Goal: Task Accomplishment & Management: Manage account settings

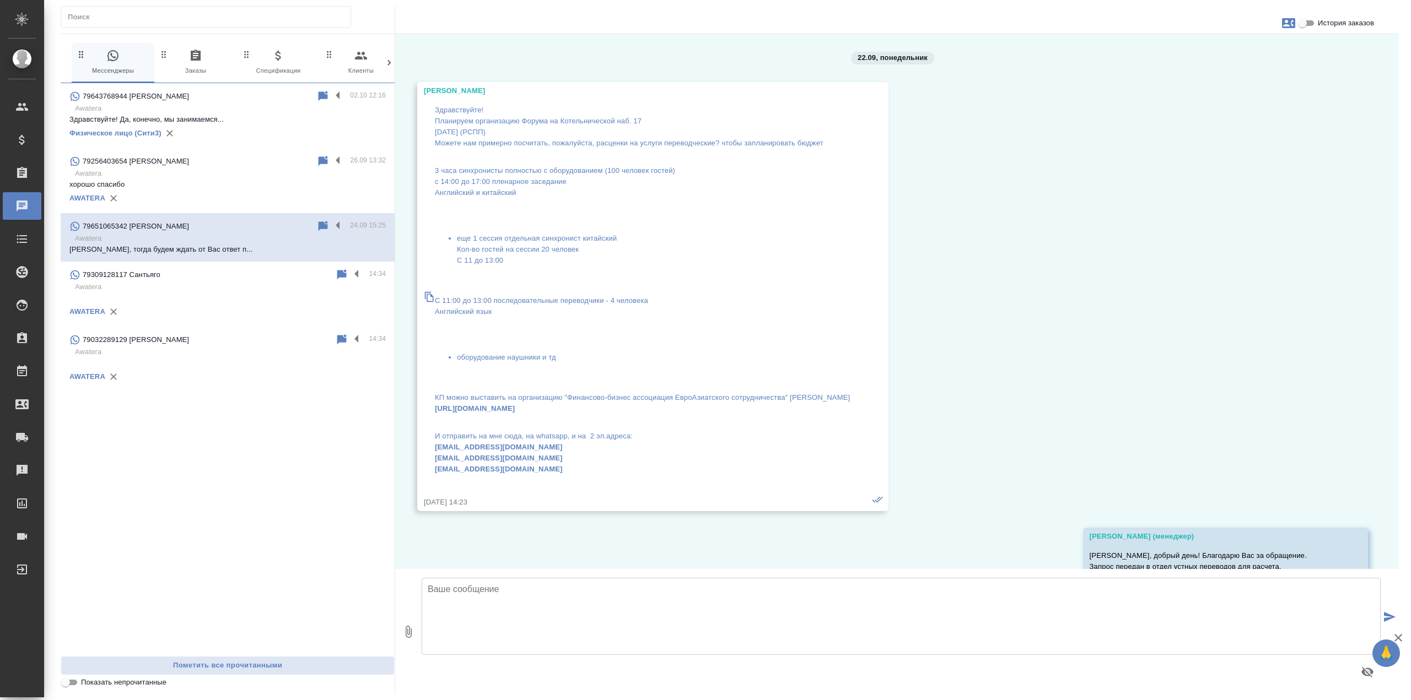
scroll to position [4732, 0]
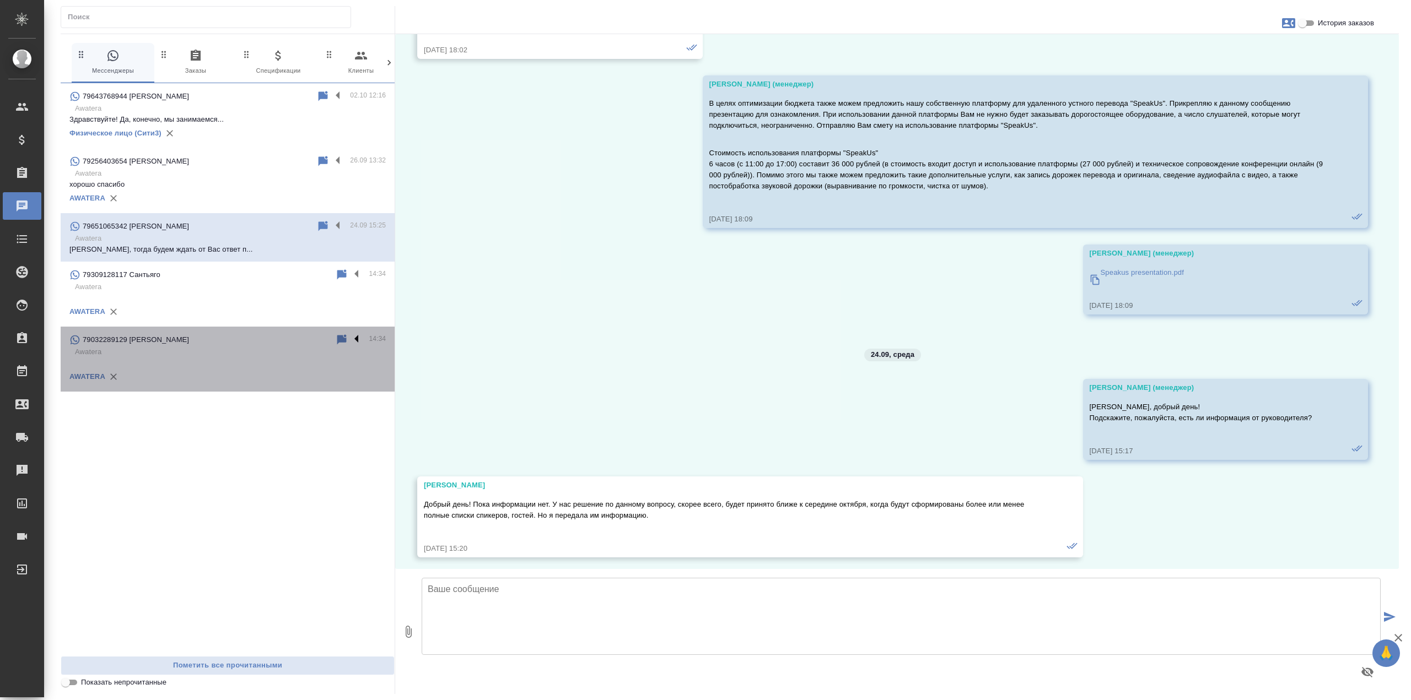
click at [357, 341] on label at bounding box center [359, 339] width 19 height 13
click at [0, 0] on input "checkbox" at bounding box center [0, 0] width 0 height 0
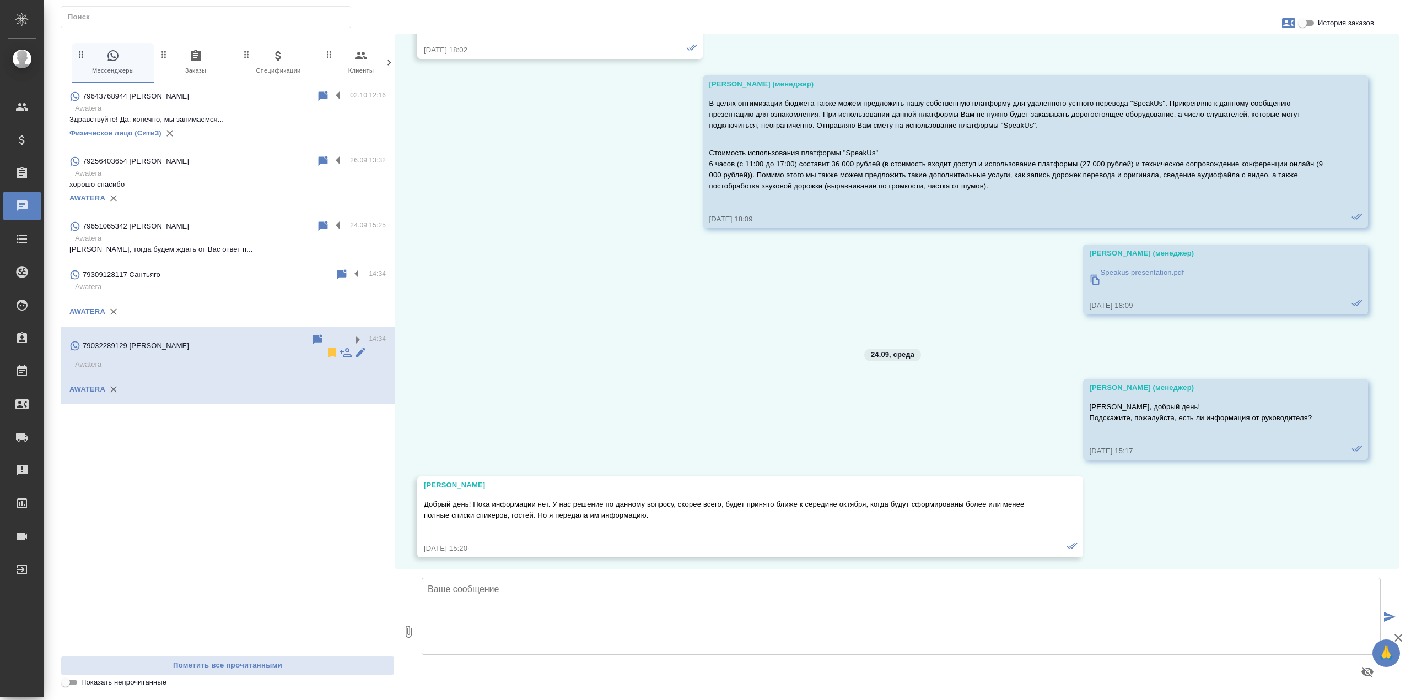
scroll to position [0, 0]
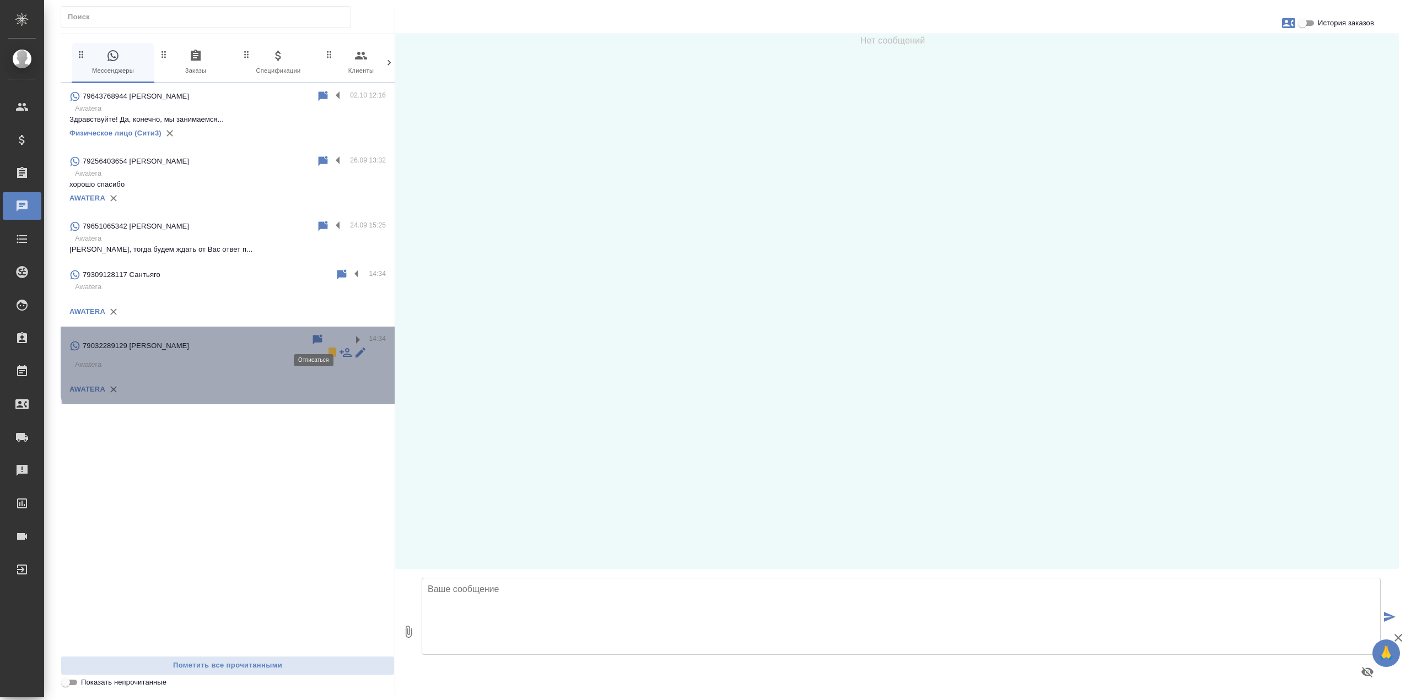
click at [328, 348] on icon at bounding box center [332, 353] width 8 height 10
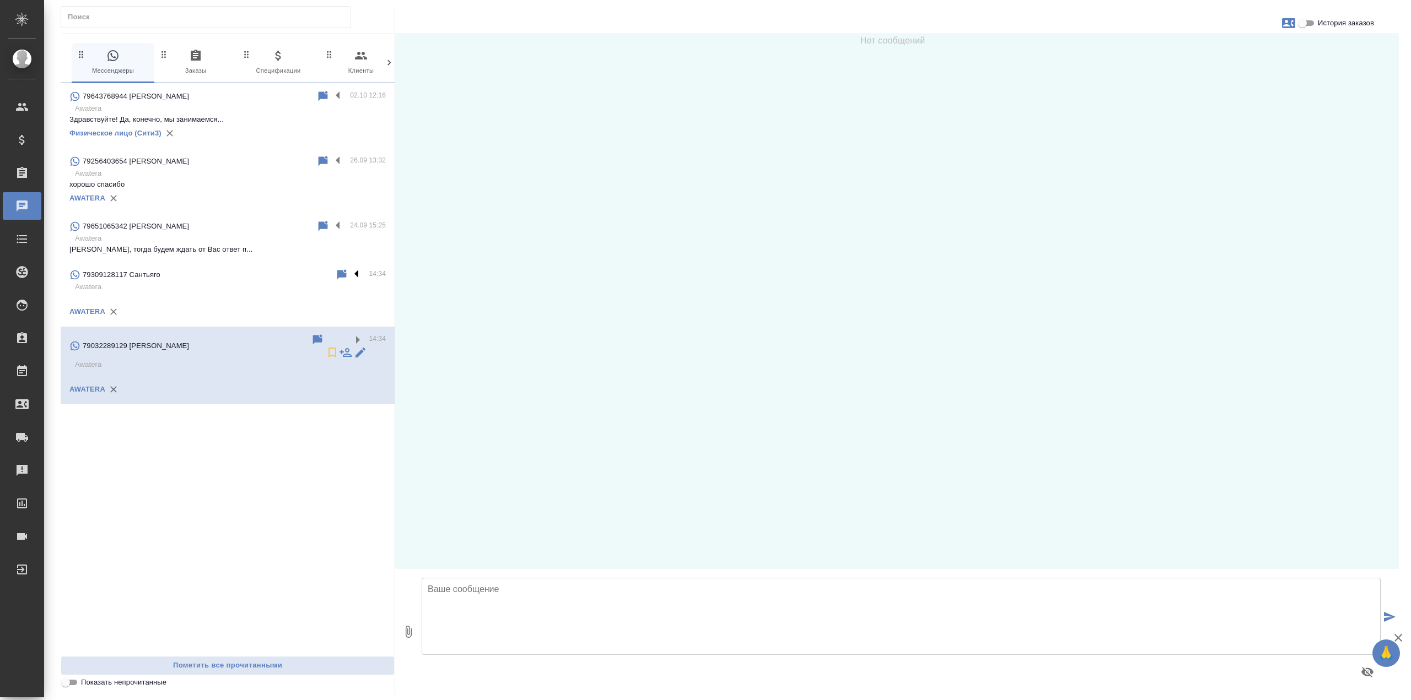
click at [359, 272] on label at bounding box center [359, 274] width 19 height 13
click at [0, 0] on input "checkbox" at bounding box center [0, 0] width 0 height 0
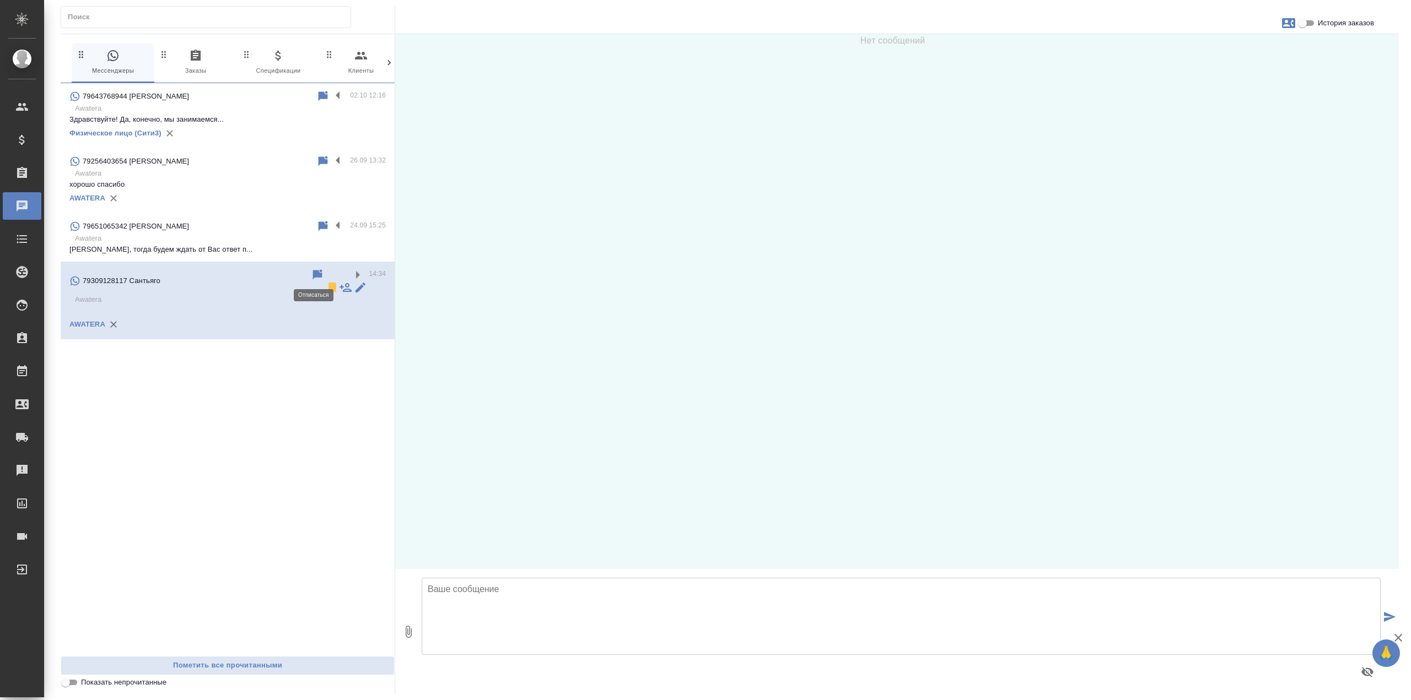
click at [328, 283] on icon at bounding box center [332, 288] width 8 height 10
click at [256, 115] on p "Здравствуйте! Да, конечно, мы занимаемся..." at bounding box center [227, 119] width 316 height 11
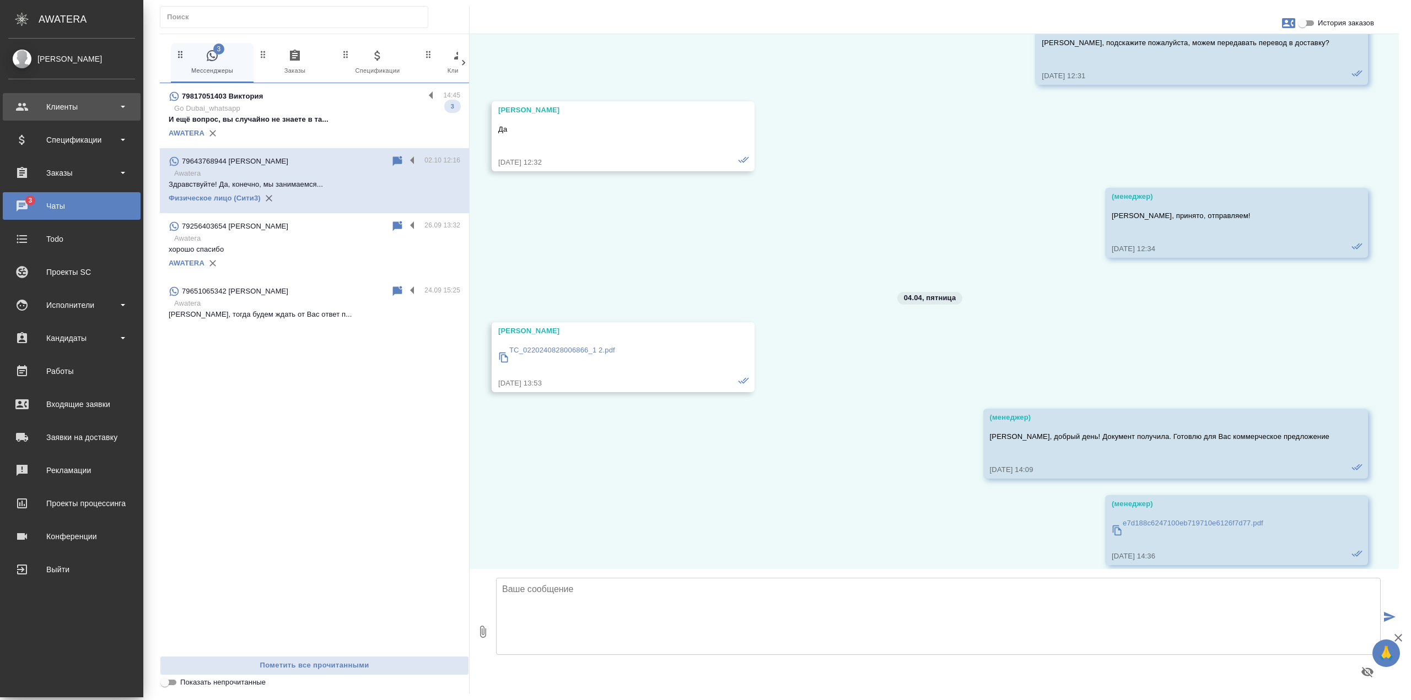
click at [31, 106] on div "Клиенты" at bounding box center [71, 107] width 127 height 17
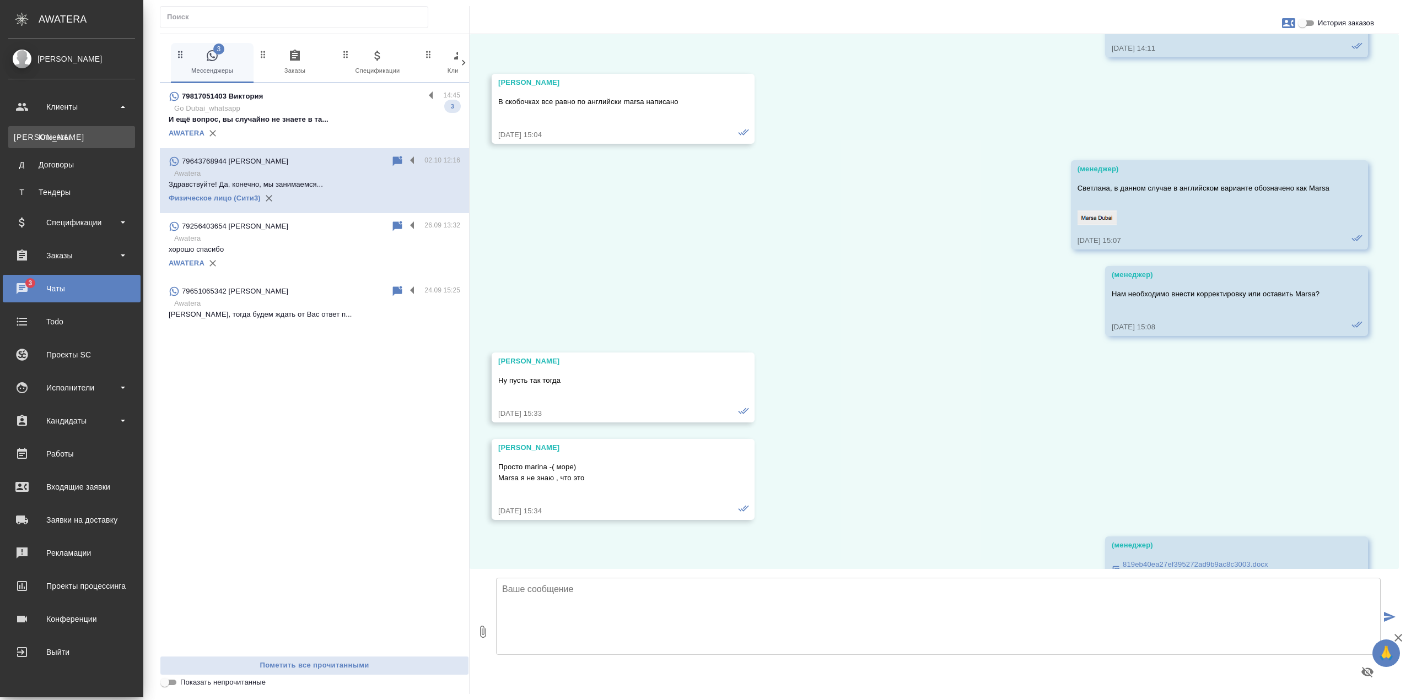
click at [90, 138] on div "Клиенты" at bounding box center [72, 137] width 116 height 11
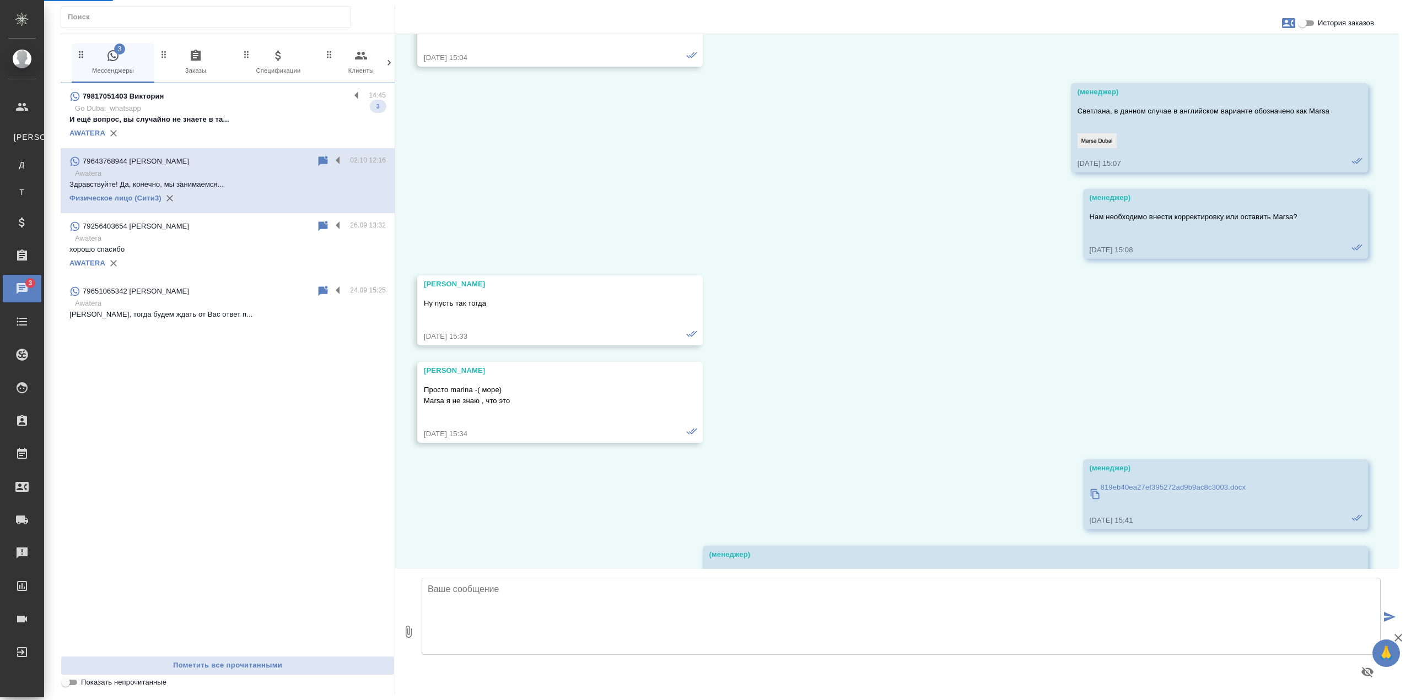
scroll to position [30955, 0]
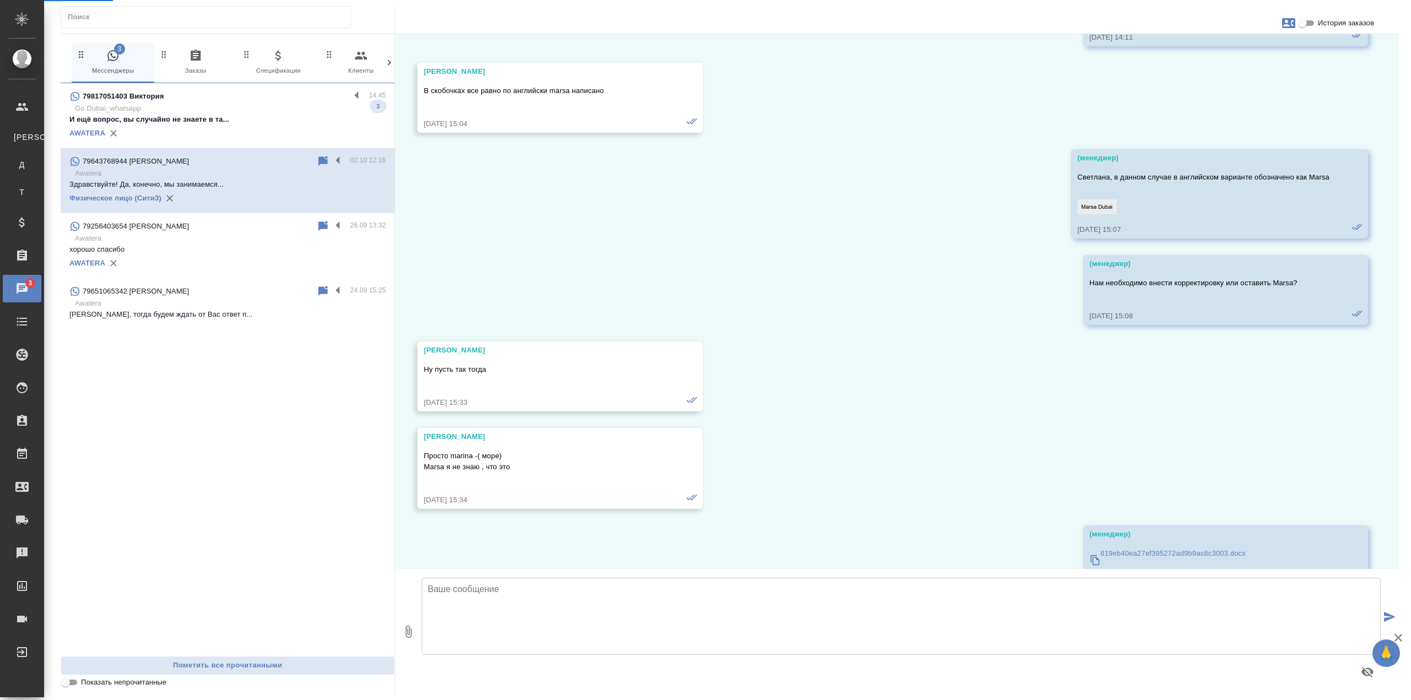
select select "RU"
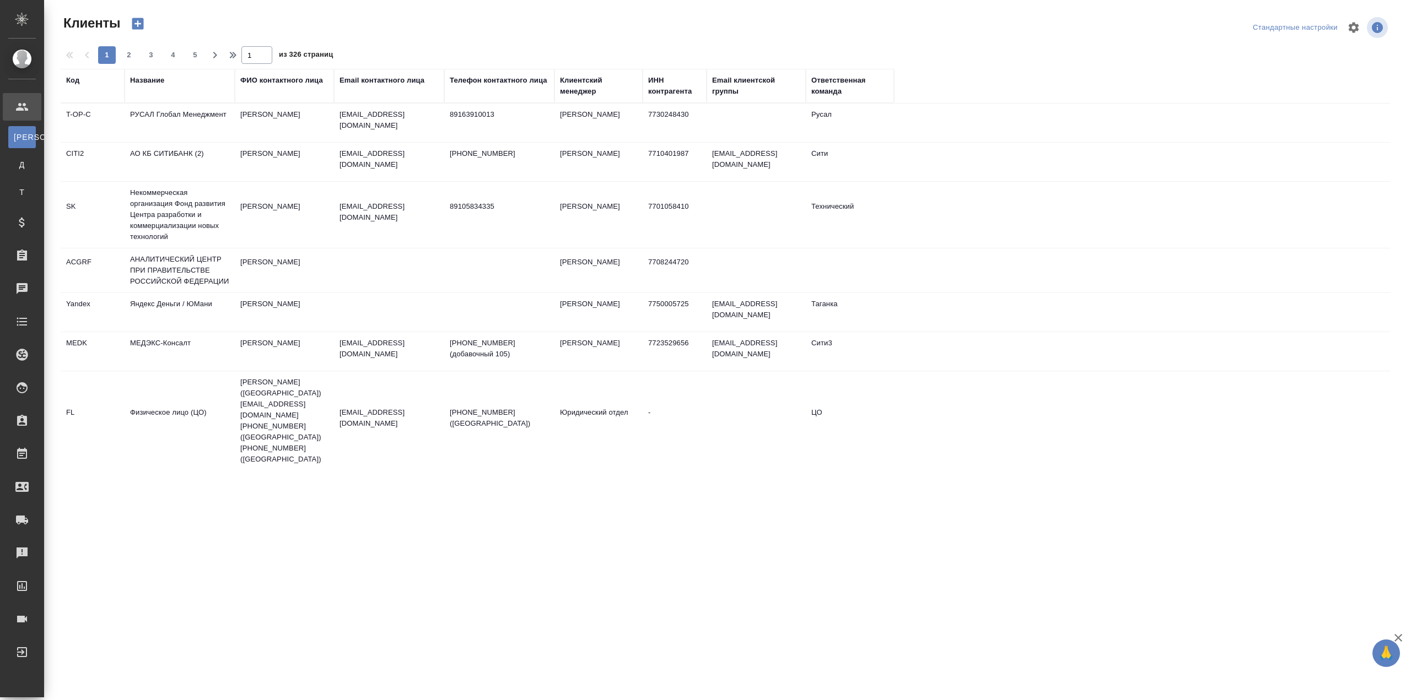
click at [142, 80] on div "Название" at bounding box center [147, 80] width 34 height 11
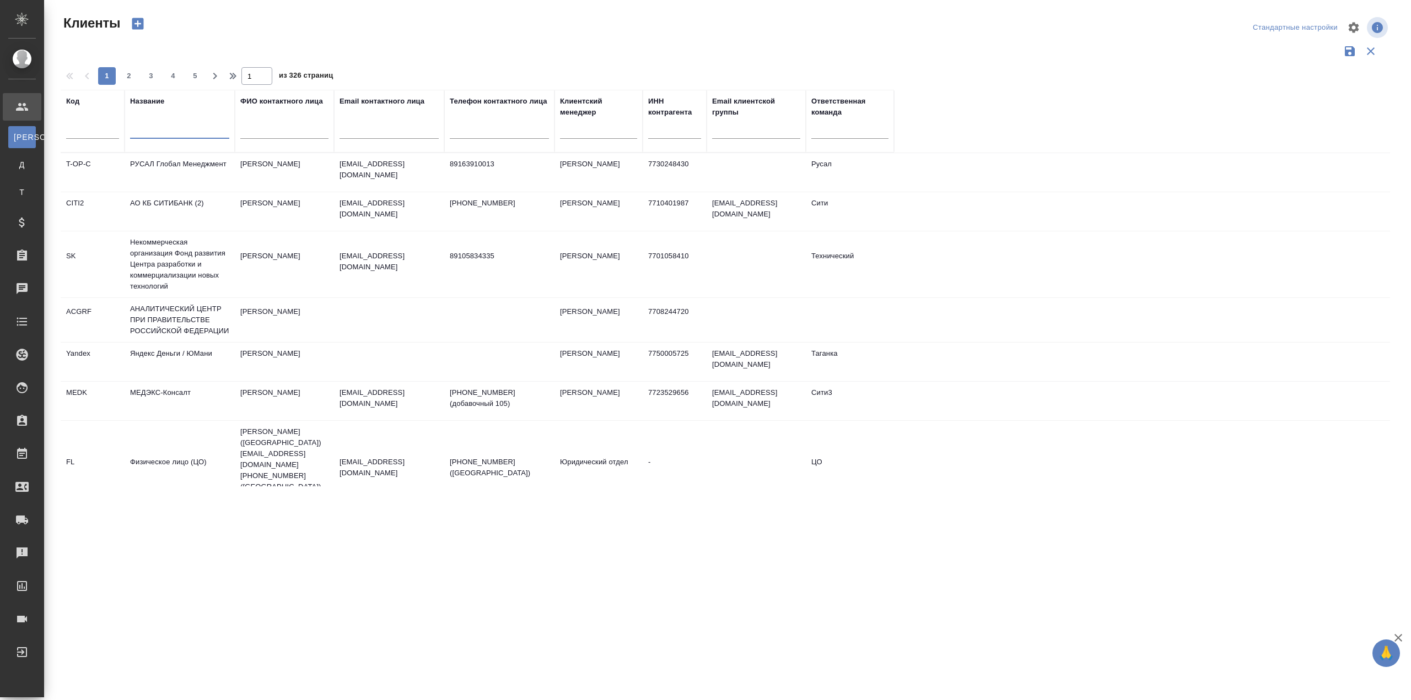
click at [167, 129] on input "text" at bounding box center [179, 132] width 99 height 14
type input "юникс"
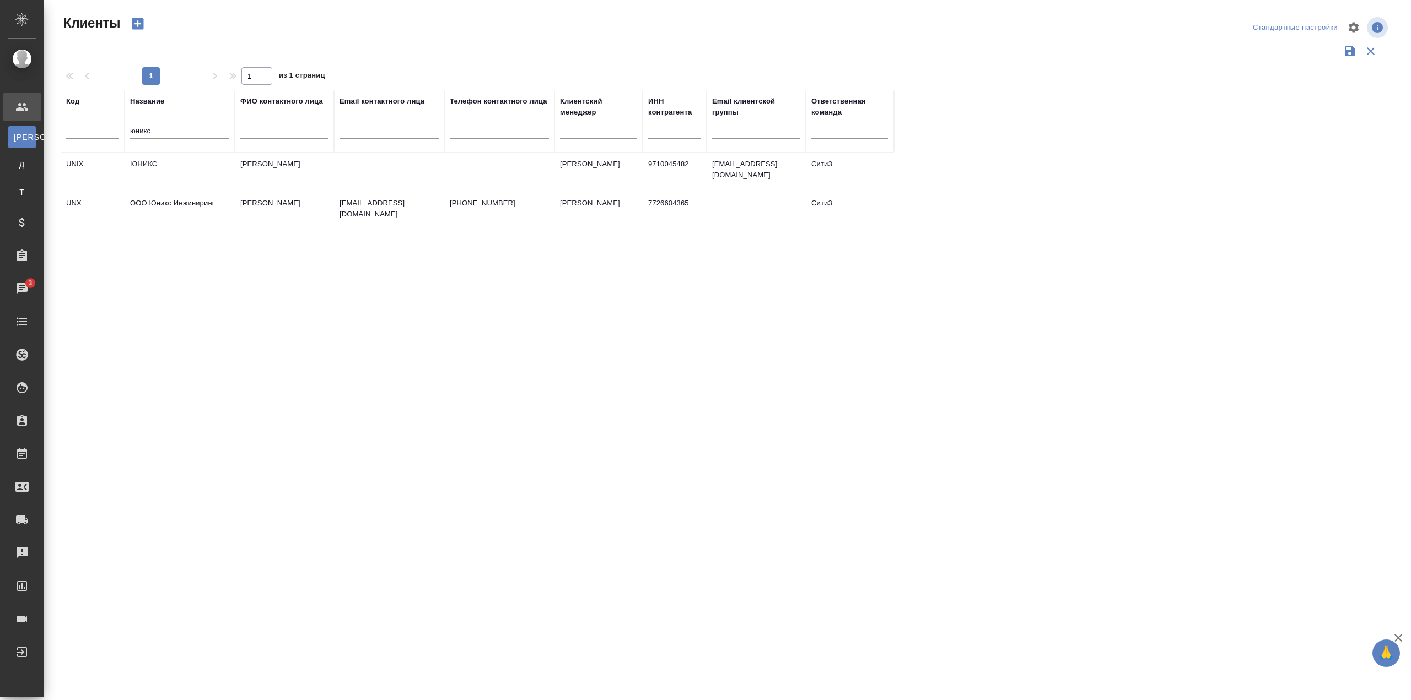
click at [231, 215] on td "ООО Юникс Инжиниринг" at bounding box center [180, 211] width 110 height 39
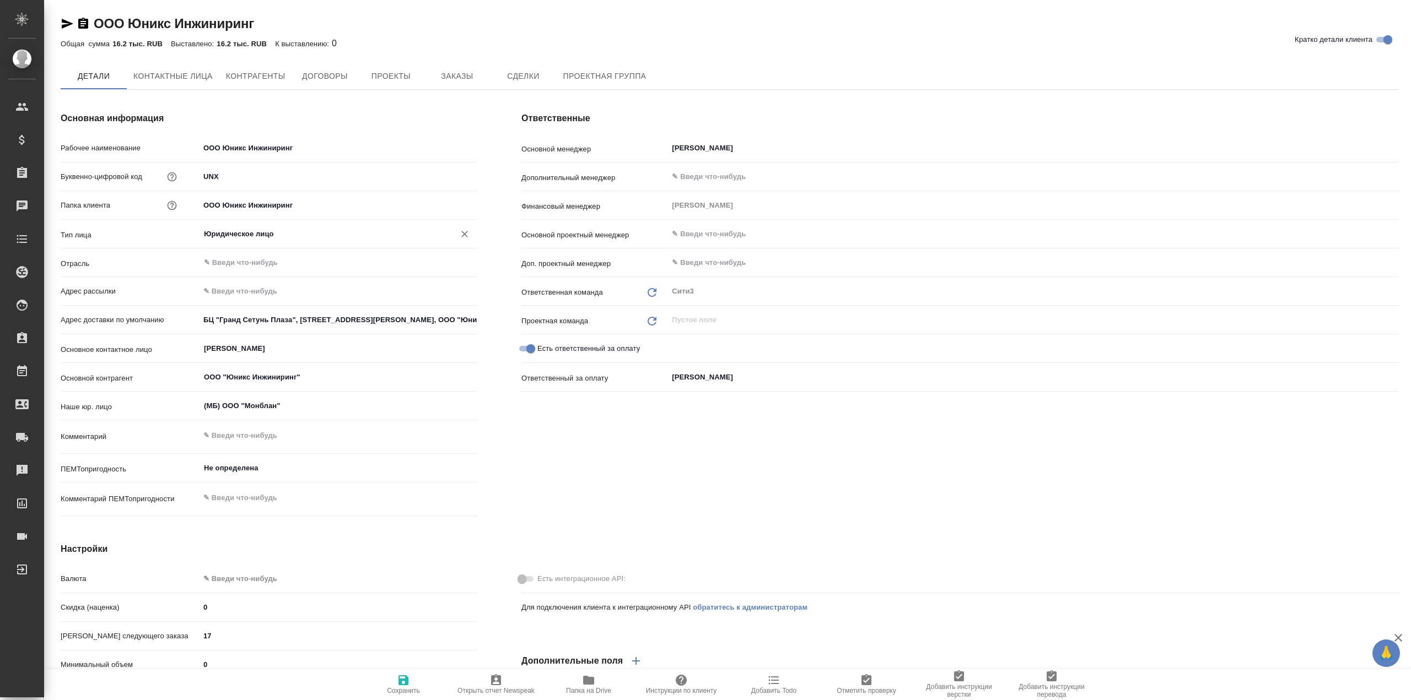
type textarea "x"
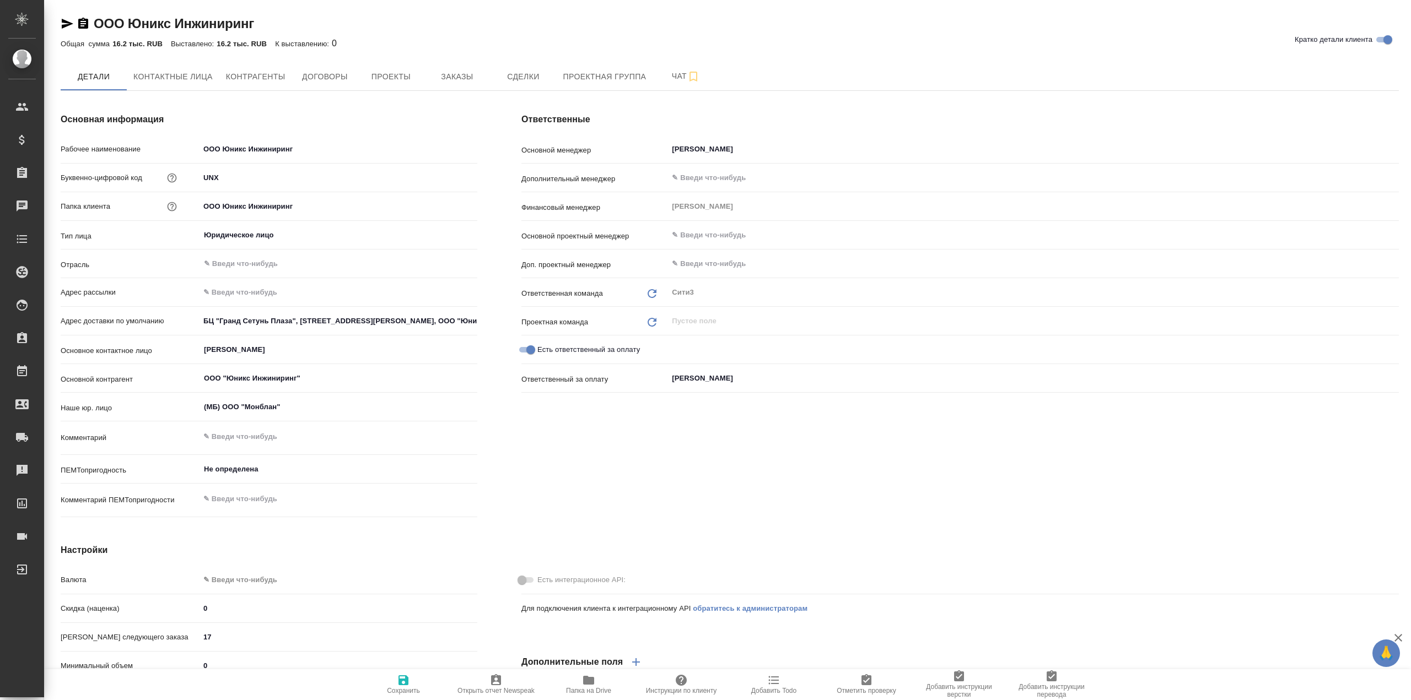
type textarea "x"
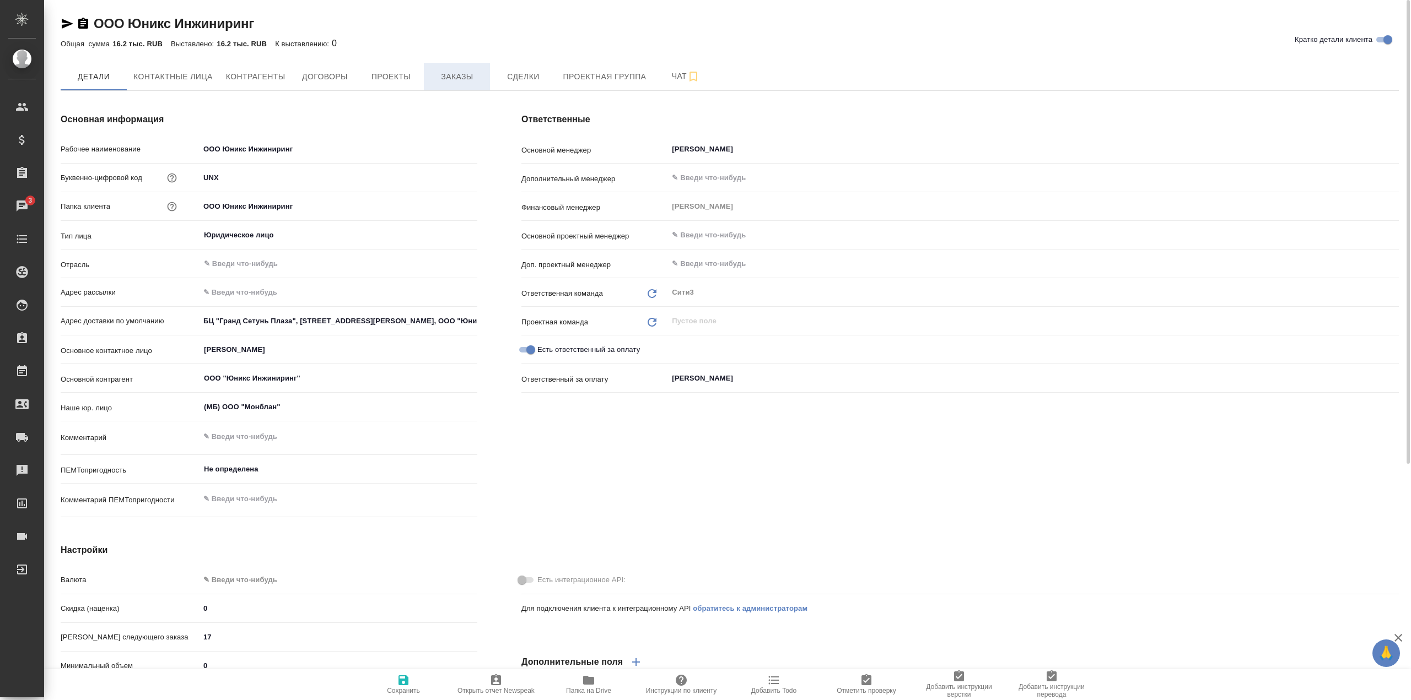
click at [451, 74] on span "Заказы" at bounding box center [456, 77] width 53 height 14
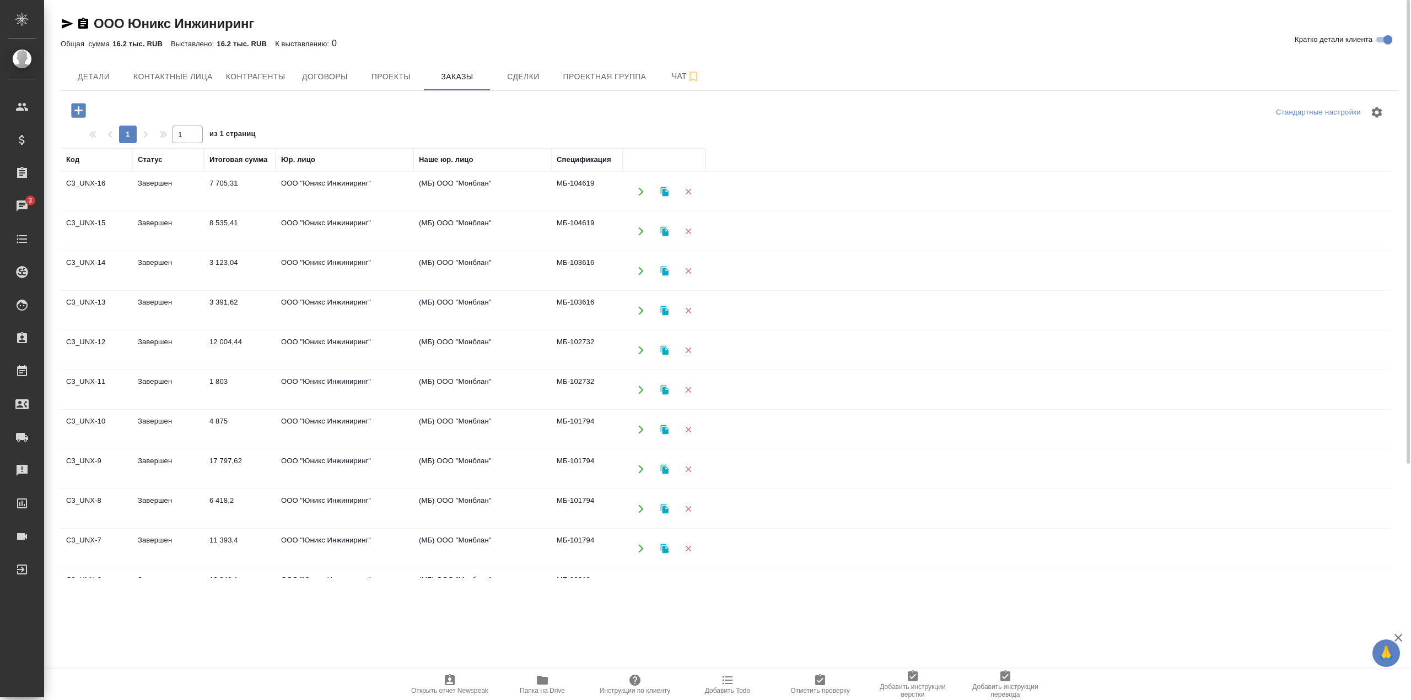
click at [387, 198] on td "ООО "Юникс Инжиниринг"" at bounding box center [345, 191] width 138 height 39
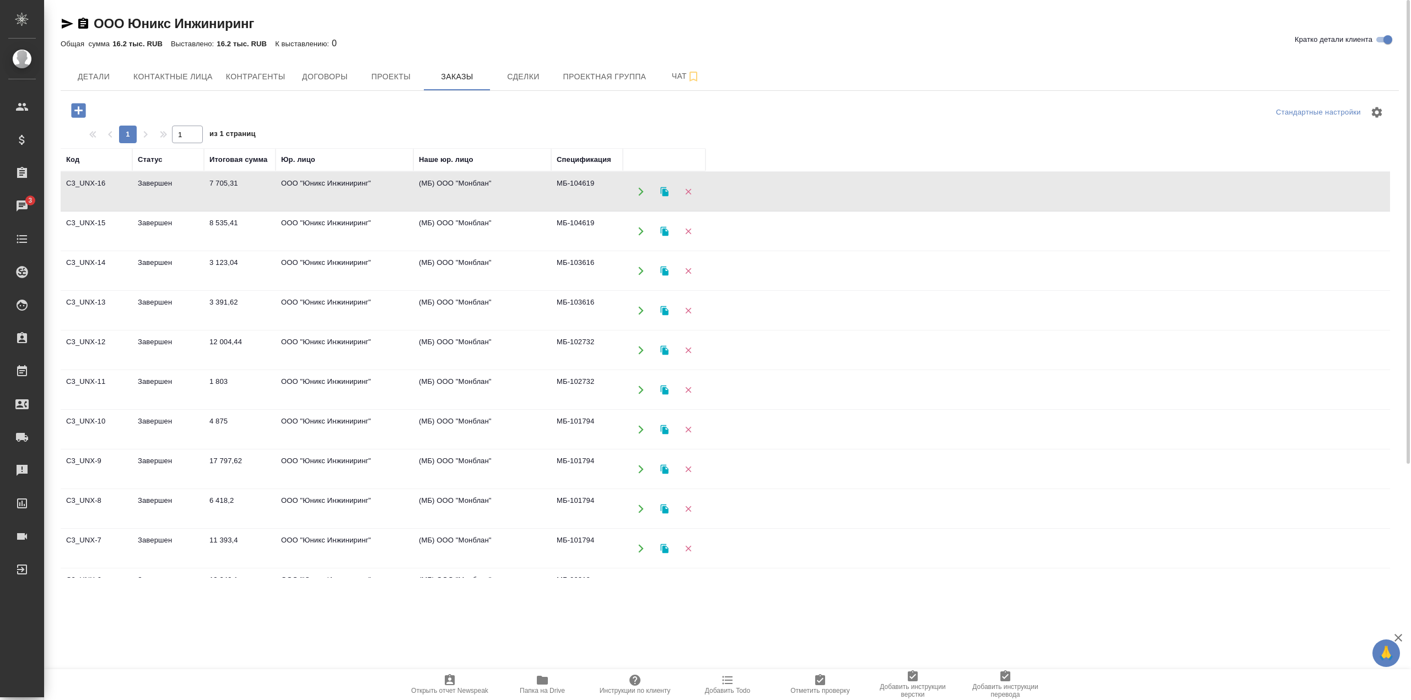
click at [387, 198] on td "ООО "Юникс Инжиниринг"" at bounding box center [345, 191] width 138 height 39
click at [78, 107] on icon "button" at bounding box center [78, 110] width 14 height 14
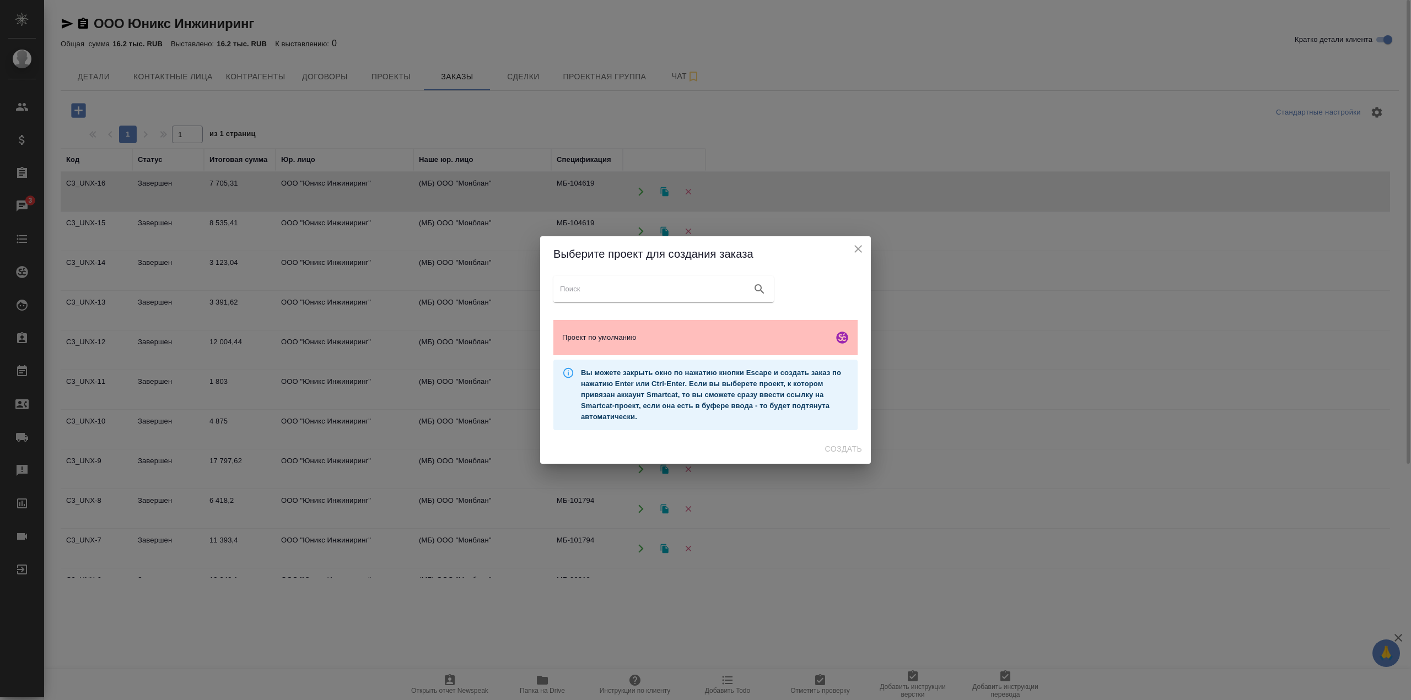
drag, startPoint x: 756, startPoint y: 351, endPoint x: 763, endPoint y: 347, distance: 7.9
click at [757, 351] on div "Проект по умолчанию" at bounding box center [705, 337] width 304 height 35
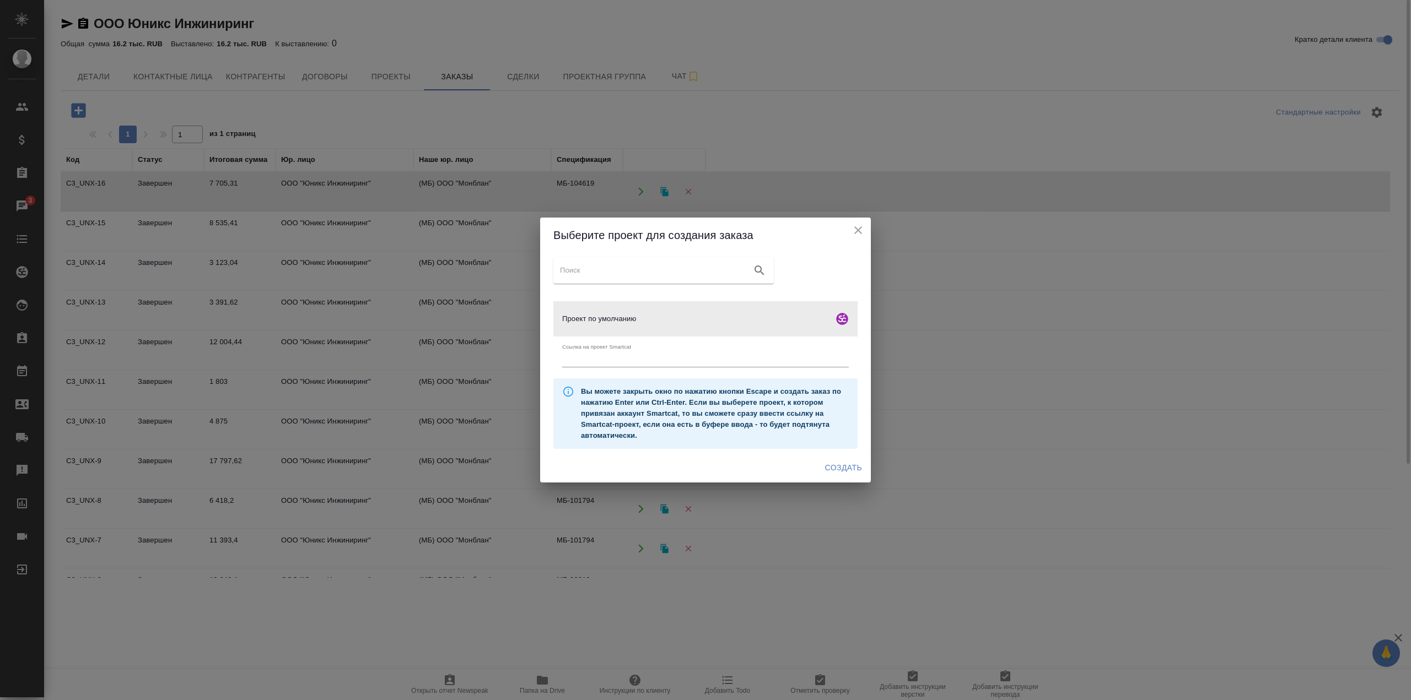
click at [826, 473] on span "Создать" at bounding box center [843, 468] width 37 height 14
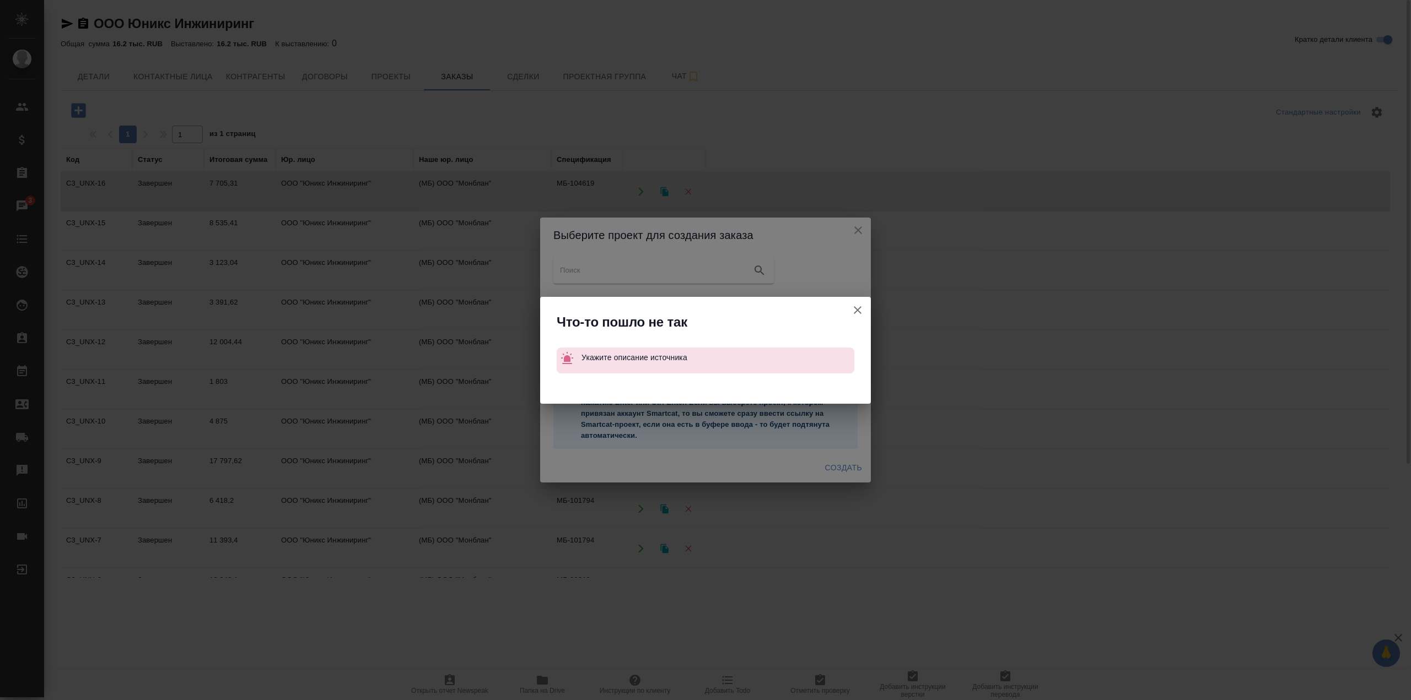
click at [858, 313] on icon "button" at bounding box center [857, 310] width 13 height 13
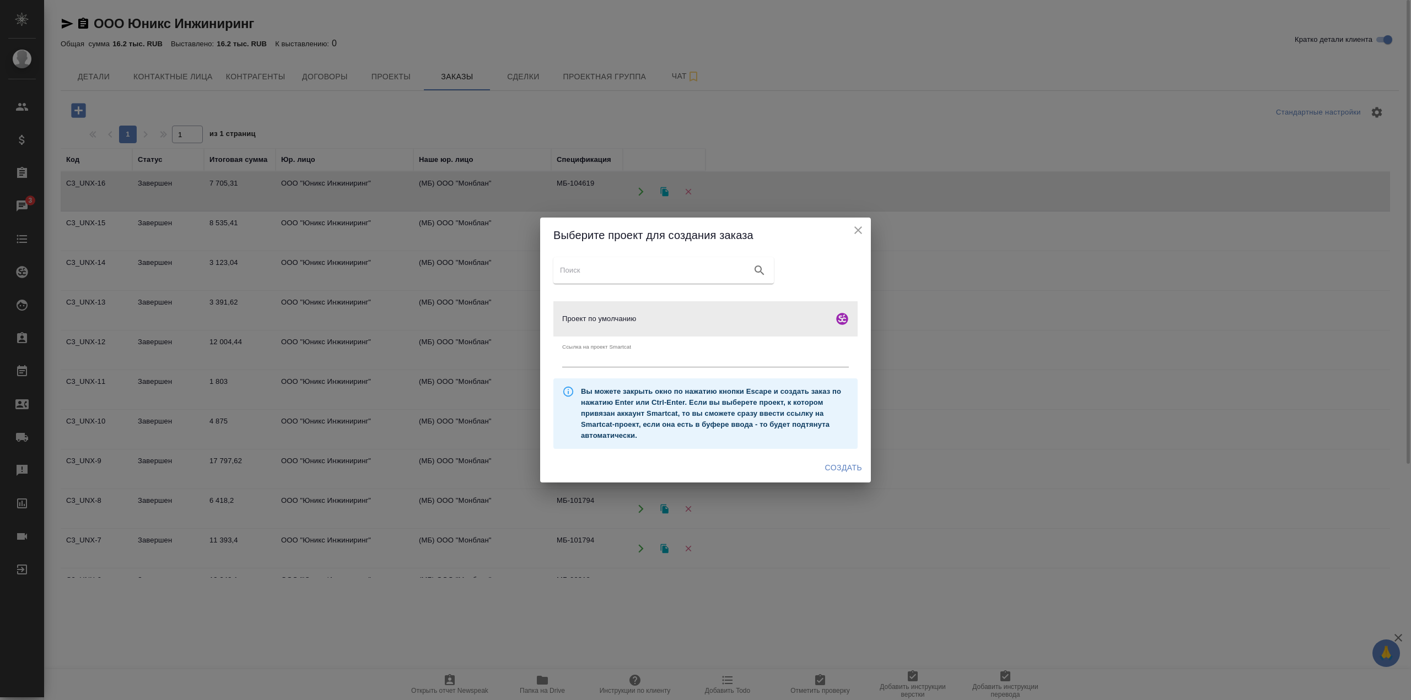
click at [856, 242] on h2 "Выберите проект для создания заказа" at bounding box center [705, 236] width 304 height 18
click at [856, 234] on icon "close" at bounding box center [857, 230] width 13 height 13
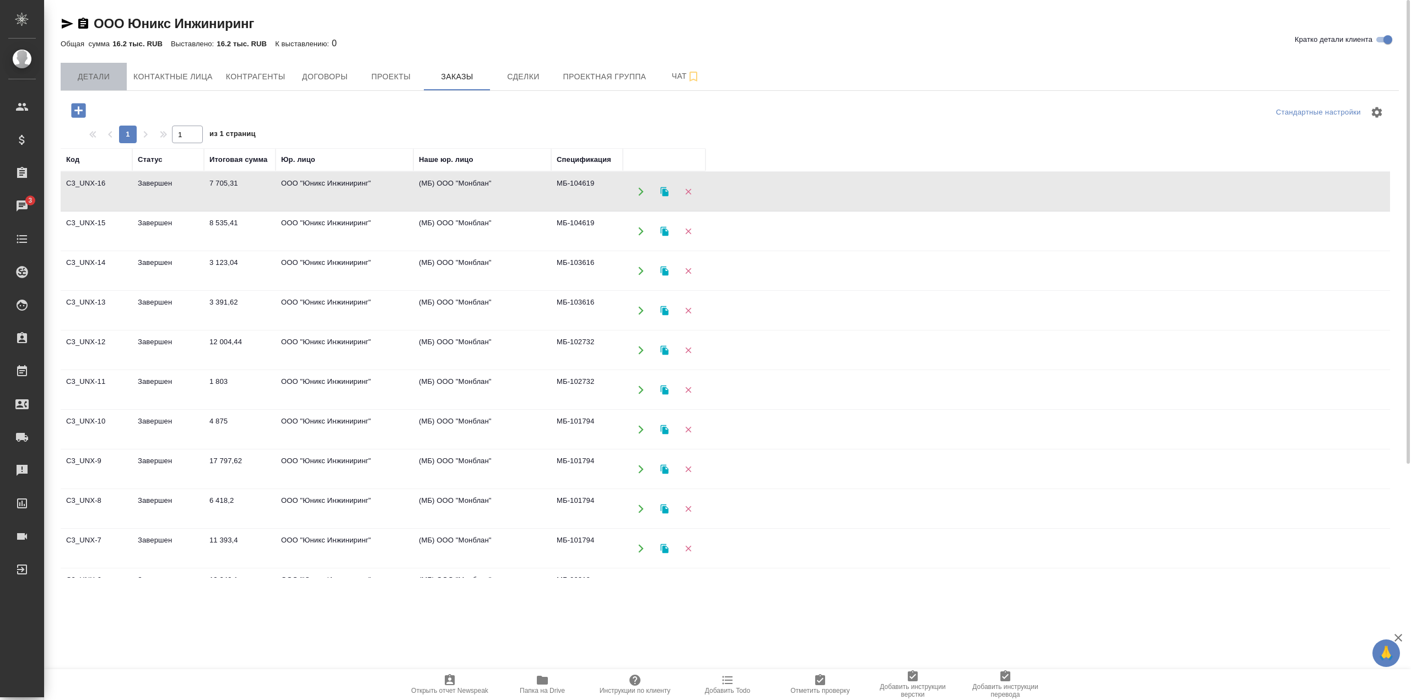
click at [100, 78] on span "Детали" at bounding box center [93, 77] width 53 height 14
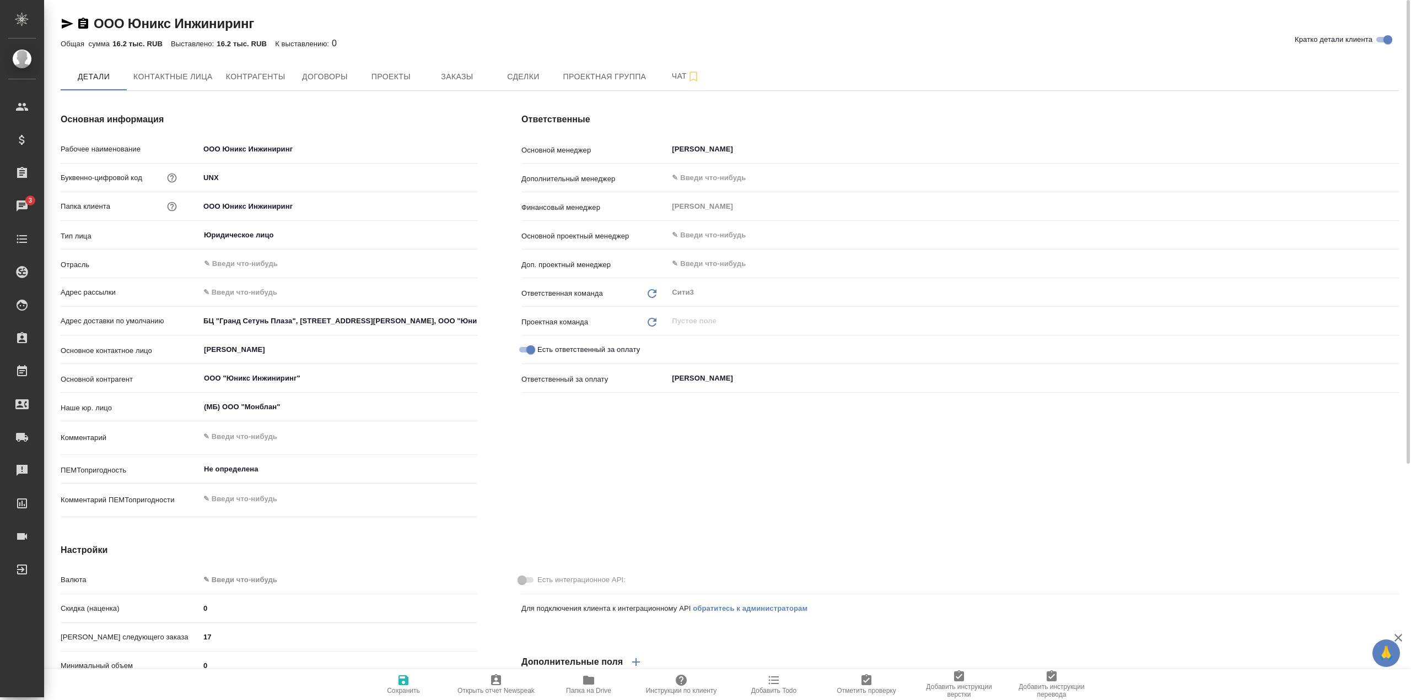
type textarea "x"
click at [376, 79] on span "Проекты" at bounding box center [390, 77] width 53 height 14
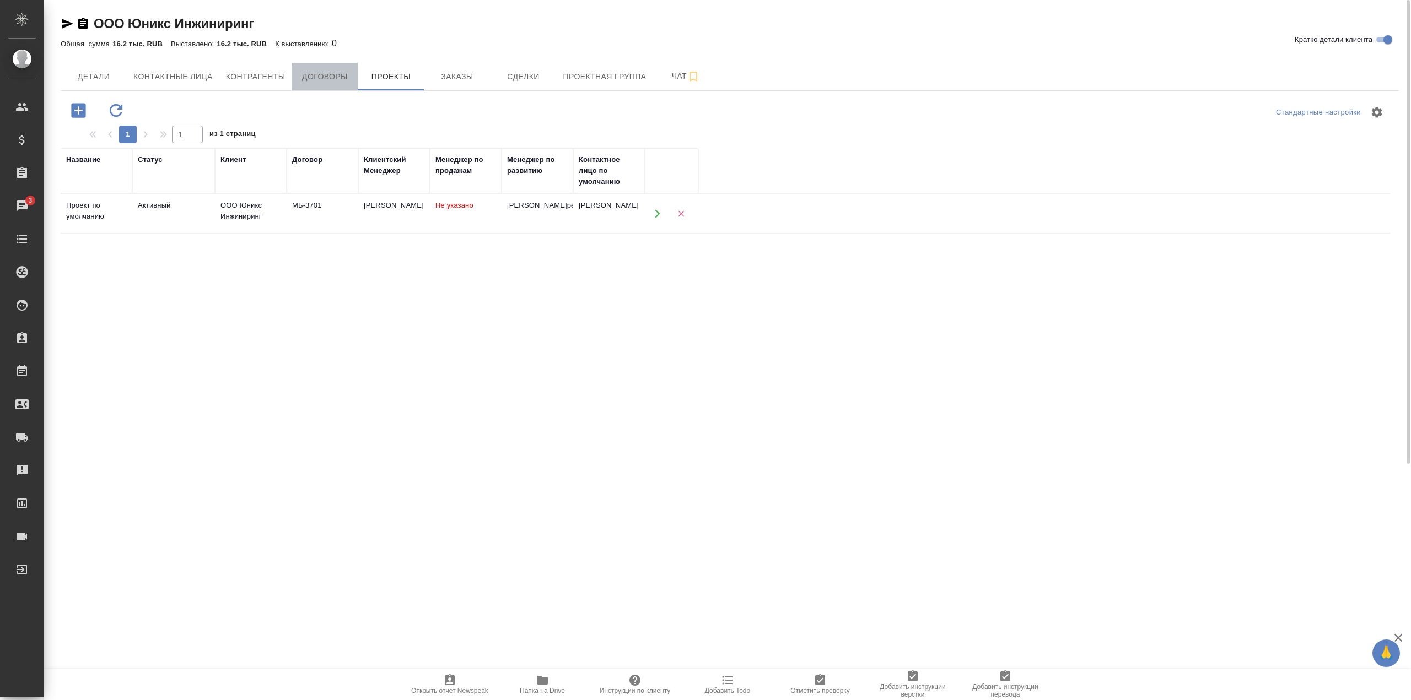
click at [315, 81] on span "Договоры" at bounding box center [324, 77] width 53 height 14
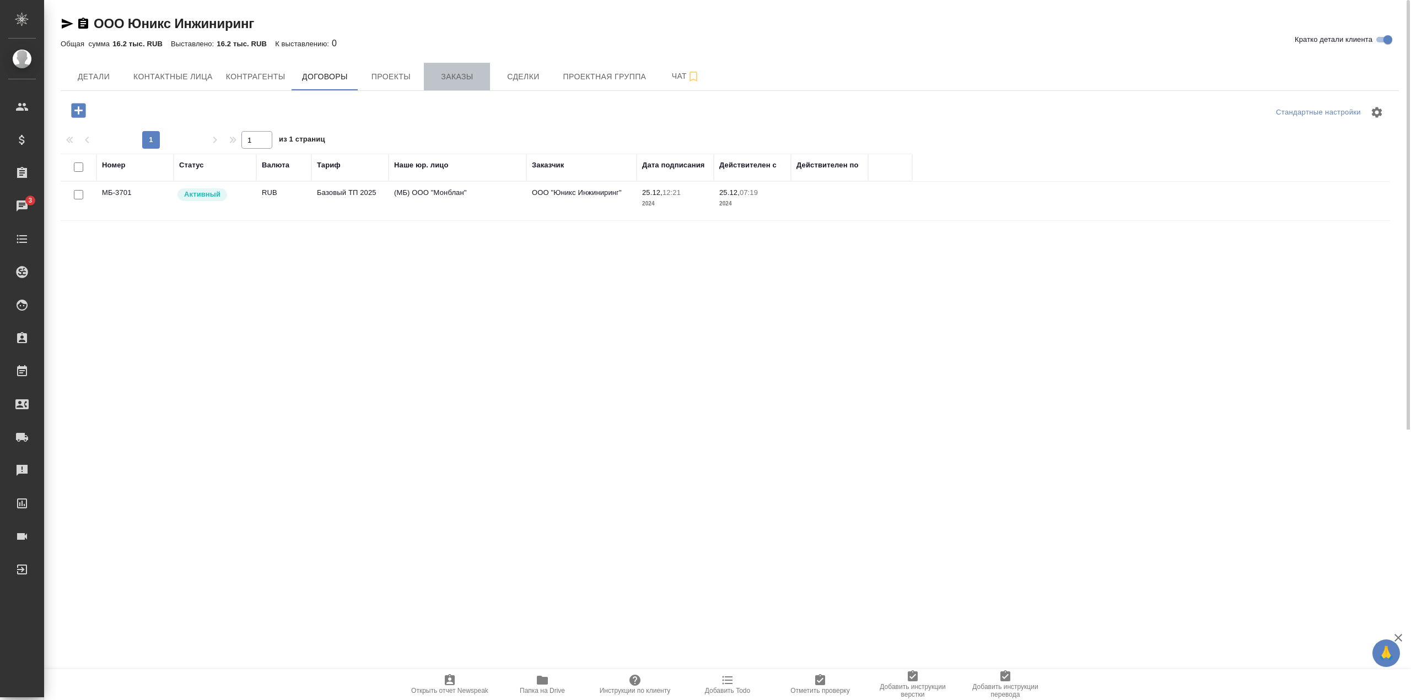
click at [467, 70] on span "Заказы" at bounding box center [456, 77] width 53 height 14
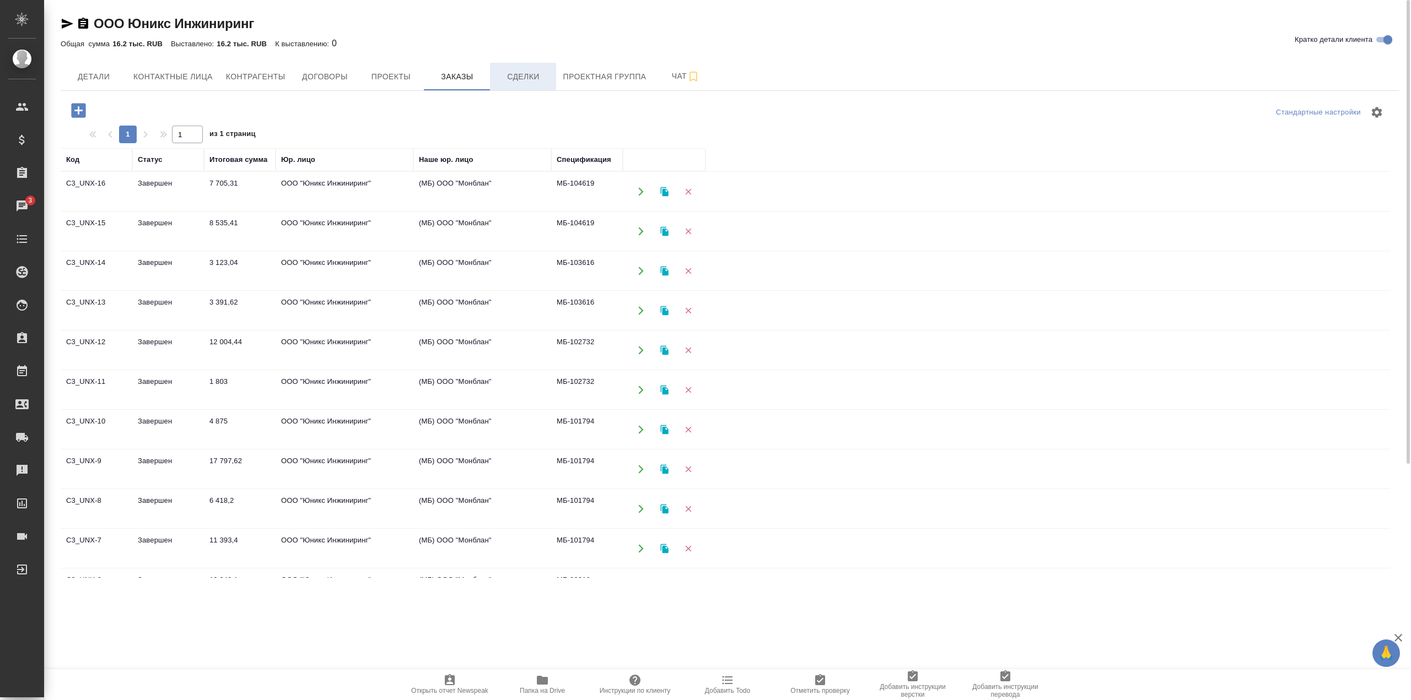
click at [520, 75] on span "Сделки" at bounding box center [523, 77] width 53 height 14
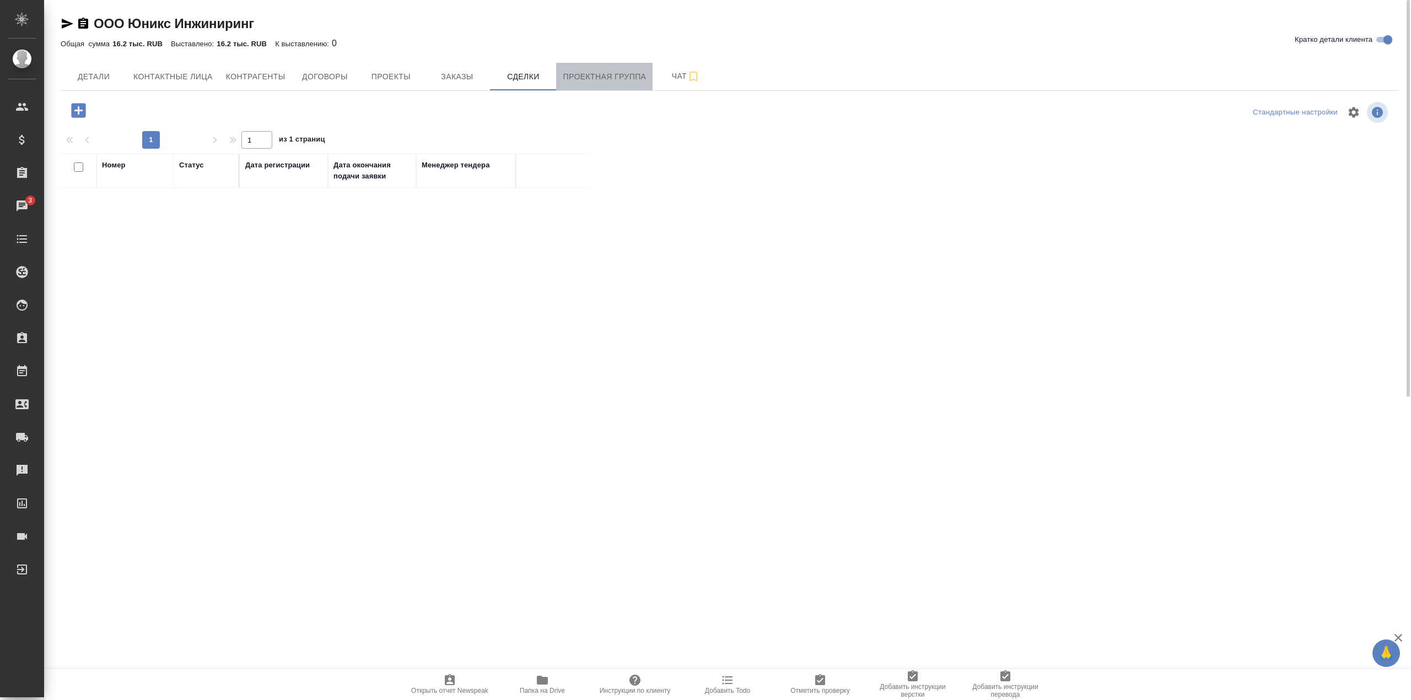
click at [607, 74] on span "Проектная группа" at bounding box center [604, 77] width 83 height 14
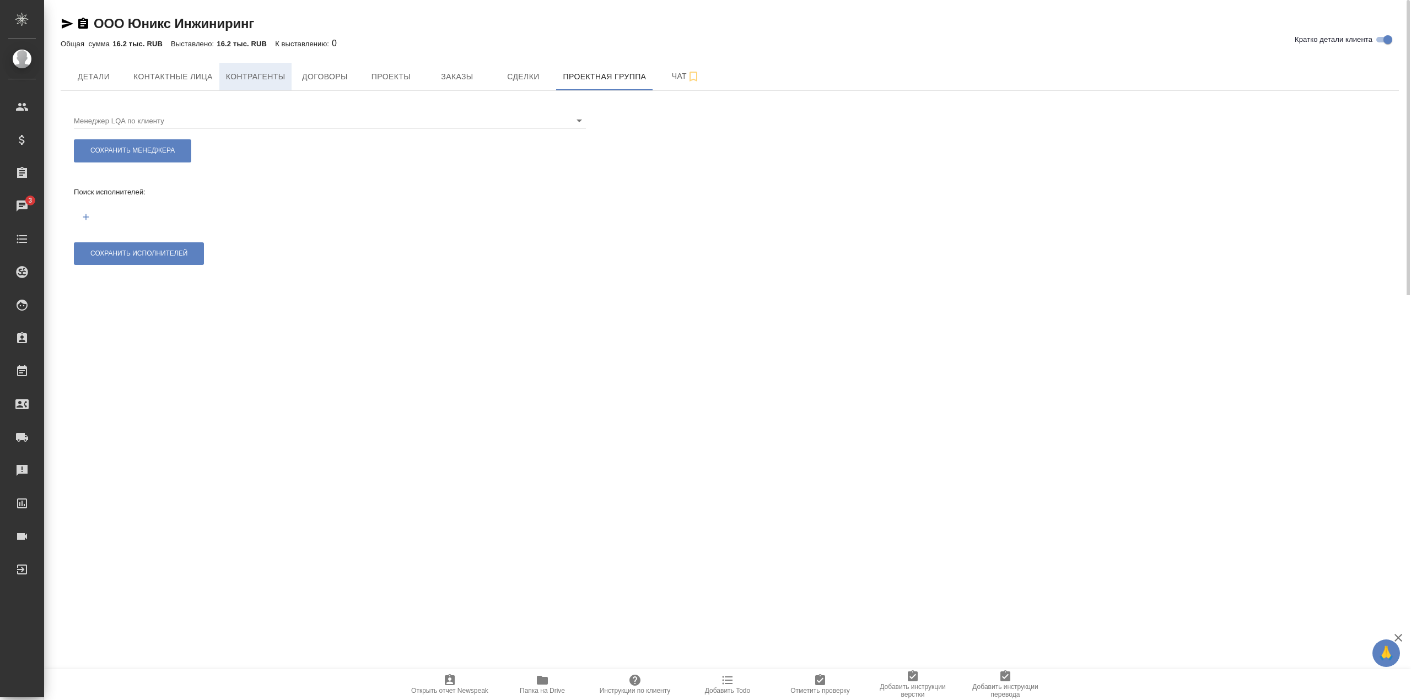
click at [238, 69] on button "Контрагенты" at bounding box center [255, 77] width 73 height 28
click at [177, 74] on div "ООО Юникс Инжиниринг Кратко детали клиента Общая сумма 16.2 тыс. RUB Выставлено…" at bounding box center [730, 147] width 1350 height 295
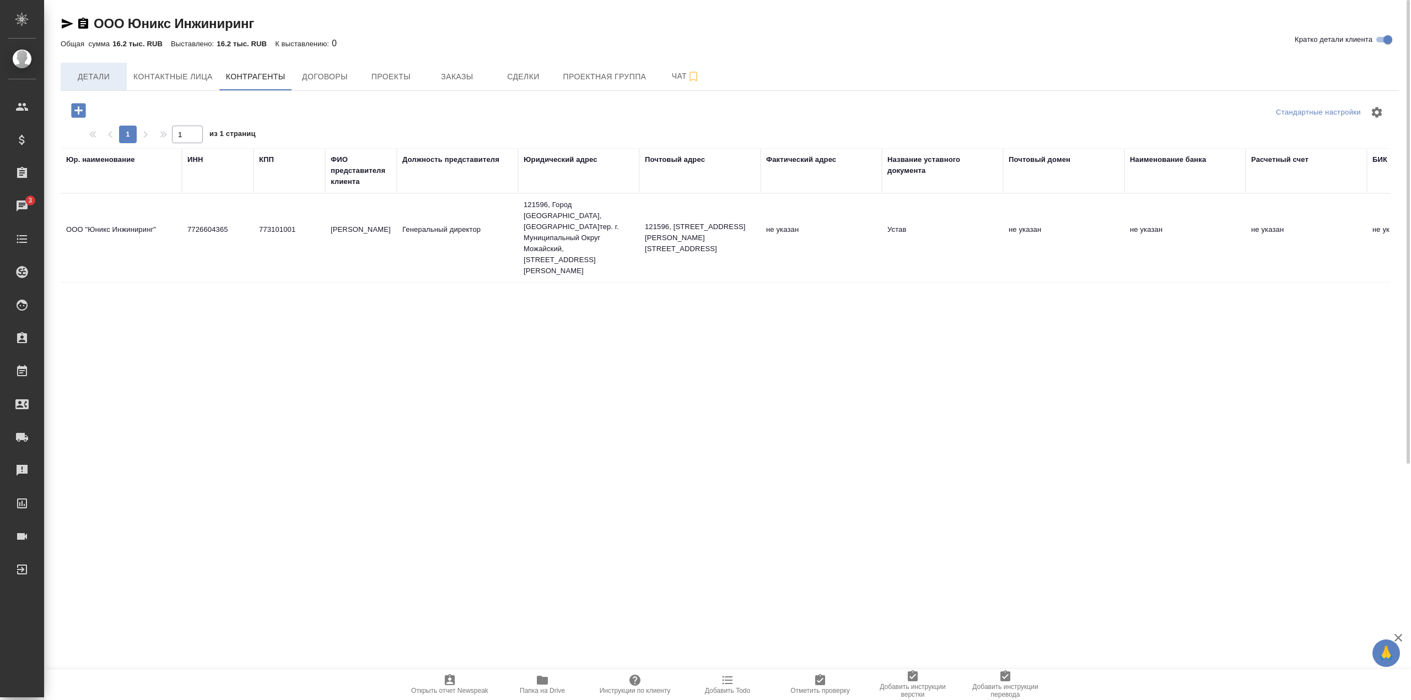
click at [104, 72] on span "Детали" at bounding box center [93, 77] width 53 height 14
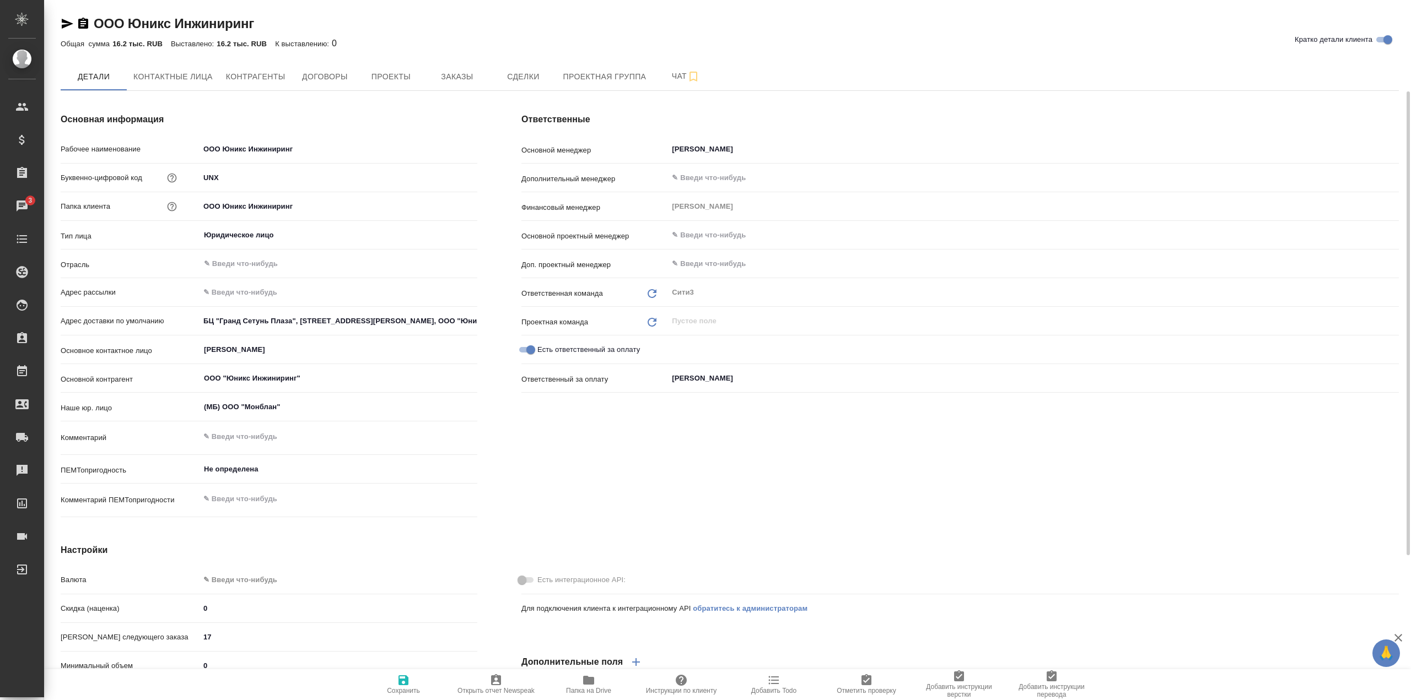
type textarea "x"
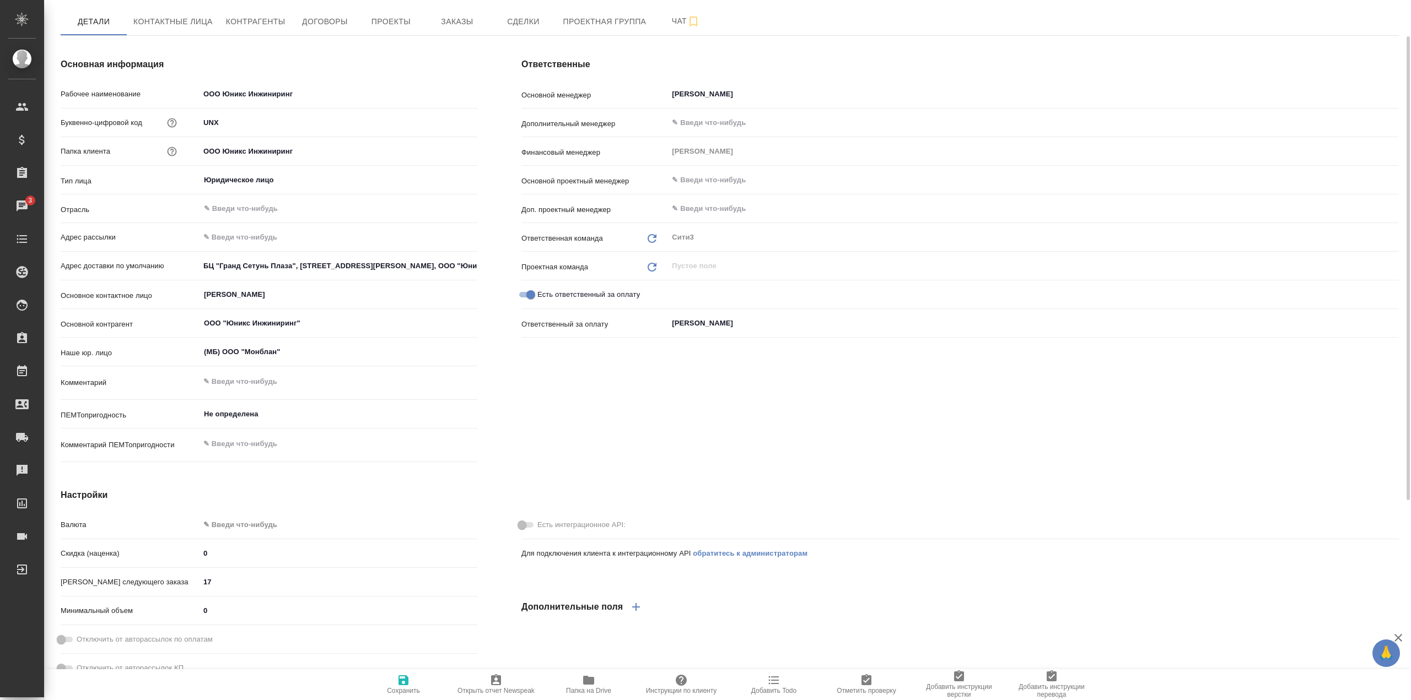
type textarea "x"
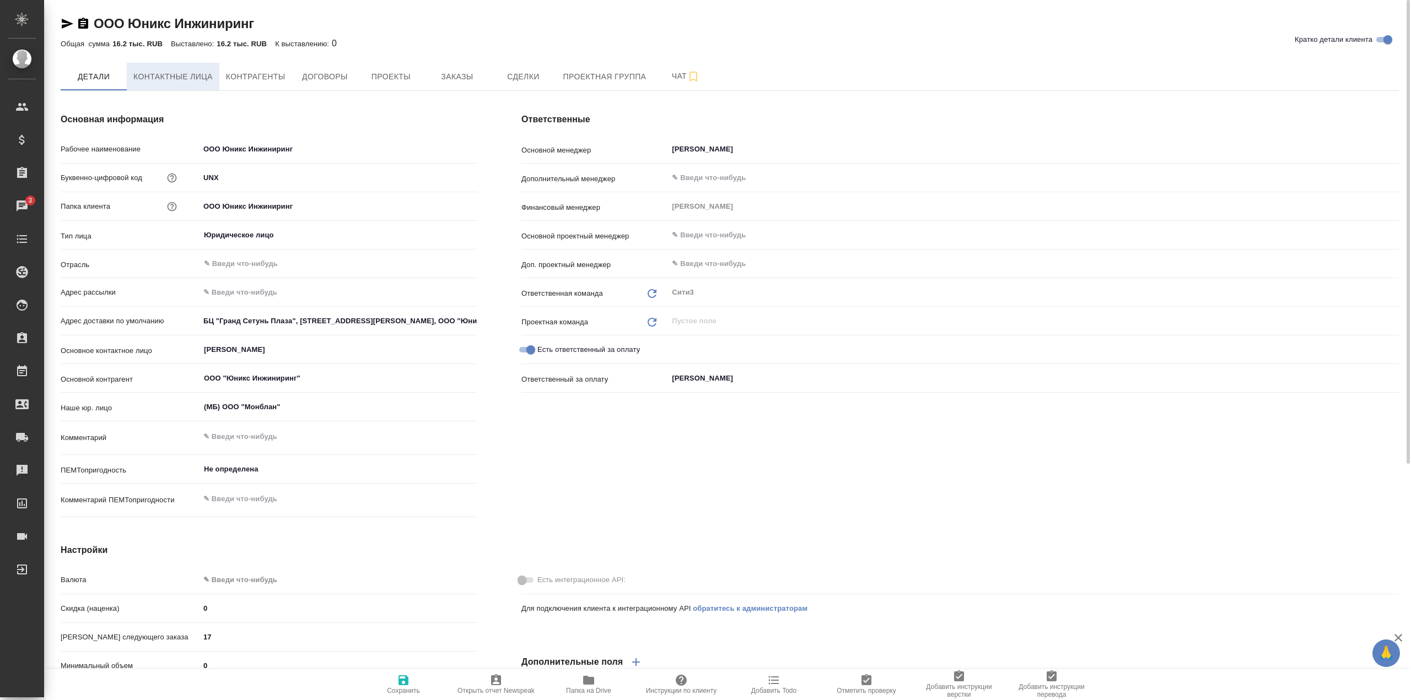
click at [165, 74] on span "Контактные лица" at bounding box center [172, 77] width 79 height 14
select select "RU"
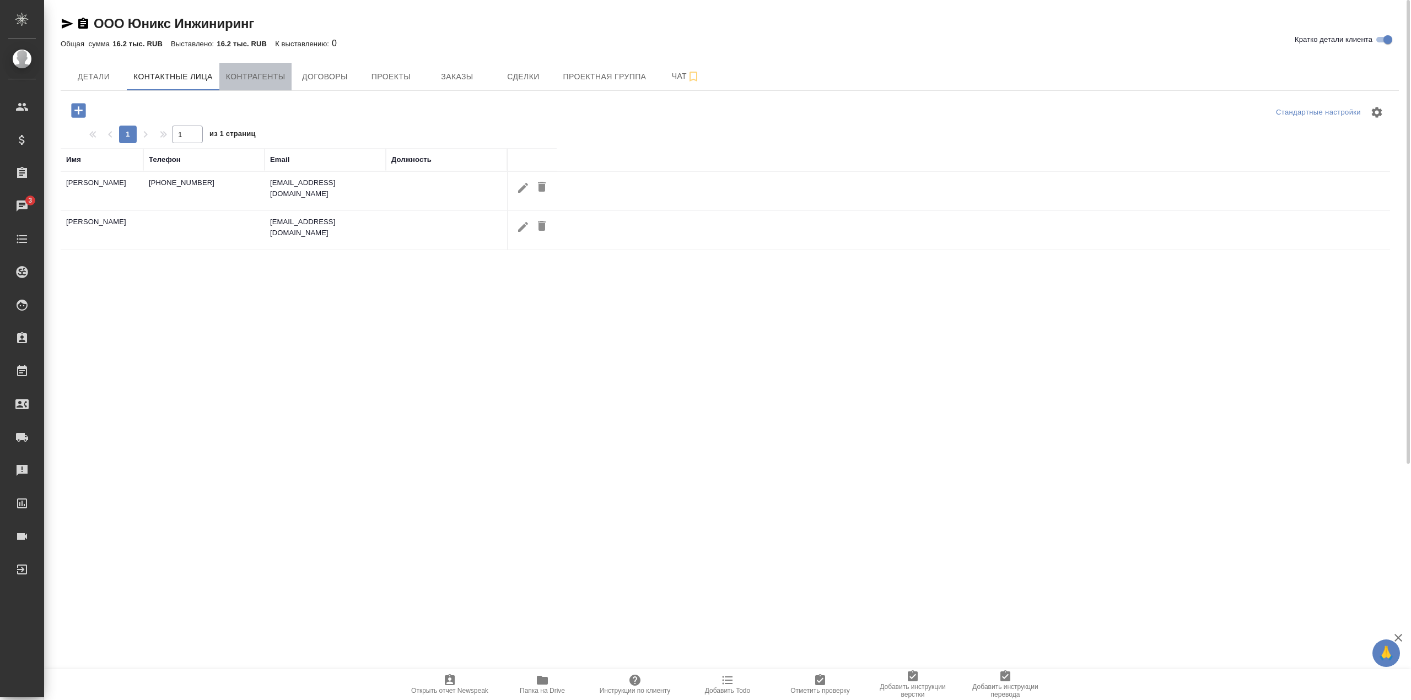
click at [265, 76] on span "Контрагенты" at bounding box center [256, 77] width 60 height 14
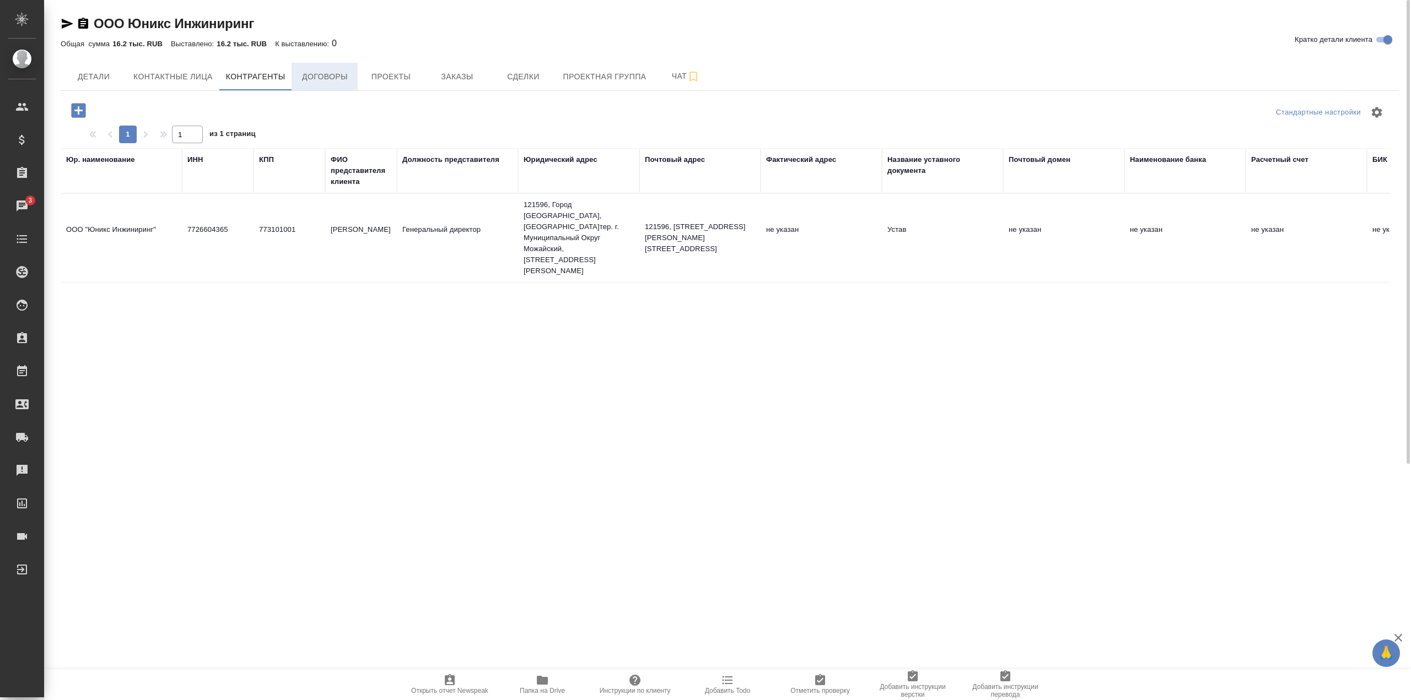
click at [323, 76] on span "Договоры" at bounding box center [324, 77] width 53 height 14
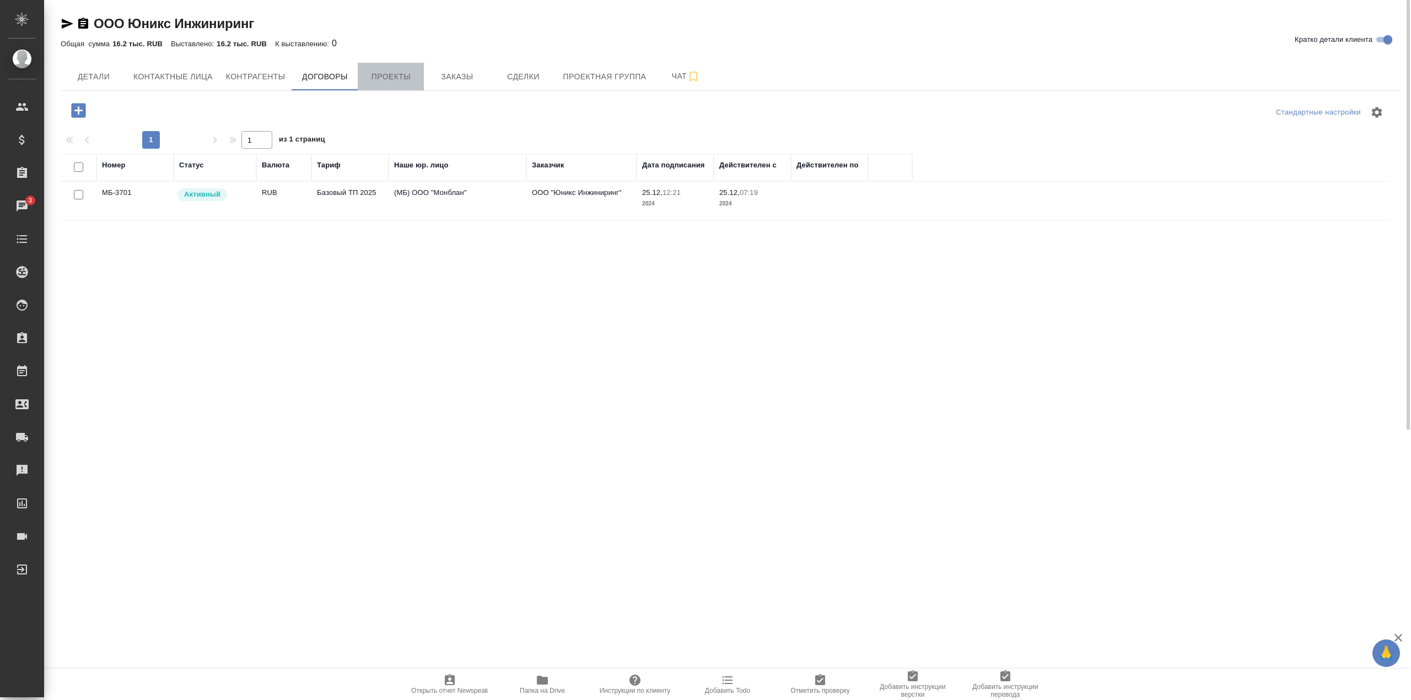
click at [412, 80] on span "Проекты" at bounding box center [390, 77] width 53 height 14
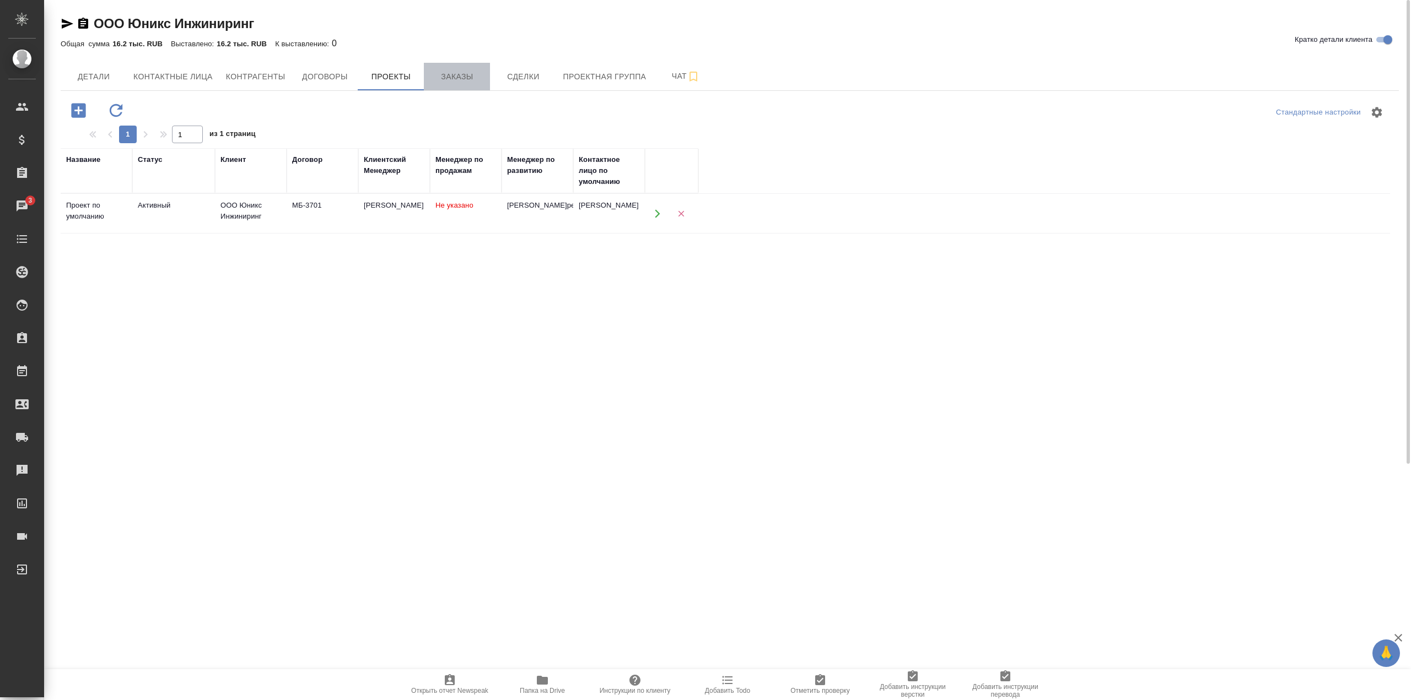
click at [482, 79] on span "Заказы" at bounding box center [456, 77] width 53 height 14
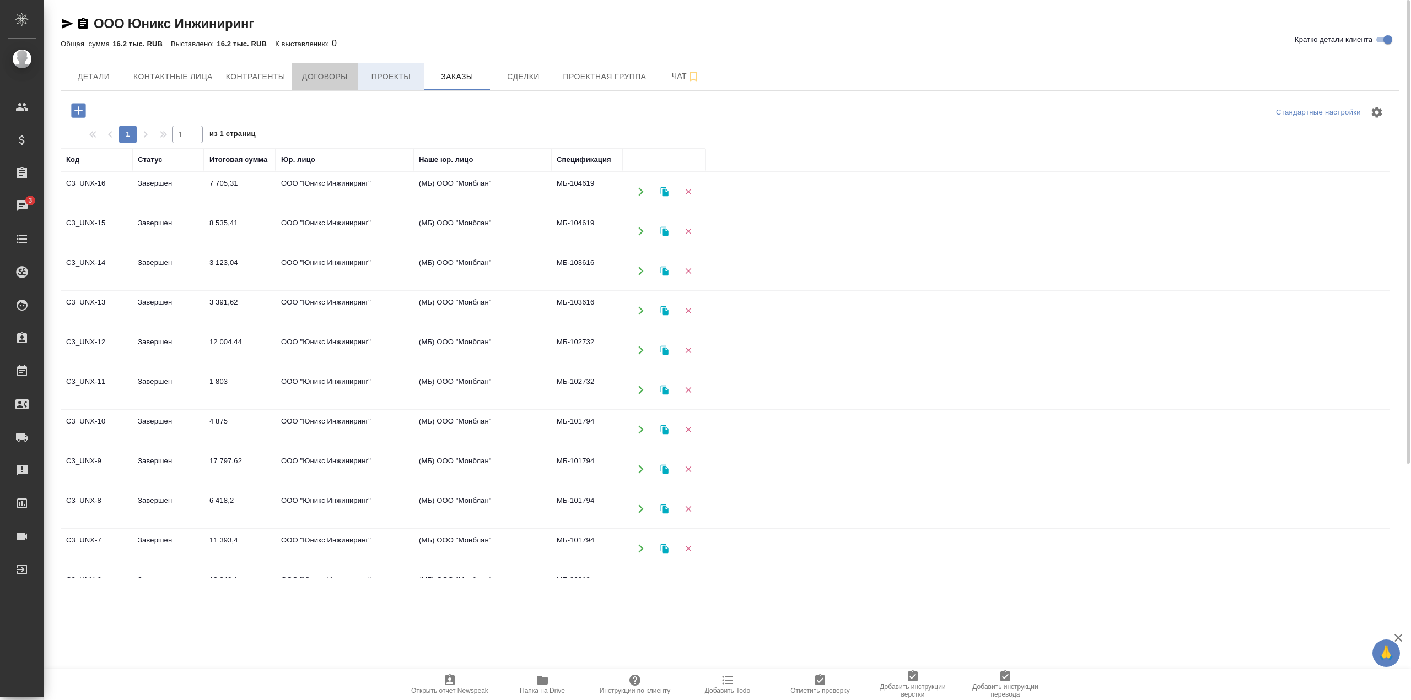
drag, startPoint x: 357, startPoint y: 80, endPoint x: 391, endPoint y: 75, distance: 34.0
click at [359, 79] on div "Детали Контактные лица Контрагенты Договоры Проекты Заказы Сделки Проектная гру…" at bounding box center [730, 77] width 1338 height 28
click at [398, 74] on span "Проекты" at bounding box center [390, 77] width 53 height 14
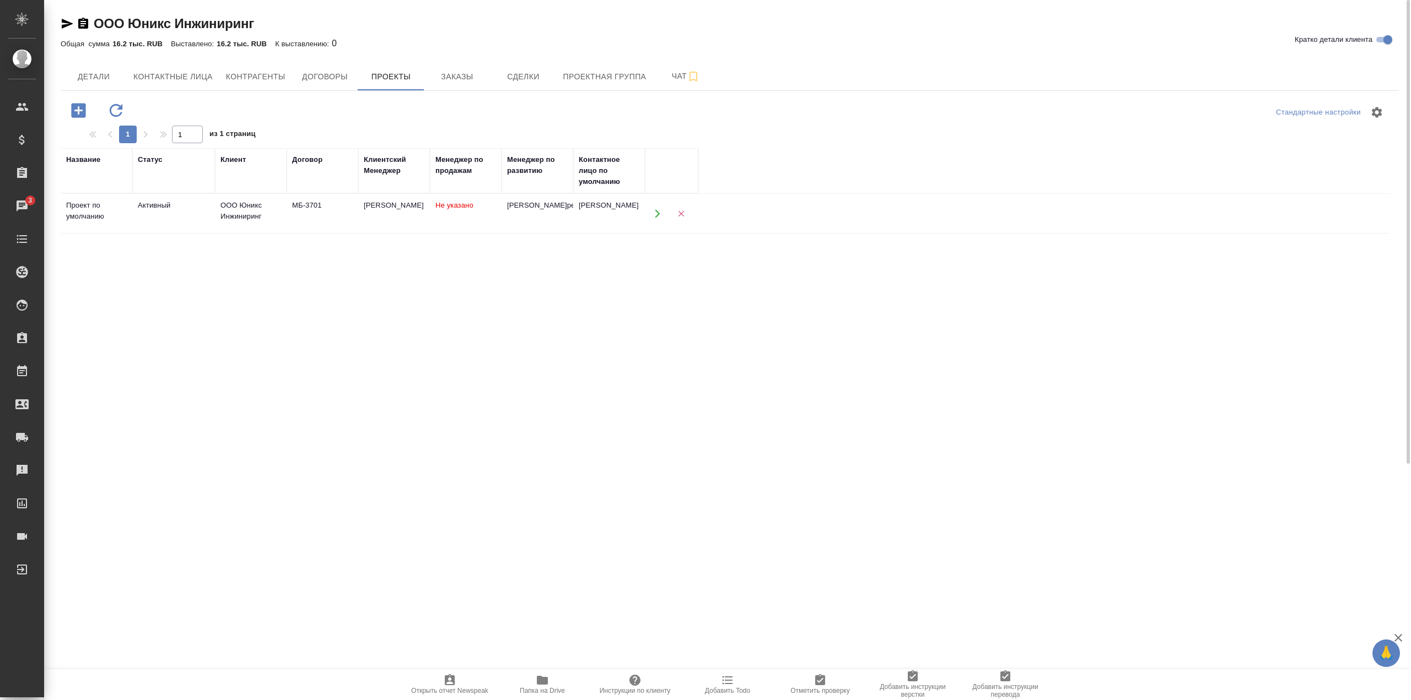
click at [184, 220] on td "Активный" at bounding box center [173, 214] width 83 height 39
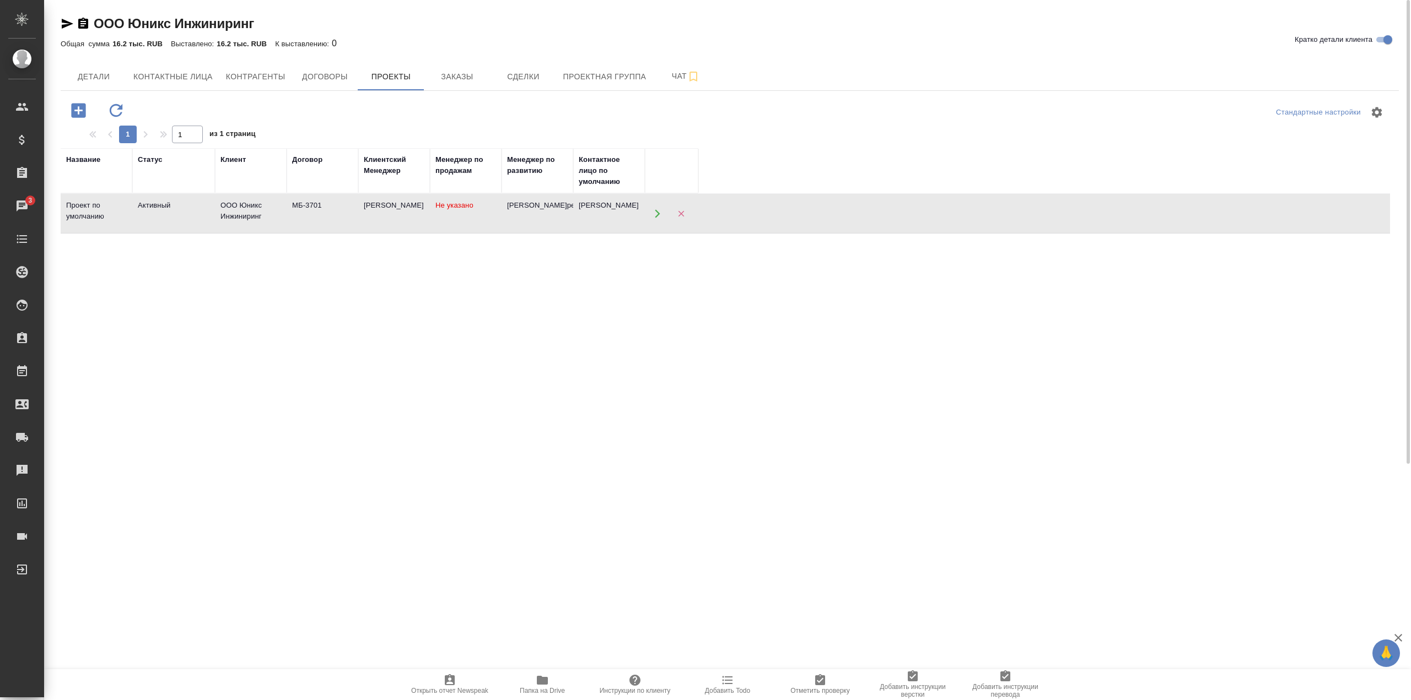
click at [184, 220] on td "Активный" at bounding box center [173, 214] width 83 height 39
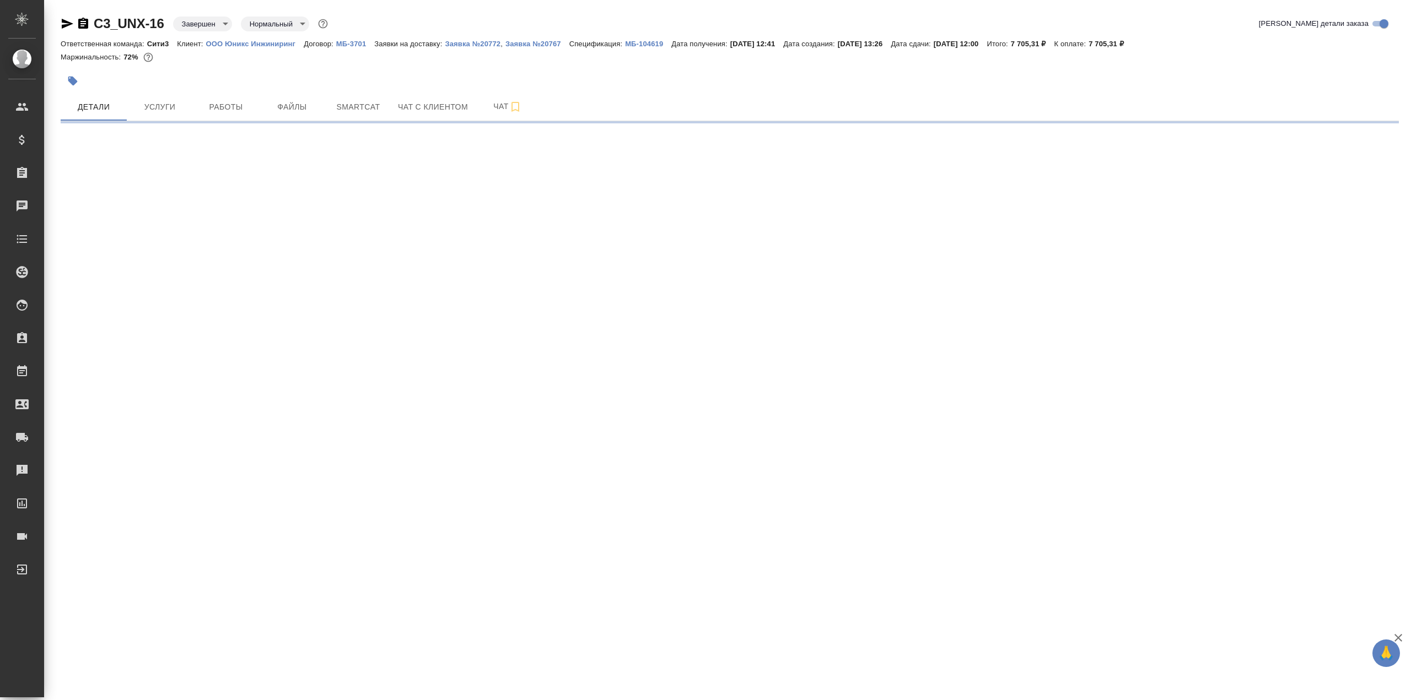
select select "RU"
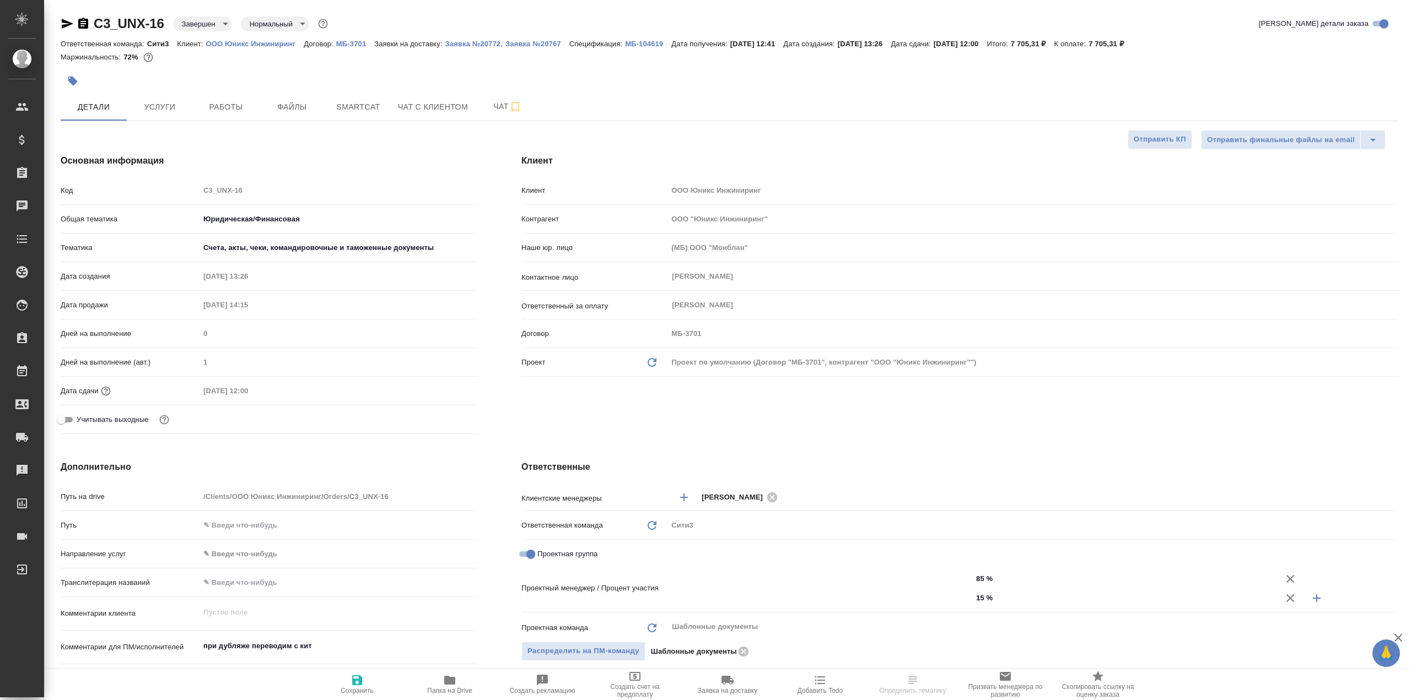
type textarea "x"
type input "Тарабановская Анастасия"
type input "Никитина Татьяна"
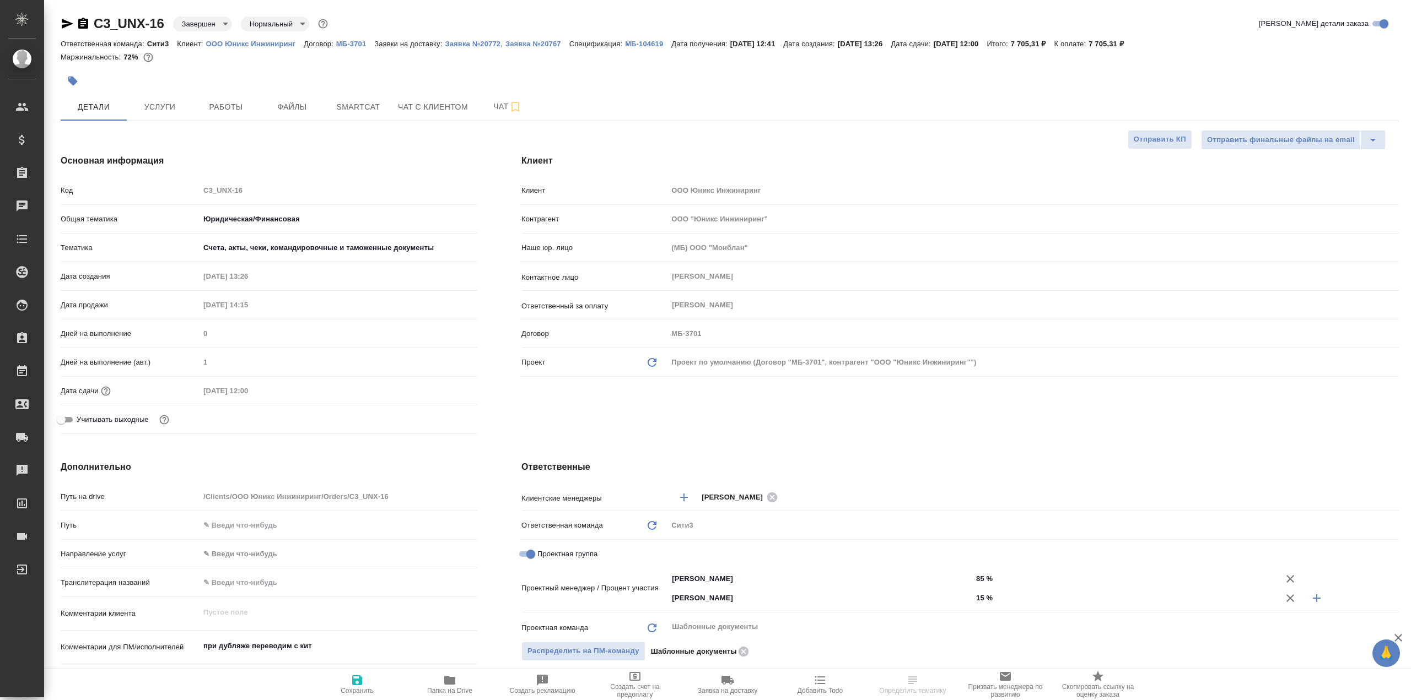
type textarea "x"
click at [285, 107] on span "Файлы" at bounding box center [292, 107] width 53 height 14
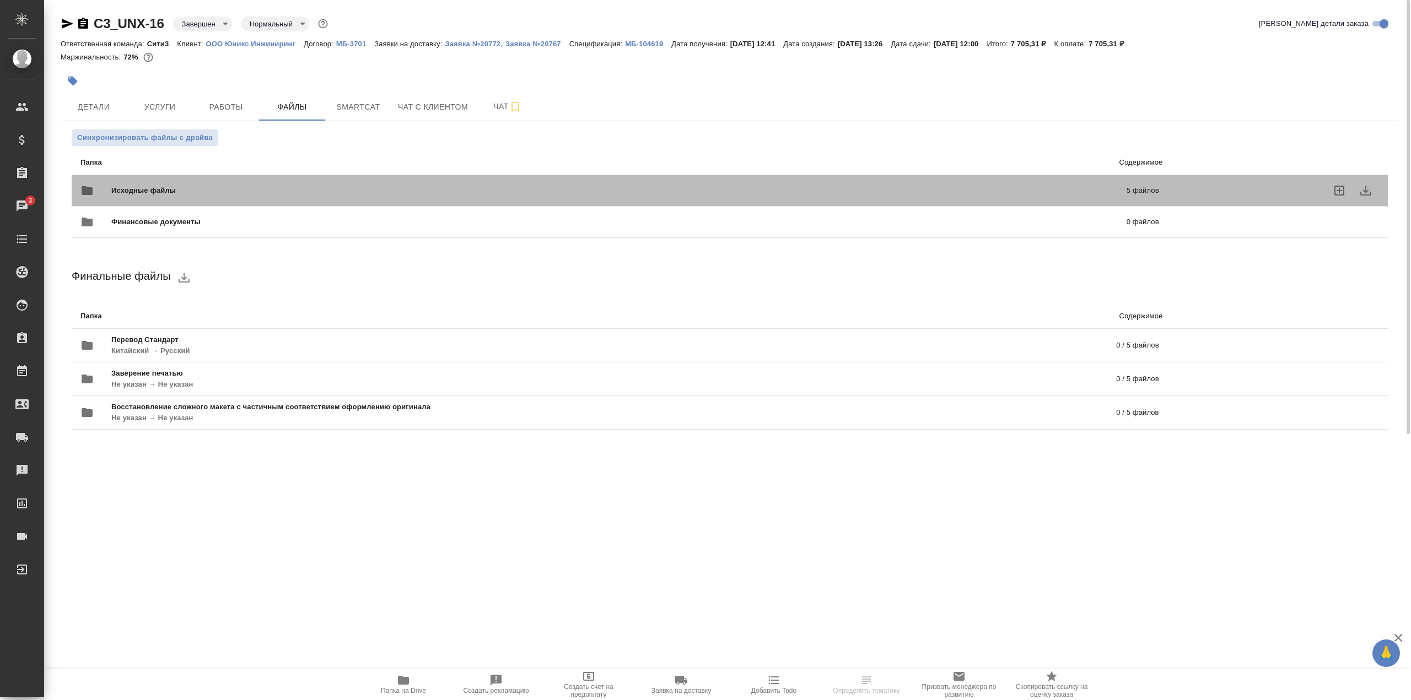
click at [293, 193] on span "Исходные файлы" at bounding box center [381, 190] width 540 height 11
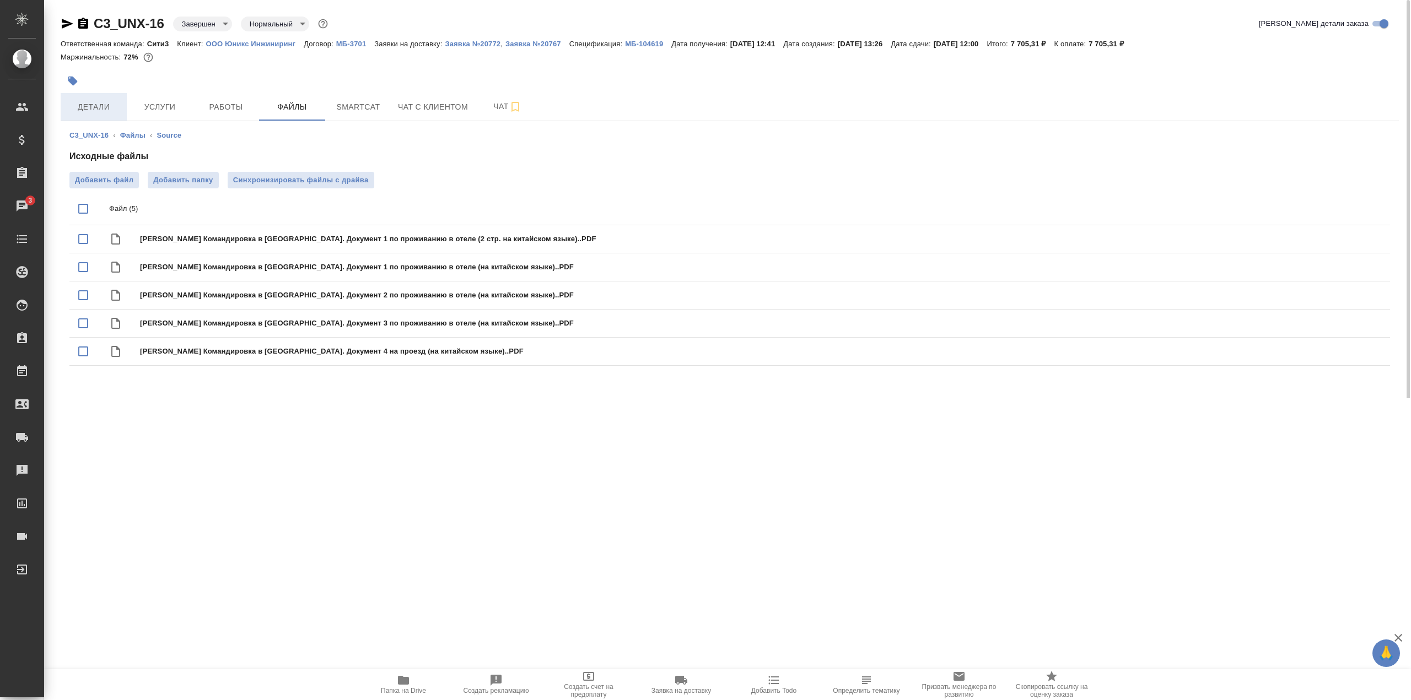
click at [113, 110] on span "Детали" at bounding box center [93, 107] width 53 height 14
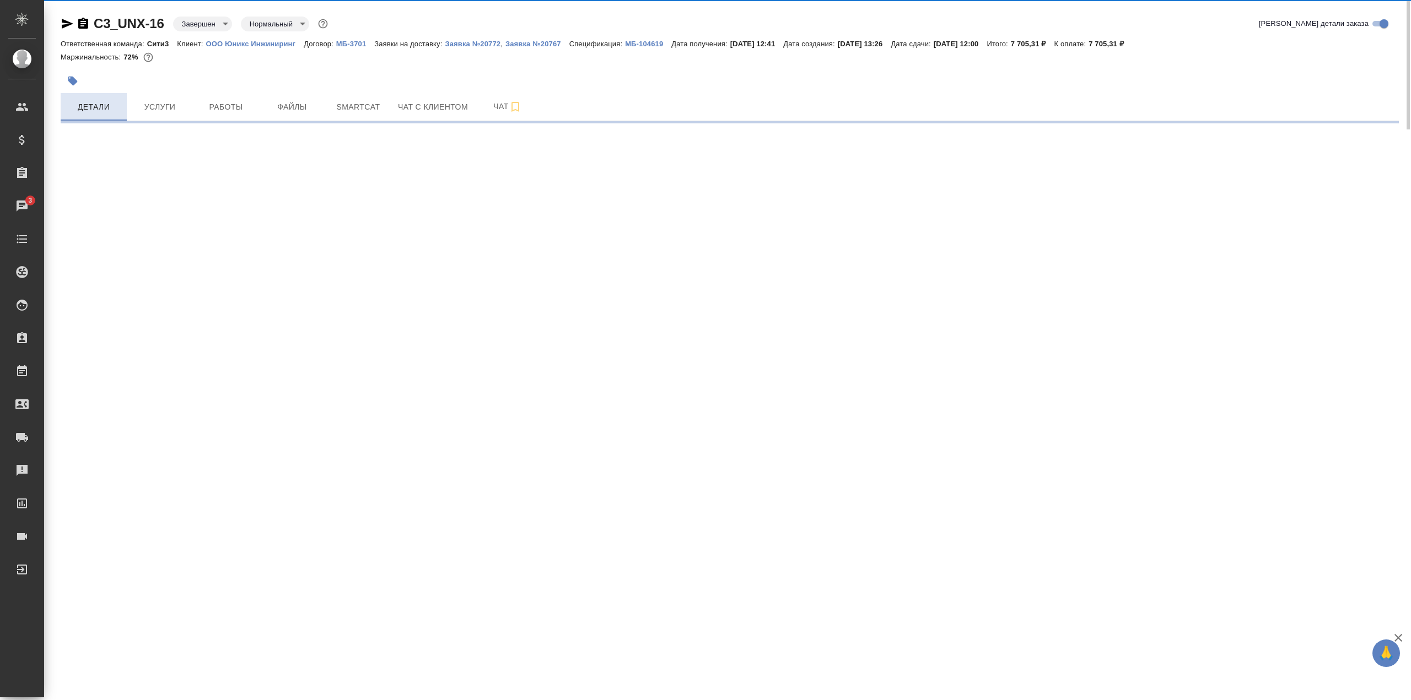
select select "RU"
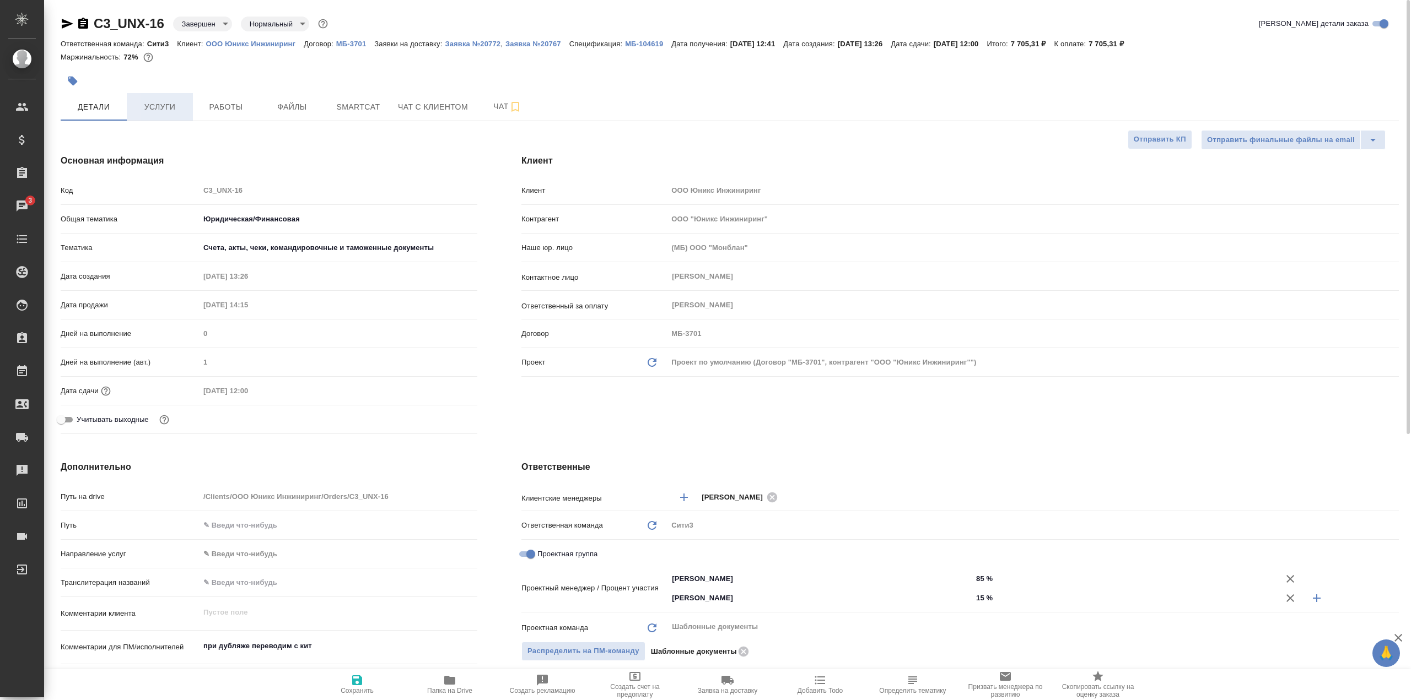
click at [166, 114] on button "Услуги" at bounding box center [160, 107] width 66 height 28
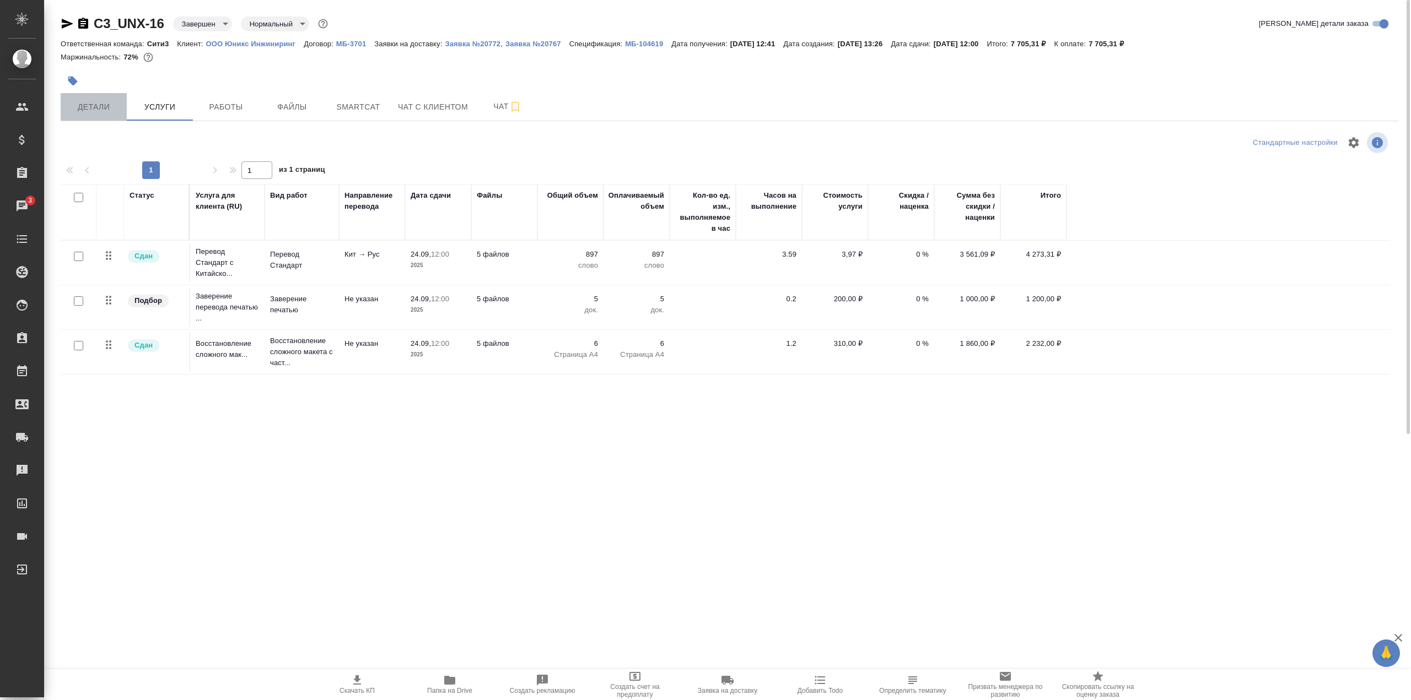
click at [85, 109] on span "Детали" at bounding box center [93, 107] width 53 height 14
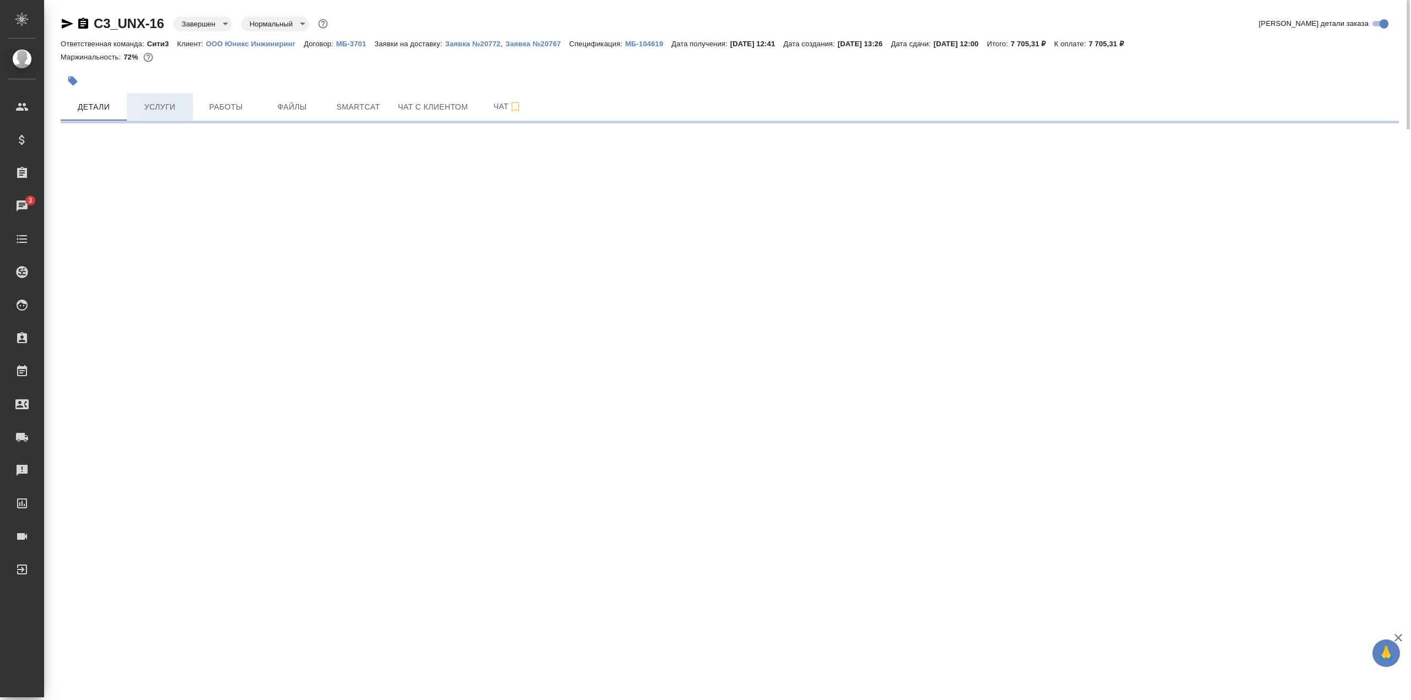
select select "RU"
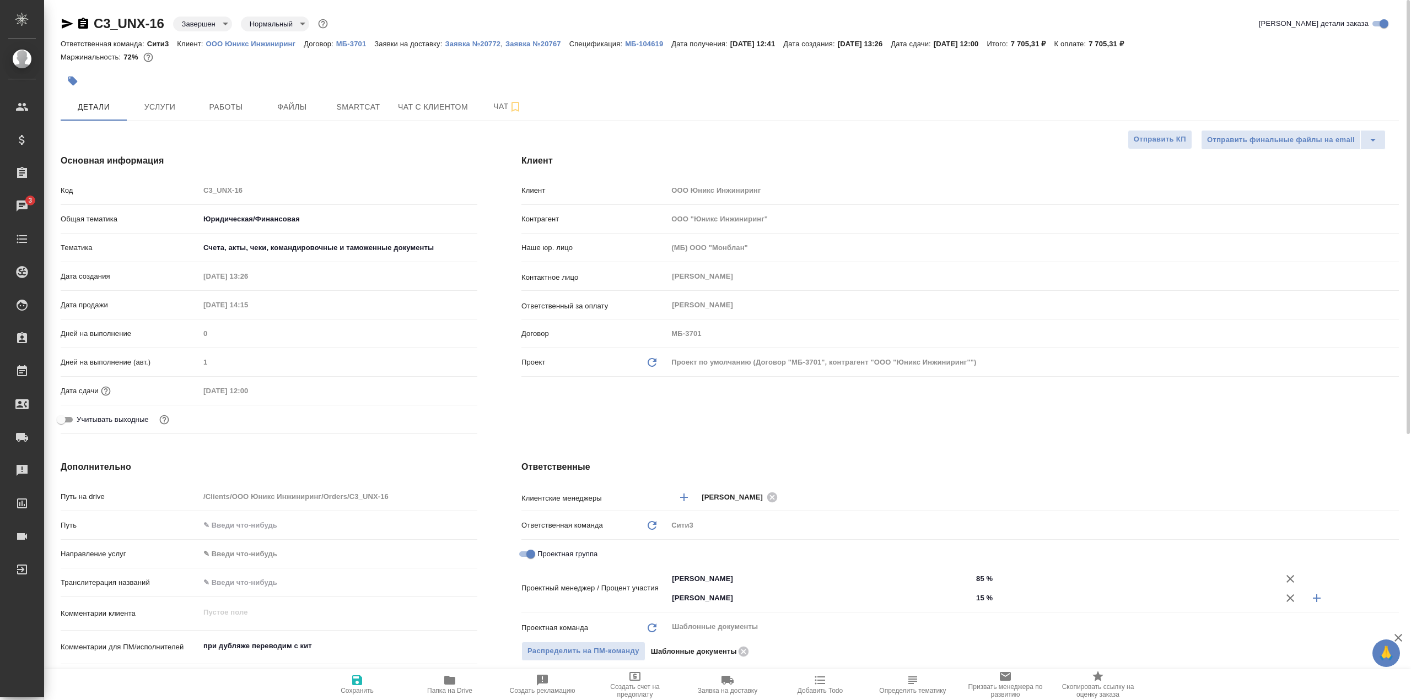
type textarea "x"
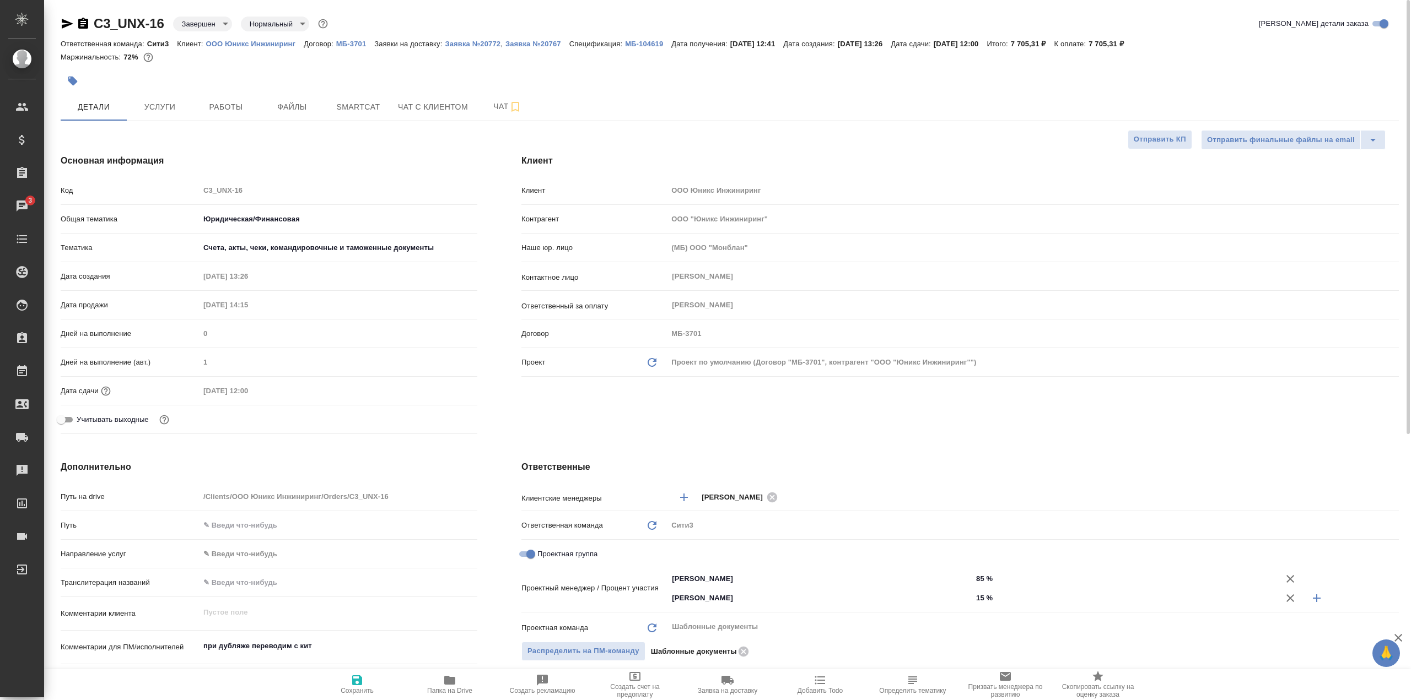
type textarea "x"
click at [176, 99] on button "Услуги" at bounding box center [160, 107] width 66 height 28
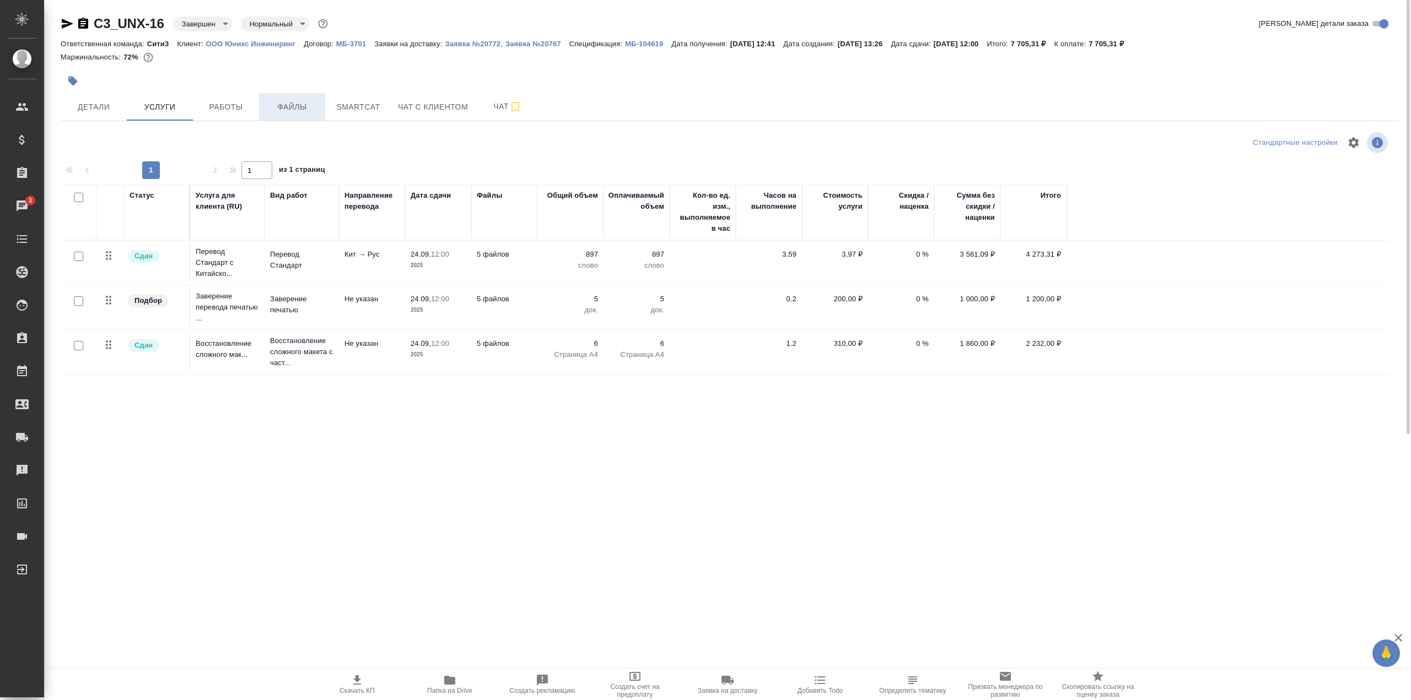
click at [269, 110] on span "Файлы" at bounding box center [292, 107] width 53 height 14
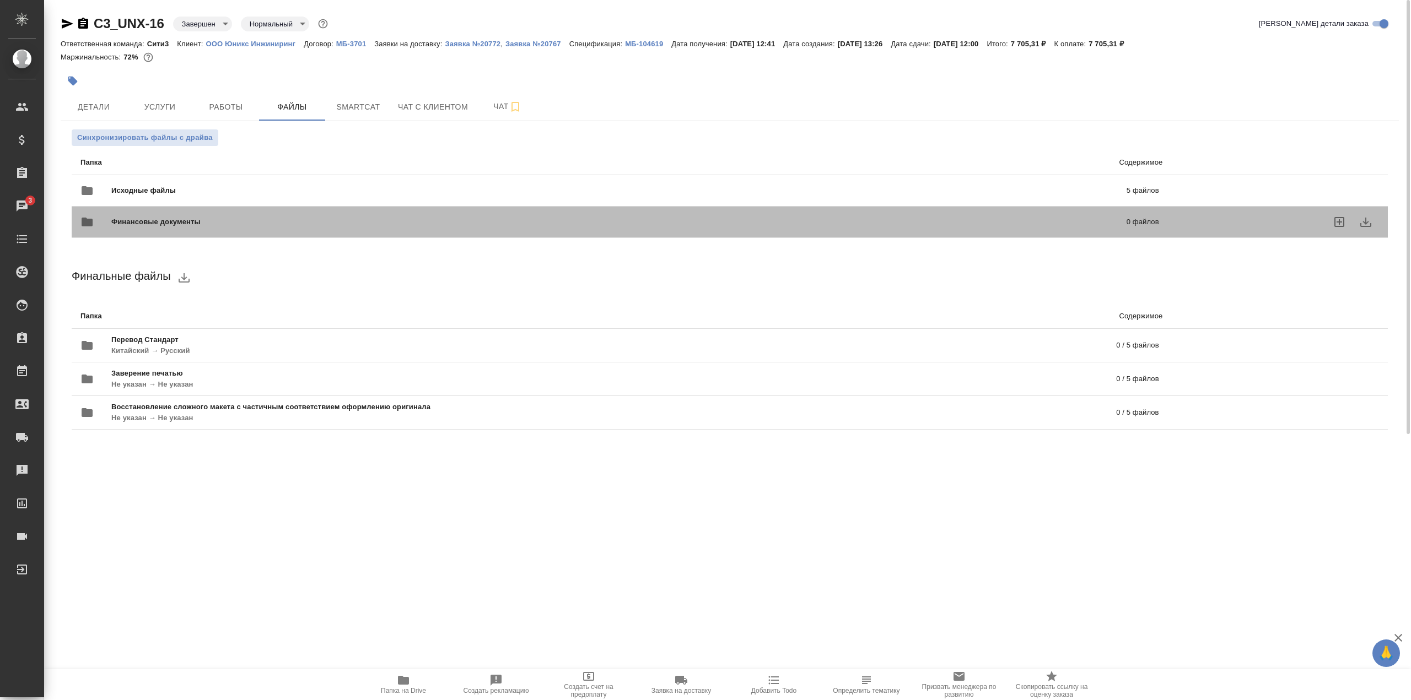
click at [257, 201] on div "Финансовые документы 0 файлов" at bounding box center [619, 222] width 1101 height 48
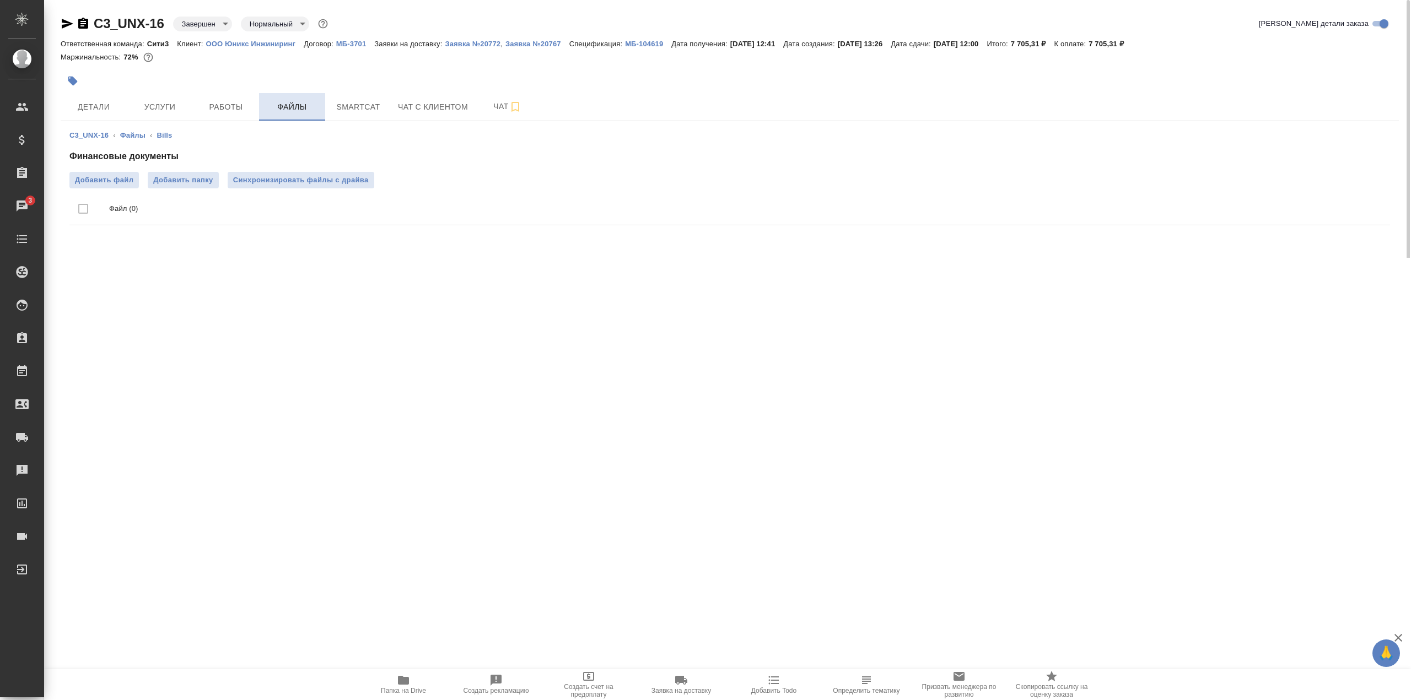
click at [310, 118] on button "Файлы" at bounding box center [292, 107] width 66 height 28
click at [134, 139] on li "Файлы" at bounding box center [132, 135] width 25 height 11
click at [136, 132] on link "Файлы" at bounding box center [132, 135] width 25 height 8
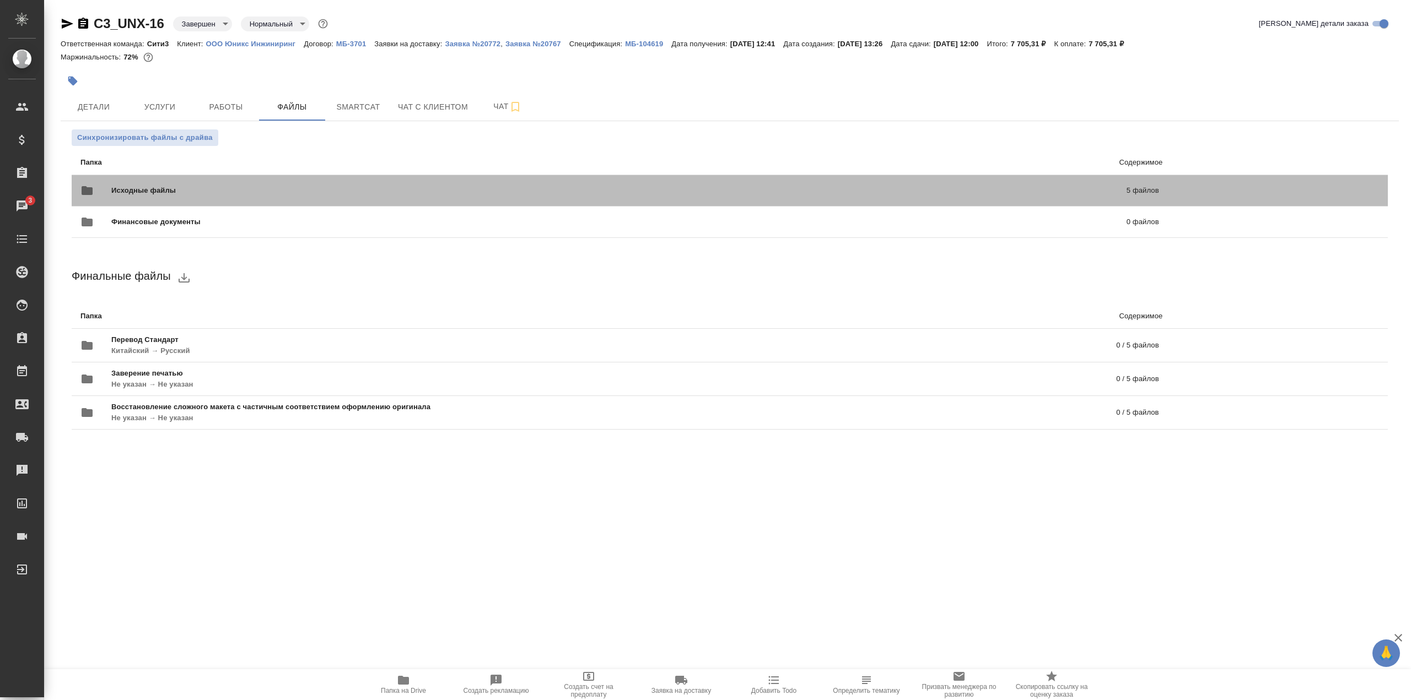
click at [204, 181] on div "Исходные файлы 5 файлов" at bounding box center [619, 190] width 1079 height 26
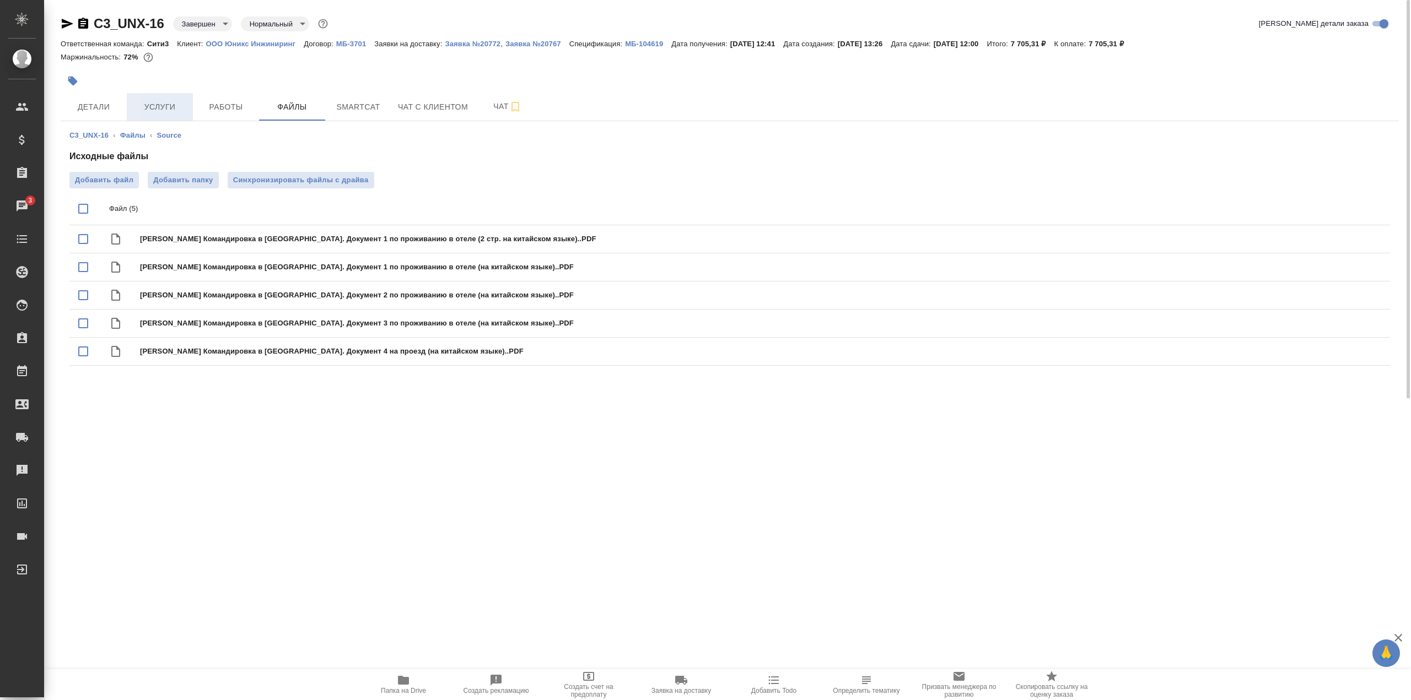
click at [154, 100] on span "Услуги" at bounding box center [159, 107] width 53 height 14
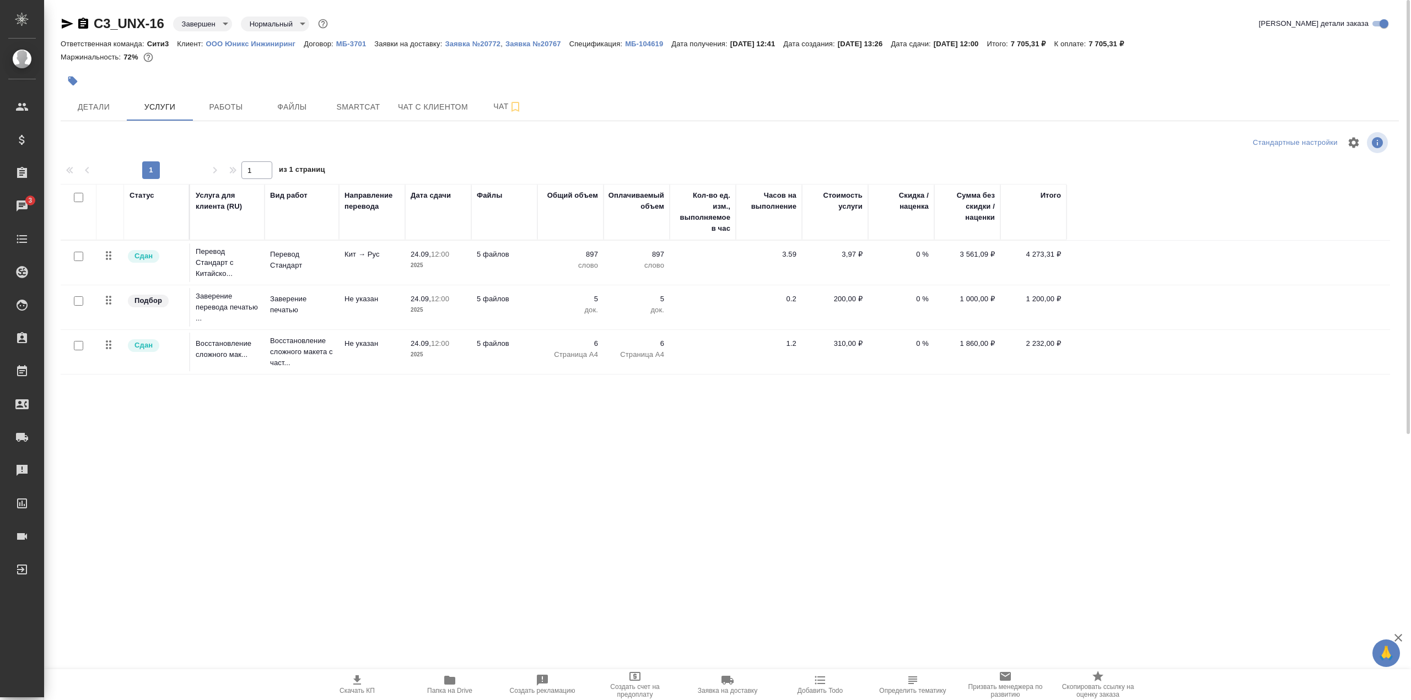
click at [368, 311] on td "Не указан" at bounding box center [372, 307] width 66 height 39
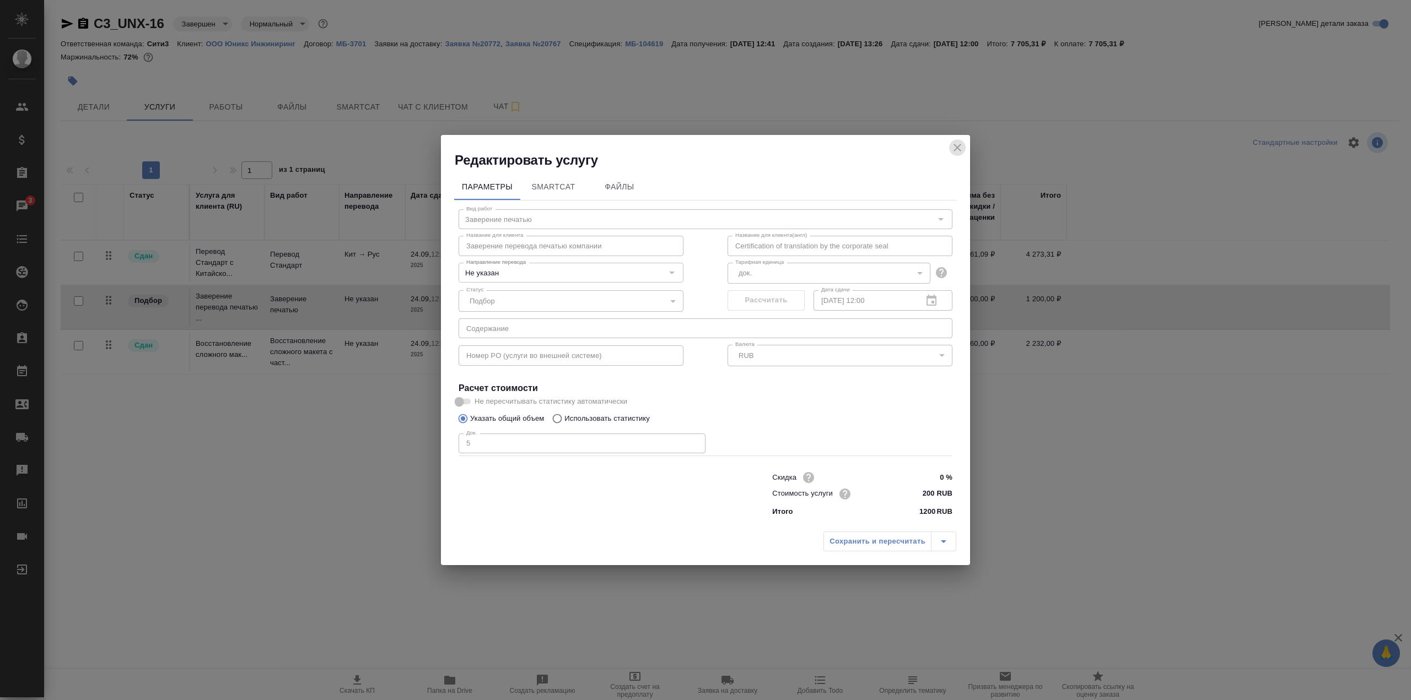
click at [955, 149] on icon "close" at bounding box center [957, 148] width 8 height 8
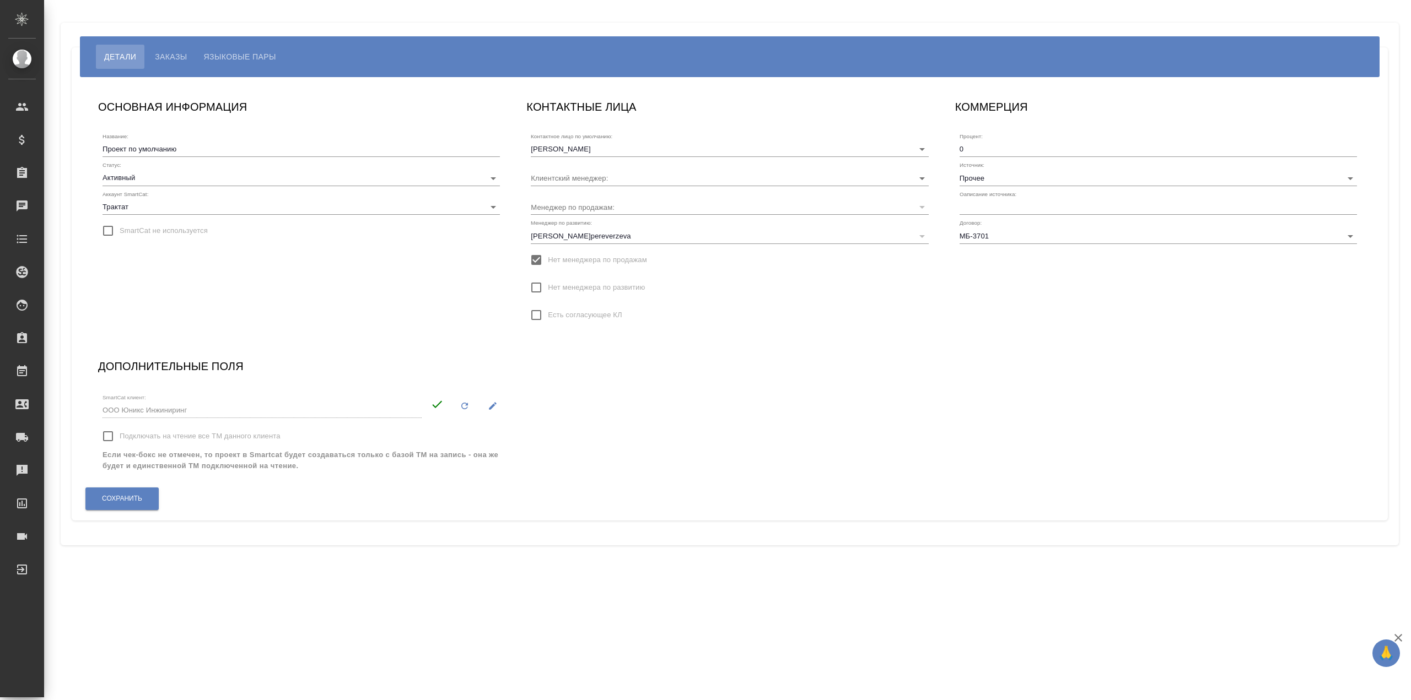
type input "Касаткина Александра"
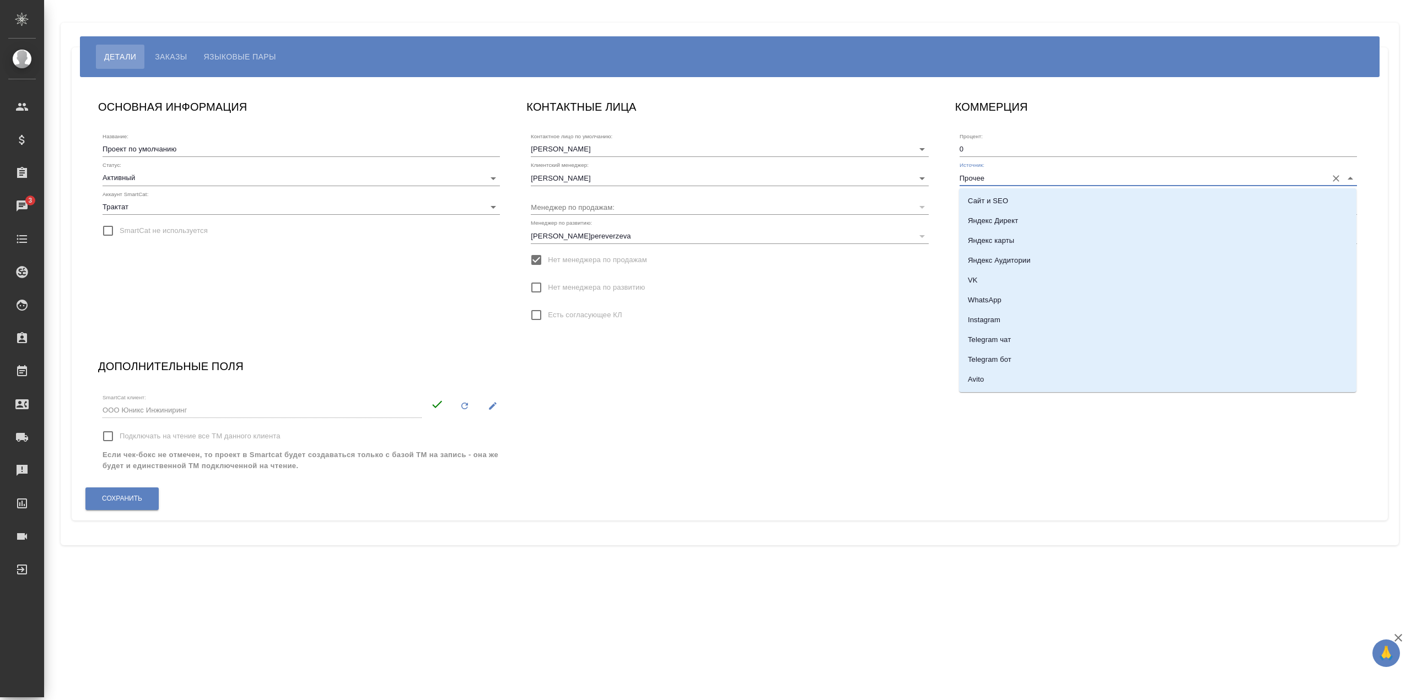
click at [1046, 174] on input "Прочее" at bounding box center [1140, 177] width 362 height 15
click at [1079, 291] on li "Email" at bounding box center [1157, 289] width 397 height 20
type input "Email"
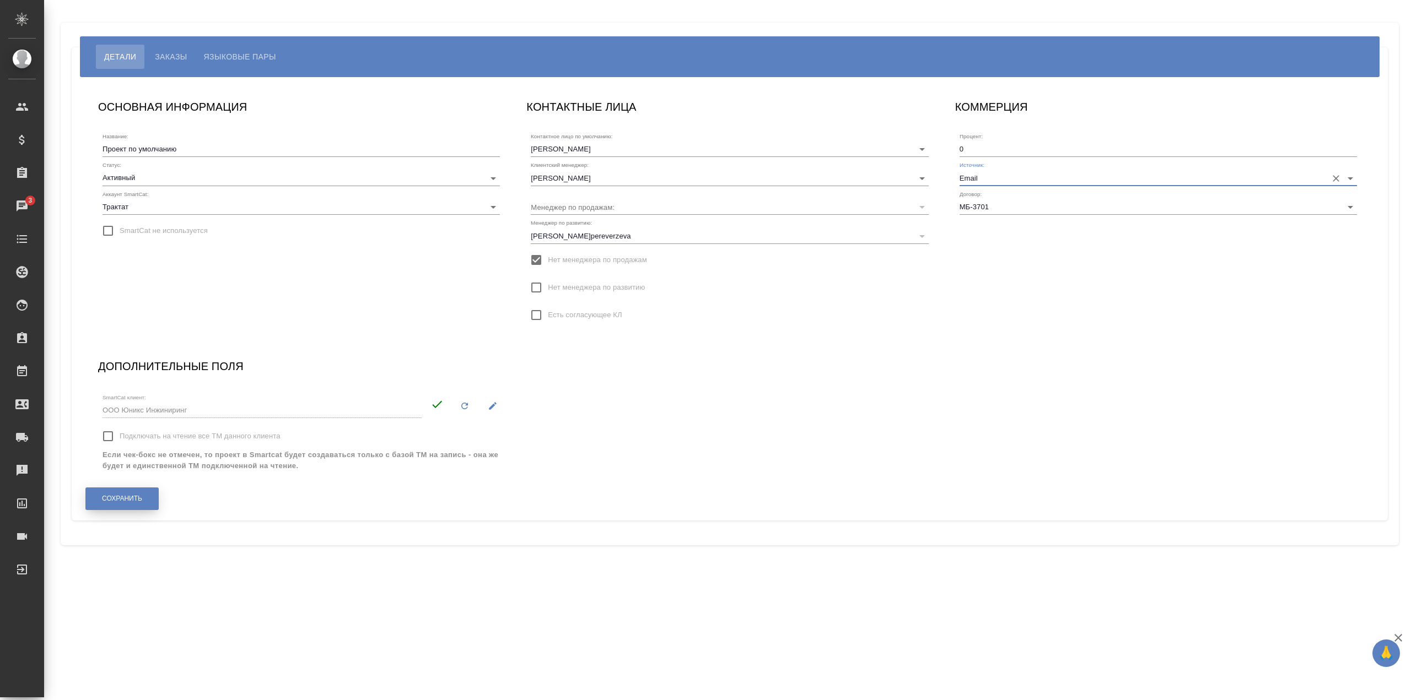
click at [128, 500] on span "Сохранить" at bounding box center [122, 498] width 40 height 9
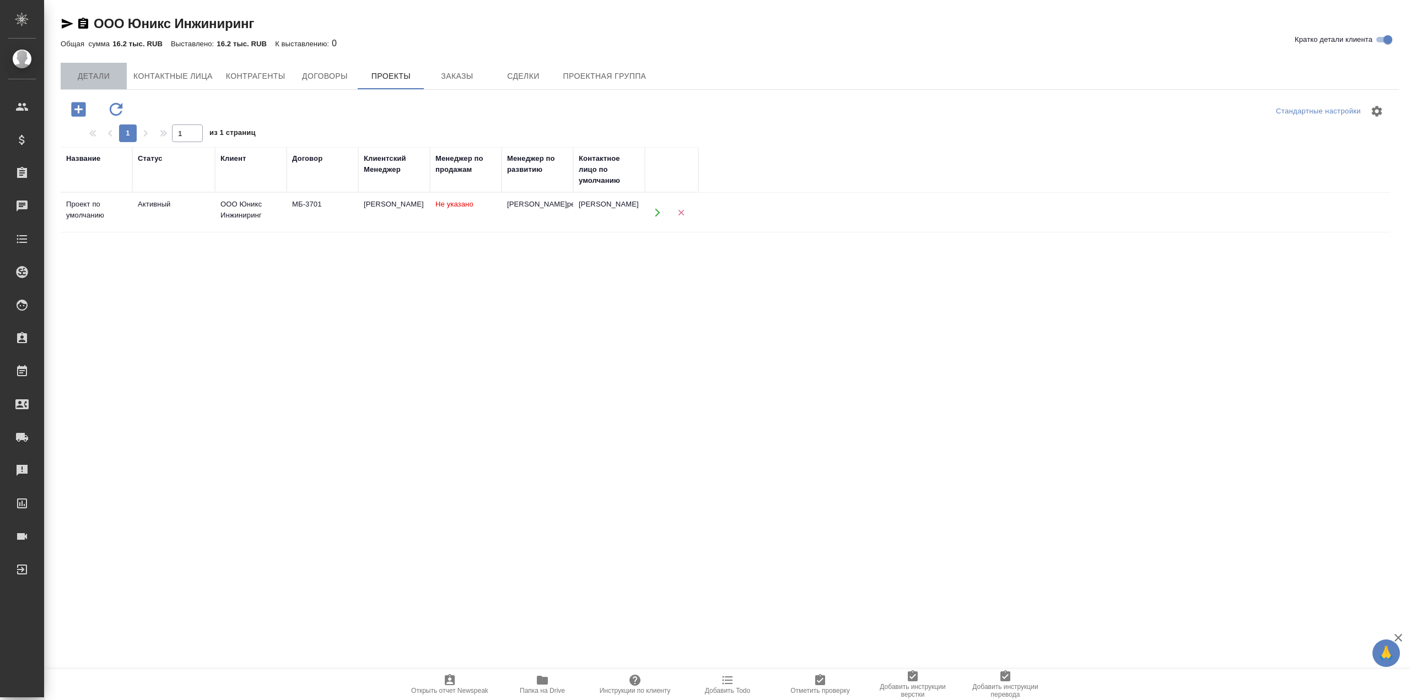
click at [80, 71] on span "Детали" at bounding box center [93, 76] width 53 height 14
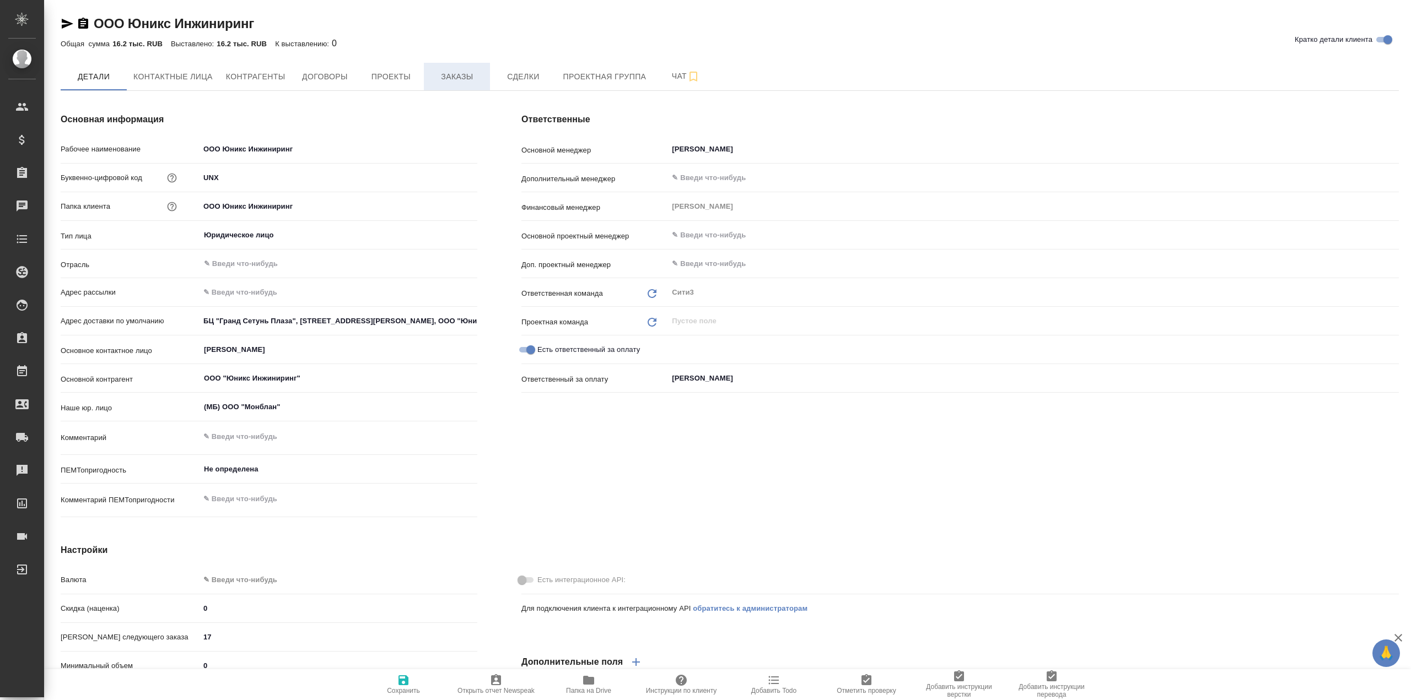
click at [460, 64] on button "Заказы" at bounding box center [457, 77] width 66 height 28
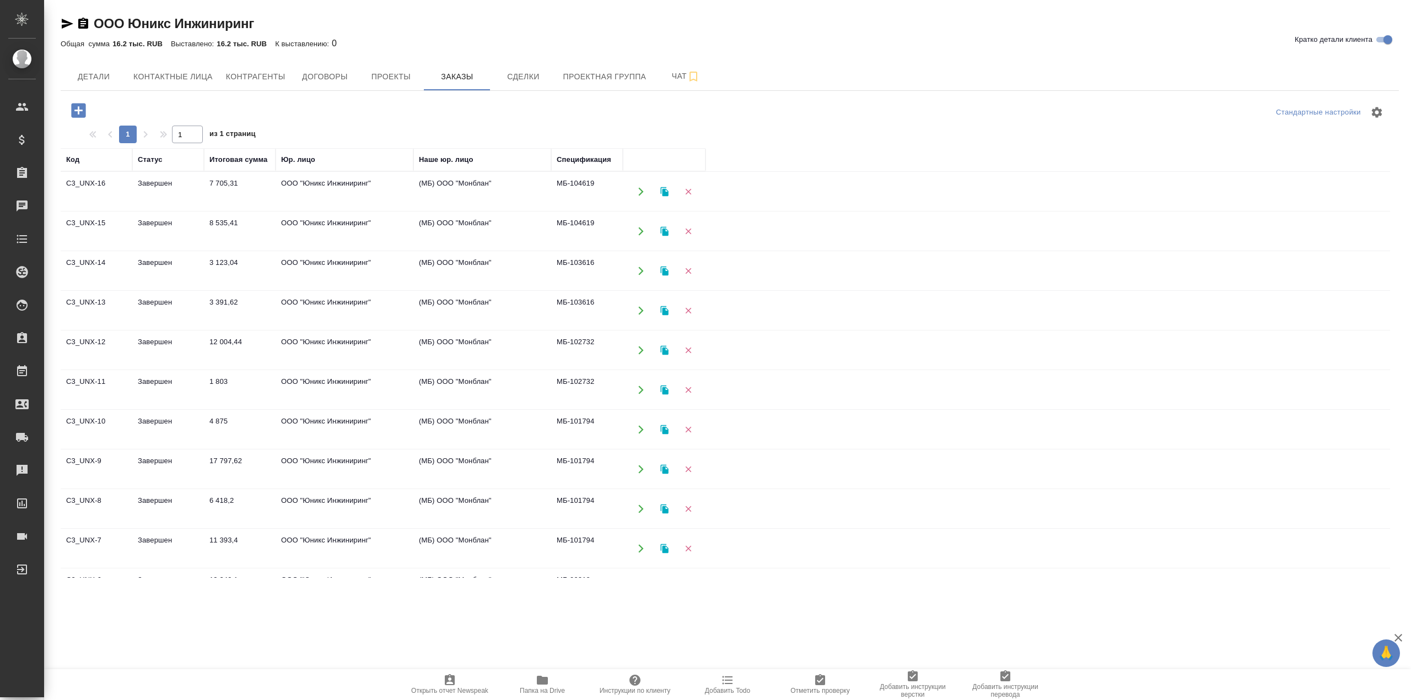
click at [83, 114] on icon "button" at bounding box center [78, 110] width 14 height 14
click at [82, 103] on icon "button" at bounding box center [78, 110] width 19 height 19
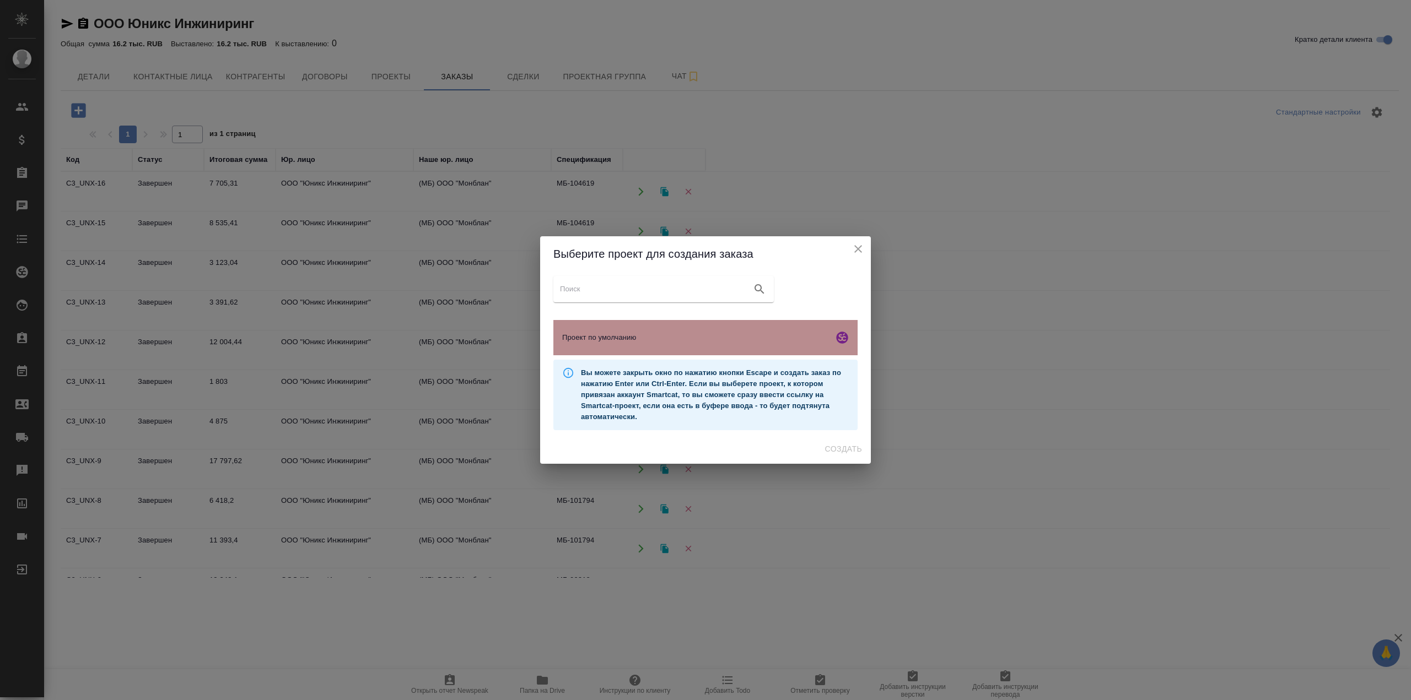
click at [692, 332] on div "Проект по умолчанию" at bounding box center [705, 337] width 304 height 35
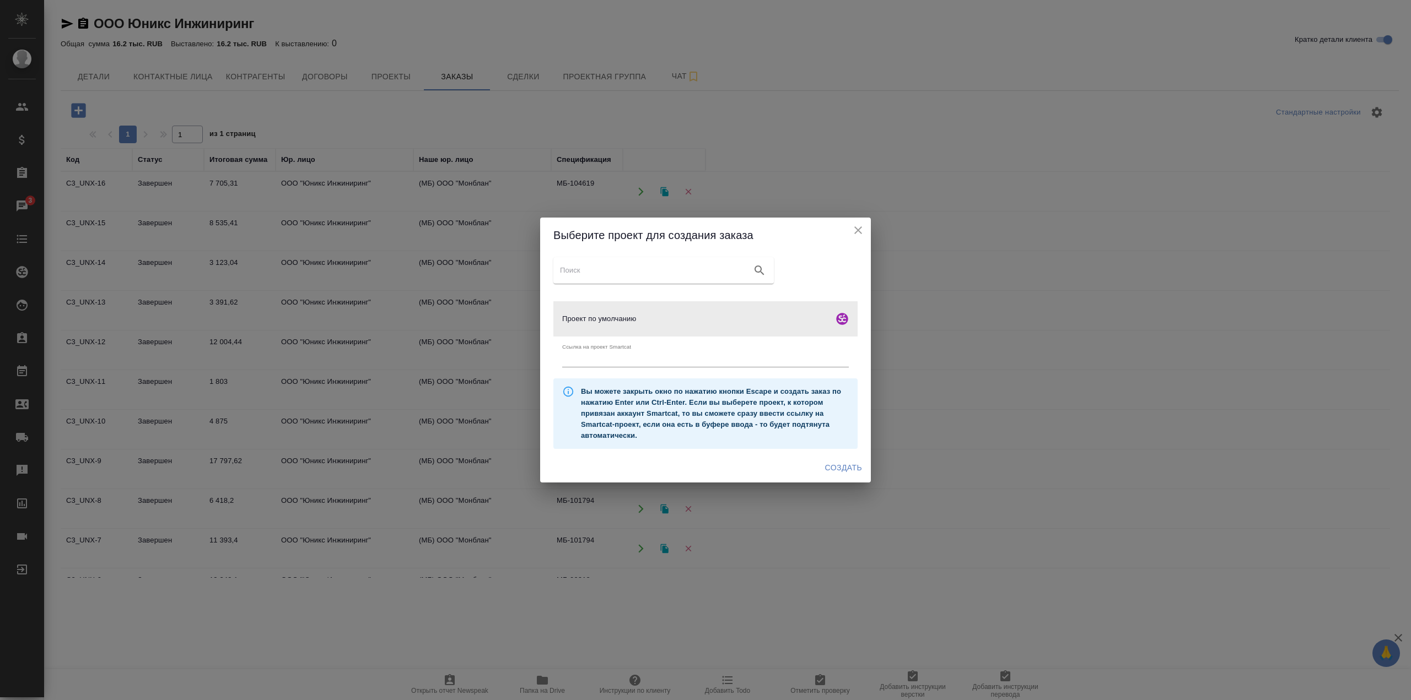
click at [831, 471] on span "Создать" at bounding box center [843, 468] width 37 height 14
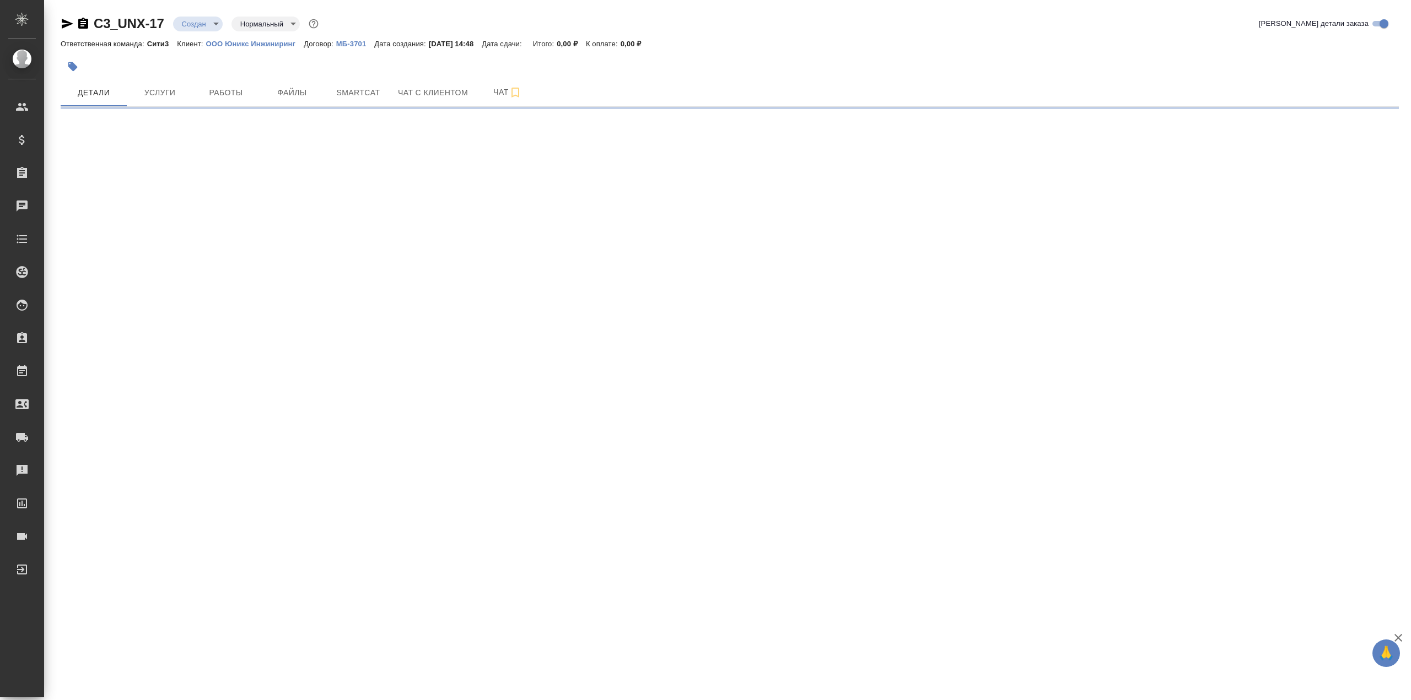
select select "RU"
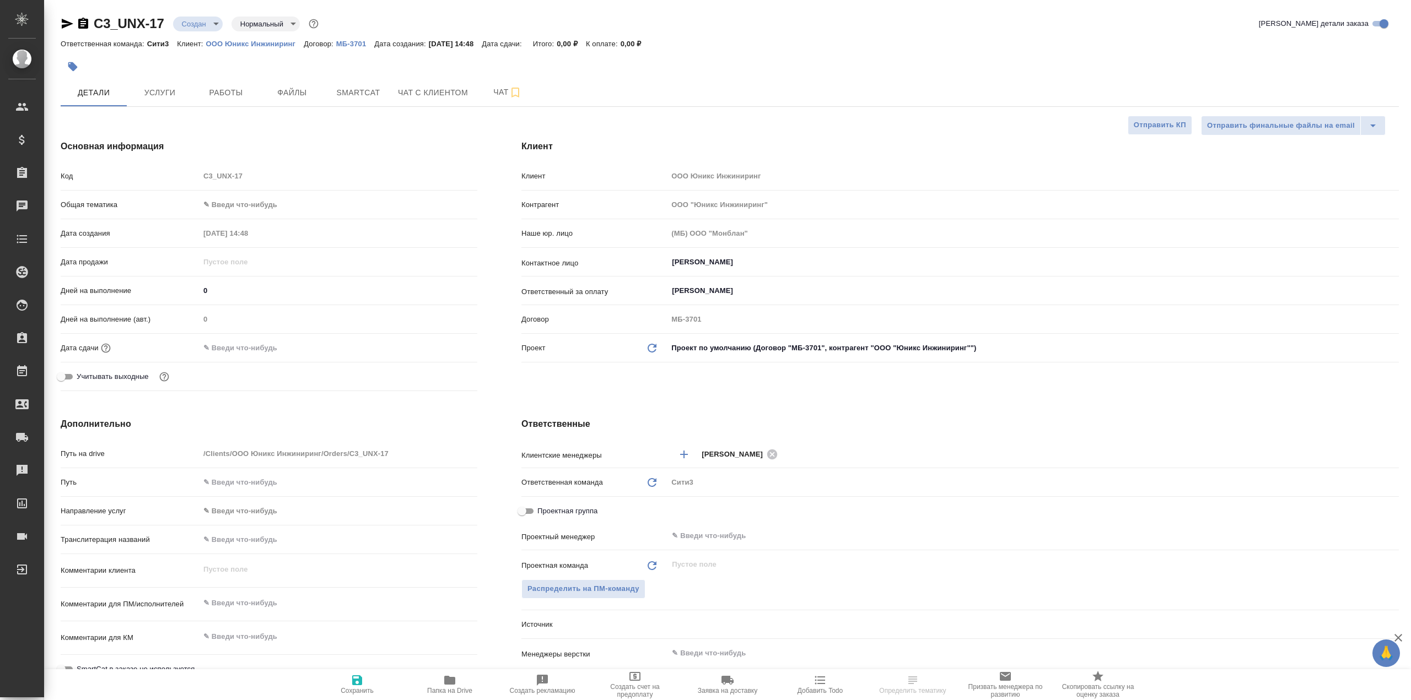
type textarea "x"
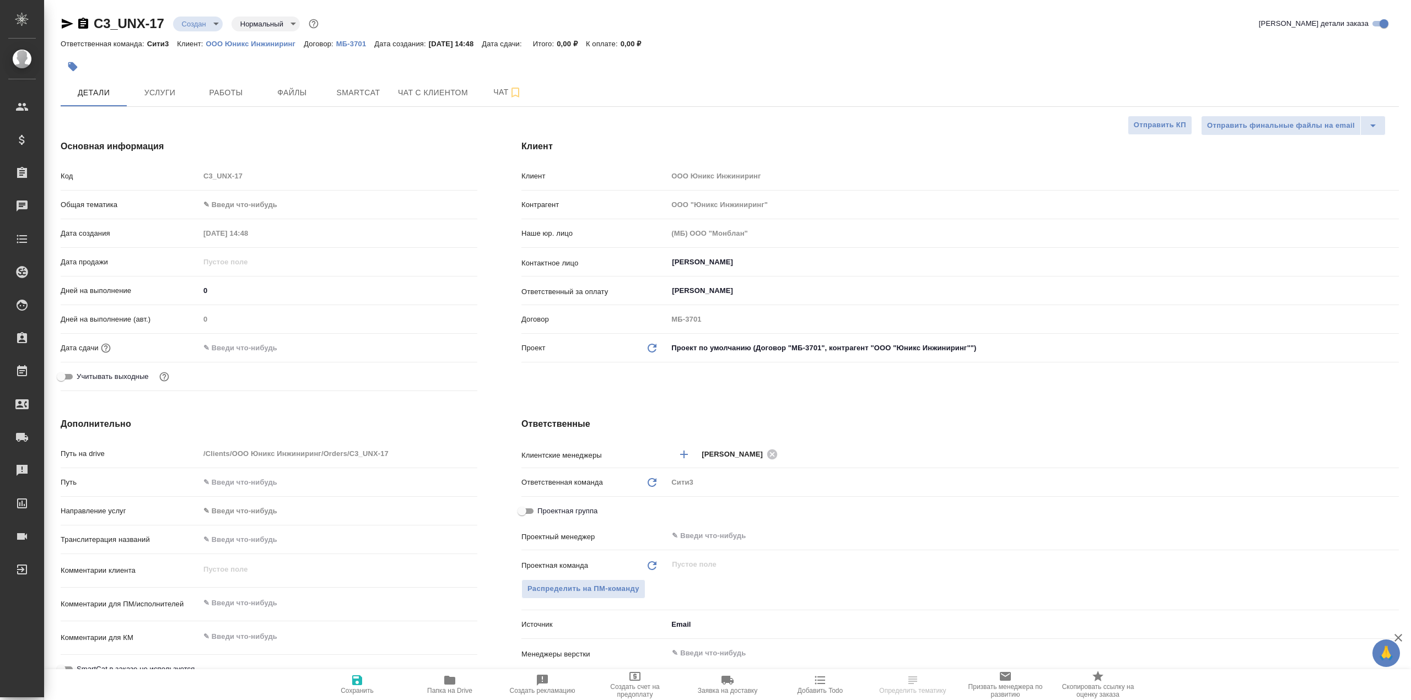
type textarea "x"
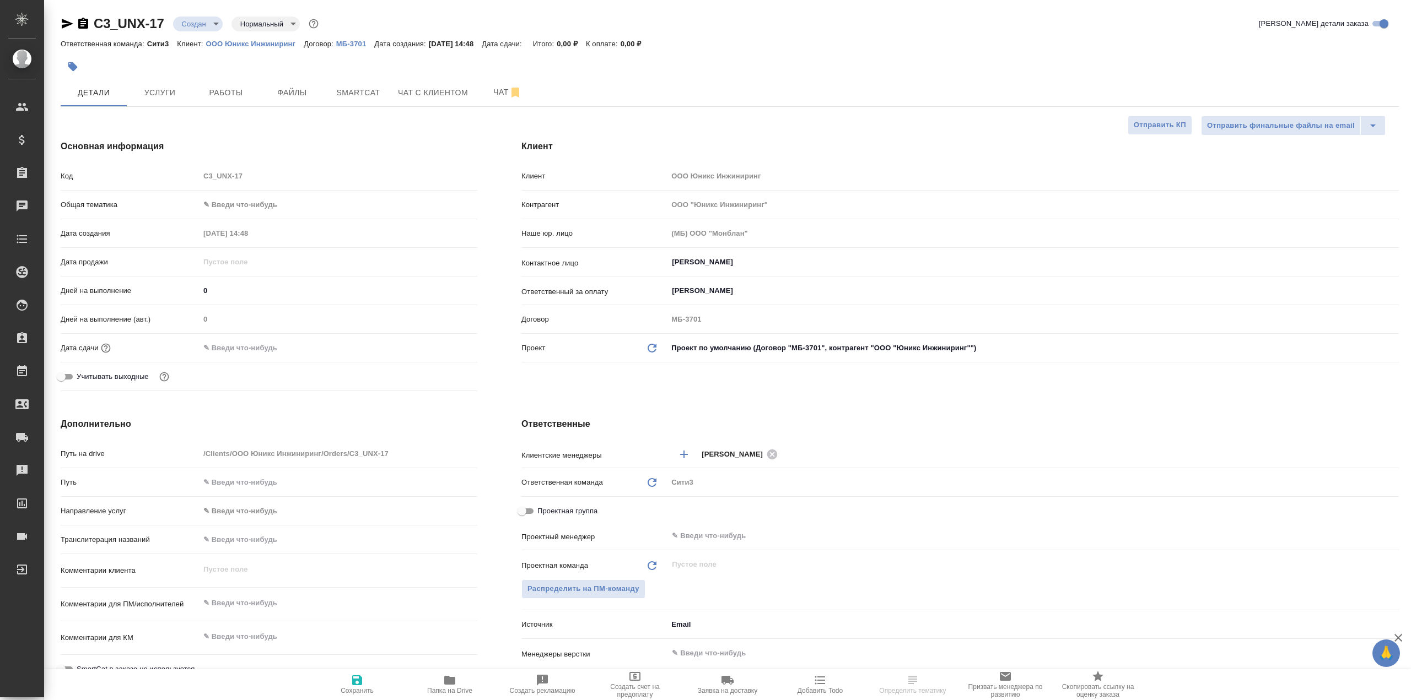
type textarea "x"
select select "RU"
type textarea "x"
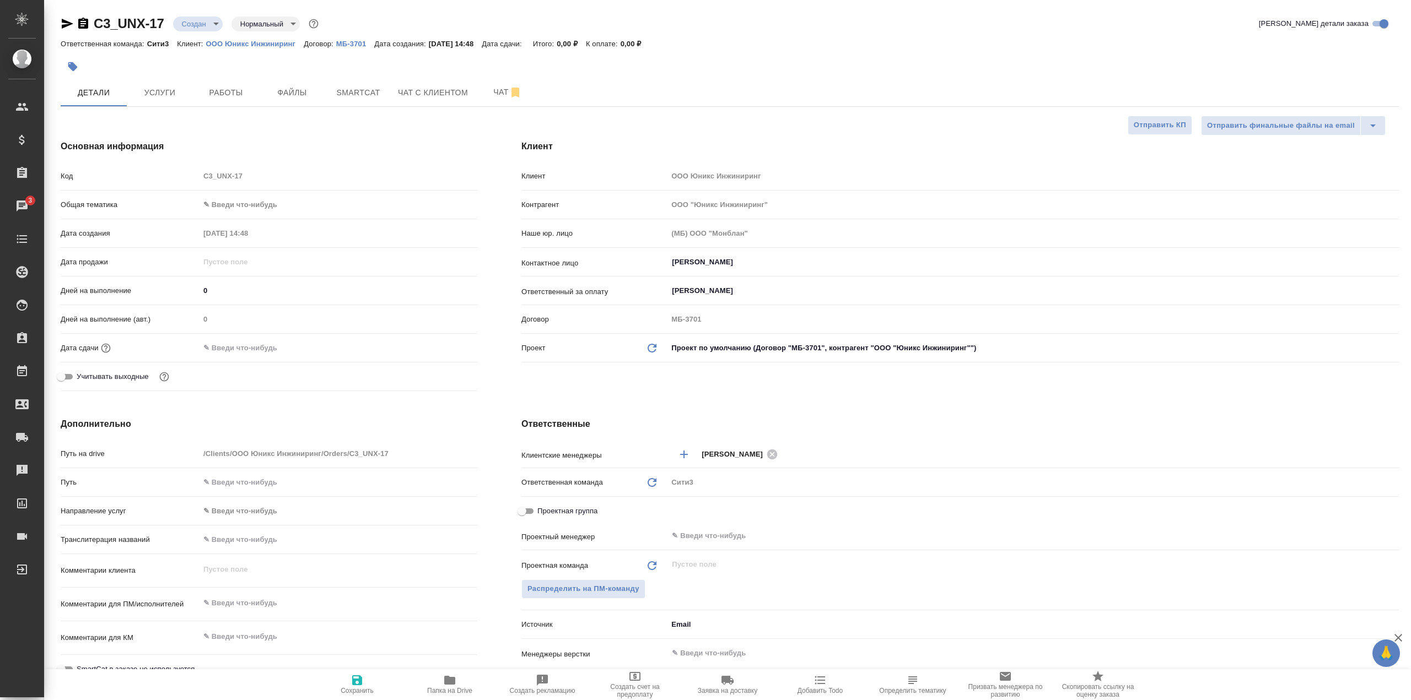
type textarea "x"
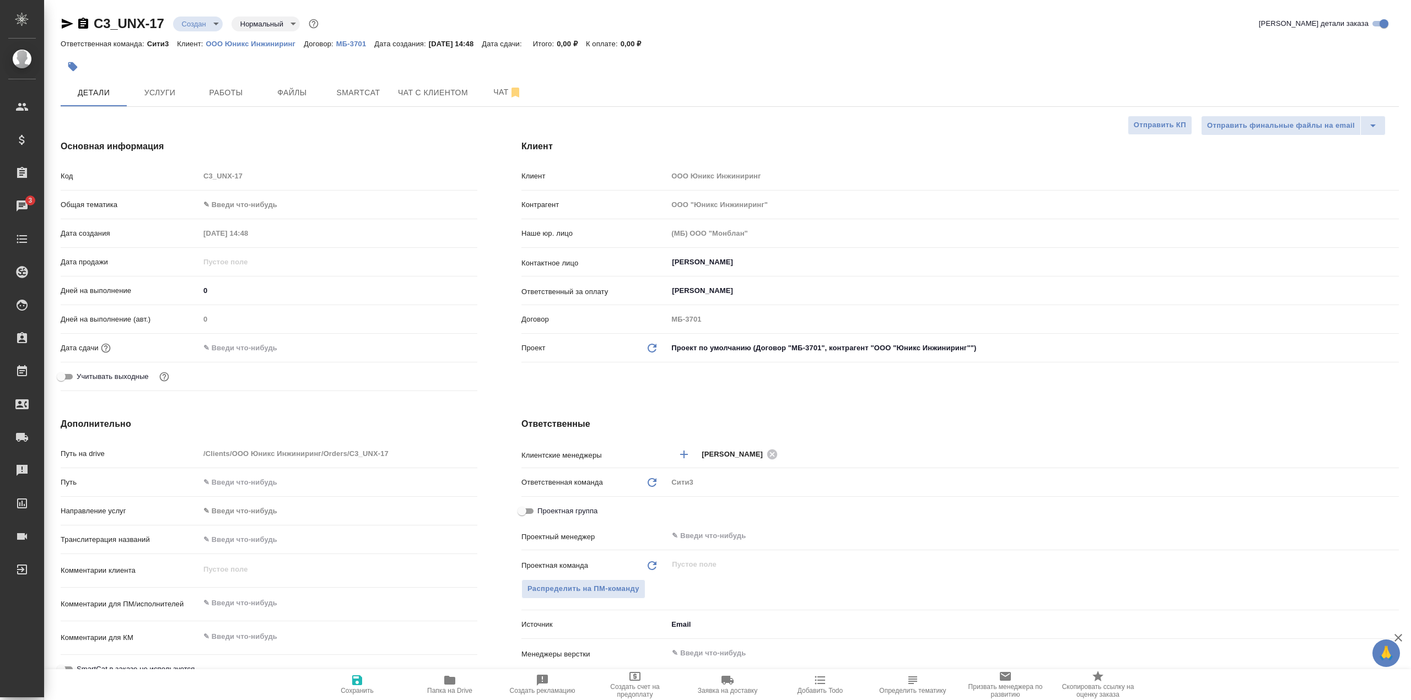
type textarea "x"
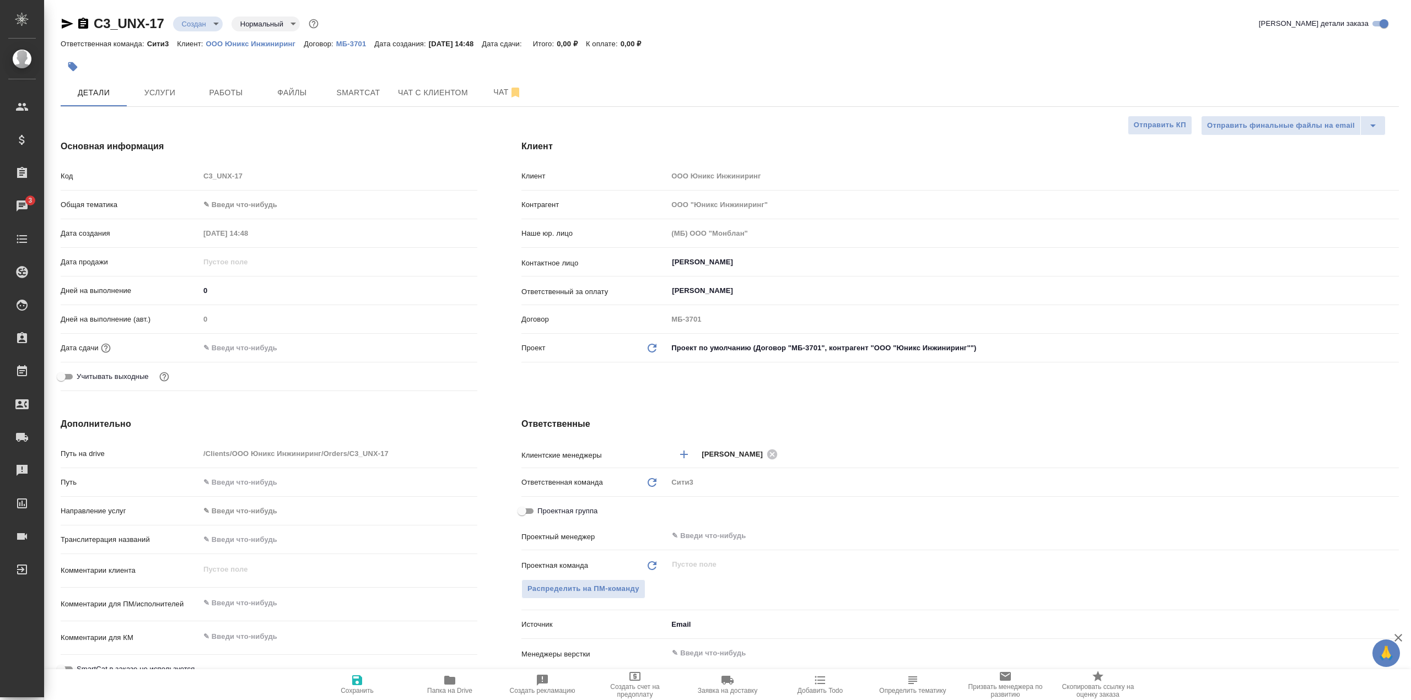
type textarea "x"
click at [305, 91] on span "Файлы" at bounding box center [292, 93] width 53 height 14
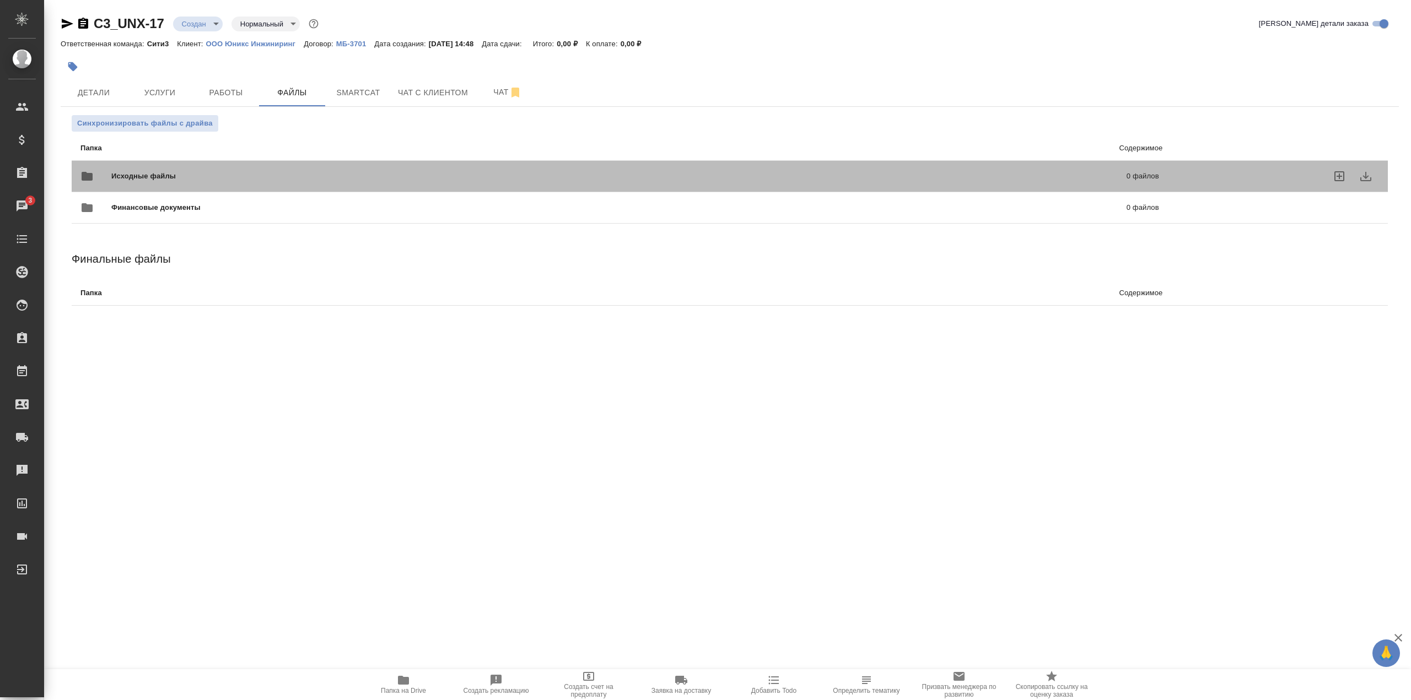
click at [289, 176] on span "Исходные файлы" at bounding box center [381, 176] width 540 height 11
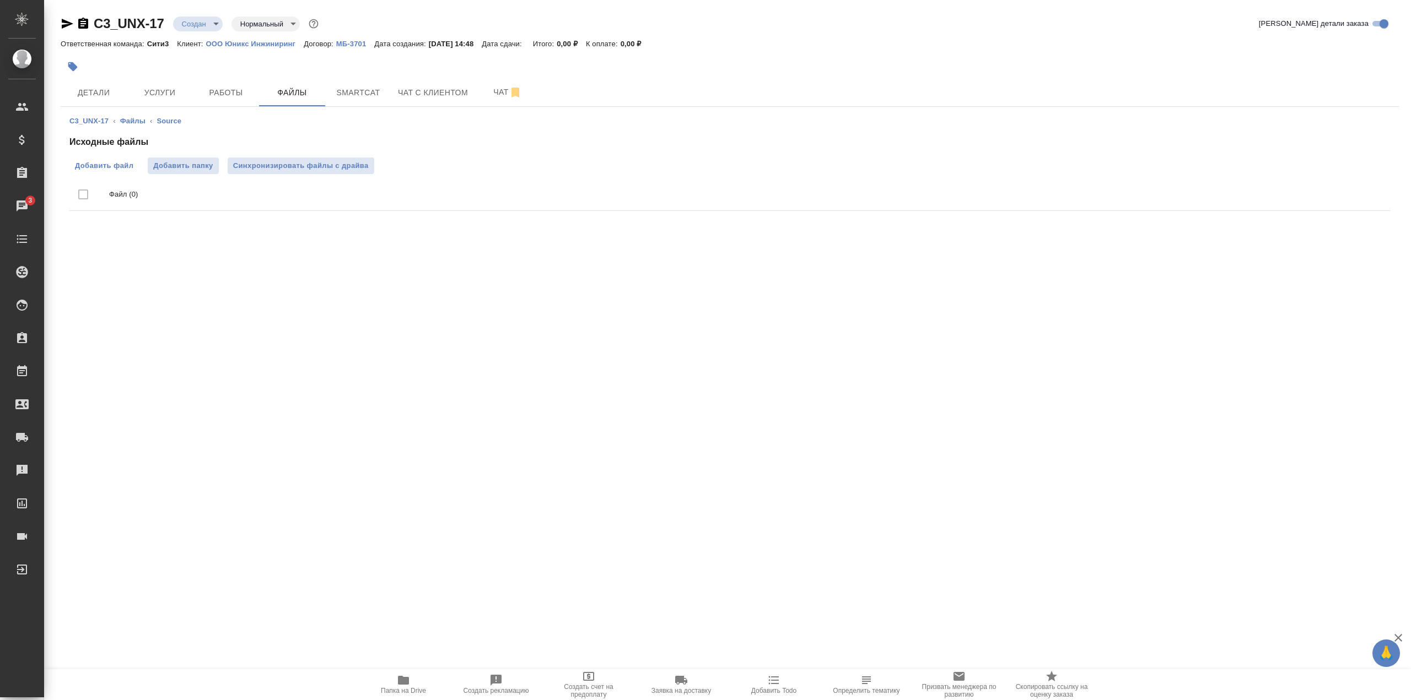
click at [127, 160] on label "Добавить файл" at bounding box center [103, 166] width 69 height 17
click at [0, 0] on input "Добавить файл" at bounding box center [0, 0] width 0 height 0
click at [109, 160] on span "Добавить файл" at bounding box center [104, 165] width 58 height 11
click at [0, 0] on input "Добавить файл" at bounding box center [0, 0] width 0 height 0
click at [118, 98] on span "Детали" at bounding box center [93, 93] width 53 height 14
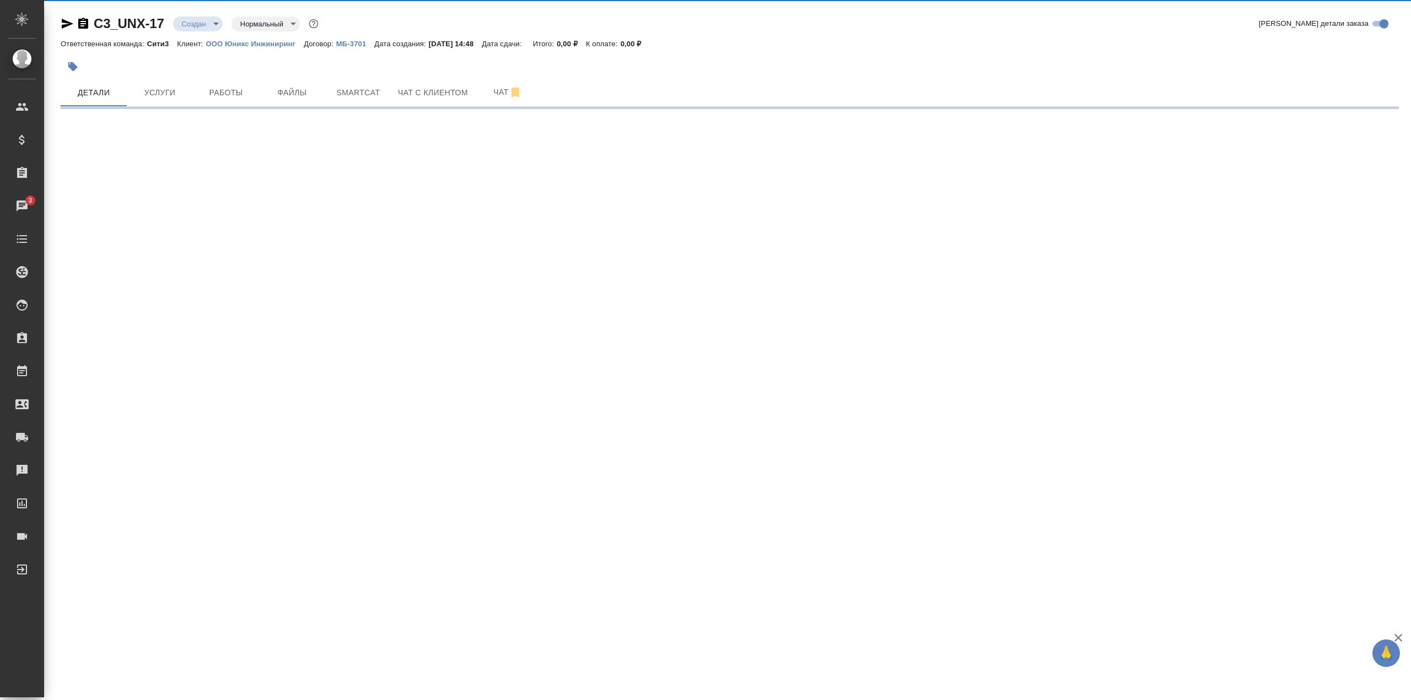
select select "RU"
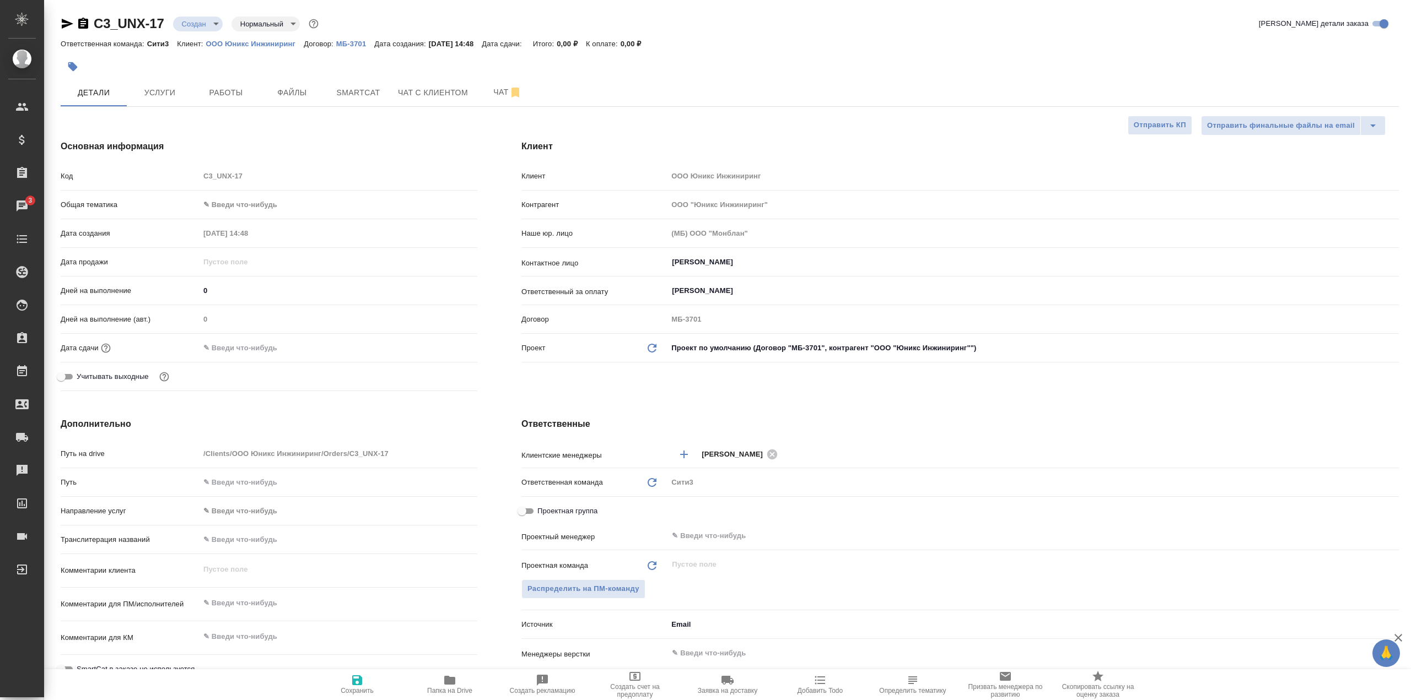
type textarea "x"
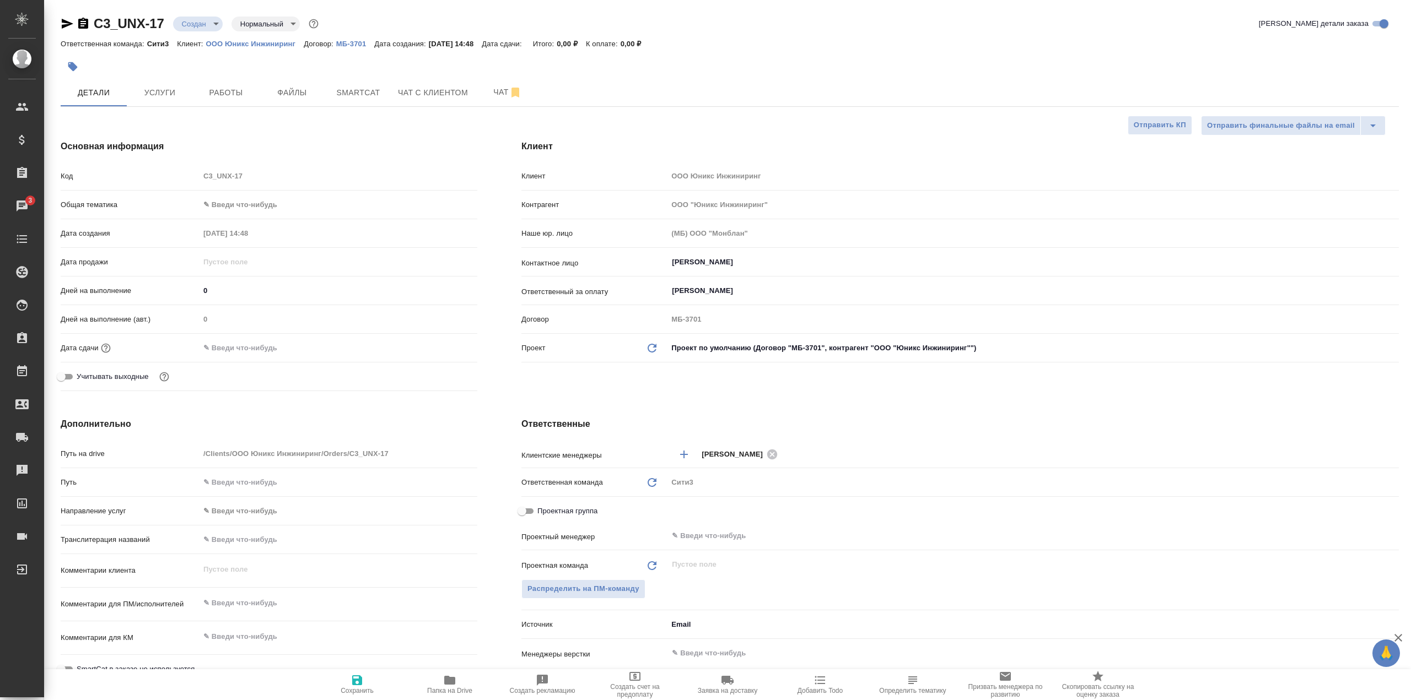
type textarea "x"
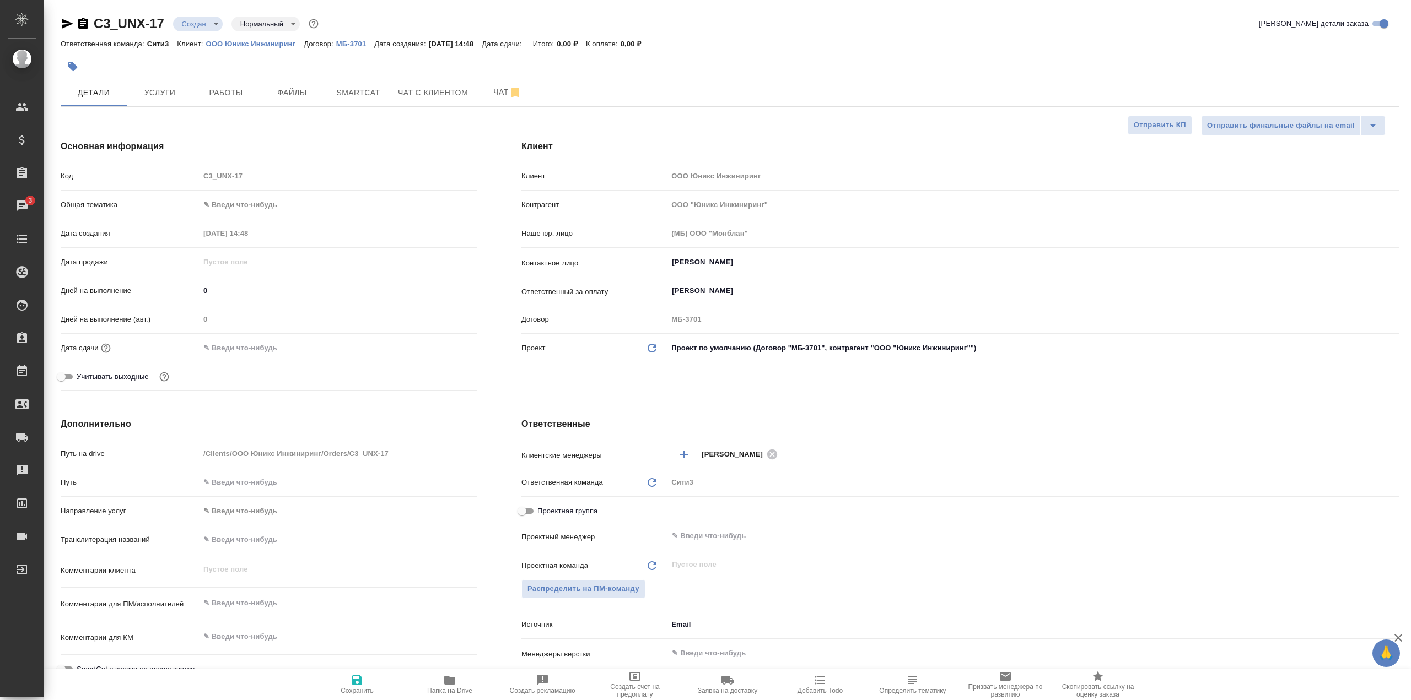
type textarea "x"
click at [303, 211] on body "🙏 .cls-1 fill:#fff; AWATERA Galisheva Mariya Клиенты Спецификации Заказы 3 Чаты…" at bounding box center [705, 350] width 1411 height 700
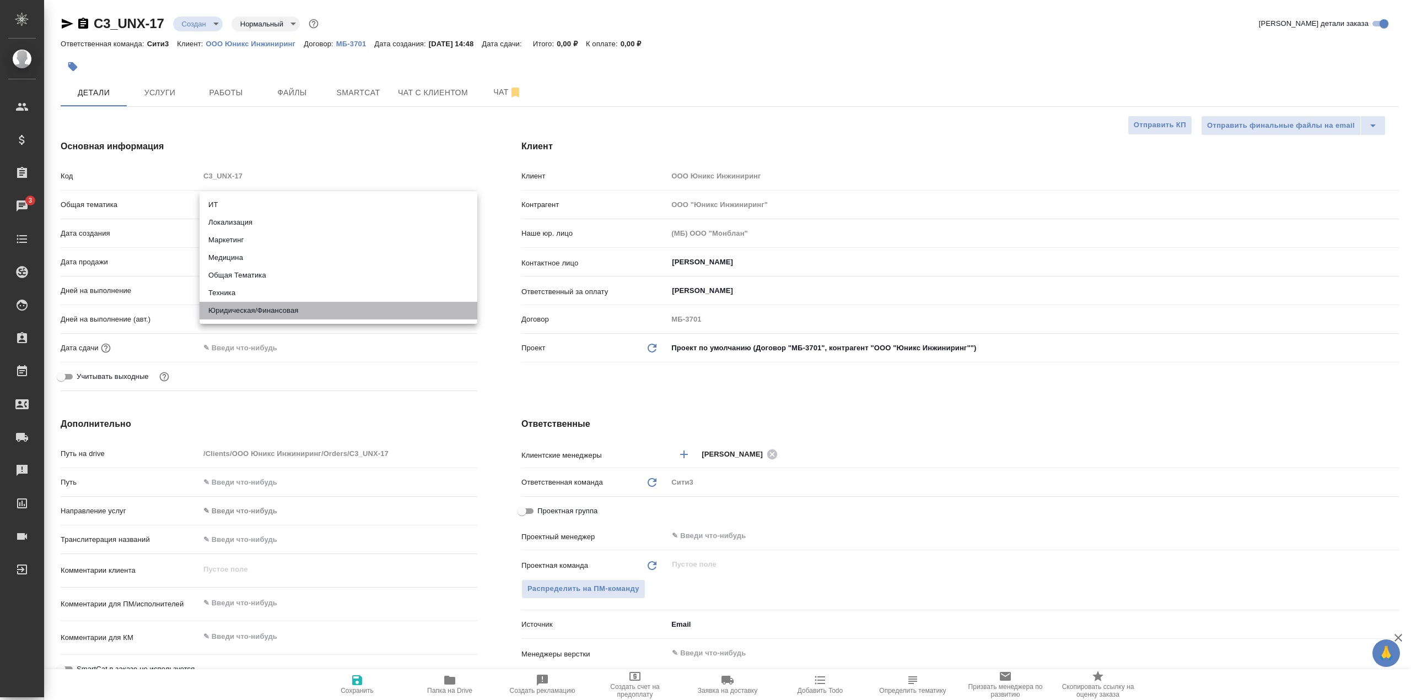
click at [306, 303] on li "Юридическая/Финансовая" at bounding box center [338, 311] width 278 height 18
type input "yr-fn"
type textarea "x"
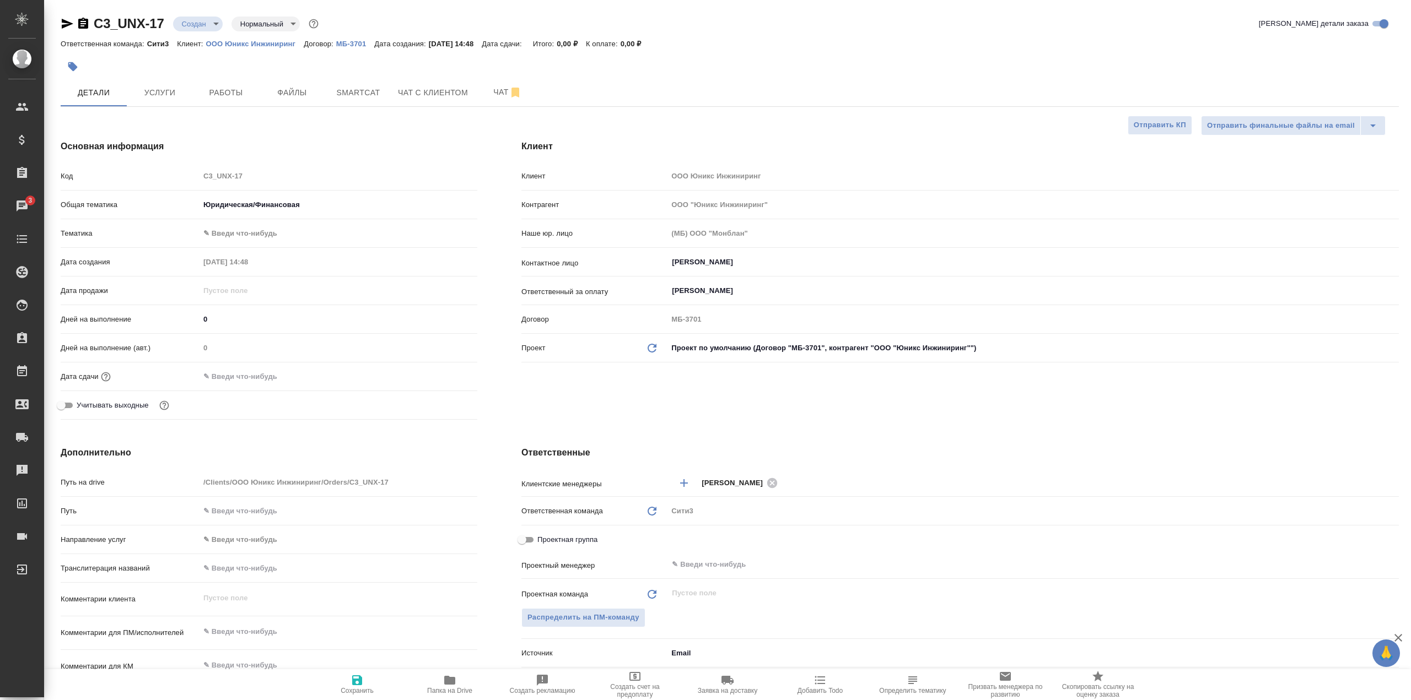
click at [268, 237] on body "🙏 .cls-1 fill:#fff; AWATERA Galisheva Mariya Клиенты Спецификации Заказы 3 Чаты…" at bounding box center [705, 350] width 1411 height 700
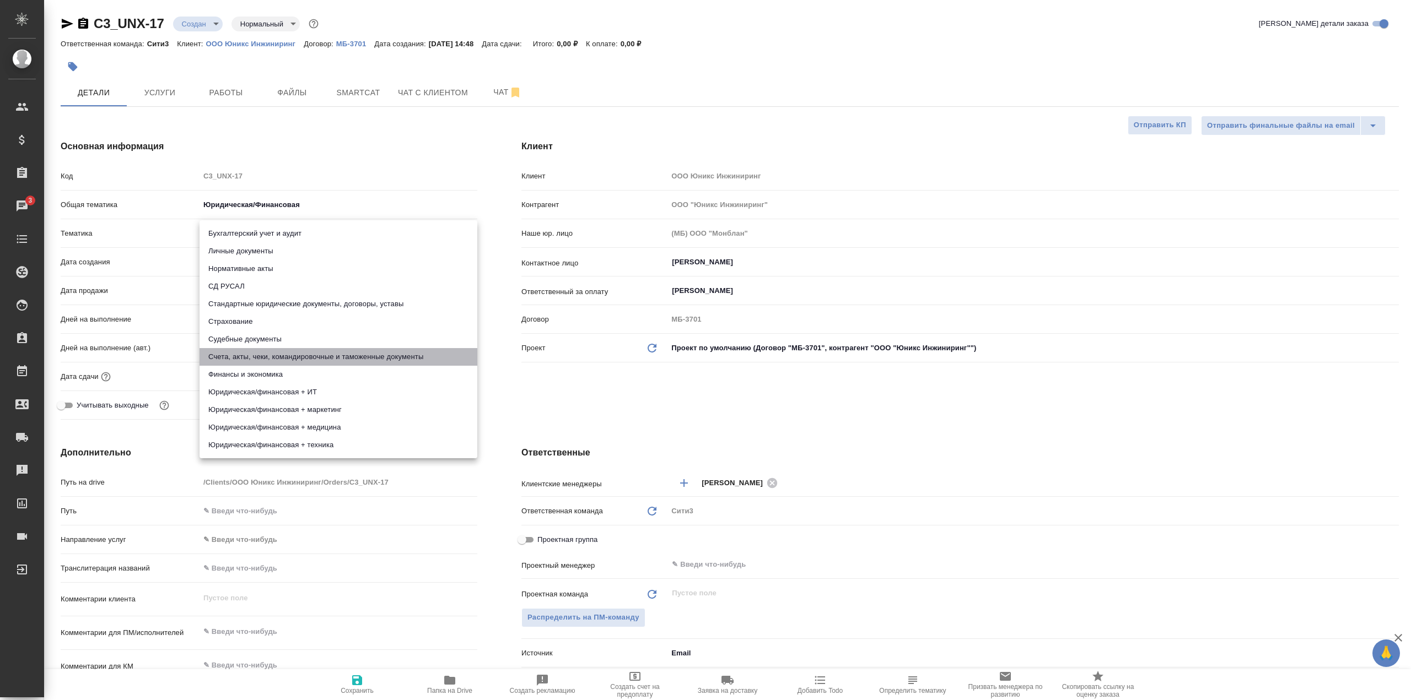
click at [300, 359] on li "Счета, акты, чеки, командировочные и таможенные документы" at bounding box center [338, 357] width 278 height 18
type textarea "x"
type input "5f647205b73bc97568ca66c0"
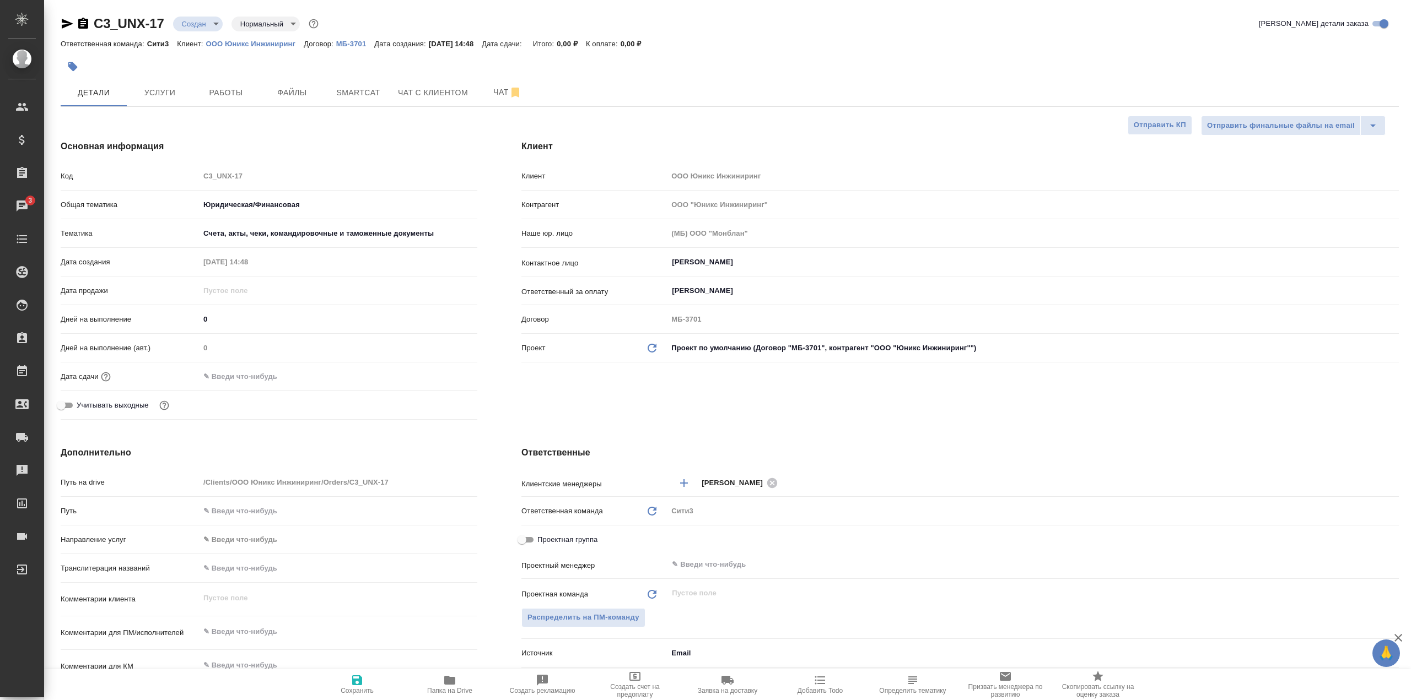
click at [492, 314] on div "Основная информация Код C3_UNX-17 Общая тематика Юридическая/Финансовая yr-fn Т…" at bounding box center [269, 282] width 461 height 328
click at [352, 690] on span "Сохранить" at bounding box center [357, 691] width 33 height 8
type textarea "x"
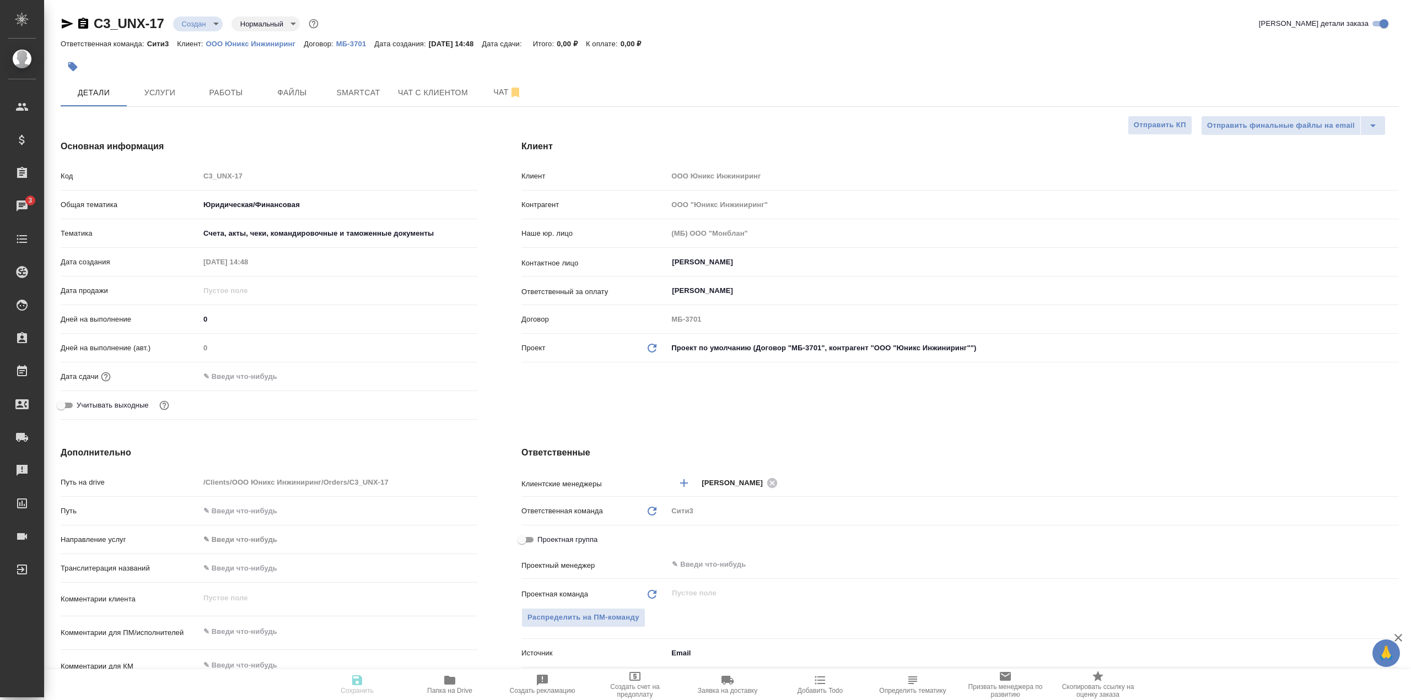
type textarea "x"
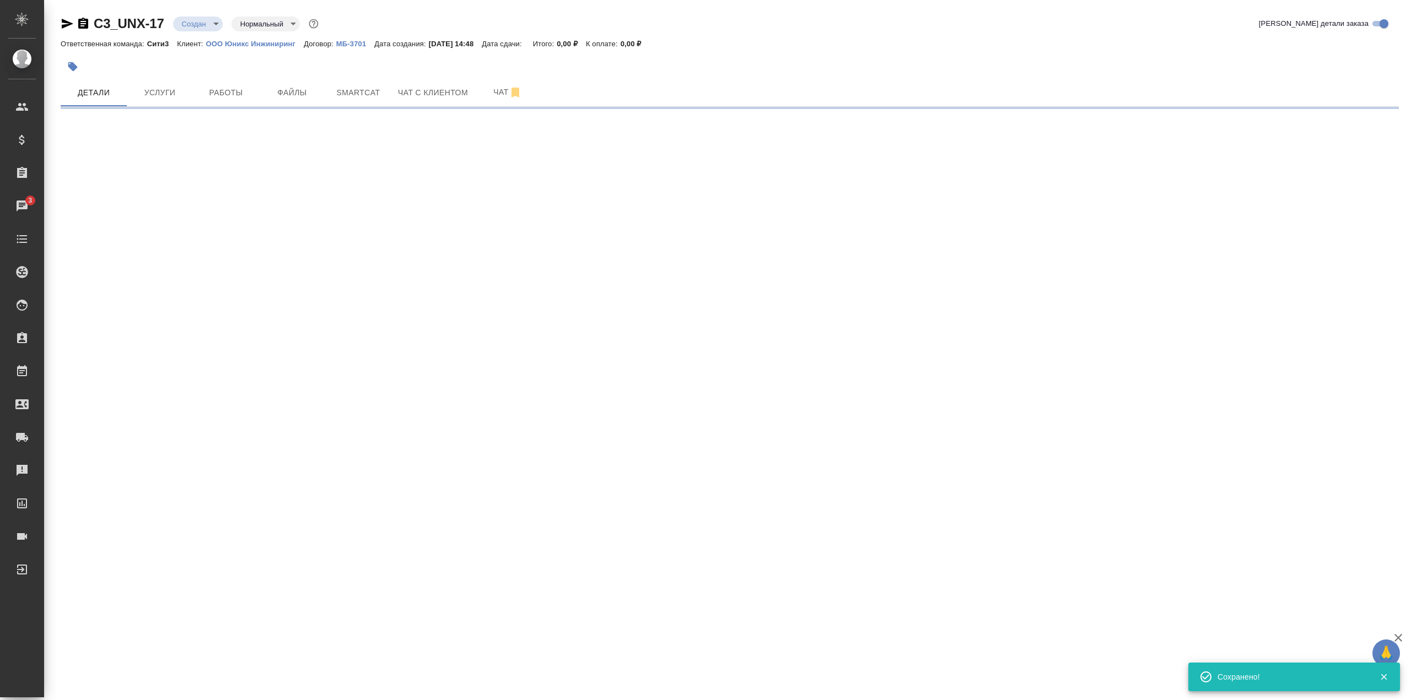
select select "RU"
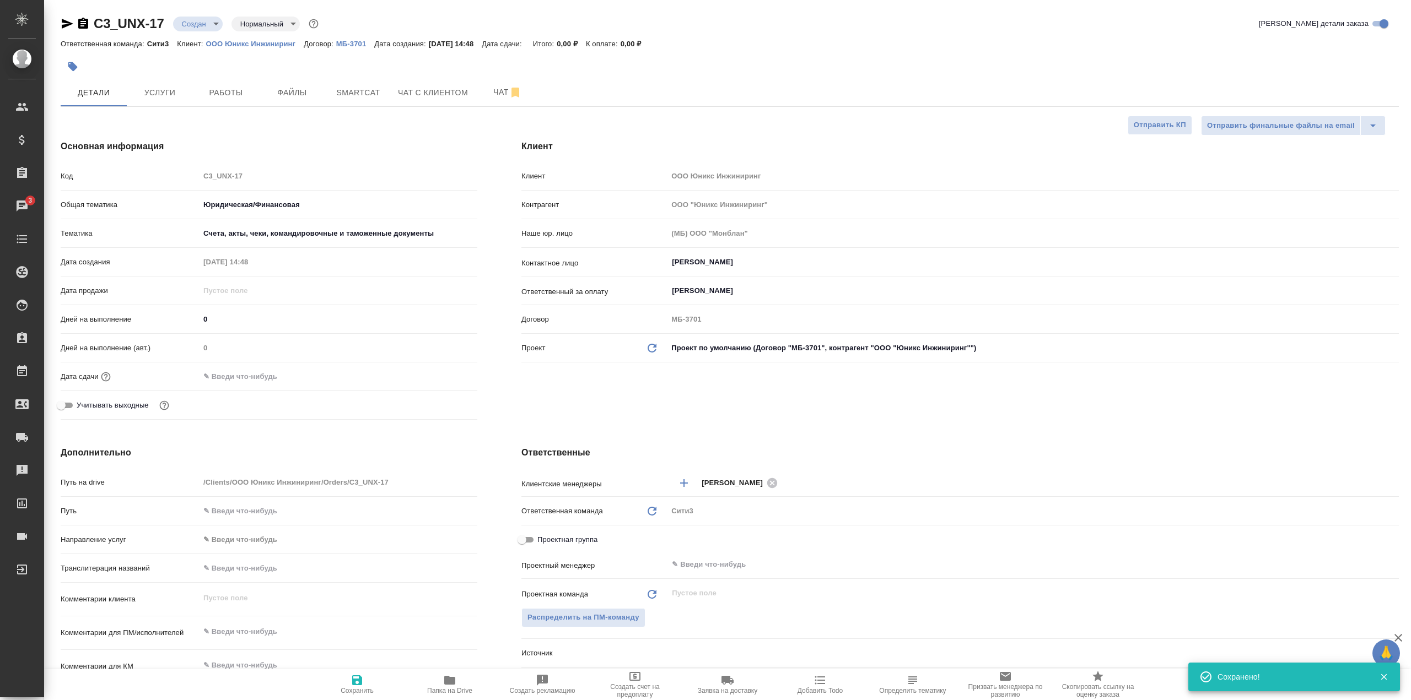
type textarea "x"
click at [284, 102] on button "Файлы" at bounding box center [292, 93] width 66 height 28
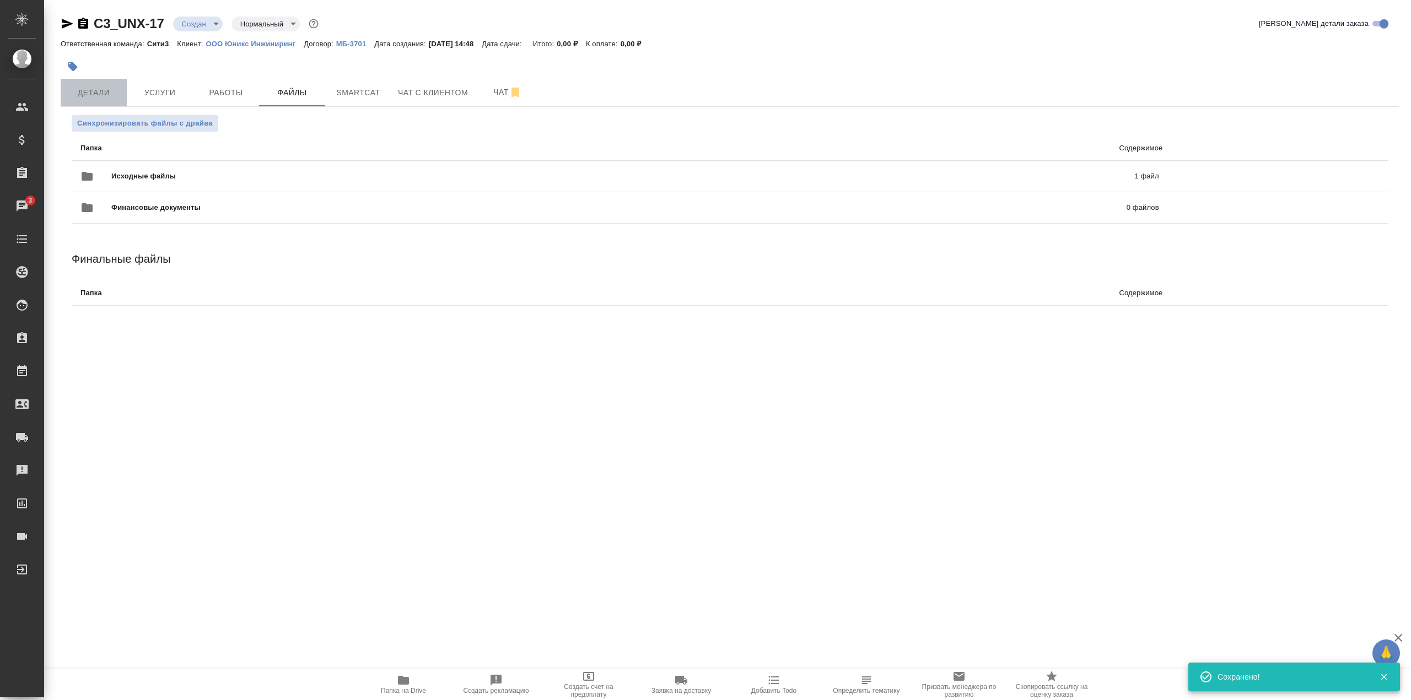
click at [103, 96] on span "Детали" at bounding box center [93, 93] width 53 height 14
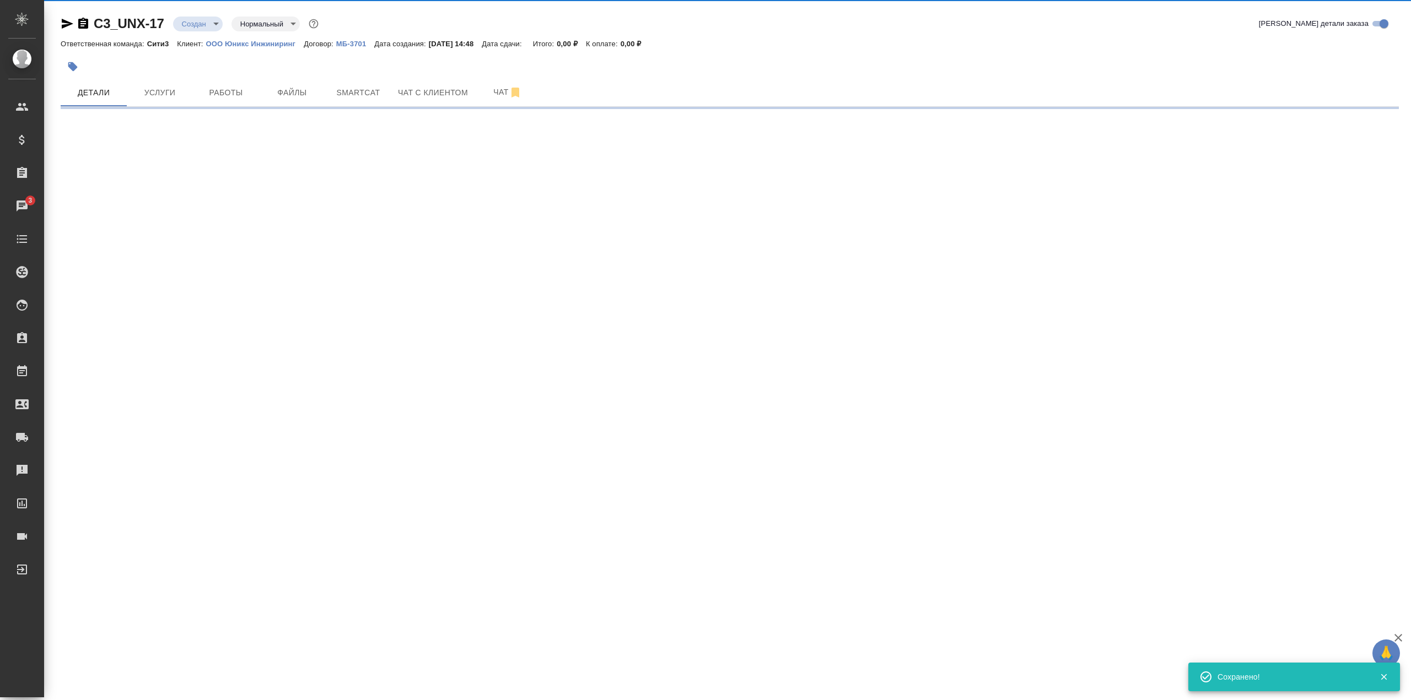
select select "RU"
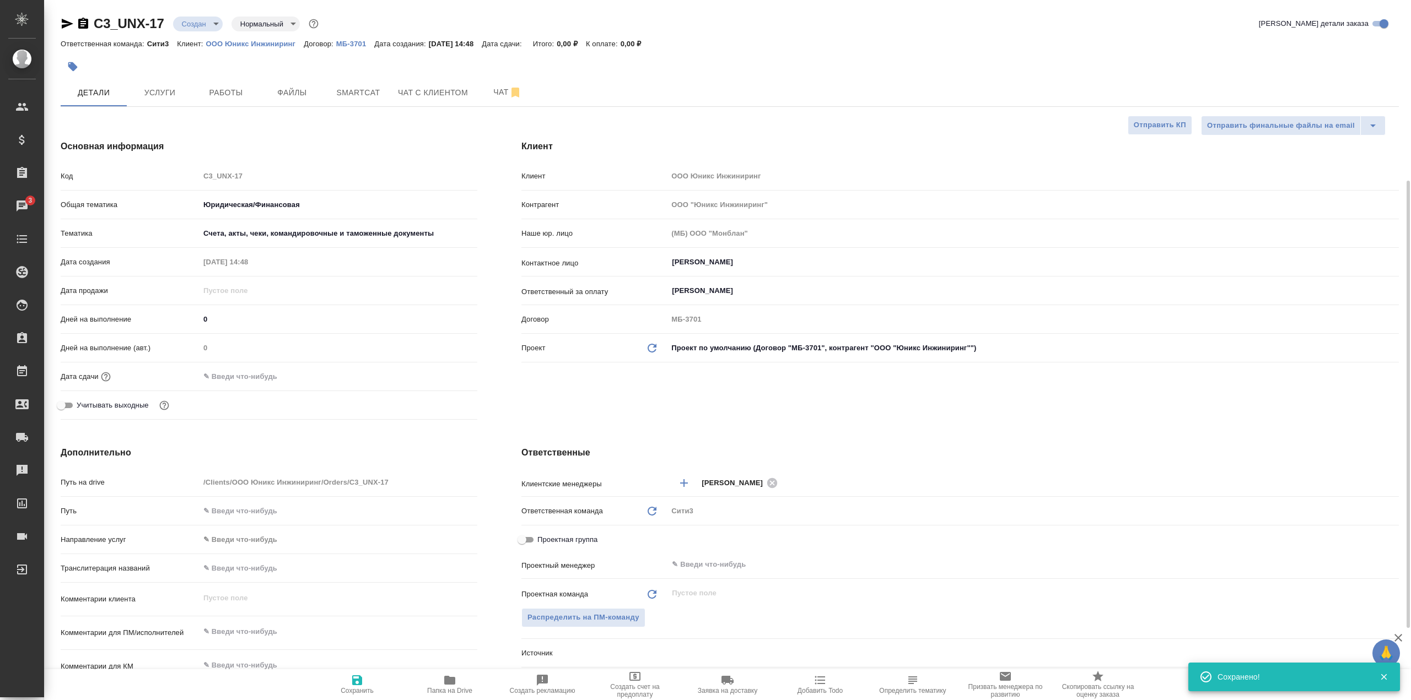
type textarea "x"
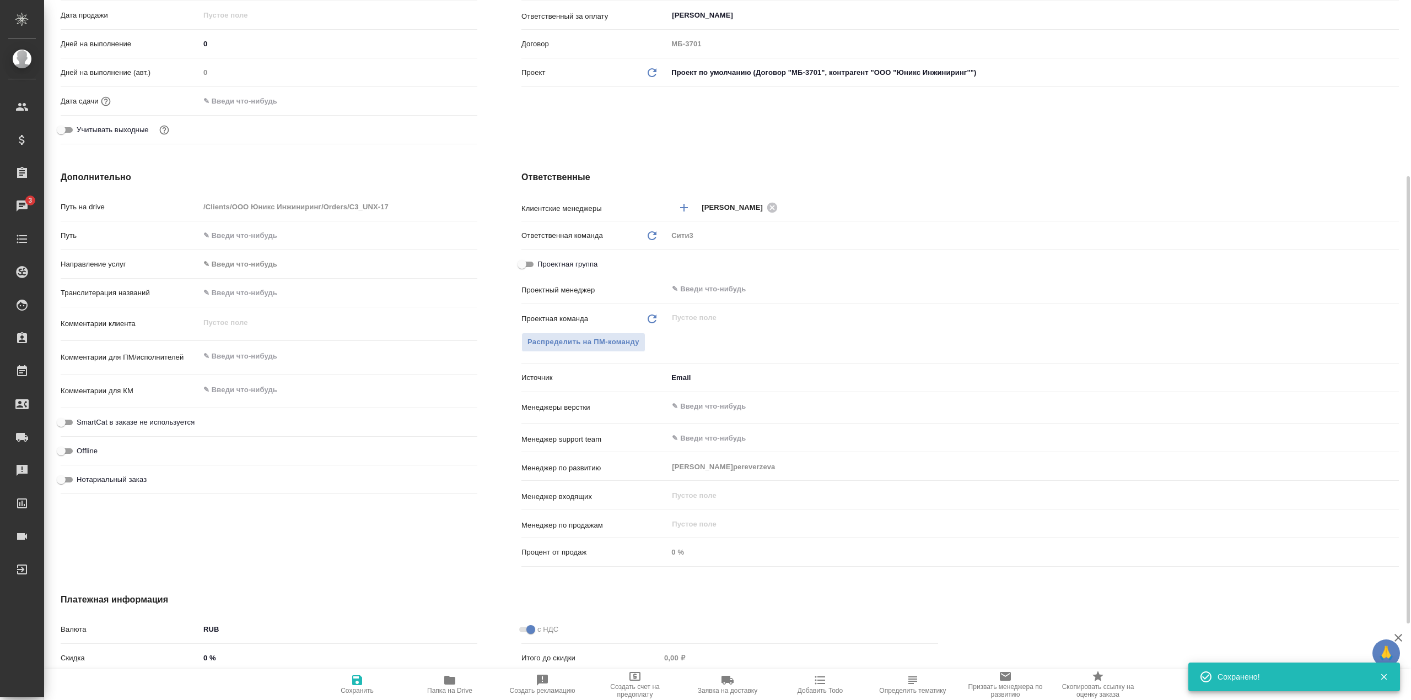
click at [700, 412] on input "text" at bounding box center [1015, 406] width 688 height 13
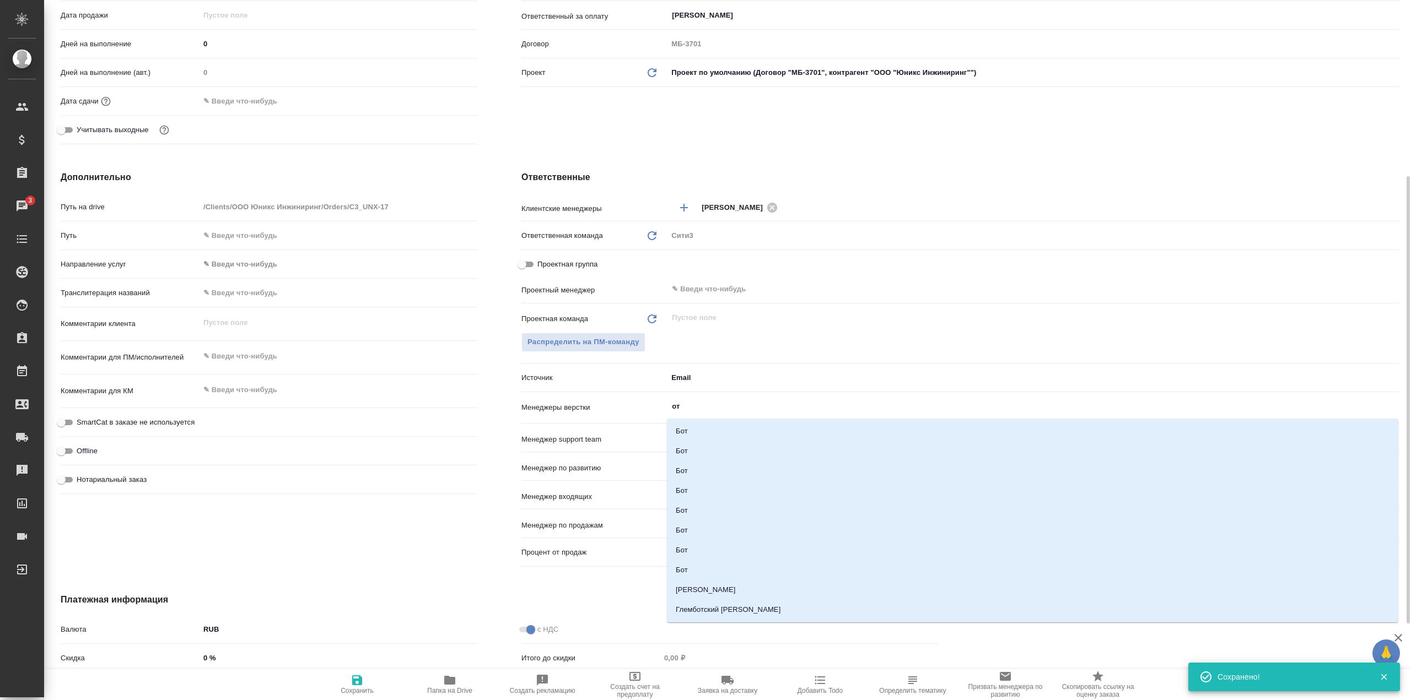
type input "отд"
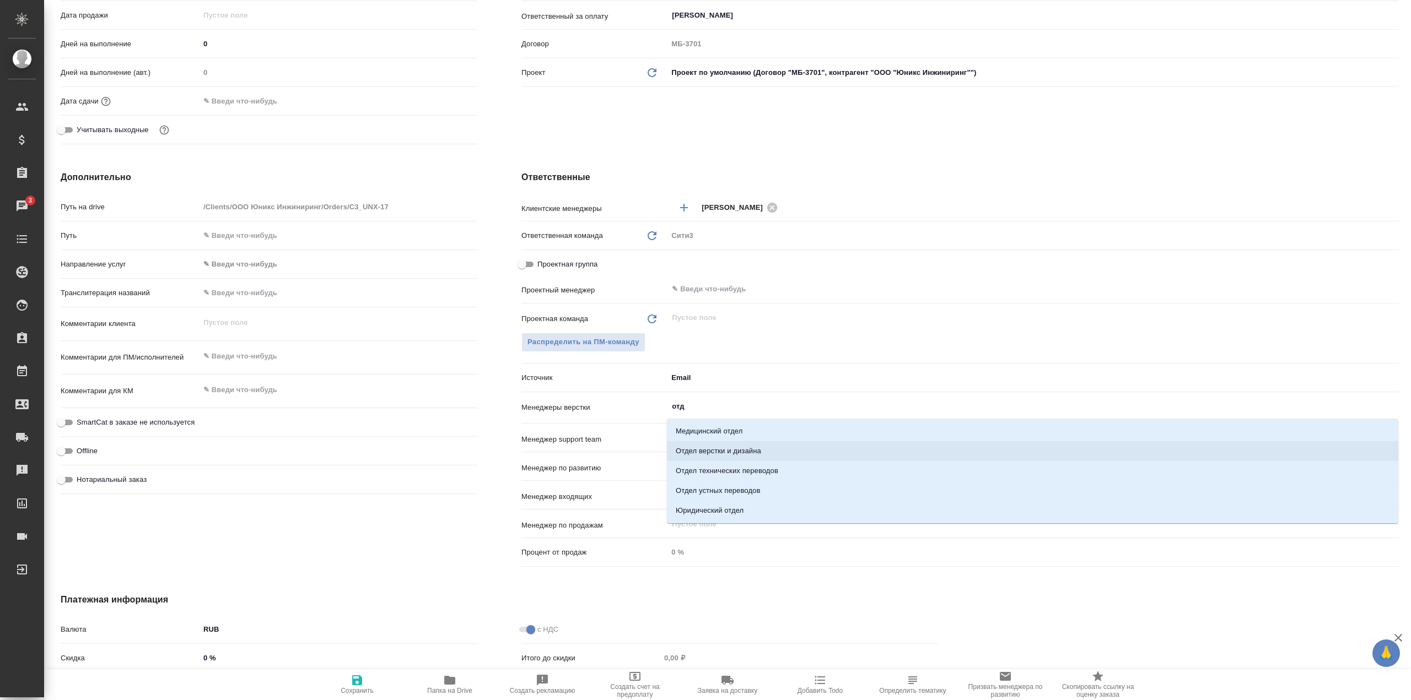
click at [736, 450] on li "Отдел верстки и дизайна" at bounding box center [1032, 451] width 731 height 20
type textarea "x"
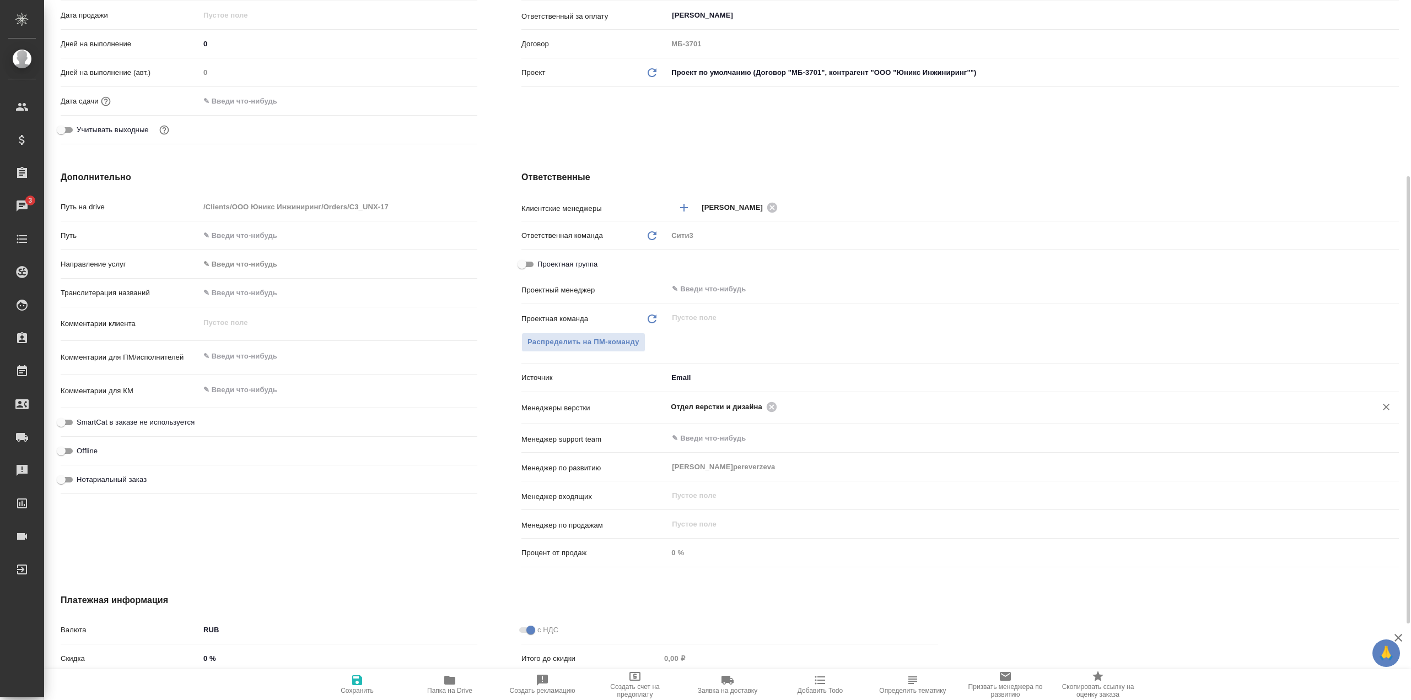
click at [352, 683] on icon "button" at bounding box center [357, 680] width 13 height 13
type textarea "x"
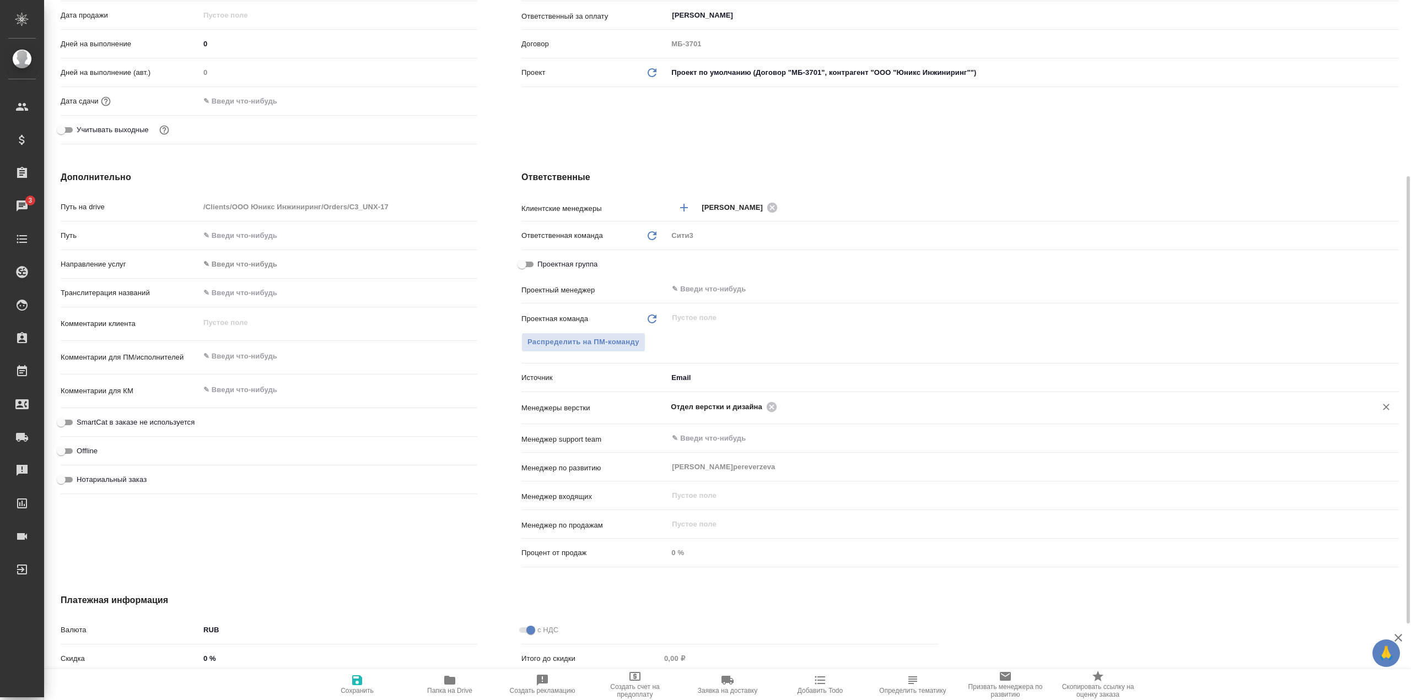
type textarea "x"
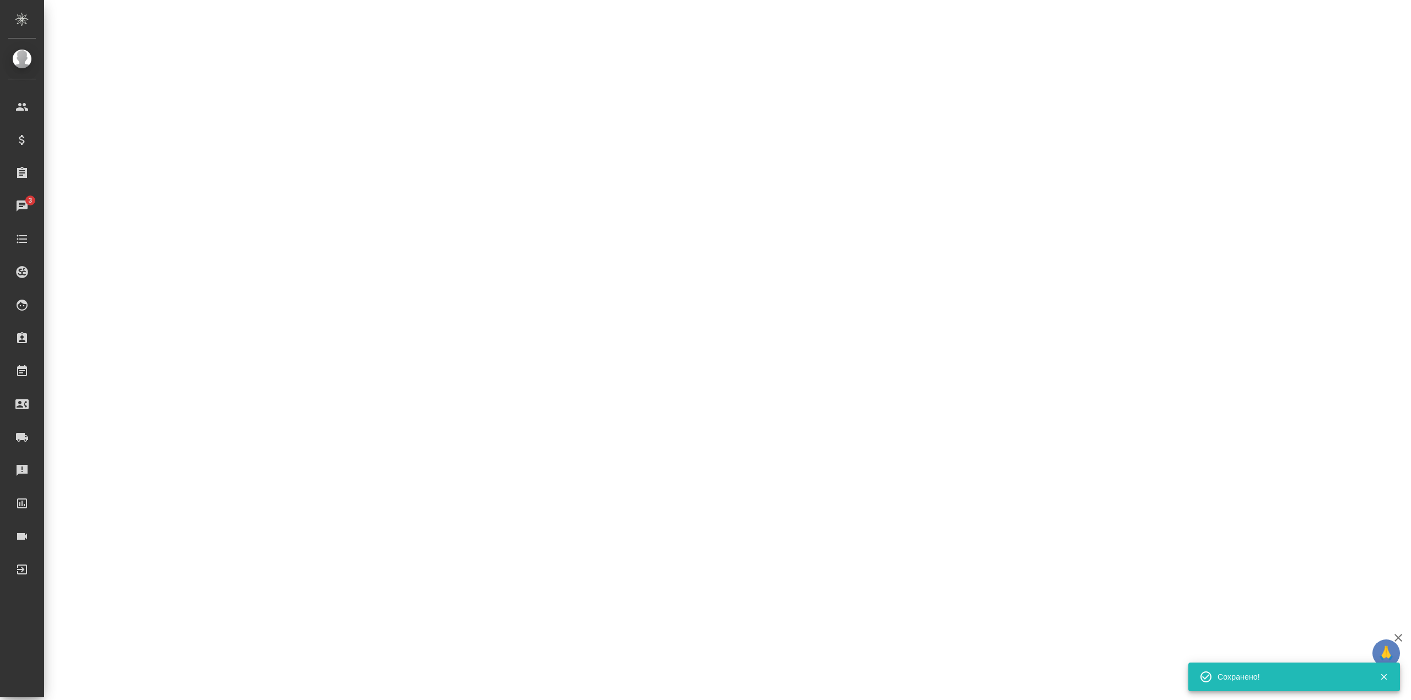
select select "RU"
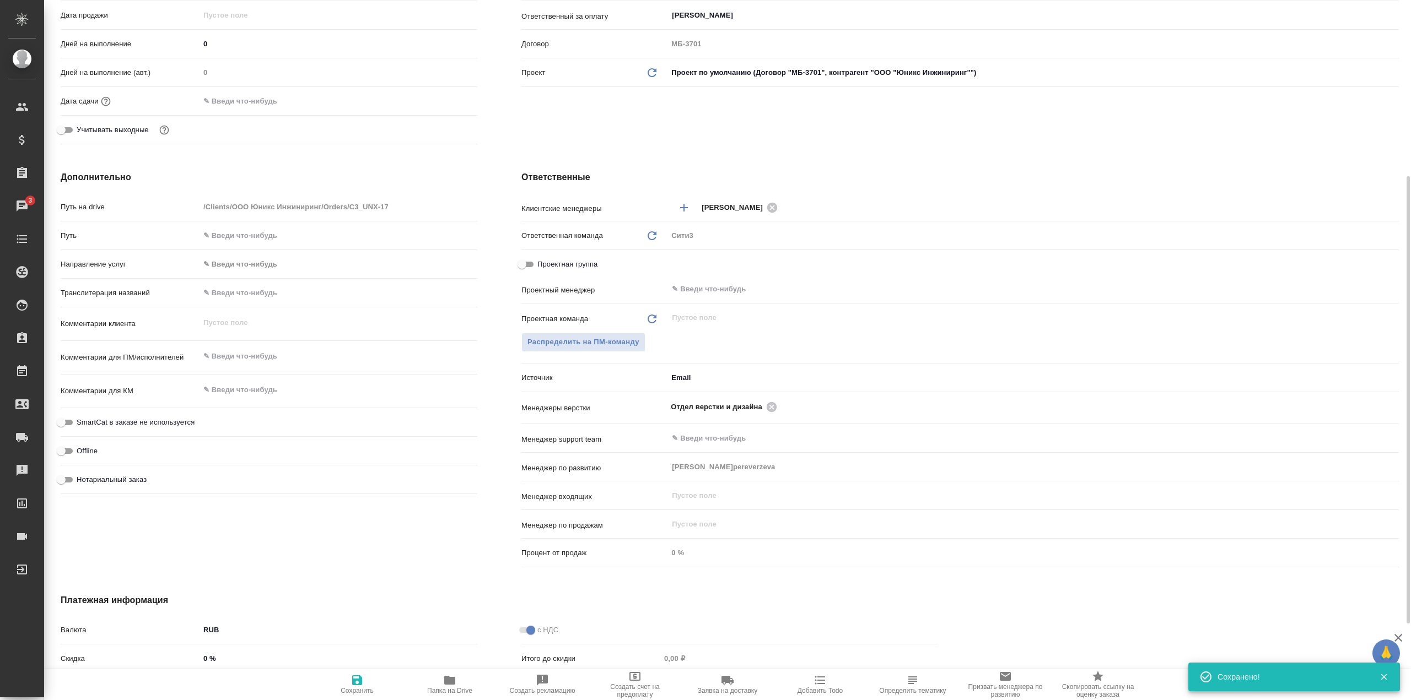
type textarea "x"
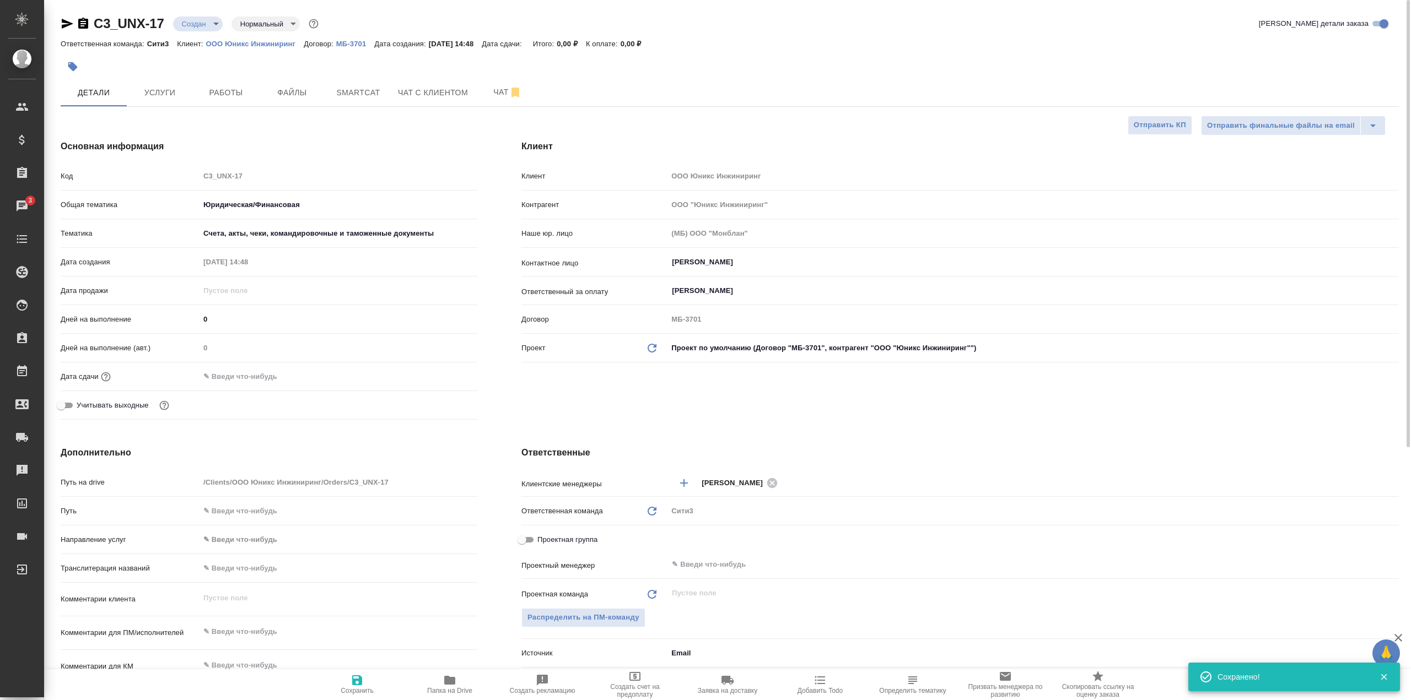
click at [203, 24] on body "🙏 .cls-1 fill:#fff; AWATERA Galisheva Mariya Клиенты Спецификации Заказы 3 Чаты…" at bounding box center [705, 350] width 1411 height 700
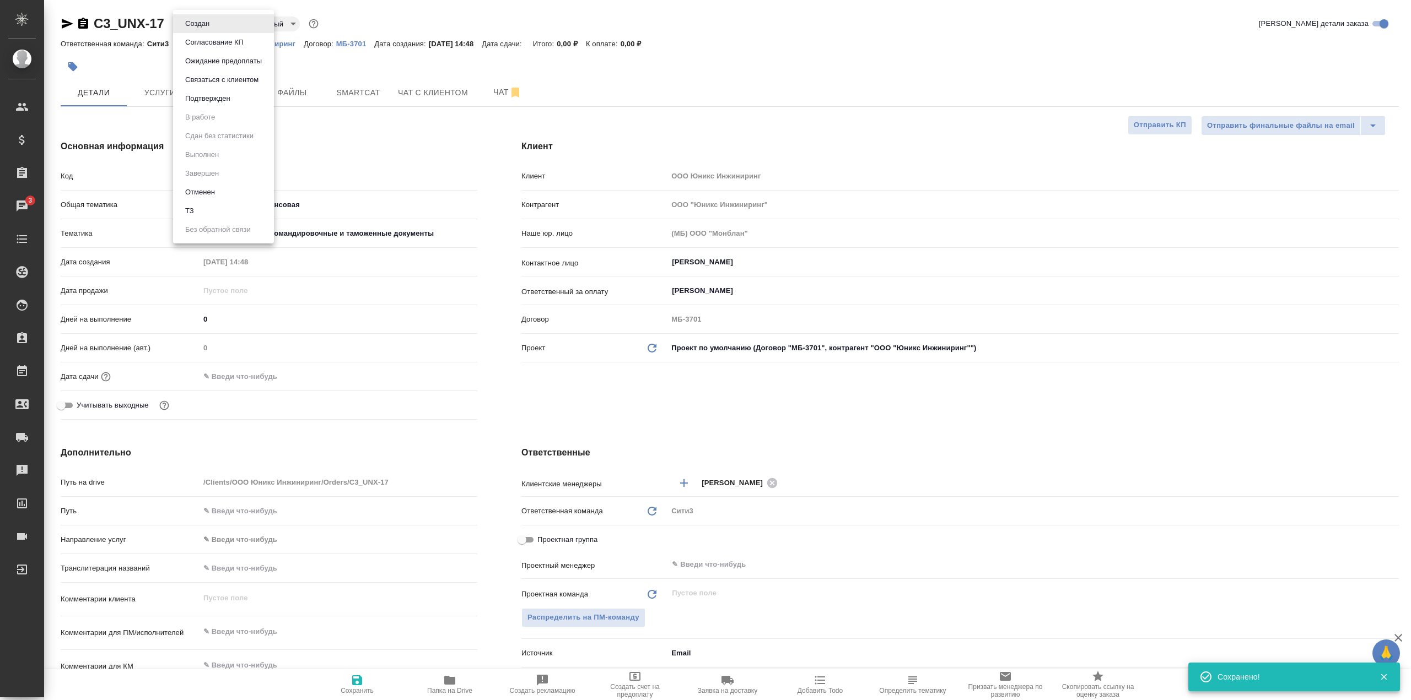
click at [246, 96] on li "Подтвержден" at bounding box center [223, 98] width 101 height 19
type textarea "x"
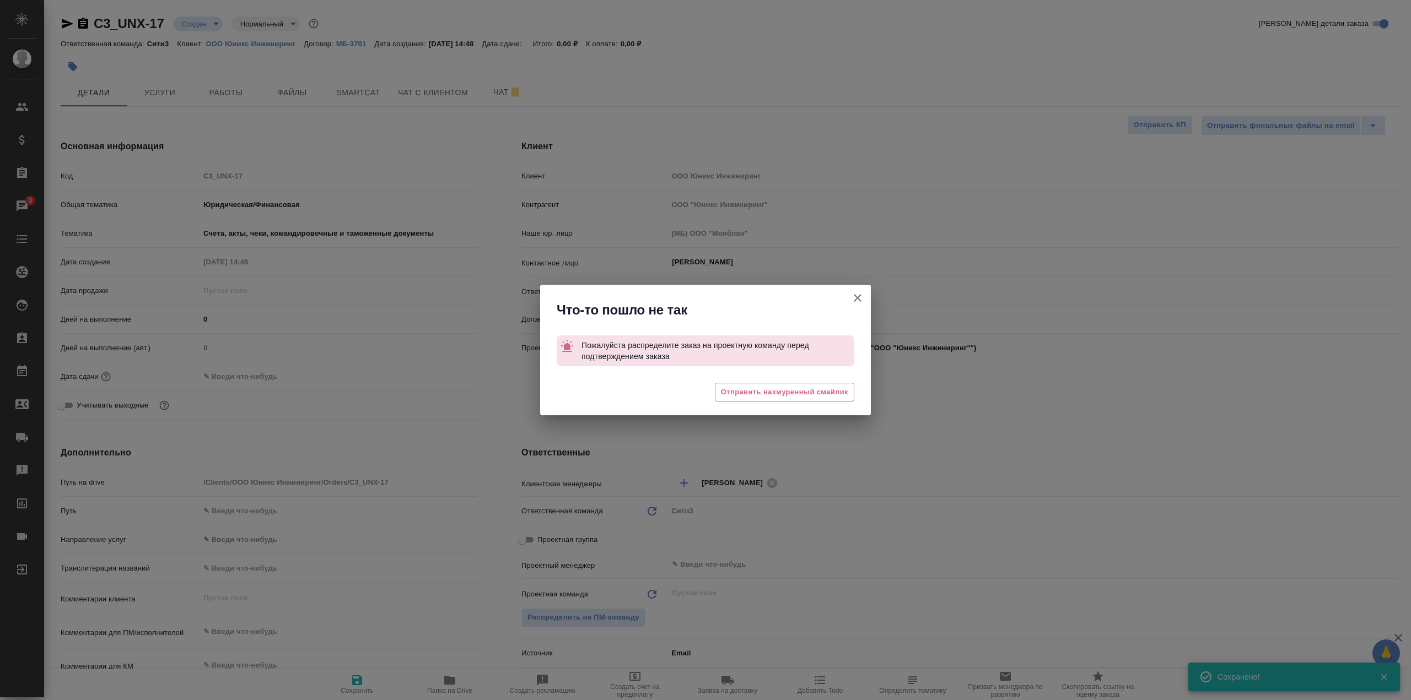
click at [862, 300] on icon "button" at bounding box center [857, 298] width 13 height 13
type textarea "x"
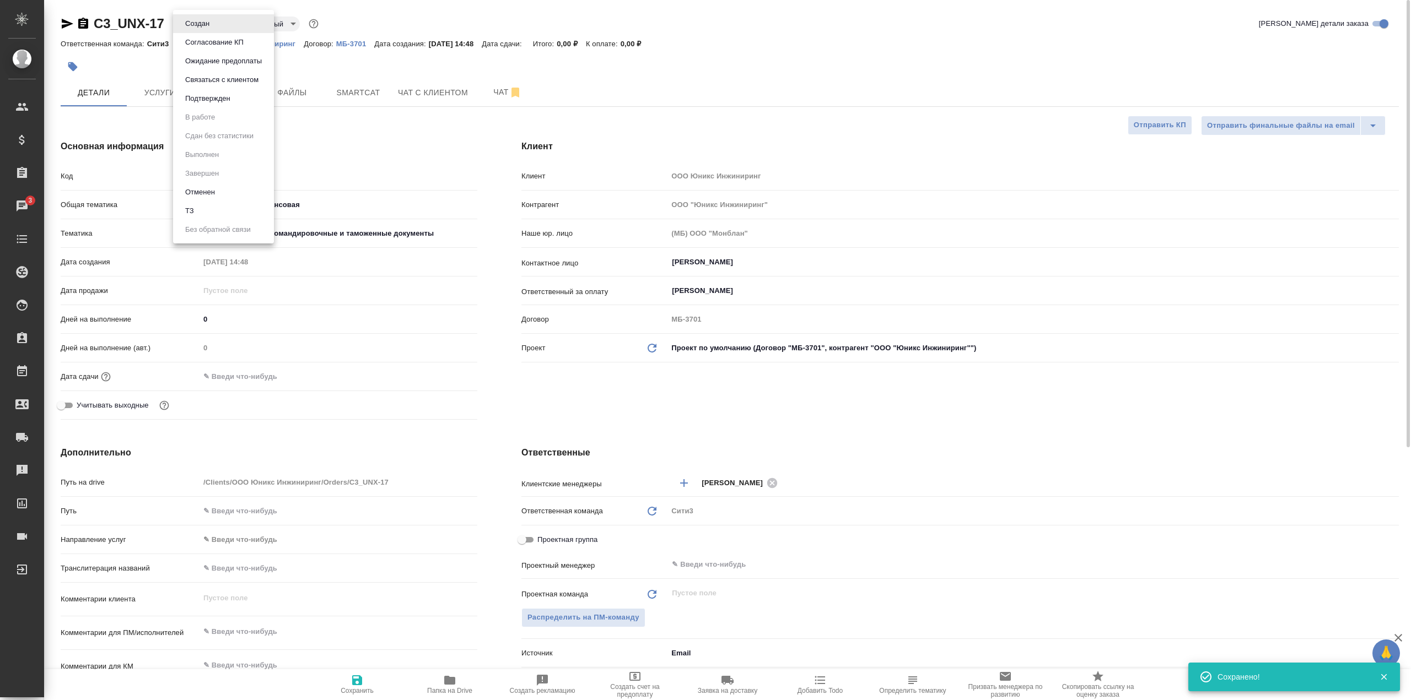
click at [209, 29] on body "🙏 .cls-1 fill:#fff; AWATERA Galisheva Mariya Клиенты Спецификации Заказы 3 Чаты…" at bounding box center [705, 350] width 1411 height 700
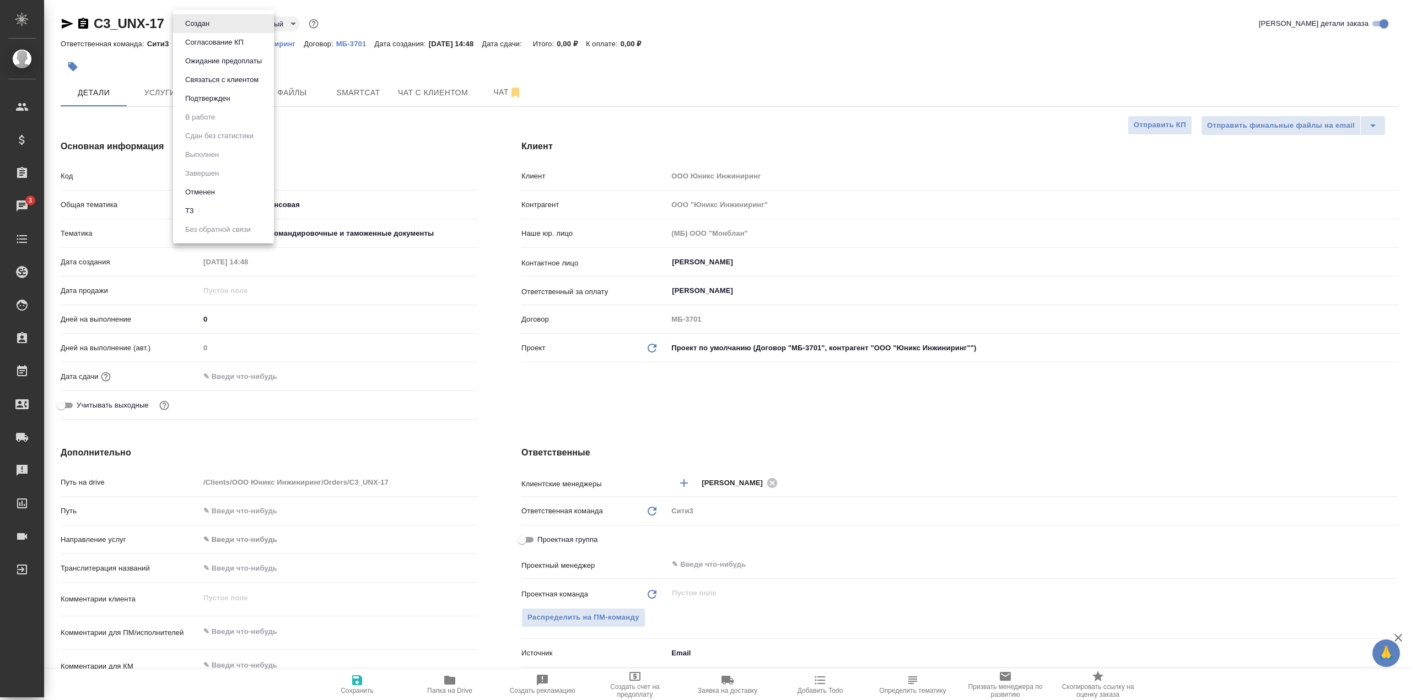
click at [222, 211] on li "ТЗ" at bounding box center [223, 211] width 101 height 19
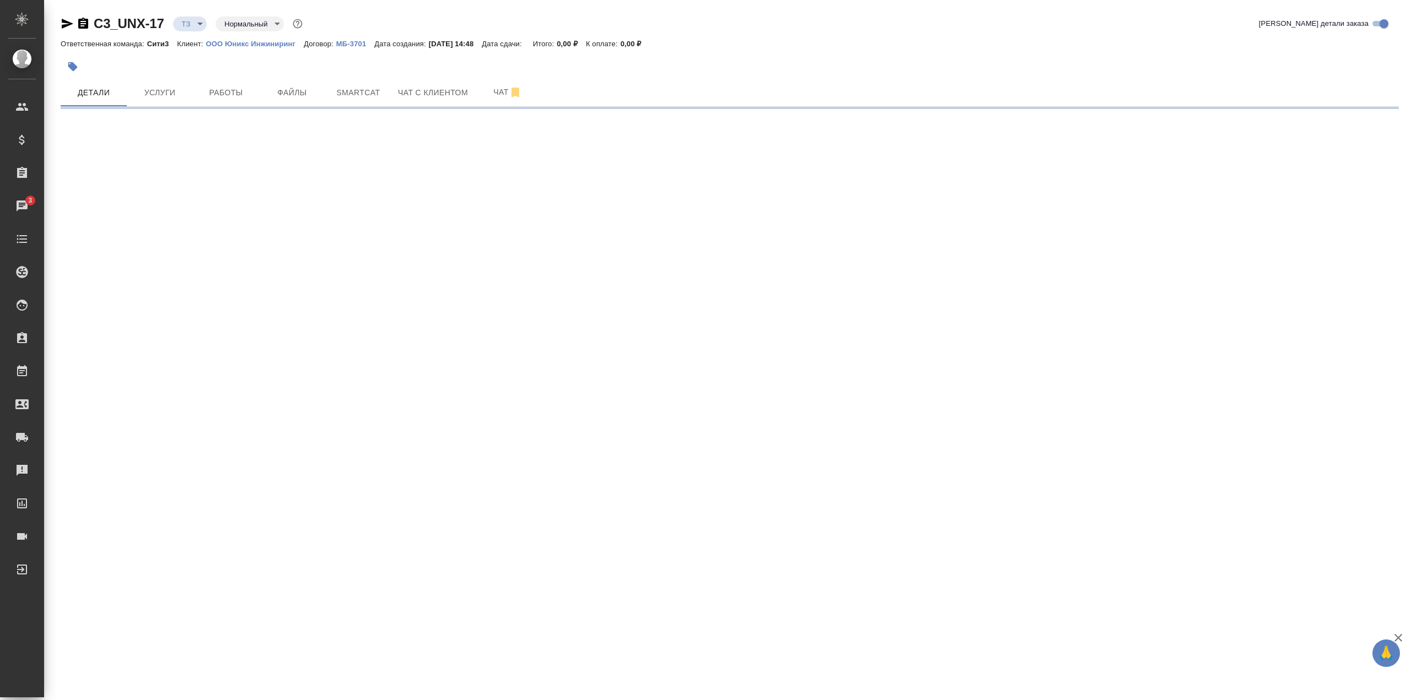
select select "RU"
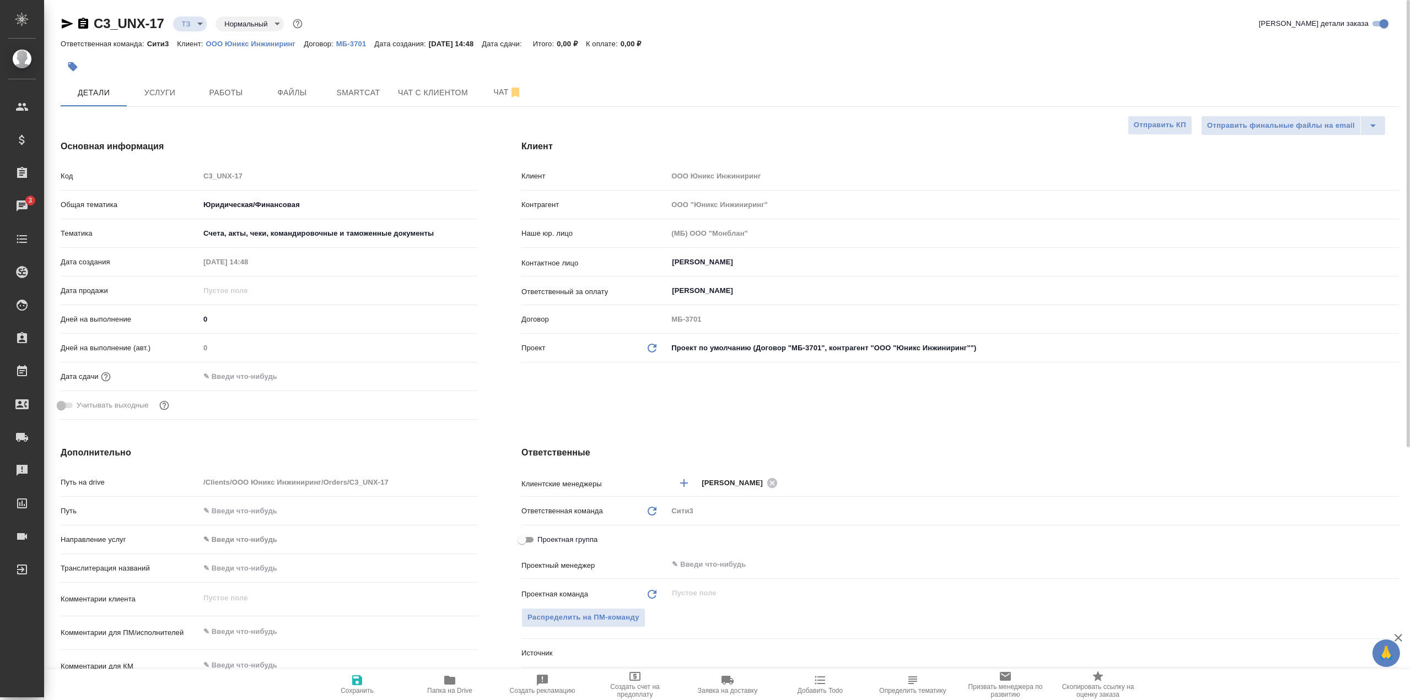
type textarea "x"
click at [367, 681] on span "Сохранить" at bounding box center [356, 684] width 79 height 21
type textarea "x"
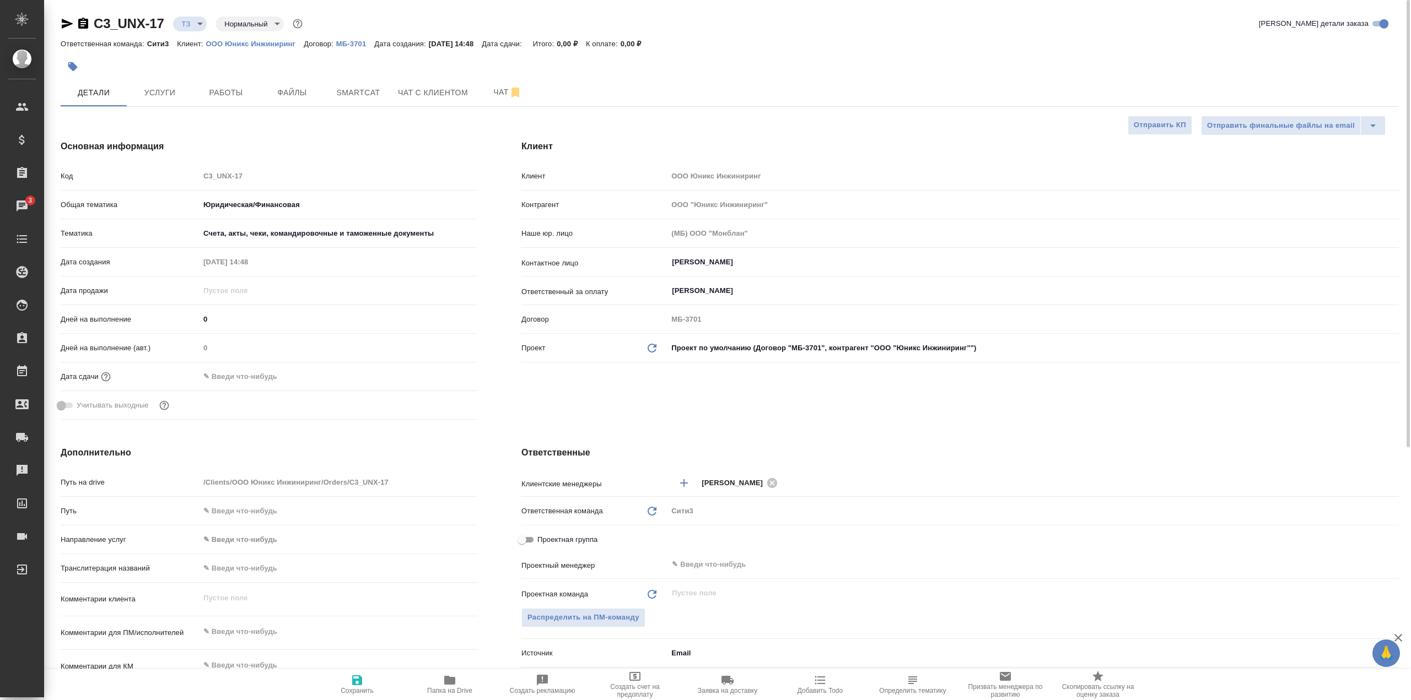
type textarea "x"
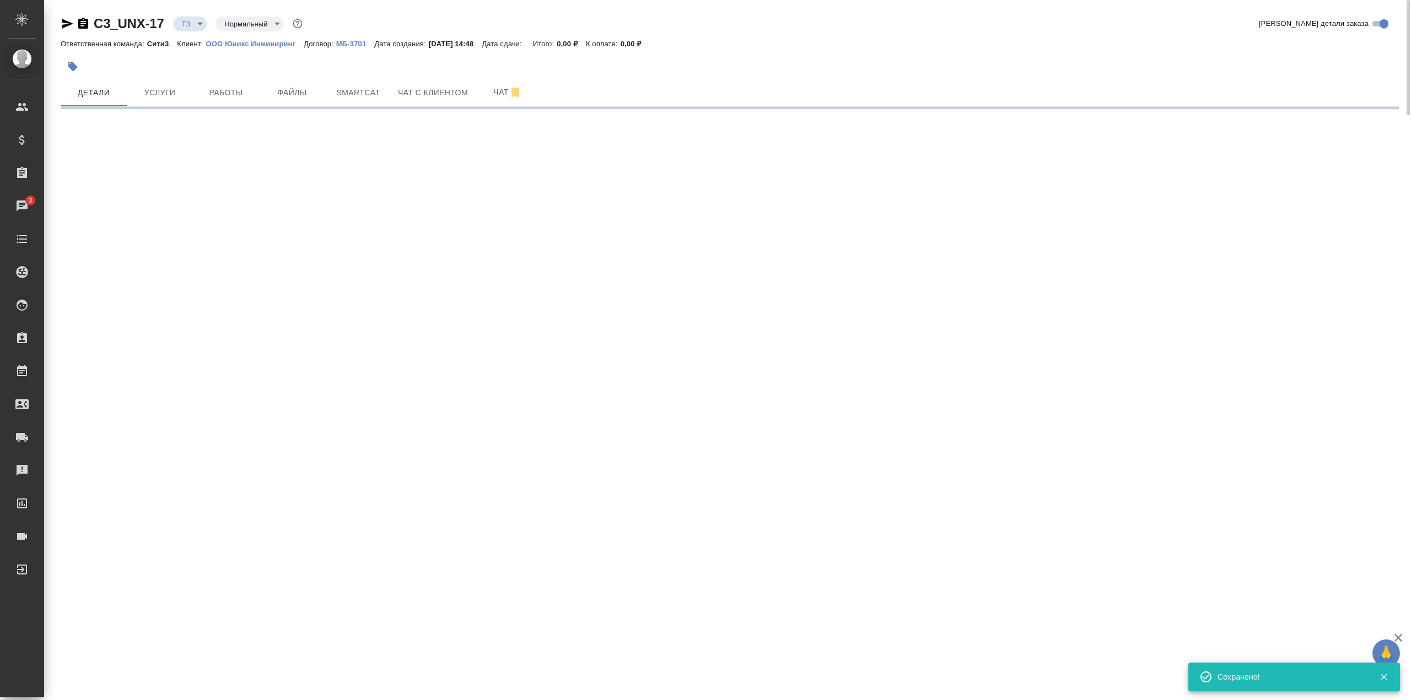
select select "RU"
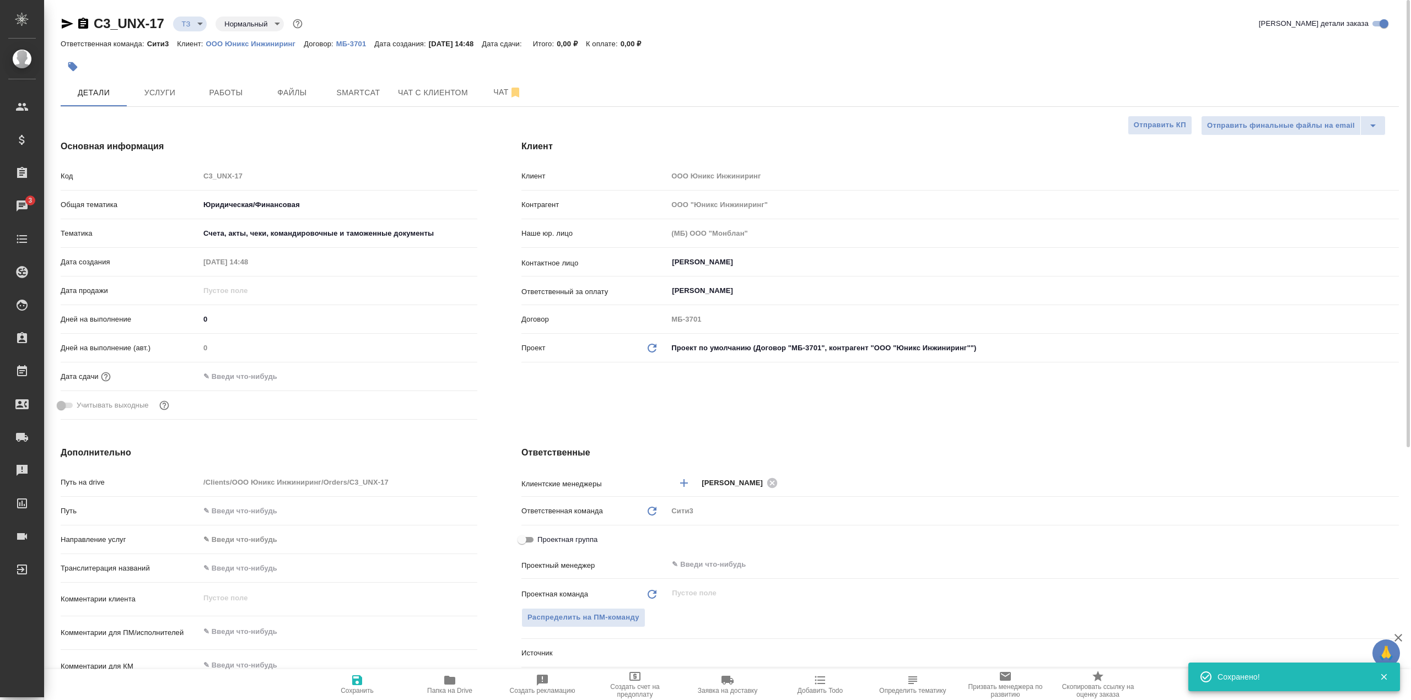
type textarea "x"
click at [293, 87] on span "Файлы" at bounding box center [292, 93] width 53 height 14
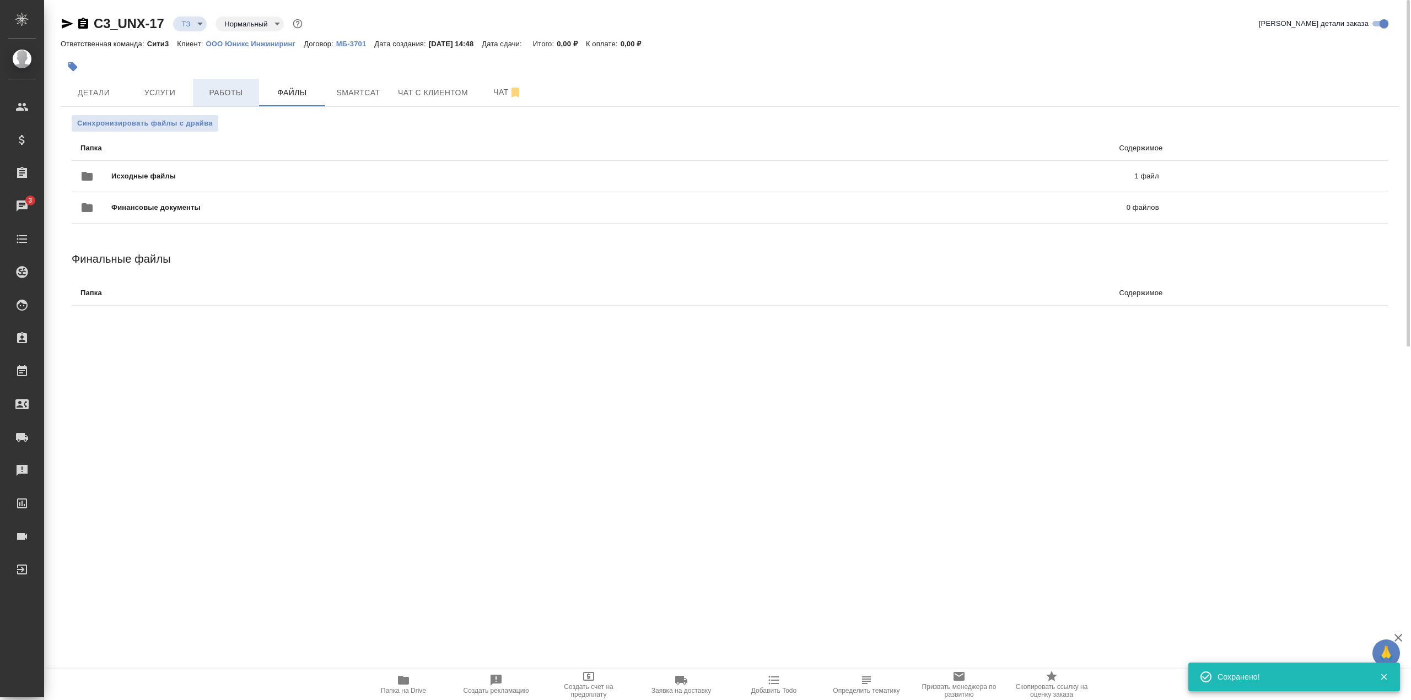
click at [199, 101] on button "Работы" at bounding box center [226, 93] width 66 height 28
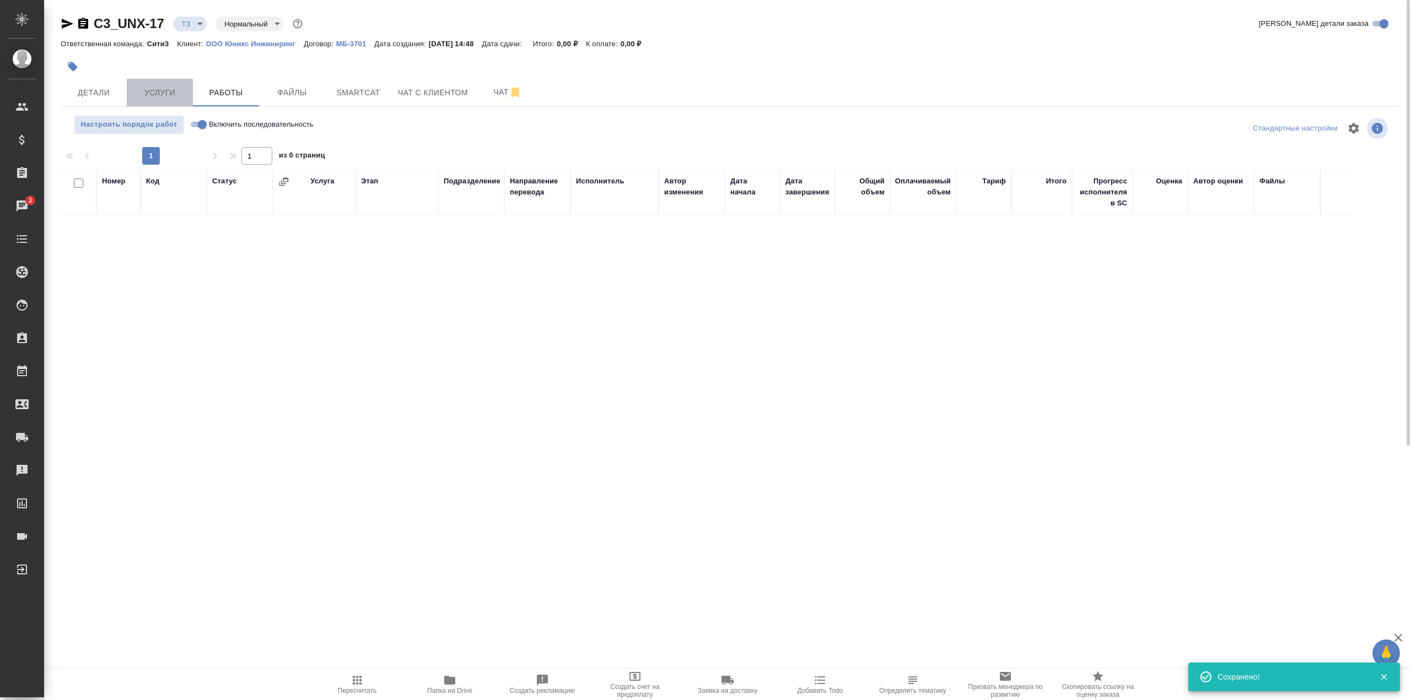
click at [163, 91] on span "Услуги" at bounding box center [159, 93] width 53 height 14
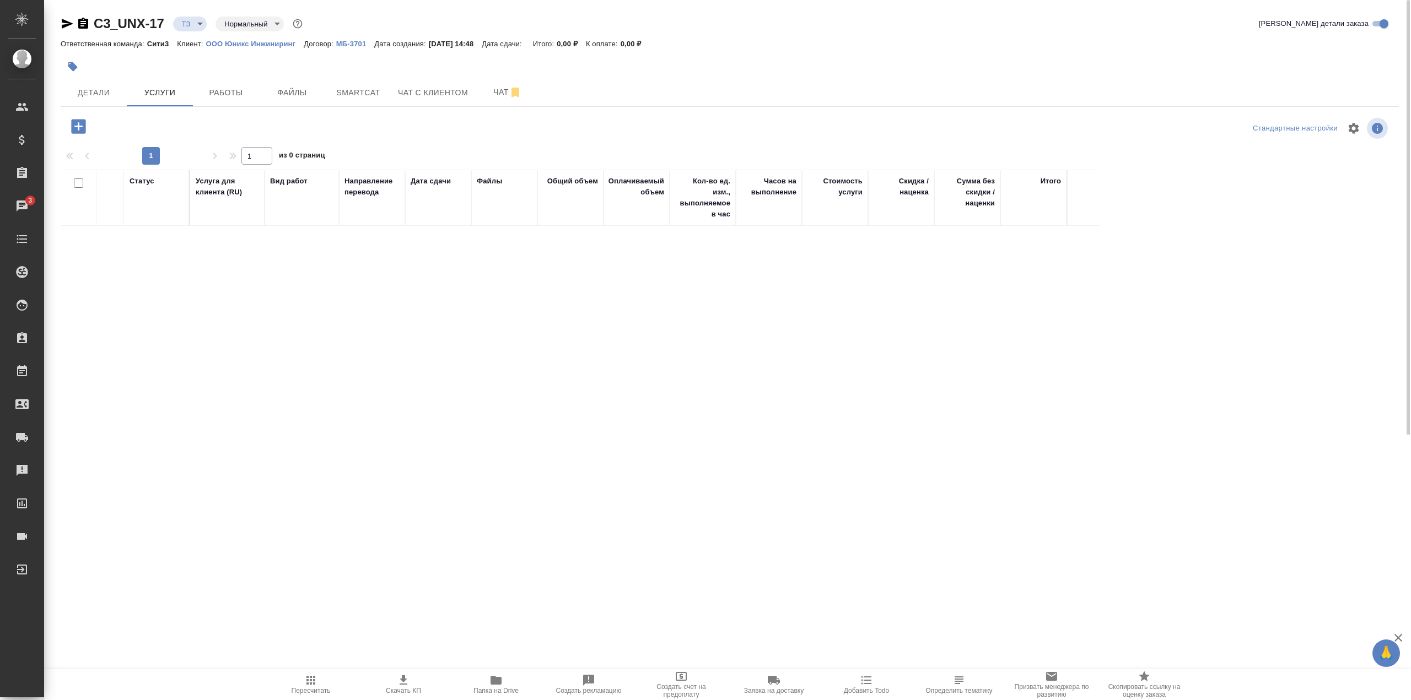
click at [79, 130] on icon "button" at bounding box center [78, 126] width 14 height 14
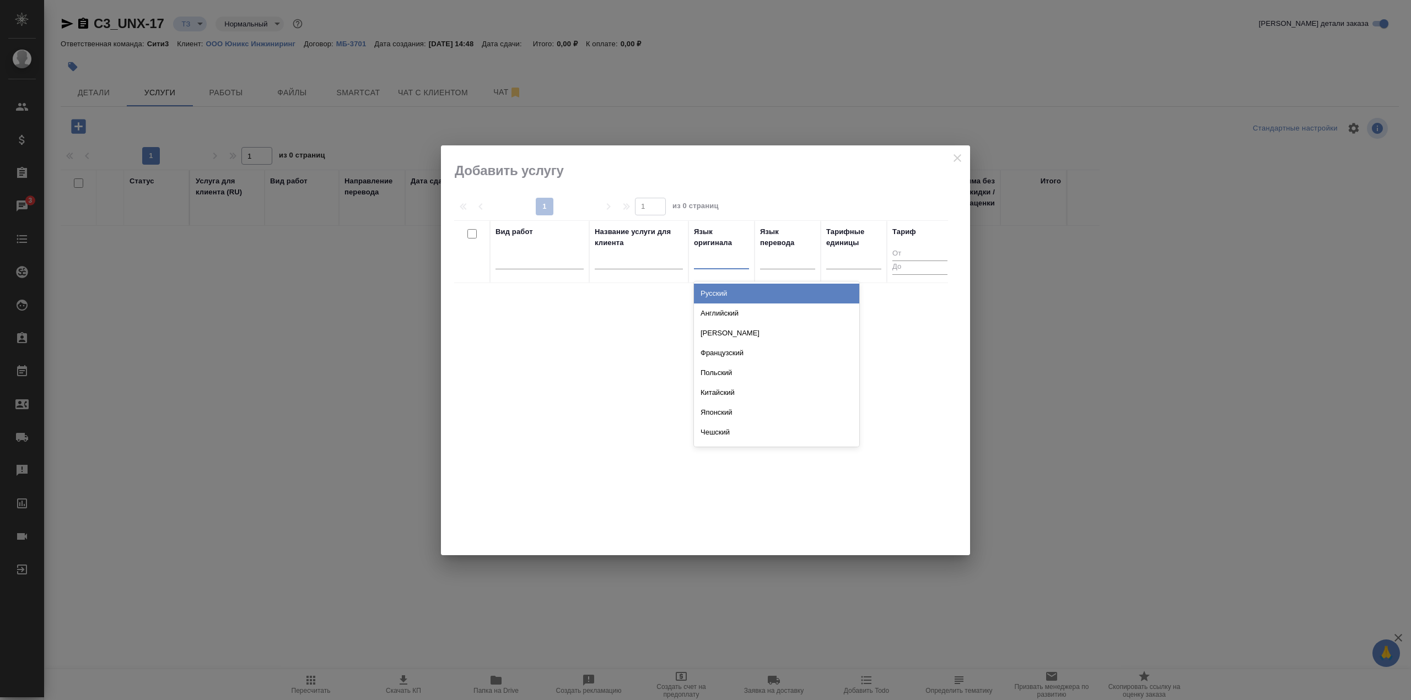
drag, startPoint x: 712, startPoint y: 254, endPoint x: 731, endPoint y: 283, distance: 35.5
click at [712, 254] on div at bounding box center [721, 258] width 55 height 16
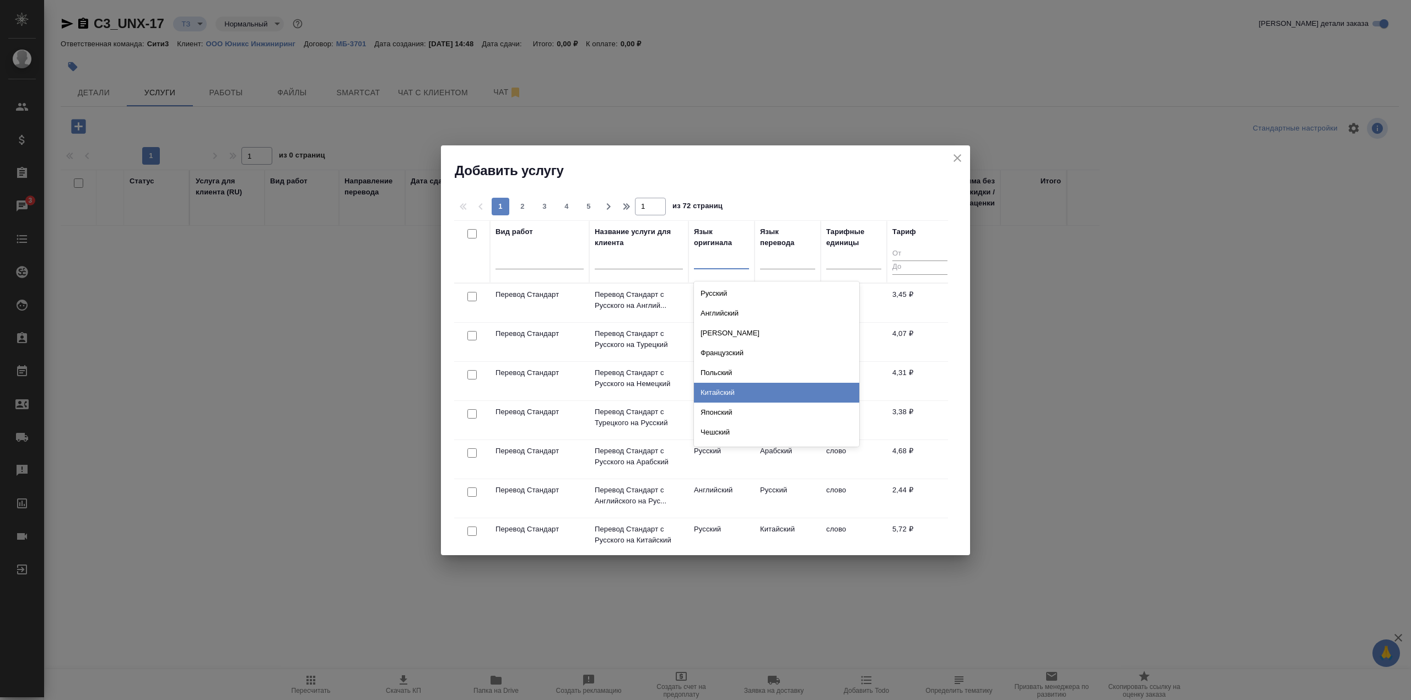
click at [764, 398] on div "Китайский" at bounding box center [776, 393] width 165 height 20
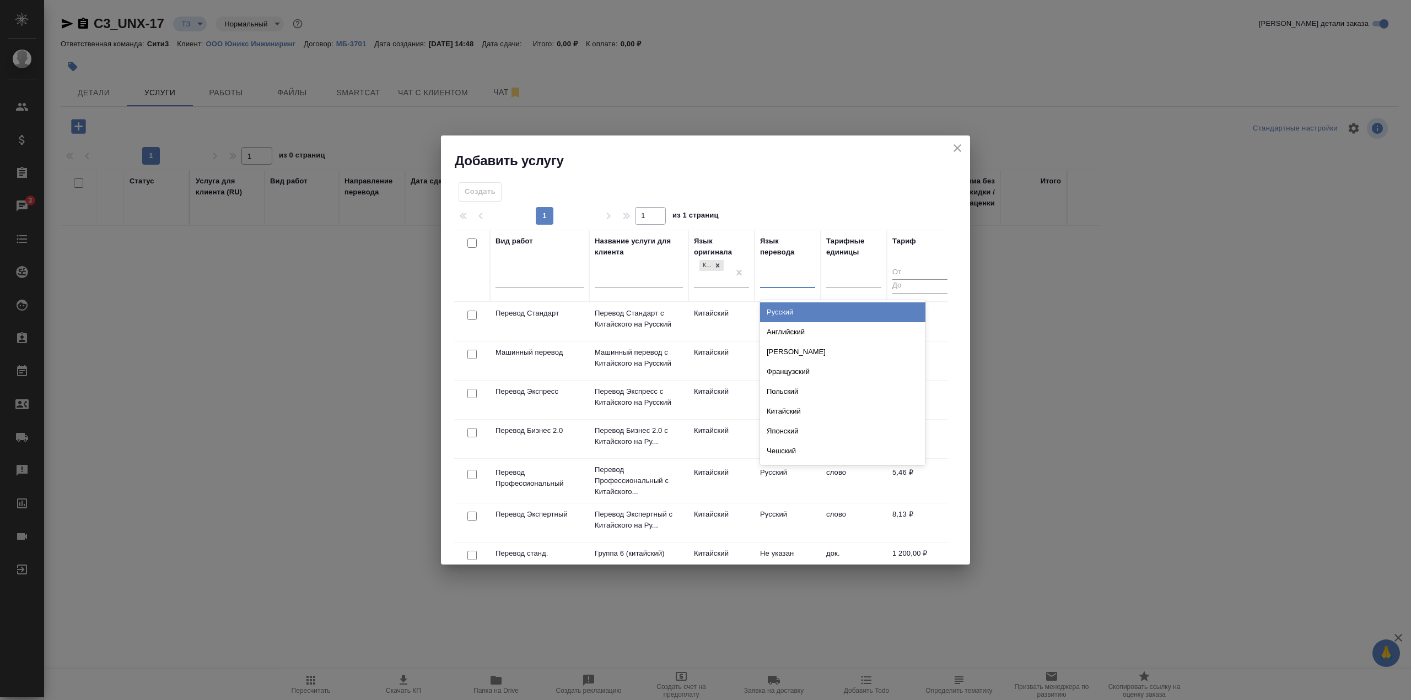
click at [789, 279] on div at bounding box center [787, 277] width 55 height 16
click at [800, 310] on div "Русский" at bounding box center [842, 313] width 165 height 20
click at [583, 317] on p "Перевод Стандарт" at bounding box center [539, 314] width 88 height 11
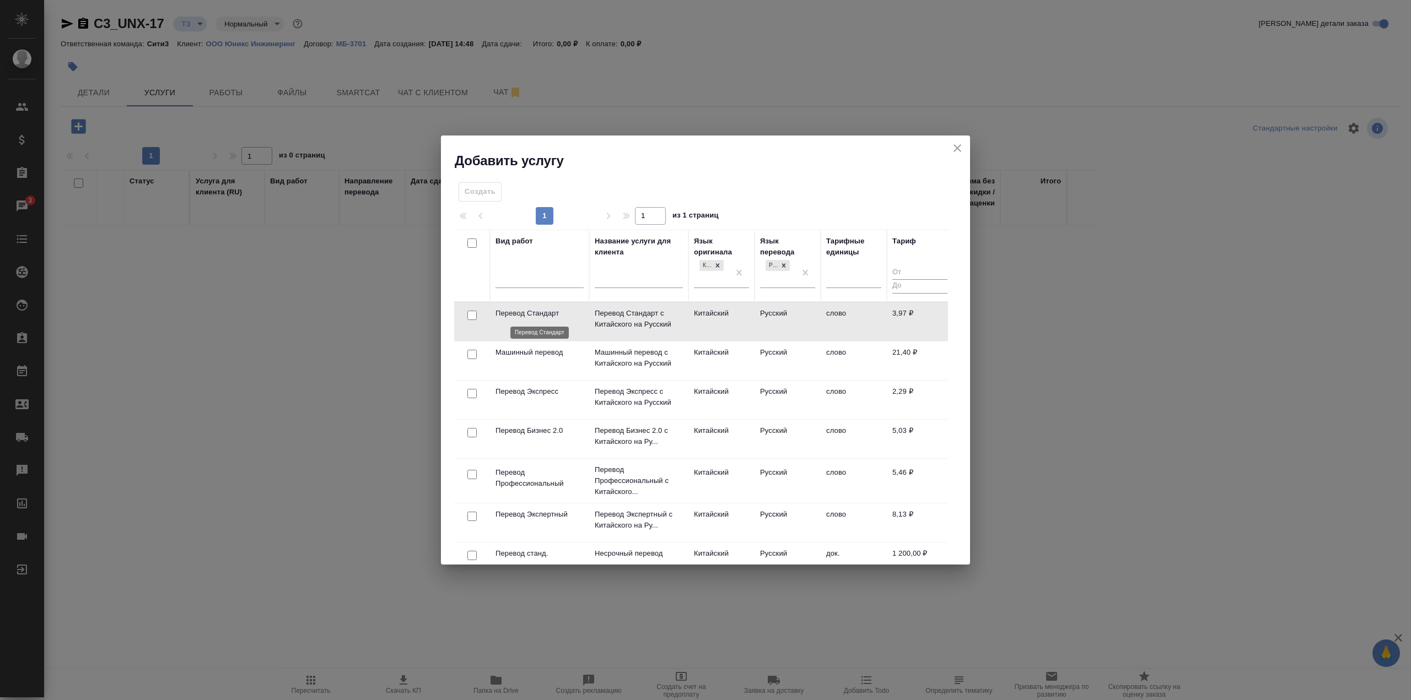
click at [583, 317] on p "Перевод Стандарт" at bounding box center [539, 313] width 88 height 11
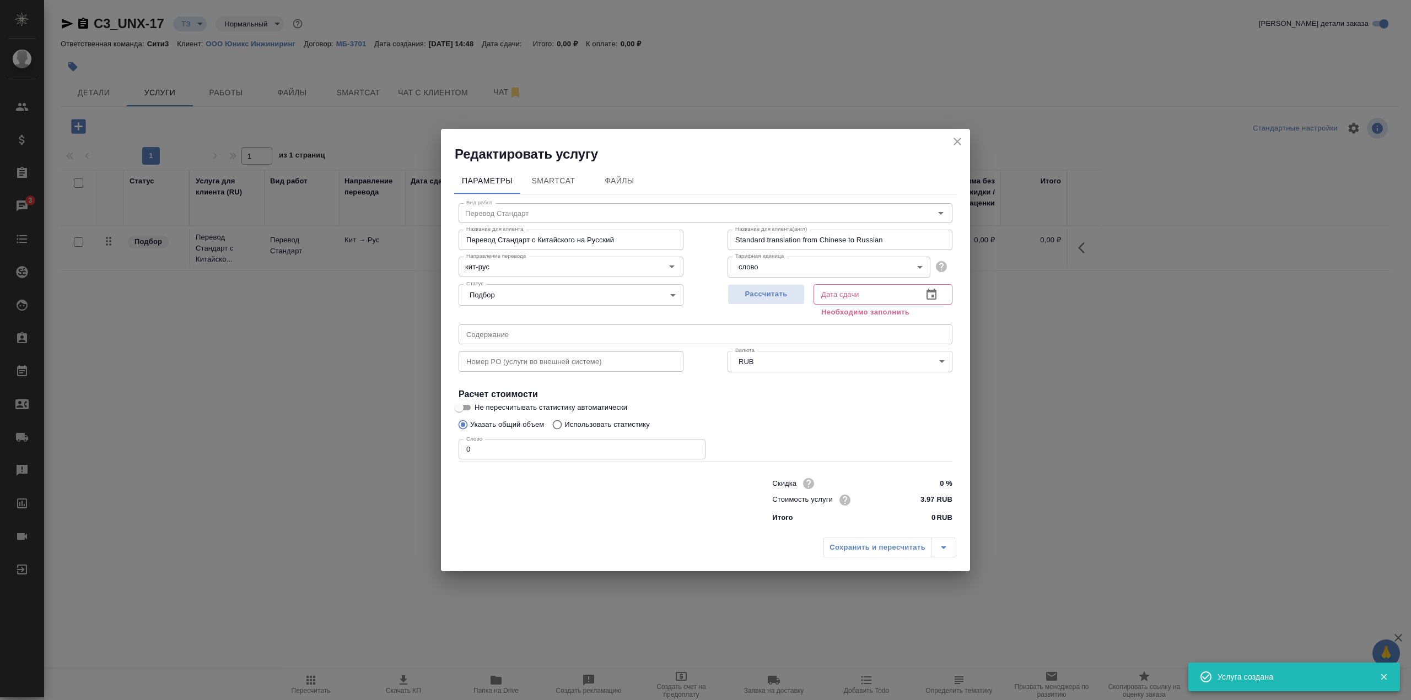
click at [504, 449] on input "0" at bounding box center [582, 450] width 247 height 20
type input "2"
type input "300"
click at [932, 290] on icon "button" at bounding box center [931, 294] width 10 height 11
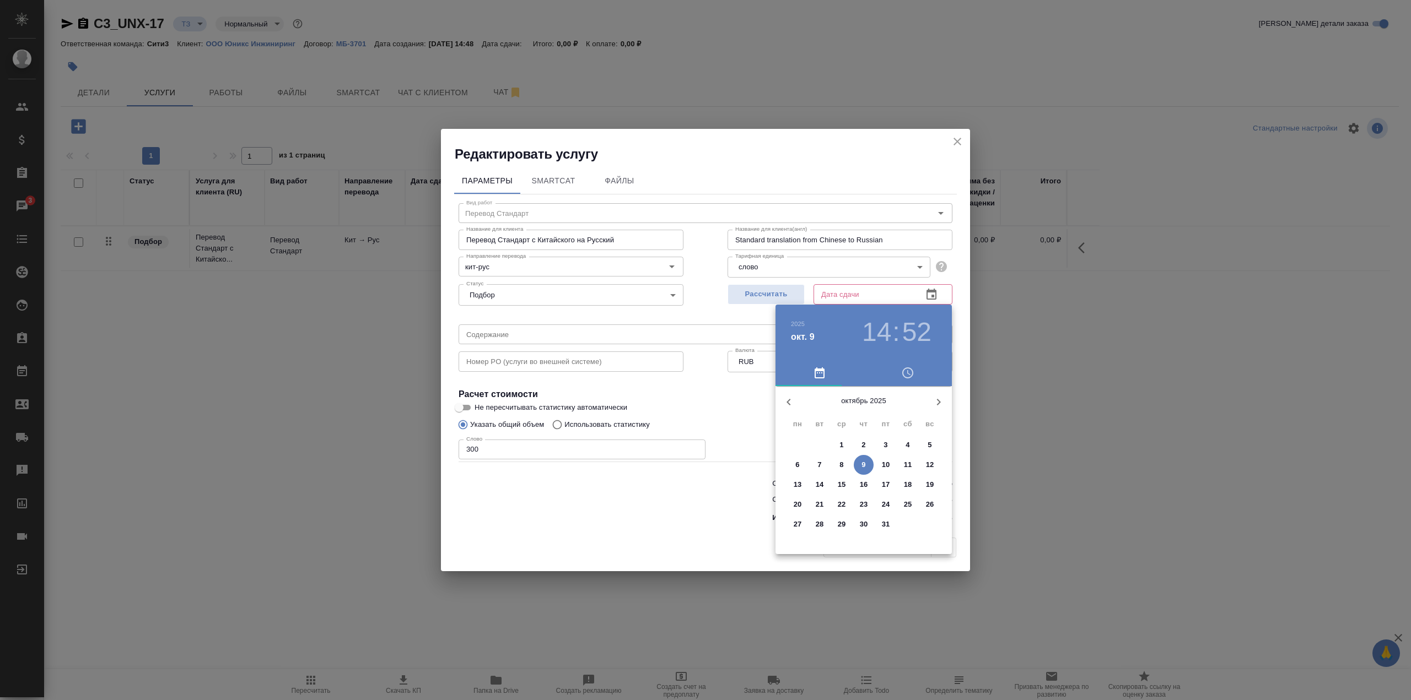
click at [888, 463] on p "10" at bounding box center [886, 465] width 8 height 11
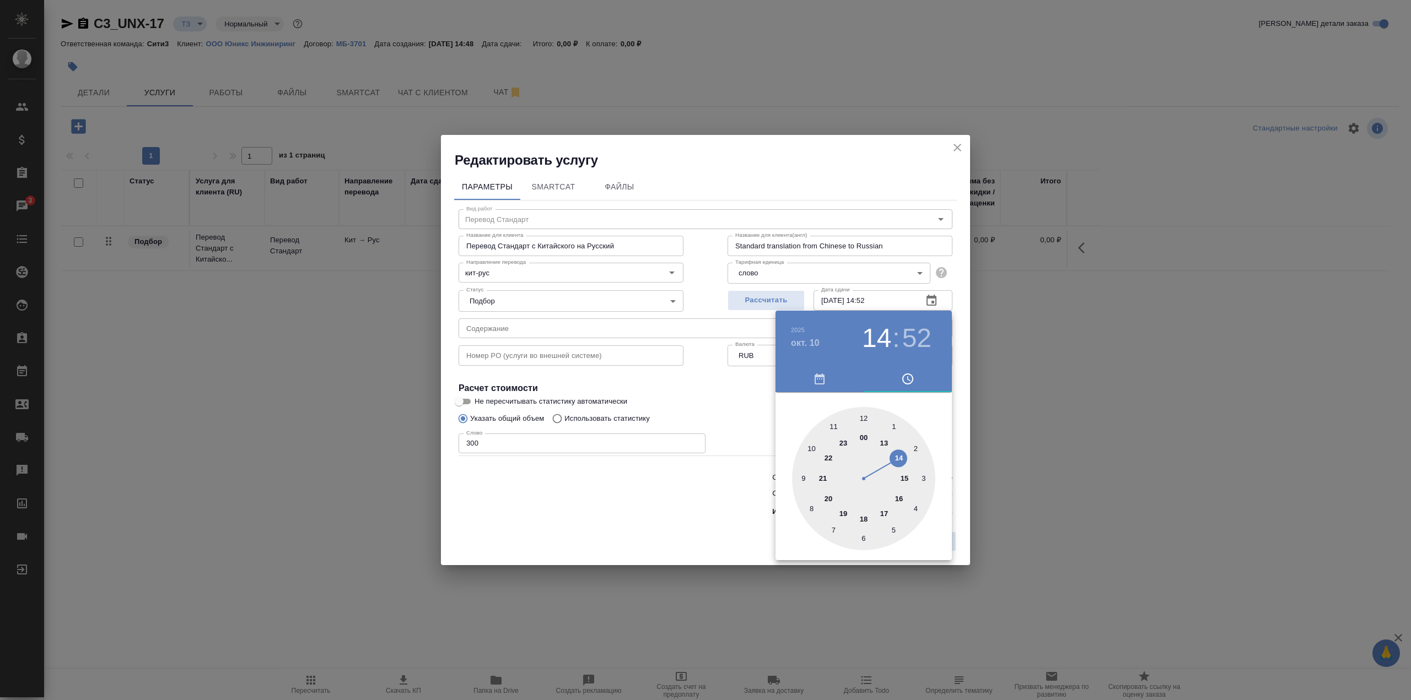
click at [815, 449] on div at bounding box center [863, 478] width 143 height 143
click at [867, 418] on div at bounding box center [863, 478] width 143 height 143
click at [930, 298] on div at bounding box center [705, 350] width 1411 height 700
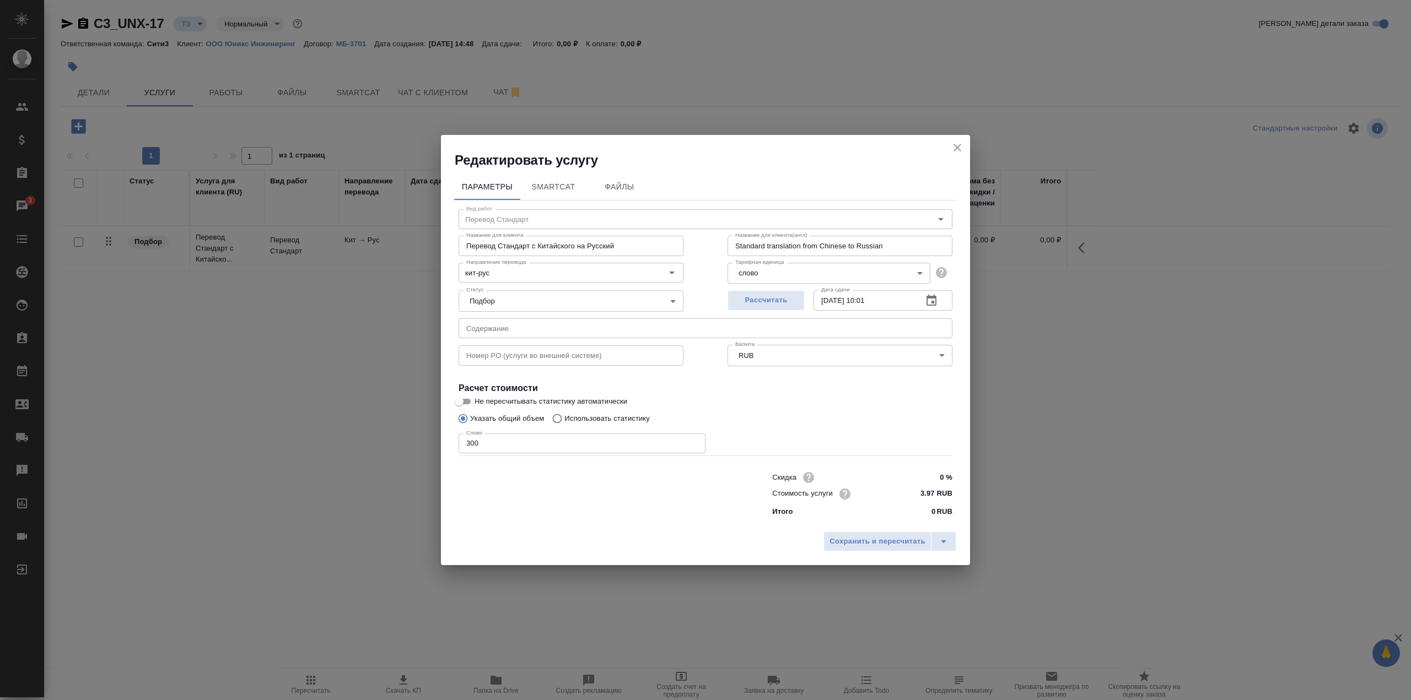
click at [932, 301] on icon "button" at bounding box center [931, 300] width 10 height 11
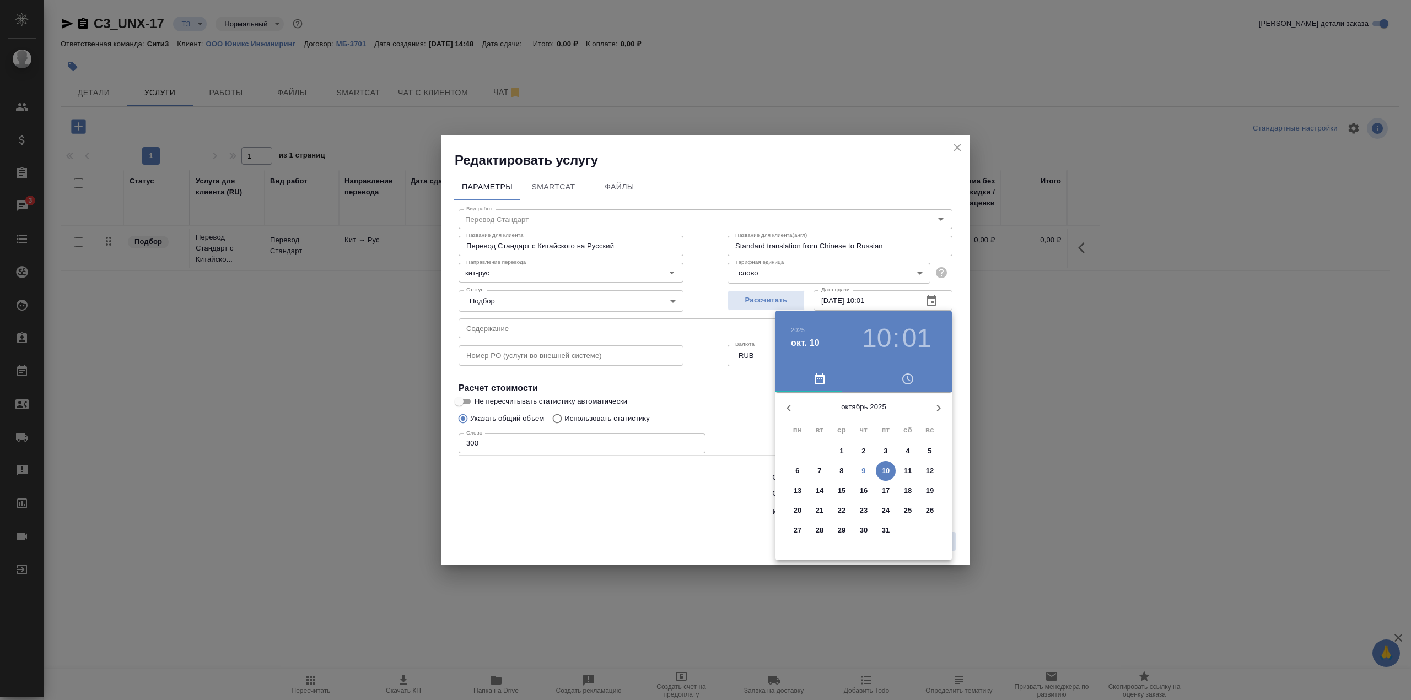
click at [926, 342] on h3 "01" at bounding box center [916, 338] width 29 height 31
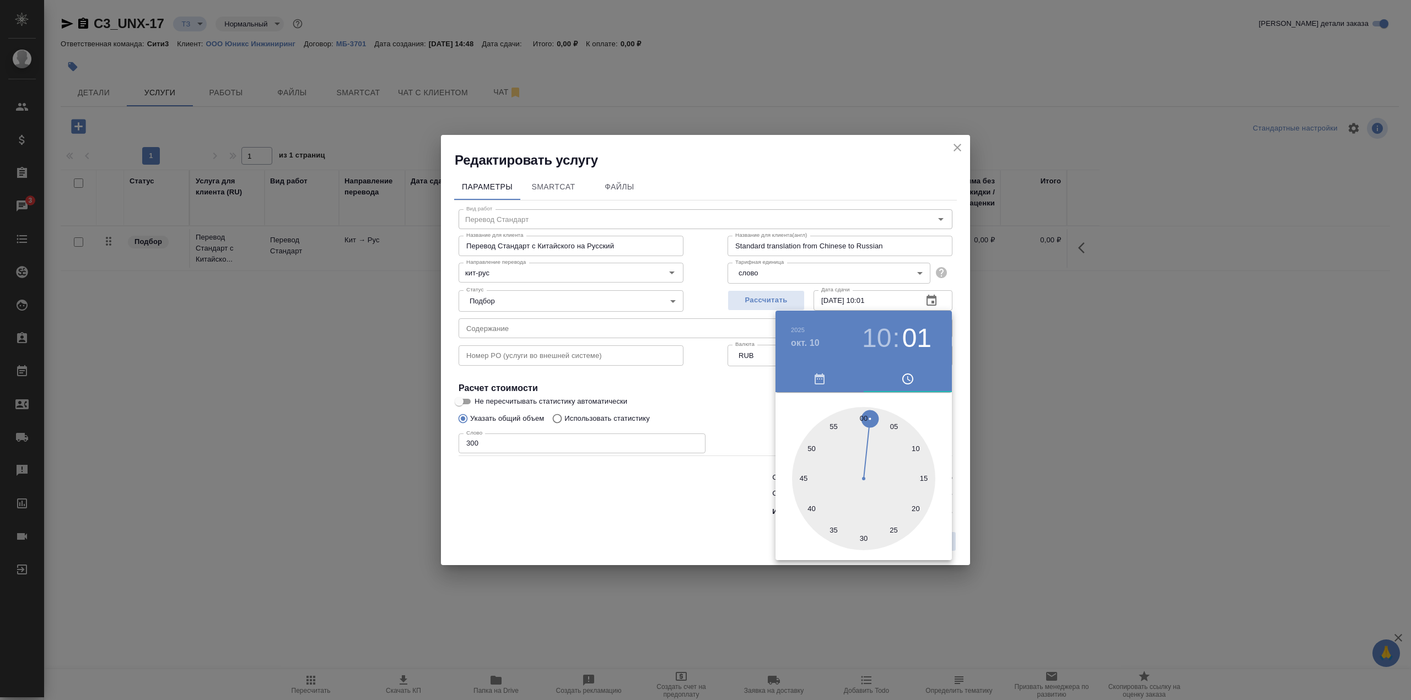
click at [862, 419] on div at bounding box center [863, 478] width 143 height 143
type input "10.10.2025 10:00"
click at [718, 405] on div at bounding box center [705, 350] width 1411 height 700
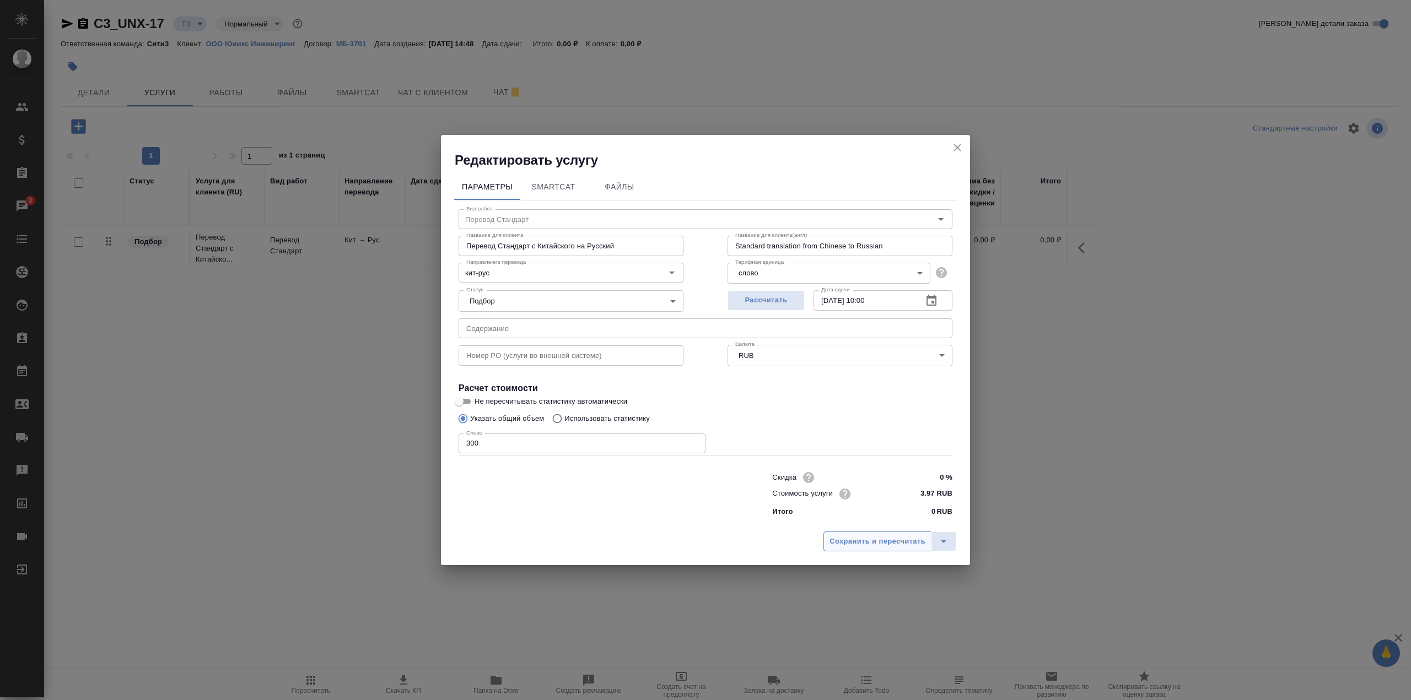
click at [888, 542] on span "Сохранить и пересчитать" at bounding box center [877, 542] width 96 height 13
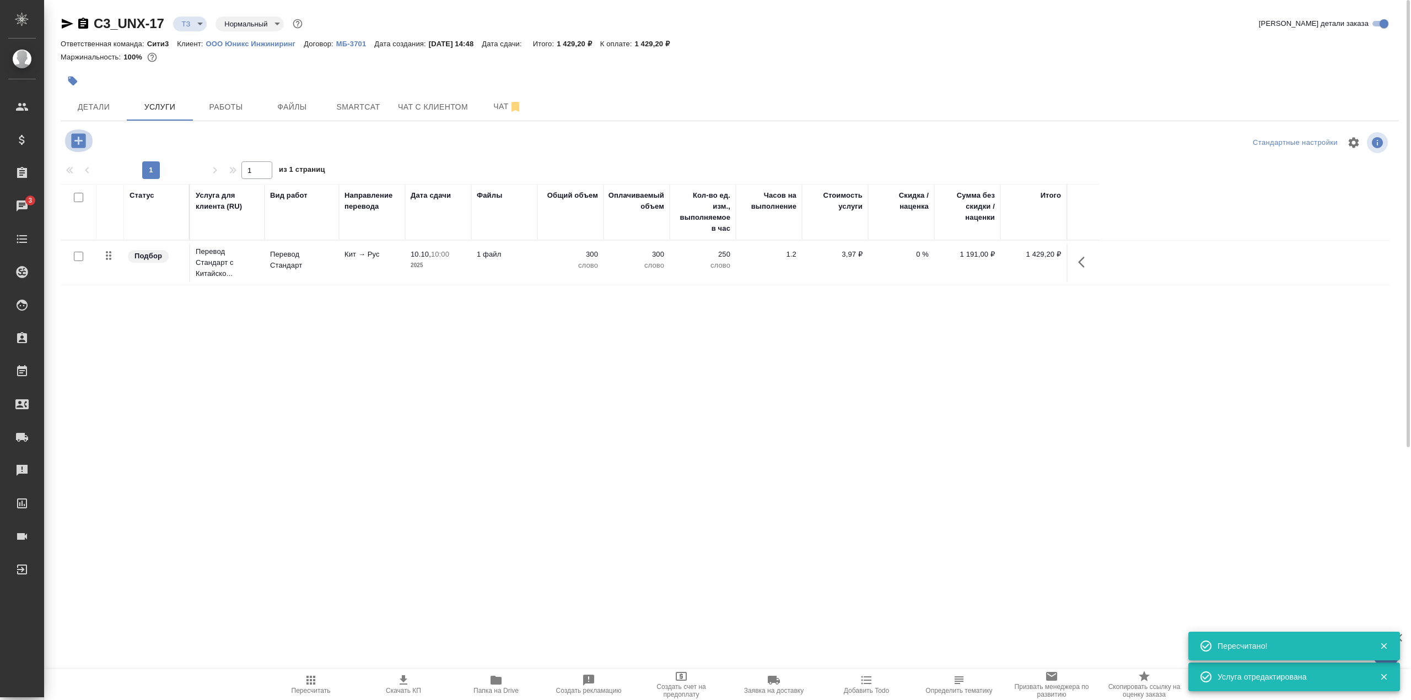
click at [80, 145] on icon "button" at bounding box center [78, 140] width 14 height 14
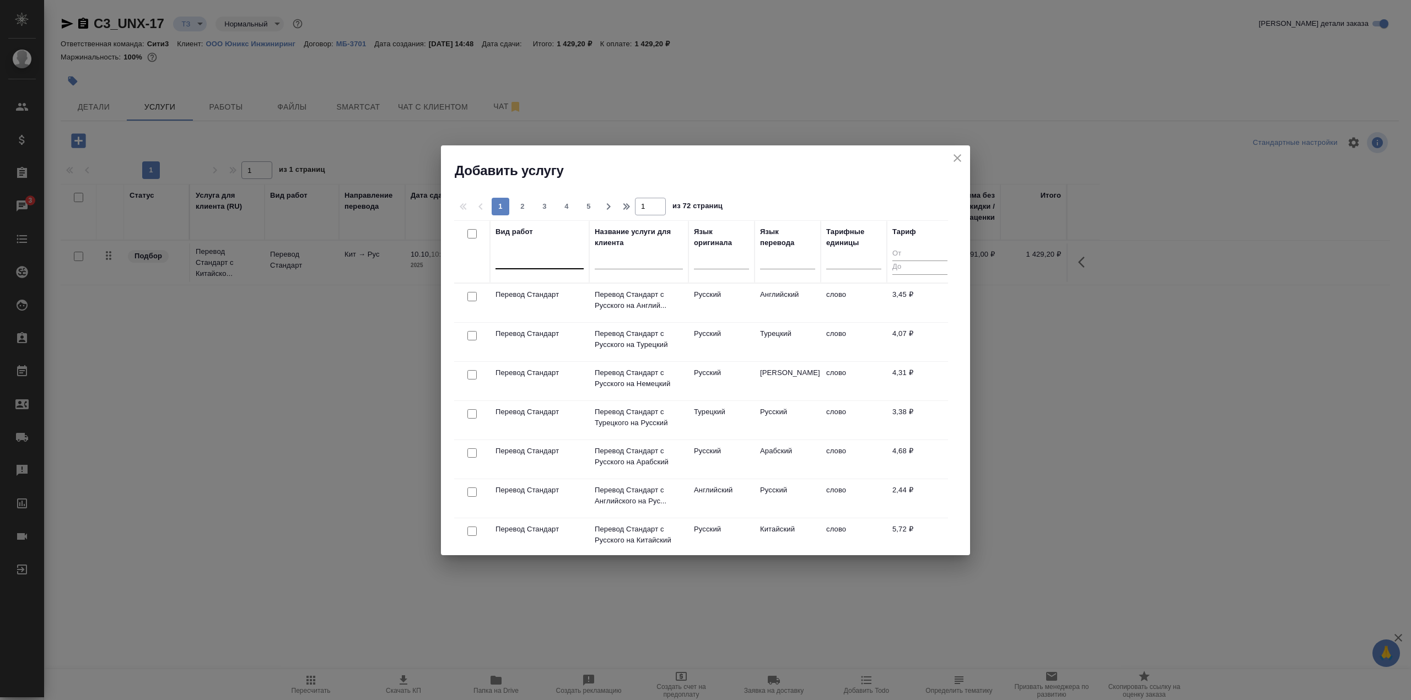
click at [542, 258] on div at bounding box center [539, 258] width 88 height 16
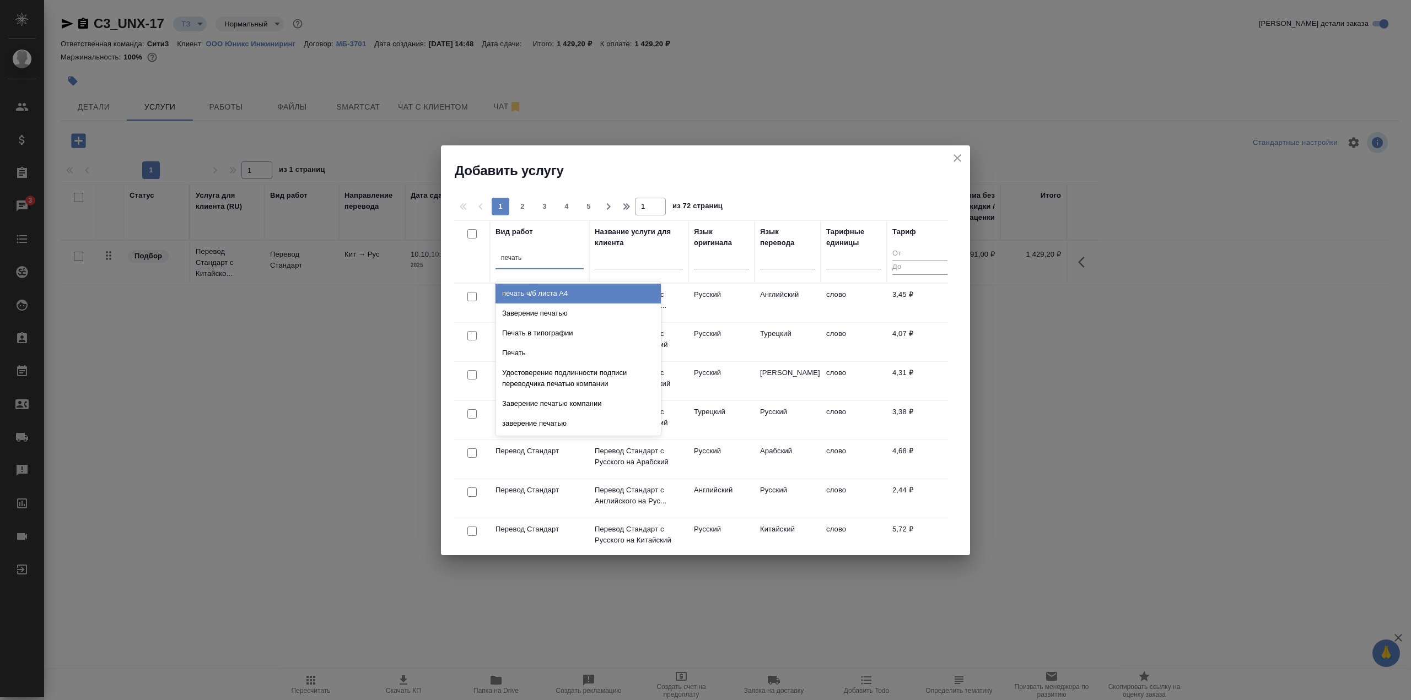
type input "печатью"
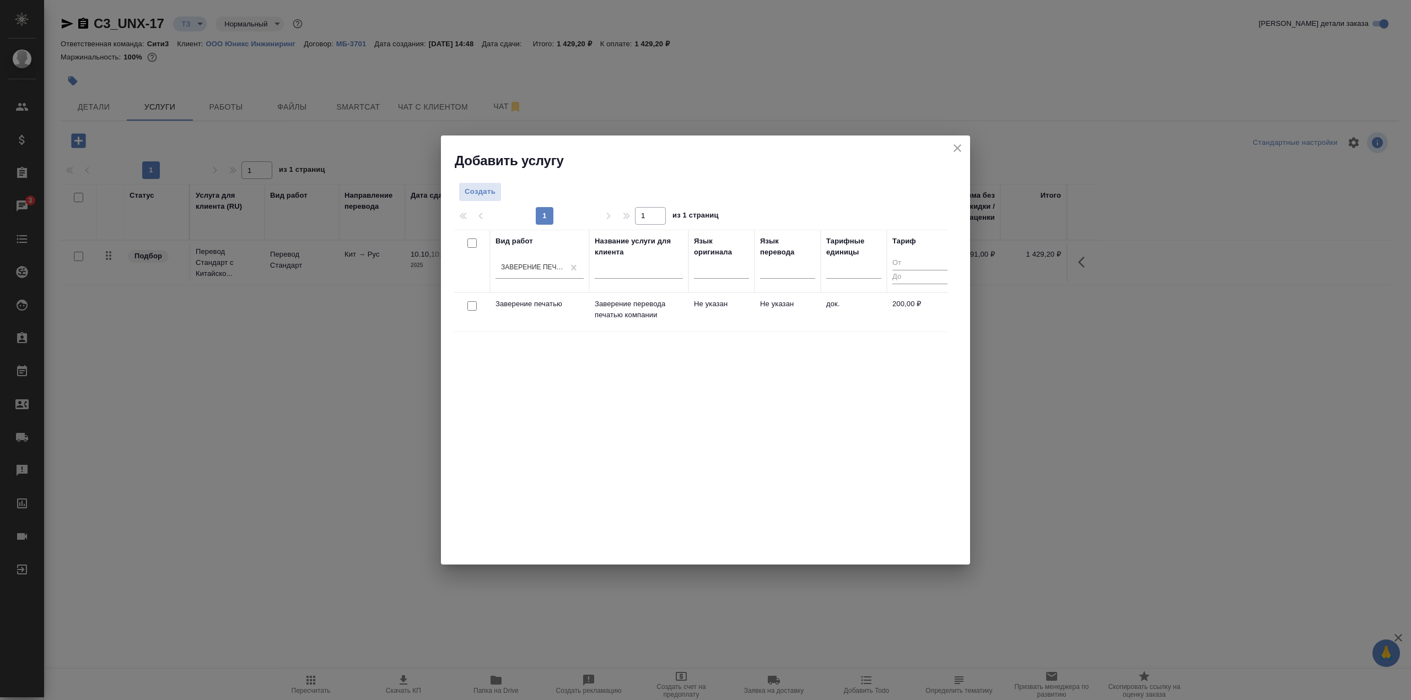
click at [677, 322] on td "Заверение перевода печатью компании" at bounding box center [638, 312] width 99 height 39
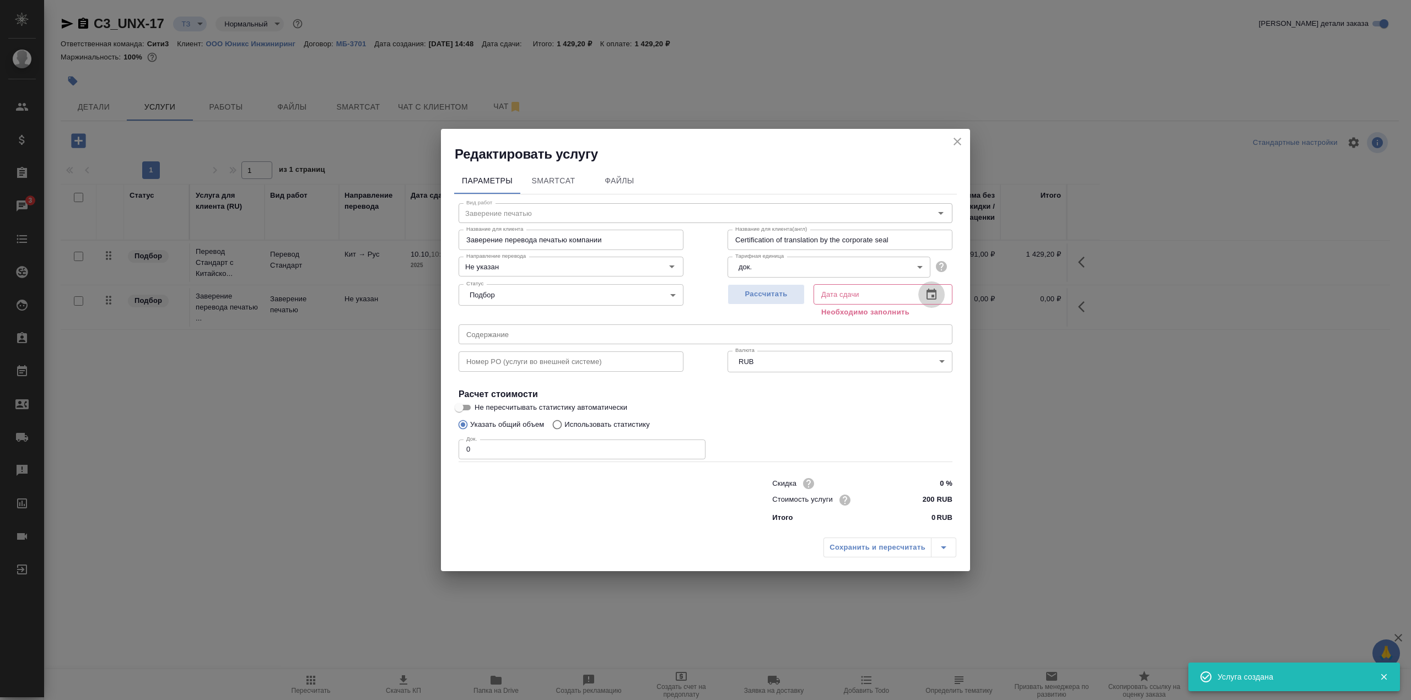
click at [935, 296] on icon "button" at bounding box center [931, 294] width 13 height 13
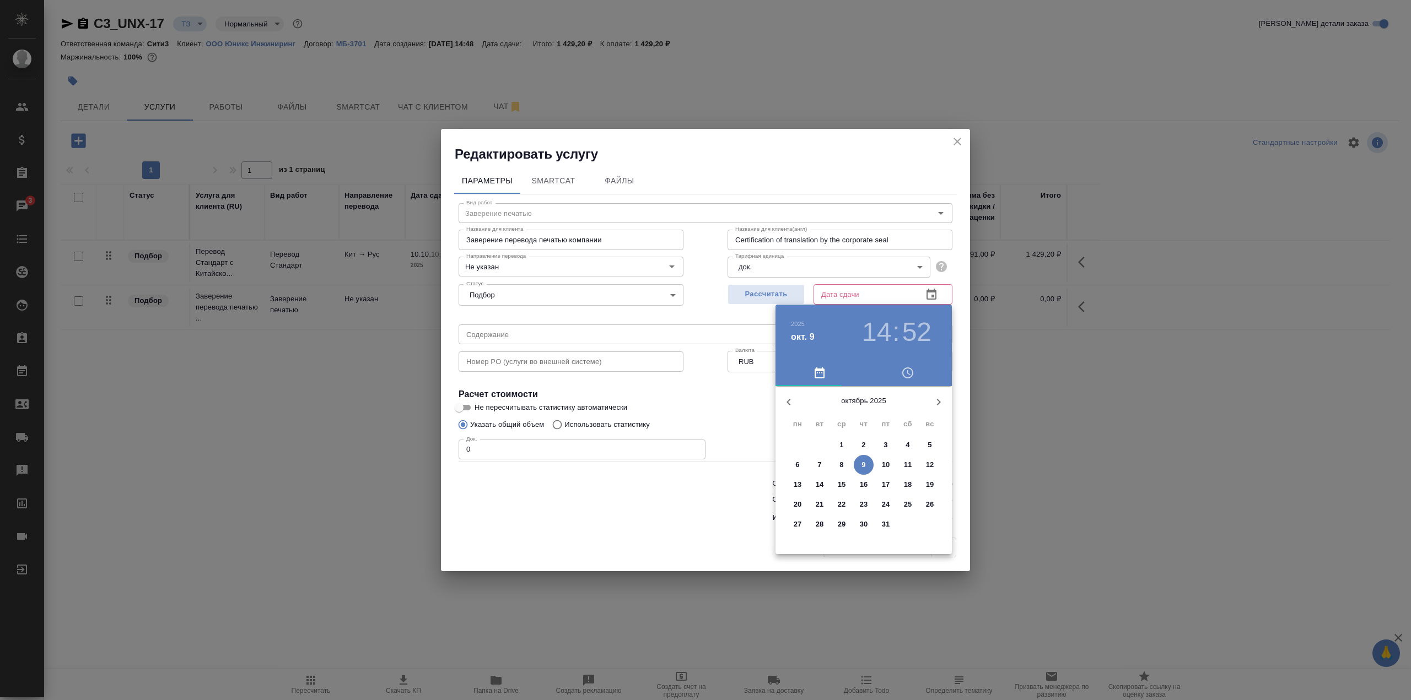
click at [889, 464] on p "10" at bounding box center [886, 465] width 8 height 11
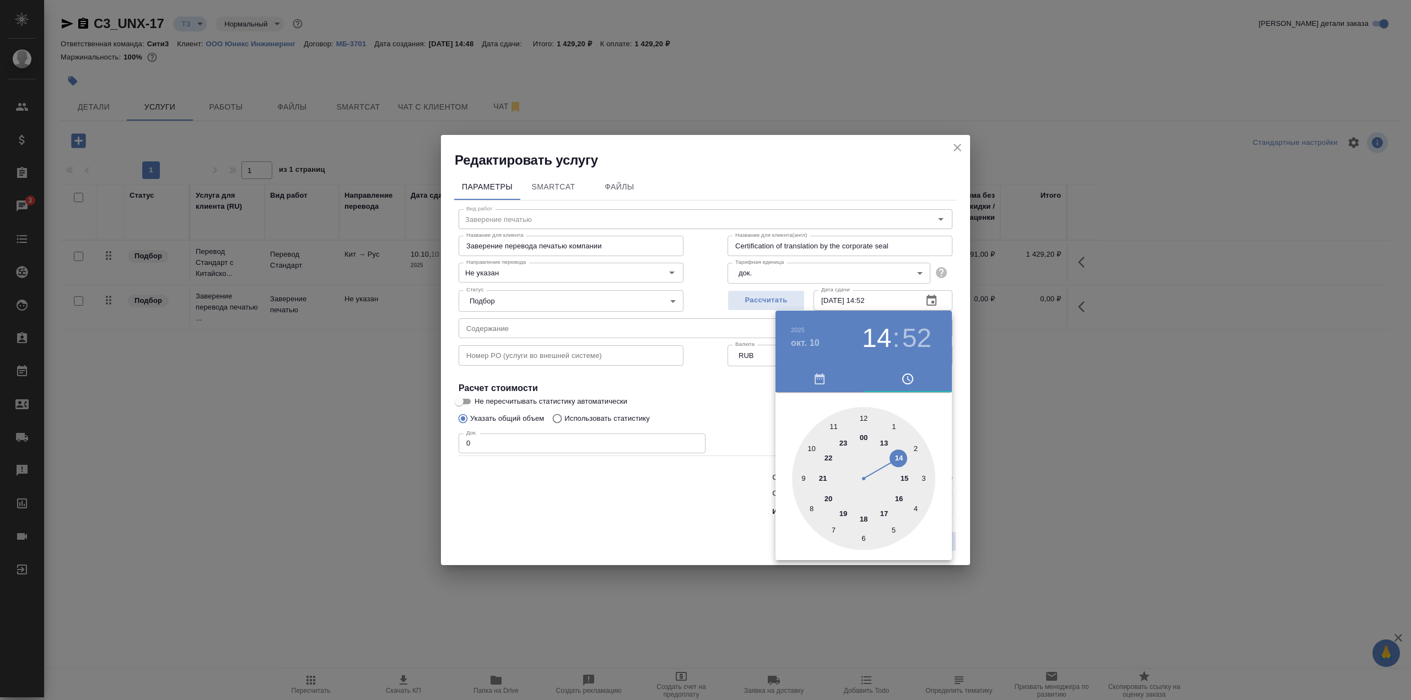
click at [885, 446] on div at bounding box center [863, 478] width 143 height 143
click at [865, 418] on div at bounding box center [863, 478] width 143 height 143
type input "10.10.2025 13:00"
click at [752, 401] on div at bounding box center [705, 350] width 1411 height 700
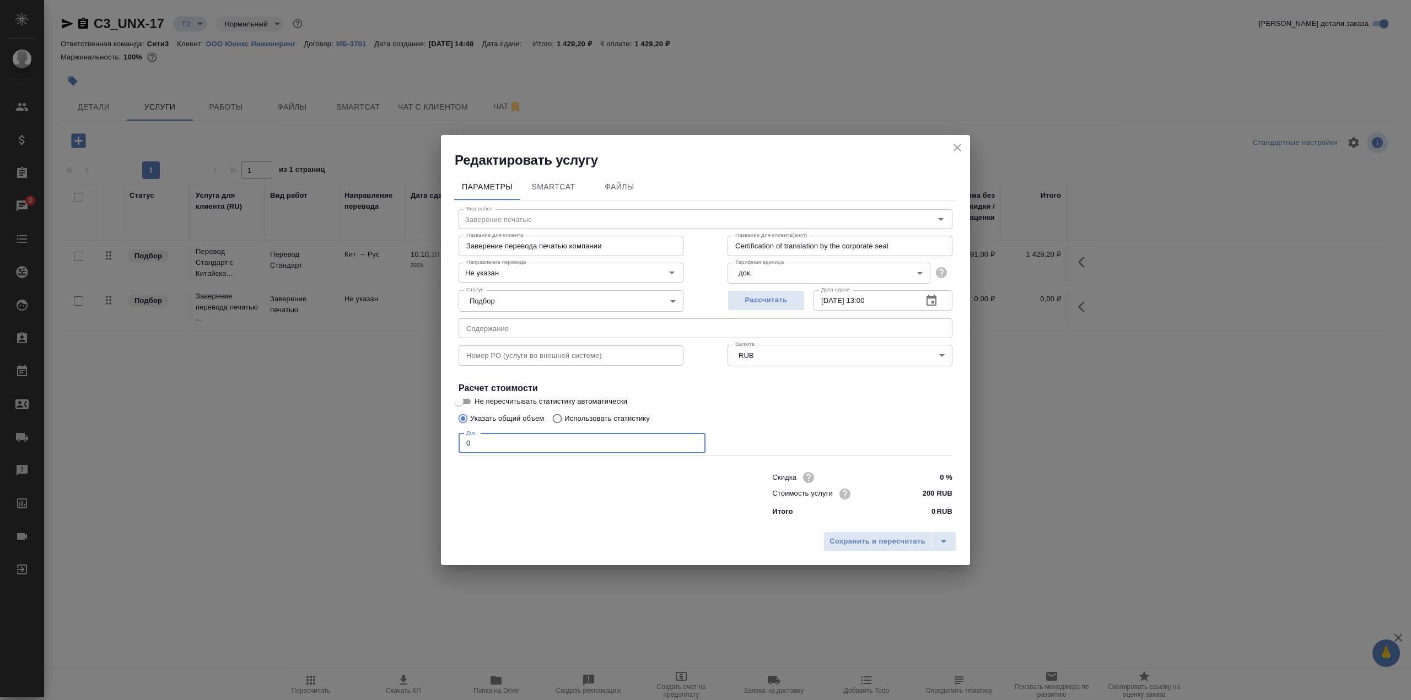
click at [559, 443] on input "0" at bounding box center [582, 444] width 247 height 20
type input "1"
click at [878, 546] on span "Сохранить и пересчитать" at bounding box center [877, 542] width 96 height 13
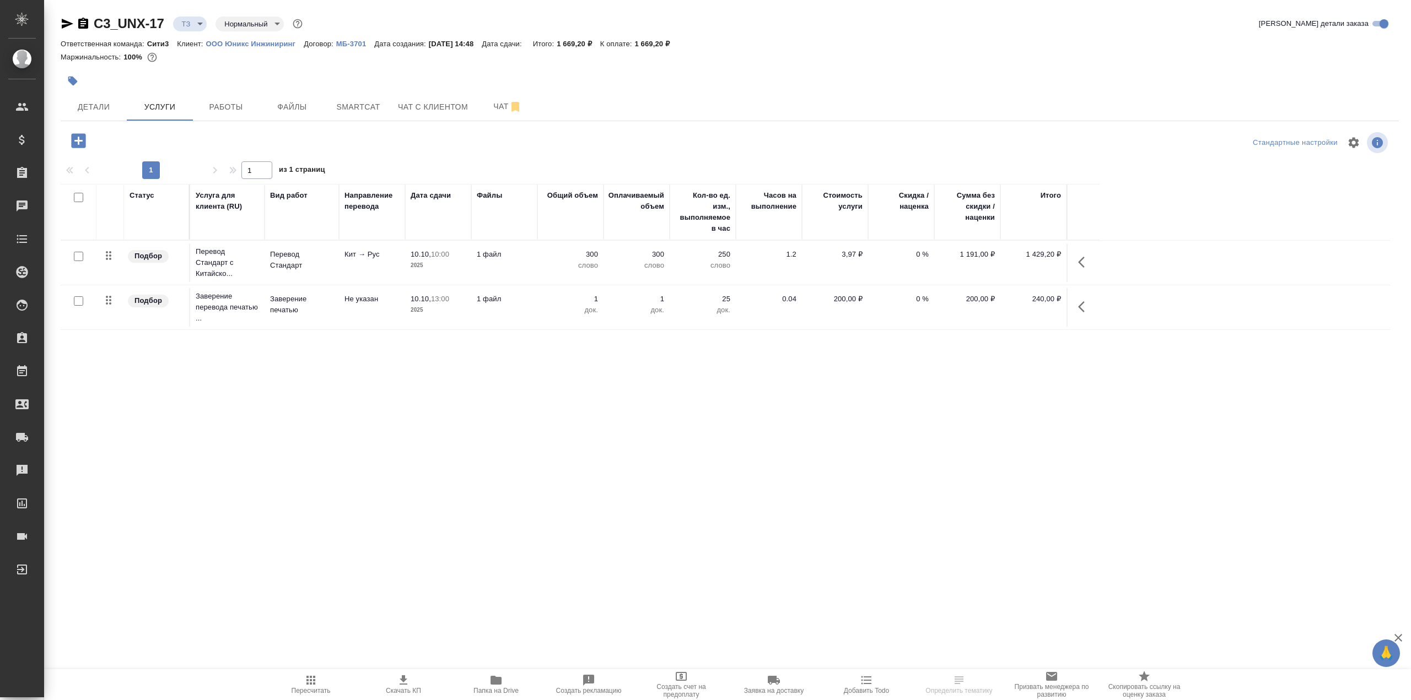
click at [76, 254] on input "checkbox" at bounding box center [78, 256] width 9 height 9
checkbox input "true"
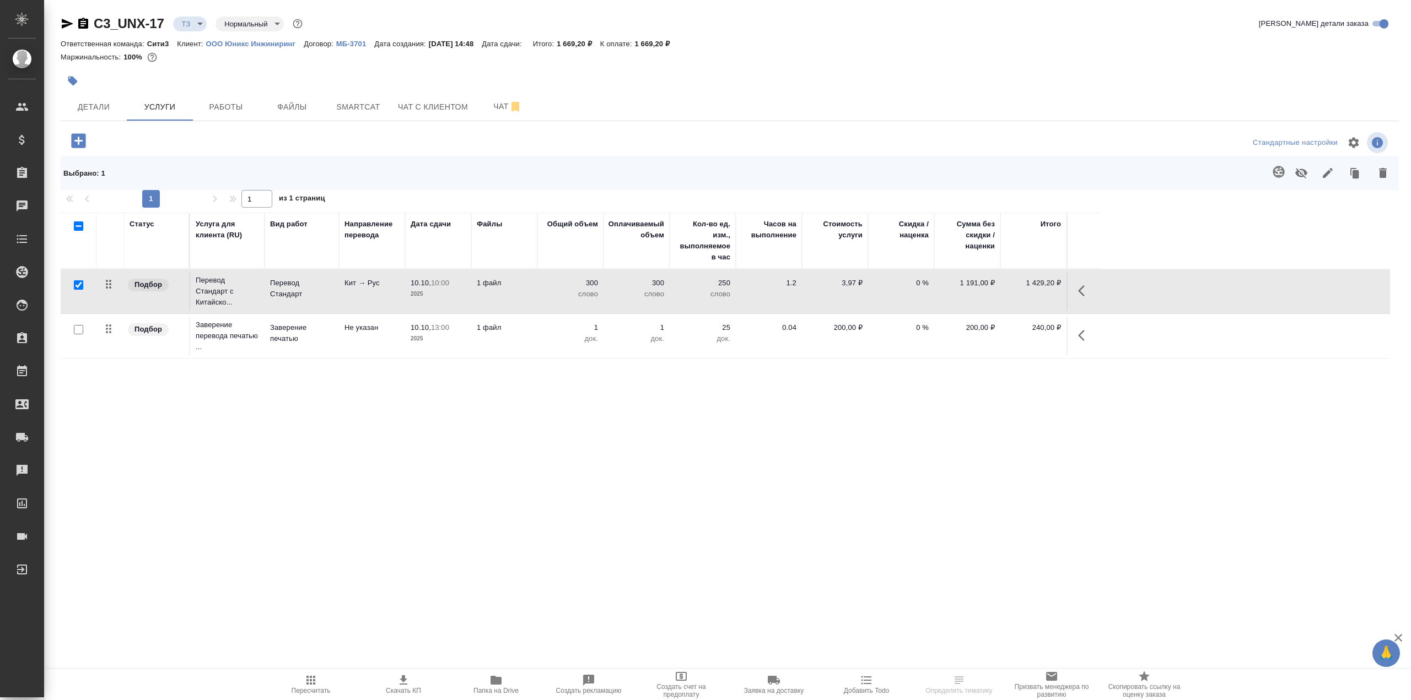
click at [1282, 173] on icon "button" at bounding box center [1279, 172] width 12 height 12
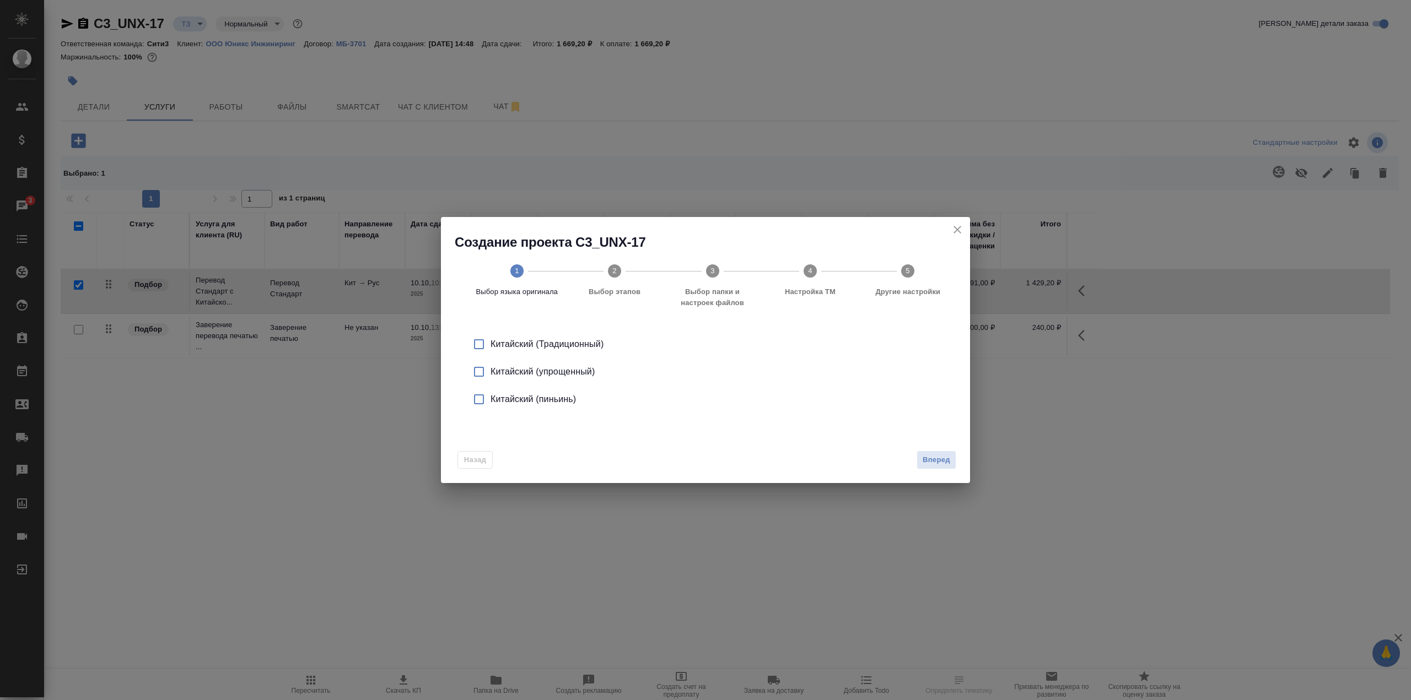
click at [565, 372] on div "Китайский (упрощенный)" at bounding box center [716, 371] width 453 height 13
click at [925, 460] on span "Вперед" at bounding box center [937, 460] width 28 height 13
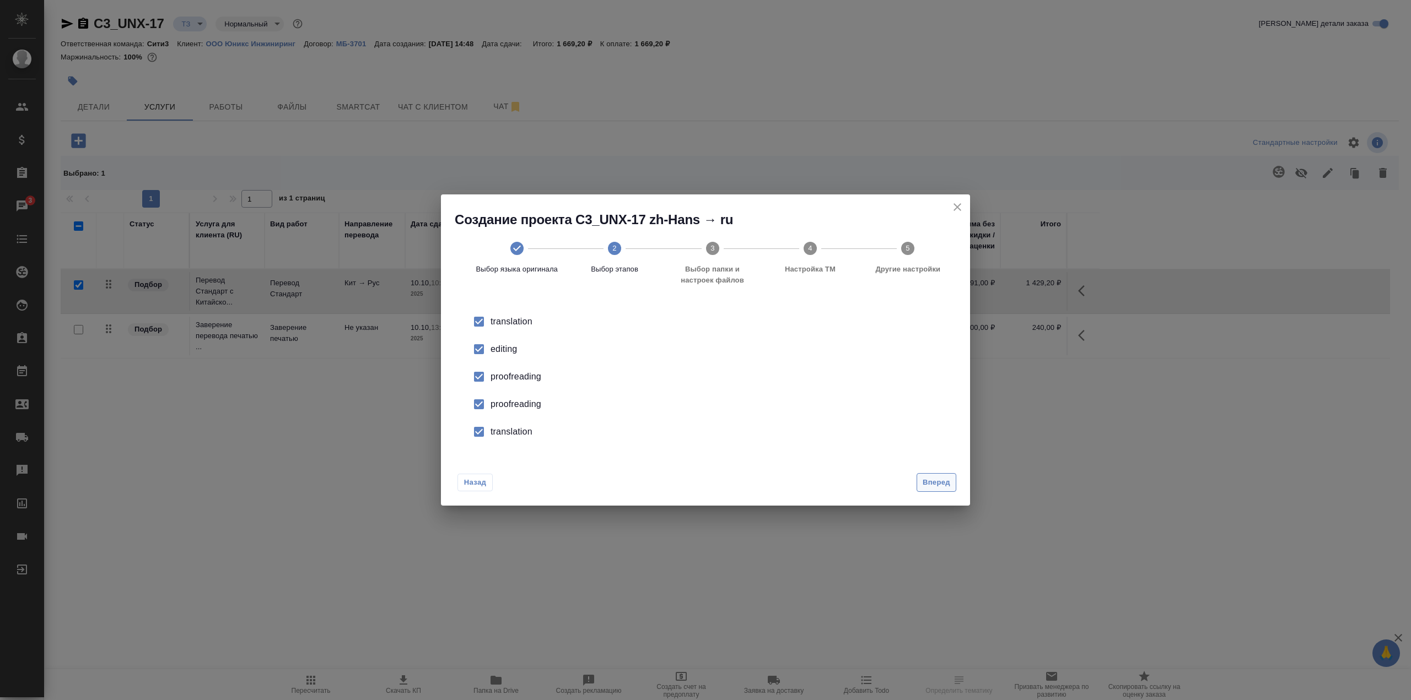
click at [925, 481] on span "Вперед" at bounding box center [937, 483] width 28 height 13
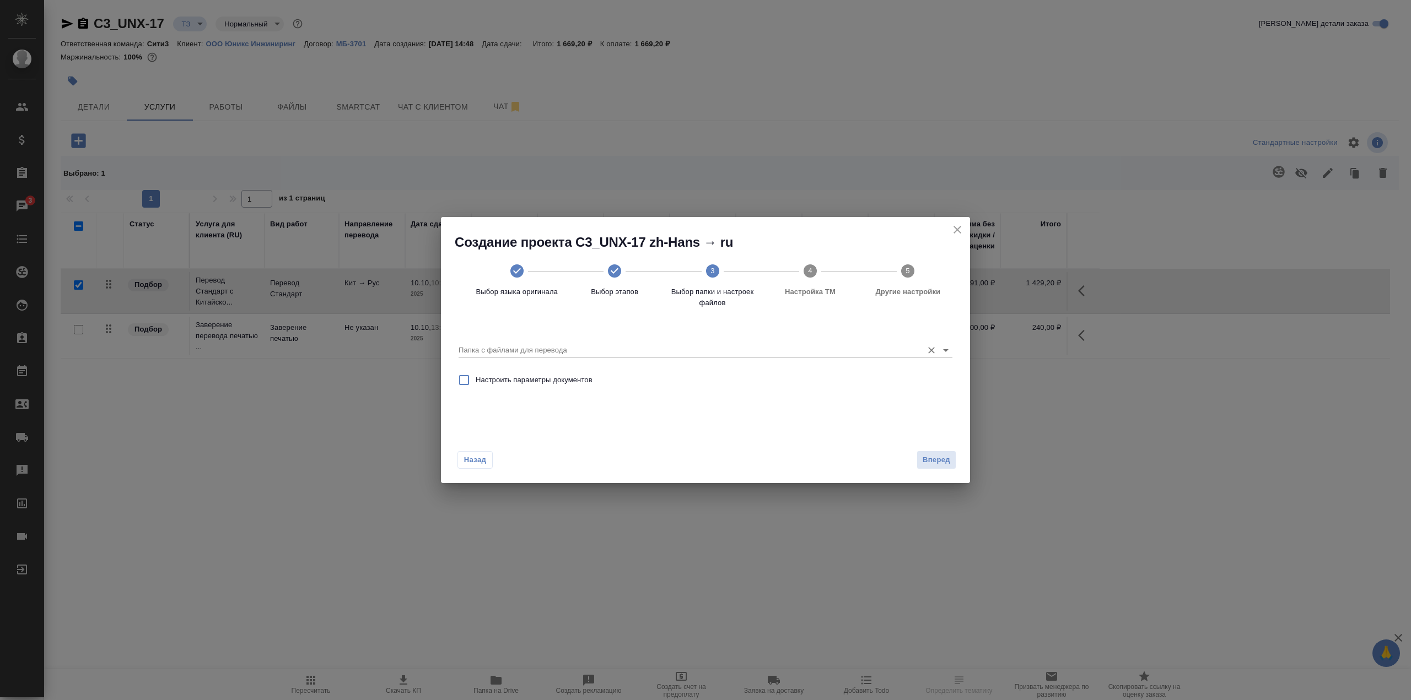
click at [568, 344] on input "Папка с файлами для перевода" at bounding box center [688, 350] width 459 height 13
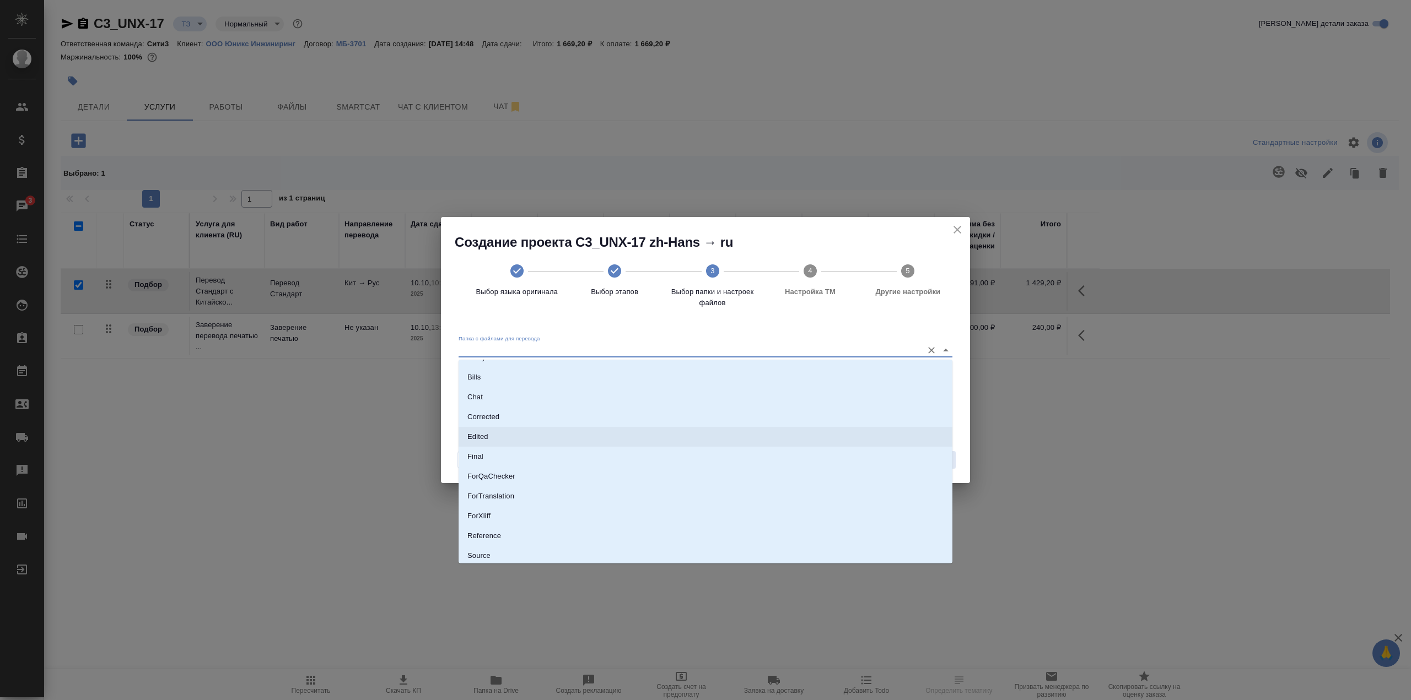
scroll to position [57, 0]
click at [561, 505] on li "Source" at bounding box center [706, 514] width 494 height 20
type input "Source"
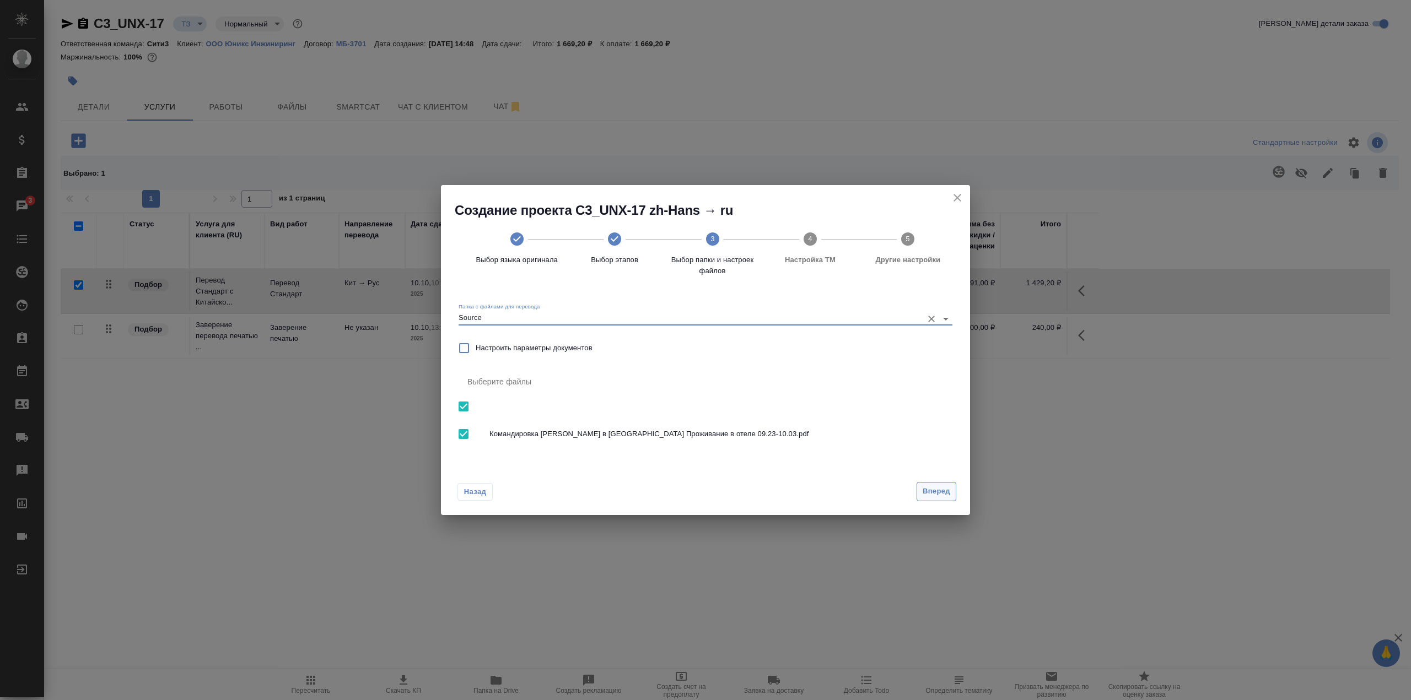
click at [921, 484] on button "Вперед" at bounding box center [936, 491] width 40 height 19
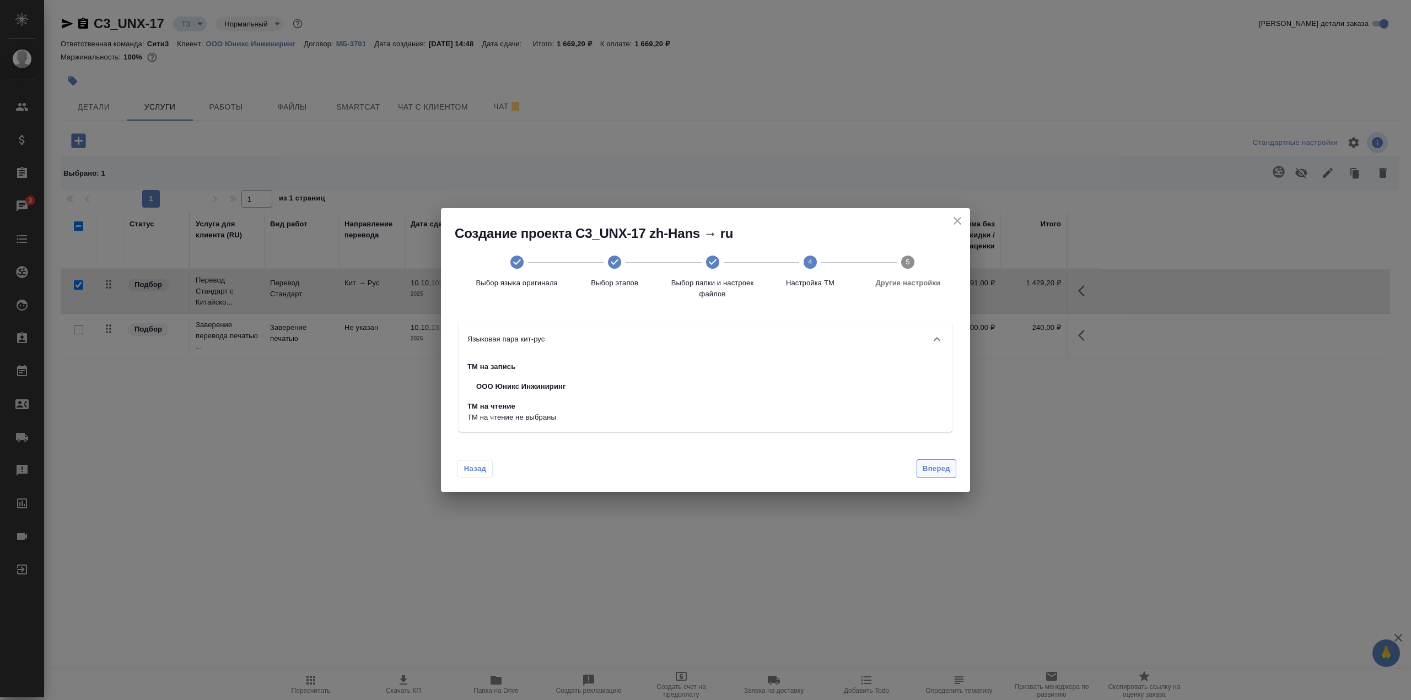
click at [943, 472] on span "Вперед" at bounding box center [937, 469] width 28 height 13
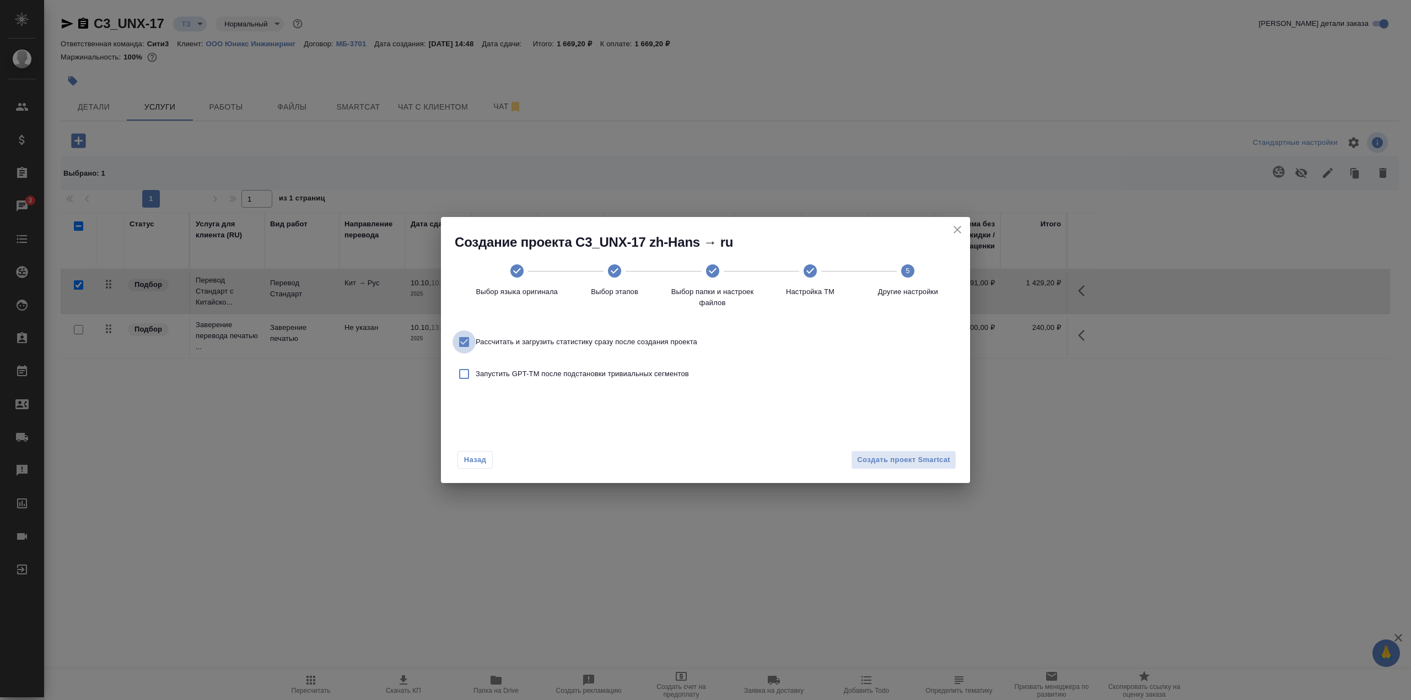
click at [461, 338] on input "Рассчитать и загрузить статистику сразу после создания проекта" at bounding box center [463, 342] width 23 height 23
checkbox input "false"
click at [933, 456] on span "Создать проект Smartcat" at bounding box center [903, 460] width 93 height 13
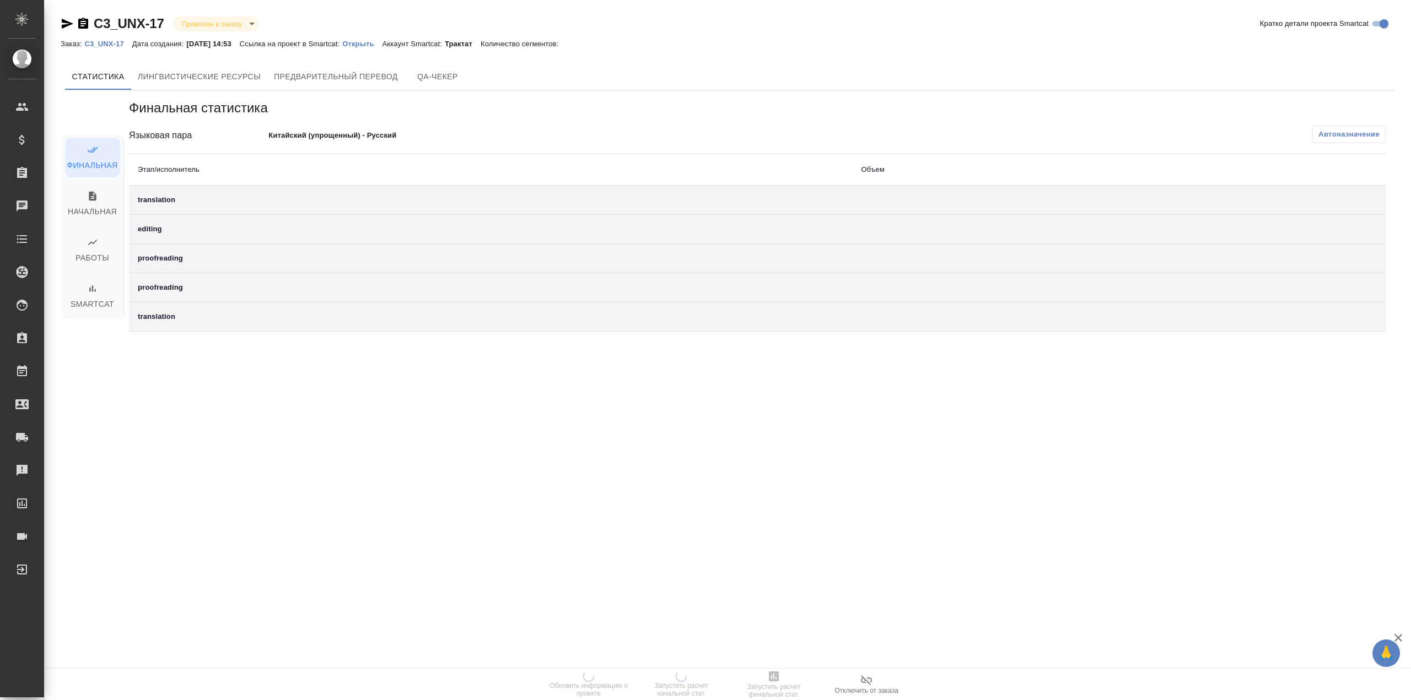
click at [378, 44] on p "Открыть" at bounding box center [362, 44] width 40 height 8
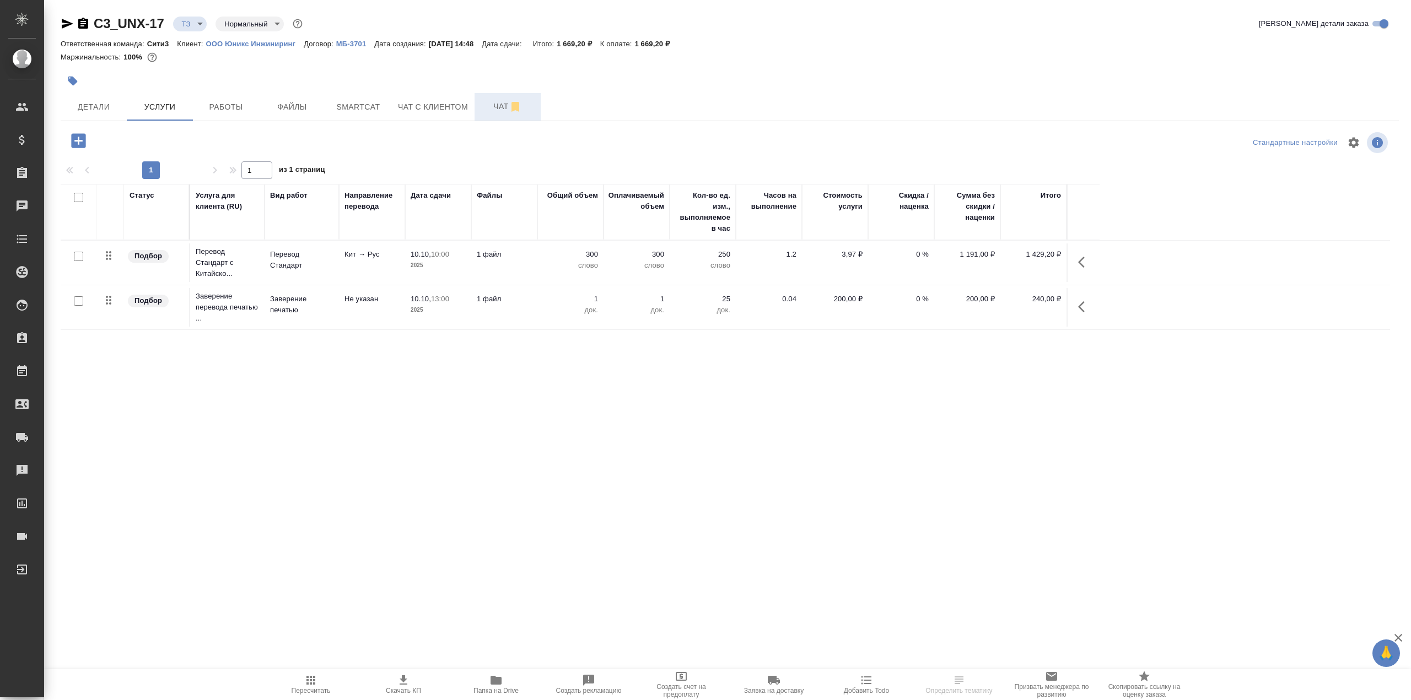
click at [479, 111] on button "Чат" at bounding box center [508, 107] width 66 height 28
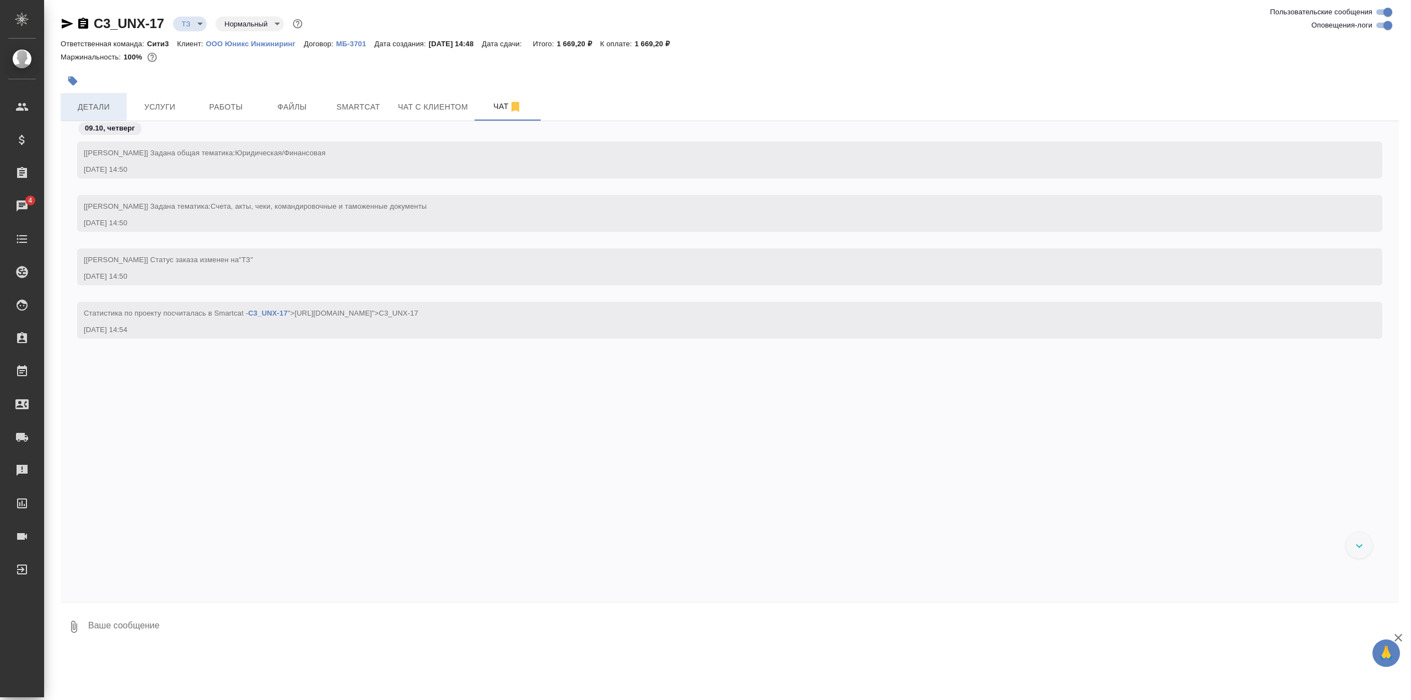
click at [110, 106] on span "Детали" at bounding box center [93, 107] width 53 height 14
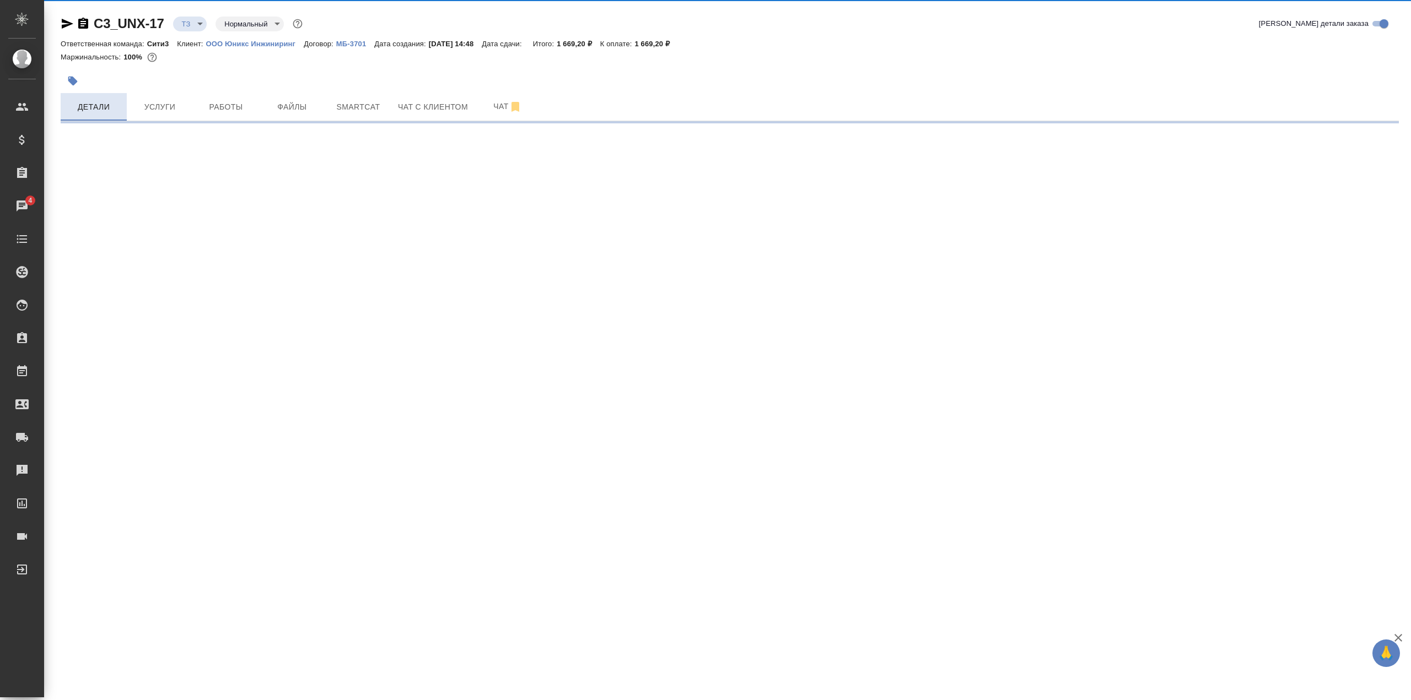
select select "RU"
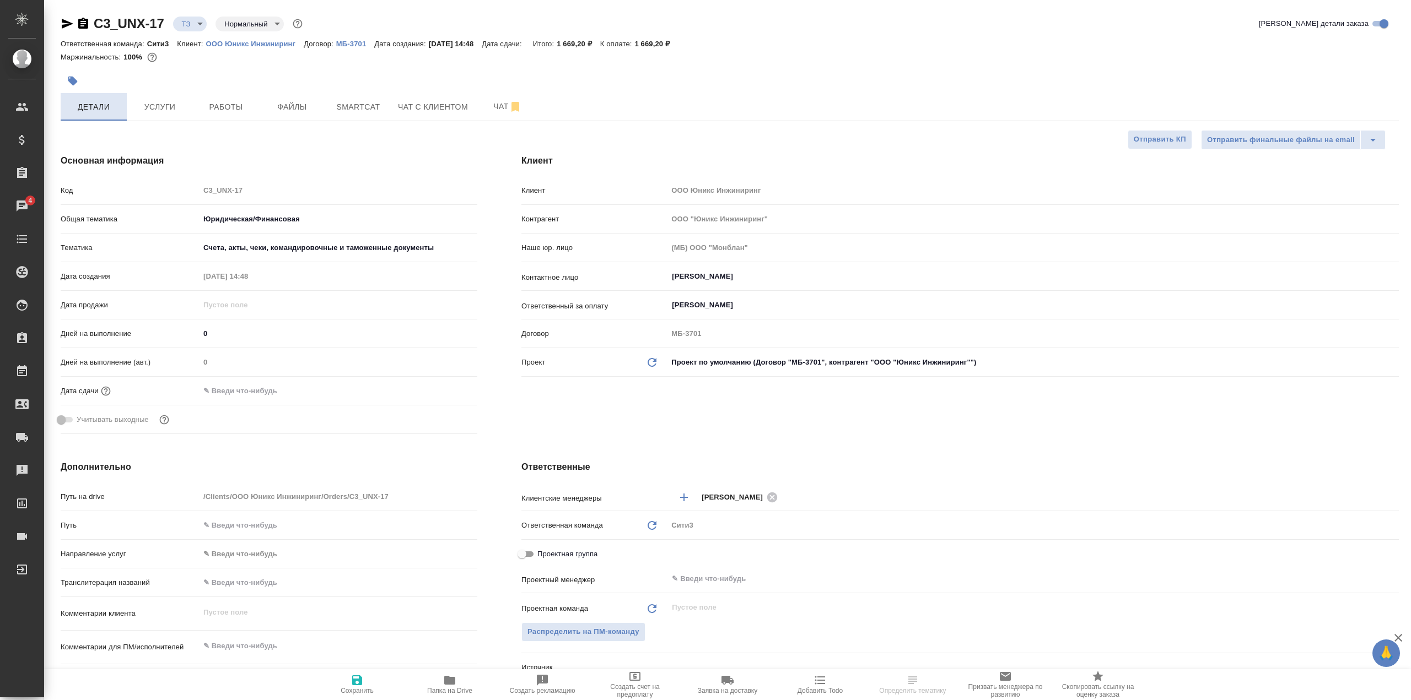
type textarea "x"
click at [264, 100] on button "Файлы" at bounding box center [292, 107] width 66 height 28
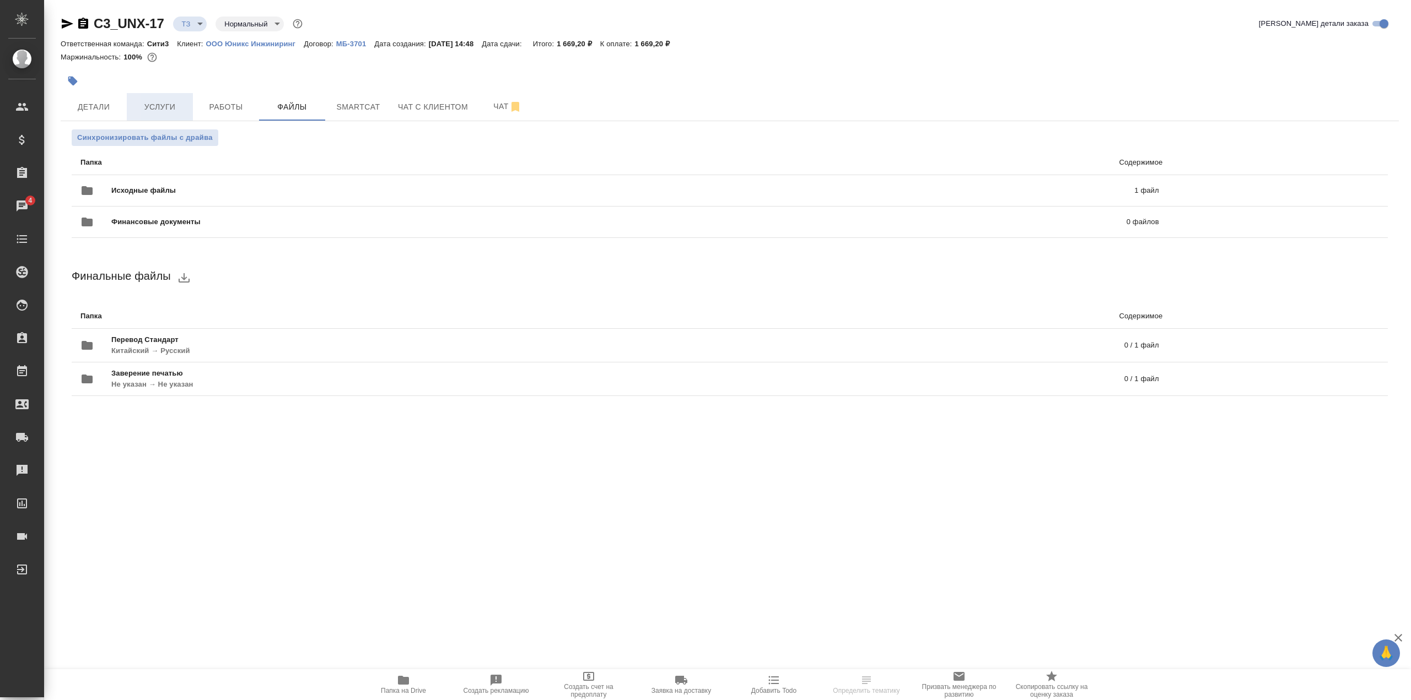
click at [161, 107] on span "Услуги" at bounding box center [159, 107] width 53 height 14
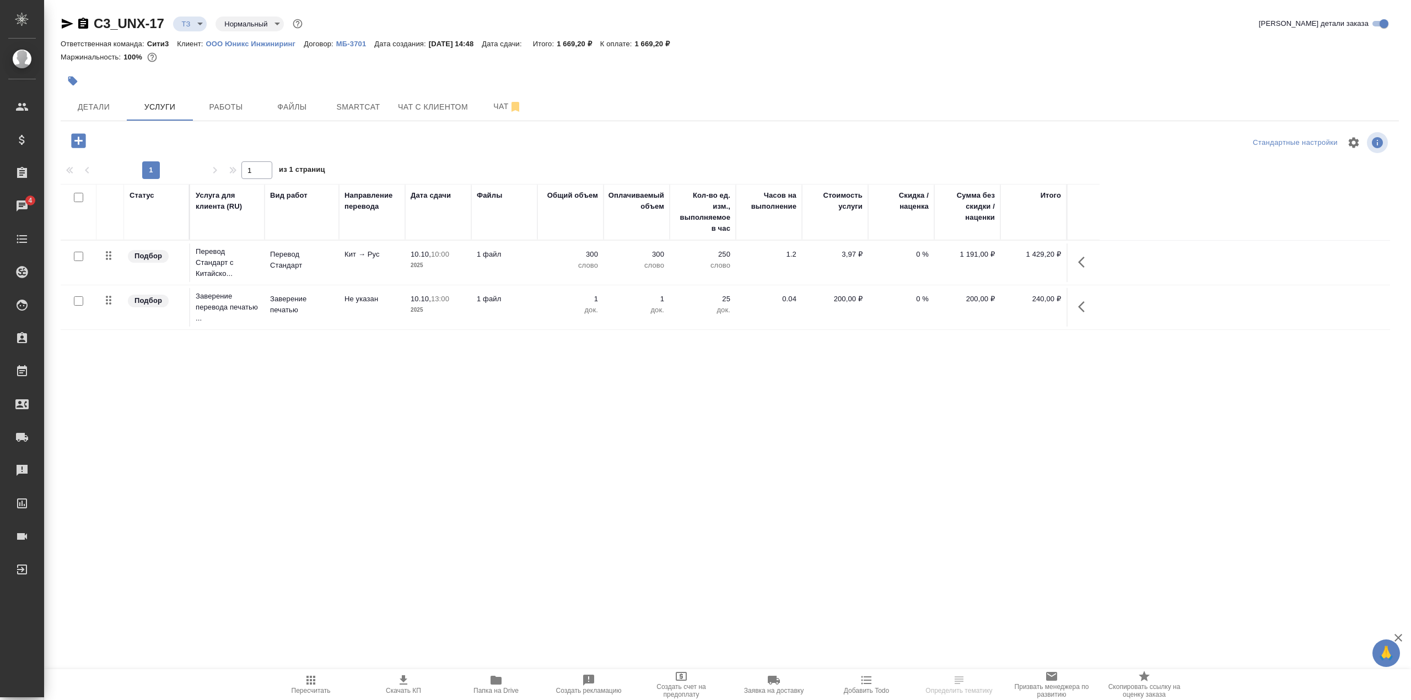
click at [244, 273] on p "Перевод Стандарт с Китайско..." at bounding box center [227, 262] width 63 height 33
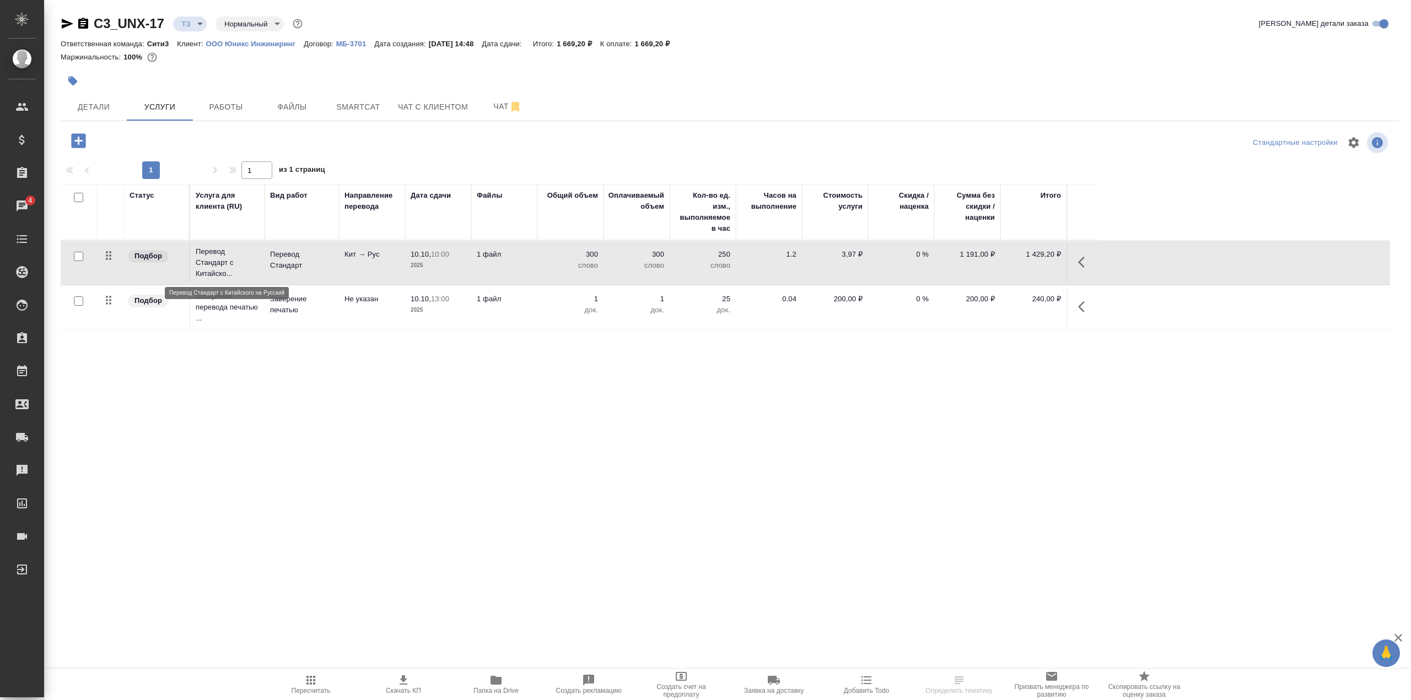
click at [244, 273] on p "Перевод Стандарт с Китайско..." at bounding box center [227, 262] width 63 height 33
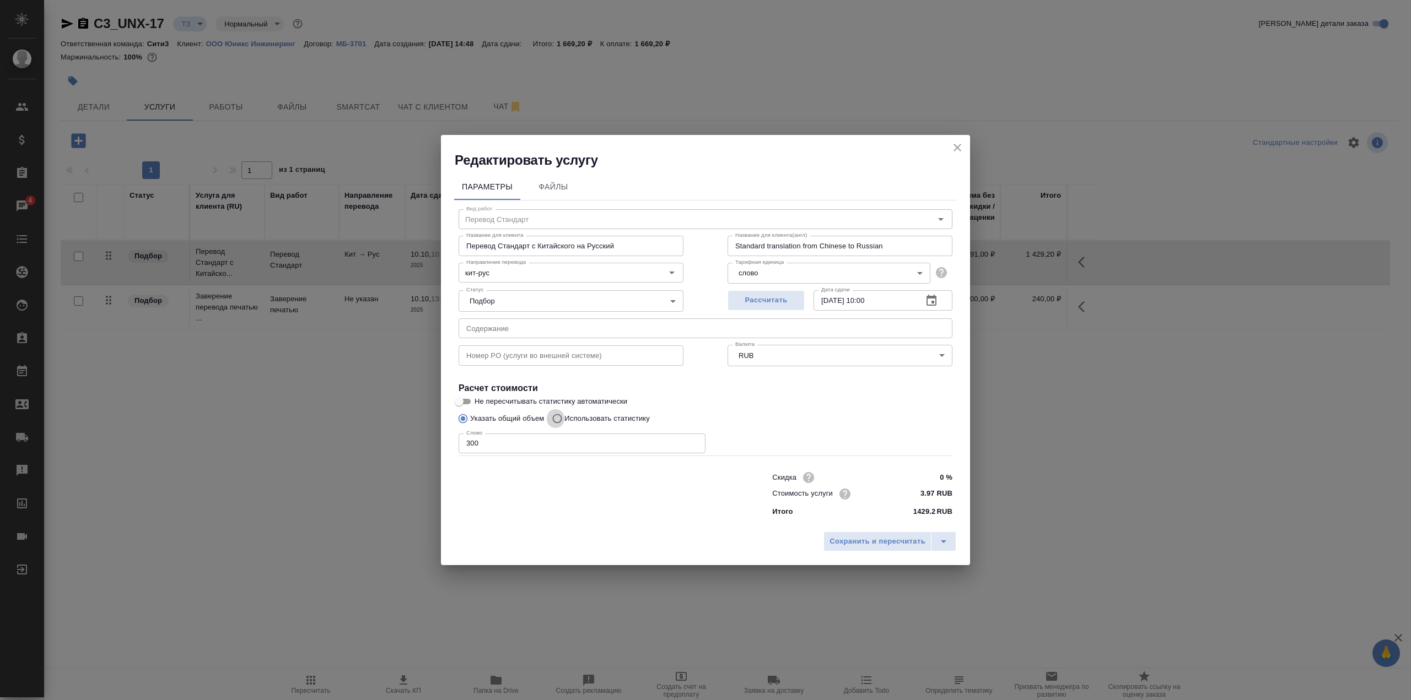
click at [560, 417] on input "Использовать статистику" at bounding box center [556, 418] width 18 height 21
radio input "true"
radio input "false"
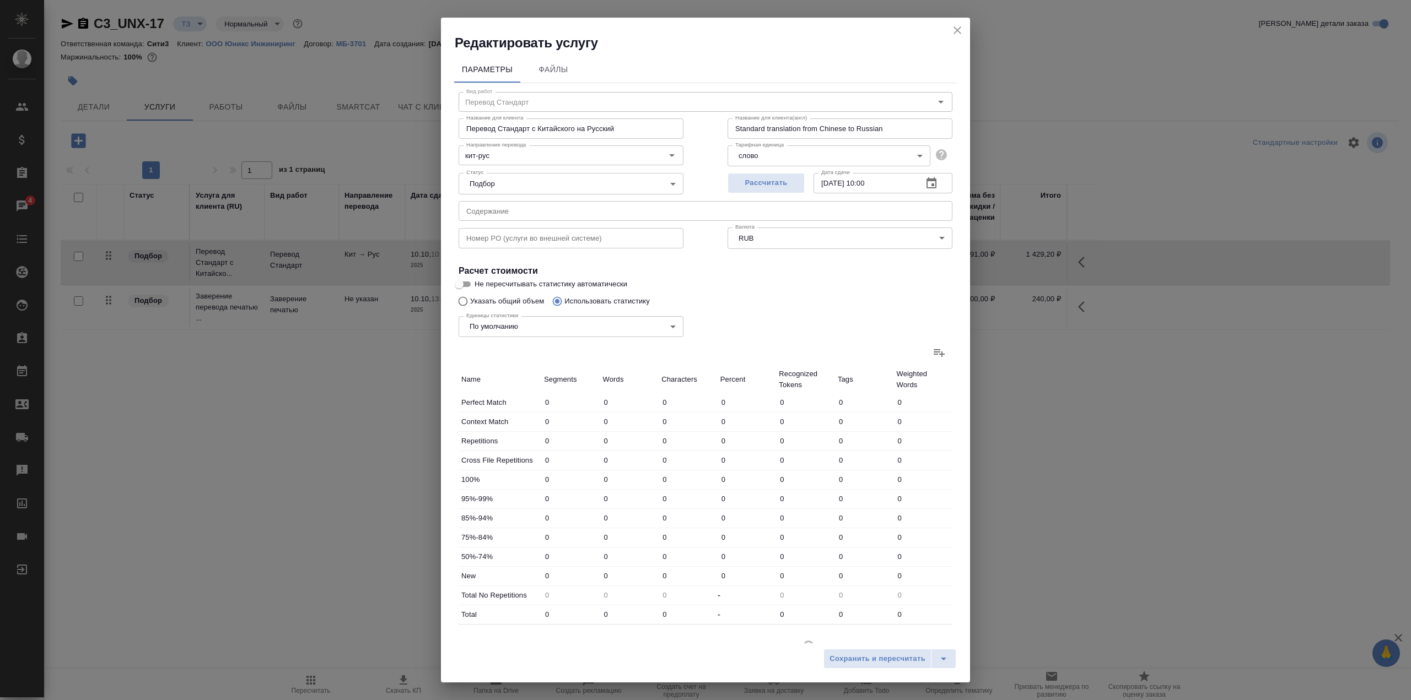
click at [932, 349] on icon at bounding box center [938, 352] width 13 height 13
click at [0, 0] on input "file" at bounding box center [0, 0] width 0 height 0
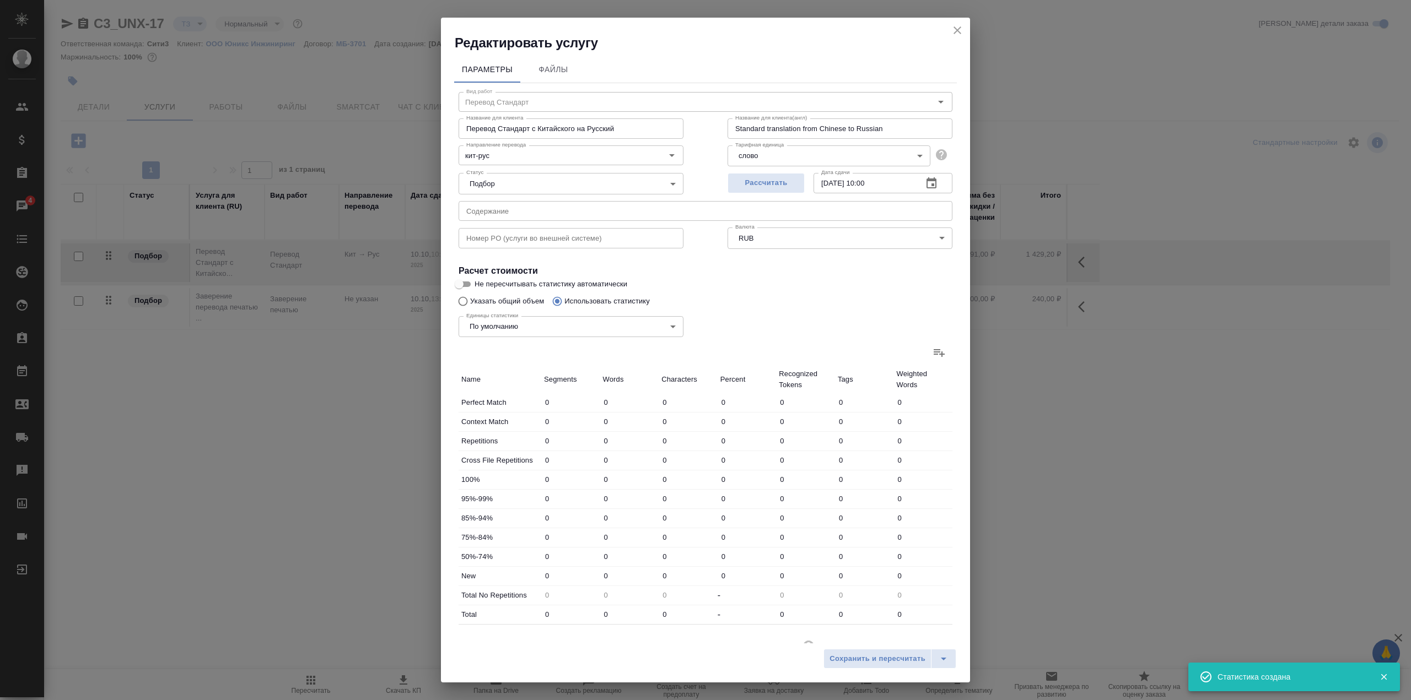
type input "3"
type input "62"
type input "74"
type input "1166"
type input "74"
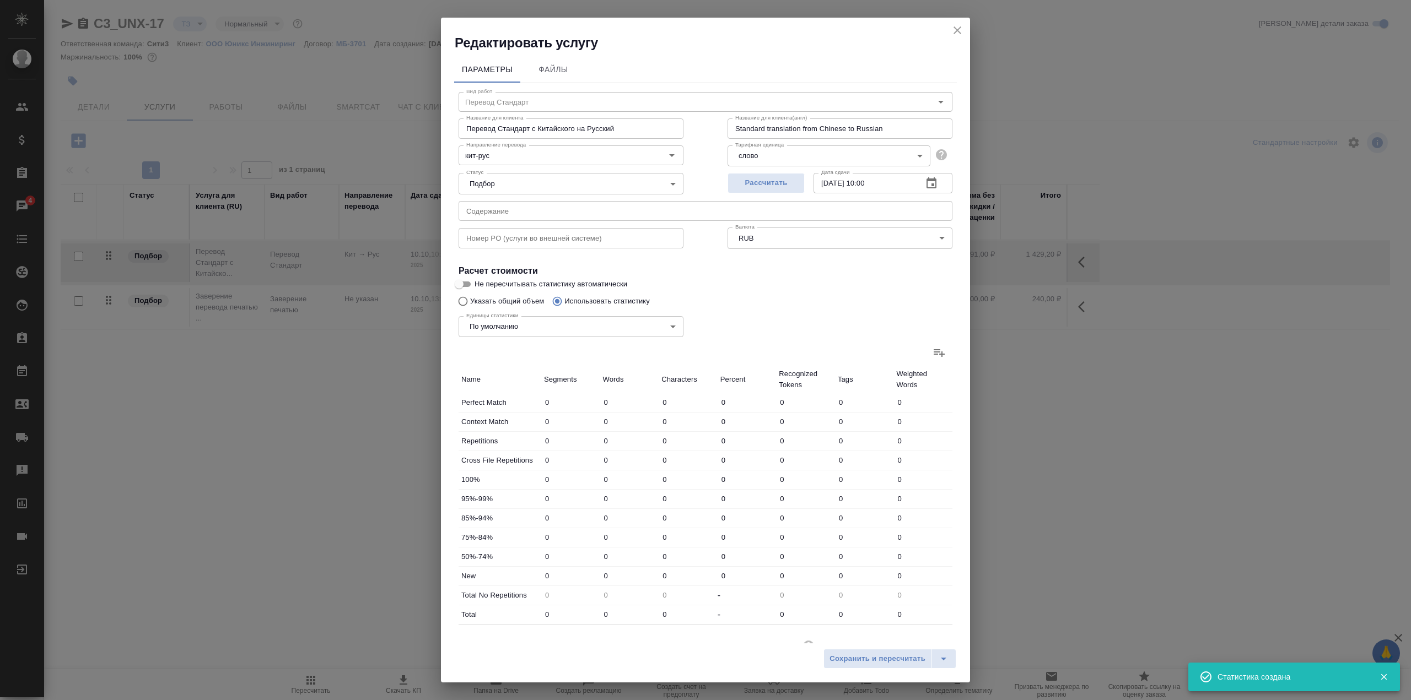
type input "1166"
type input "77"
type input "1228"
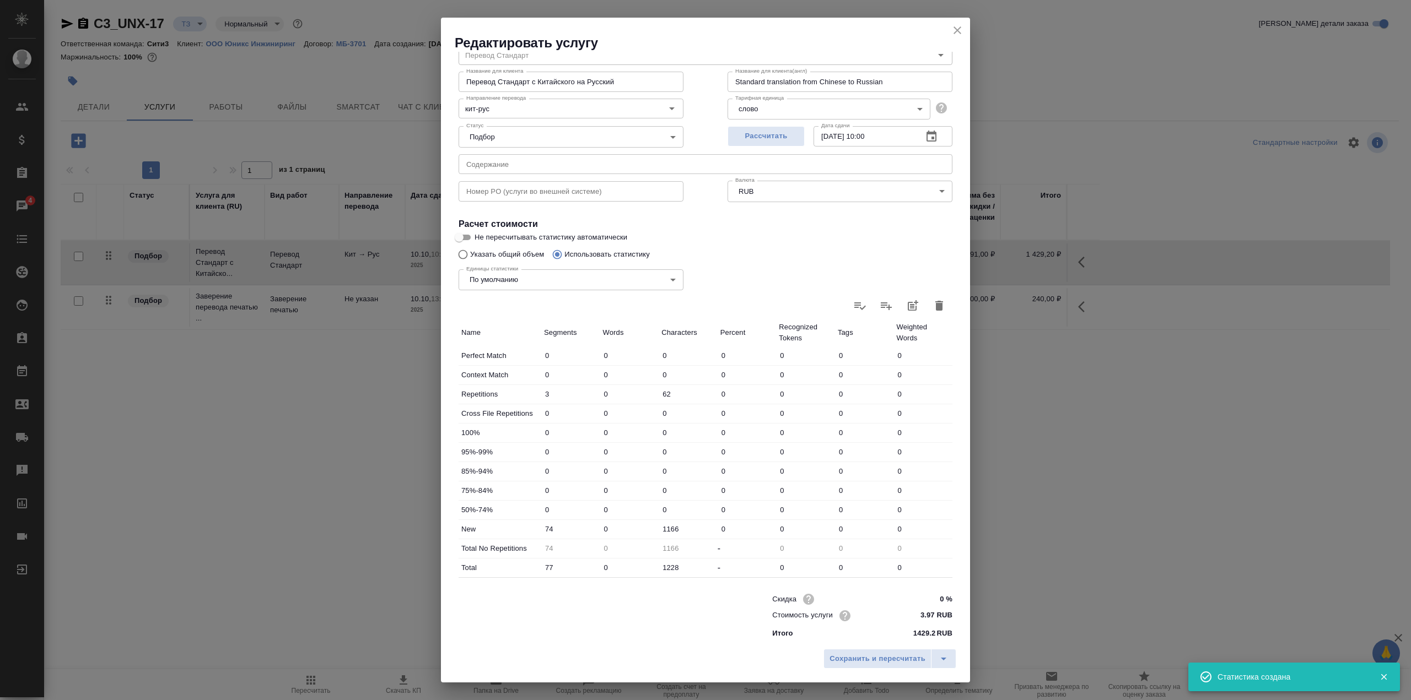
scroll to position [51, 0]
click at [607, 523] on input "0" at bounding box center [629, 525] width 59 height 16
click at [935, 304] on icon "button" at bounding box center [939, 301] width 8 height 10
type input "0"
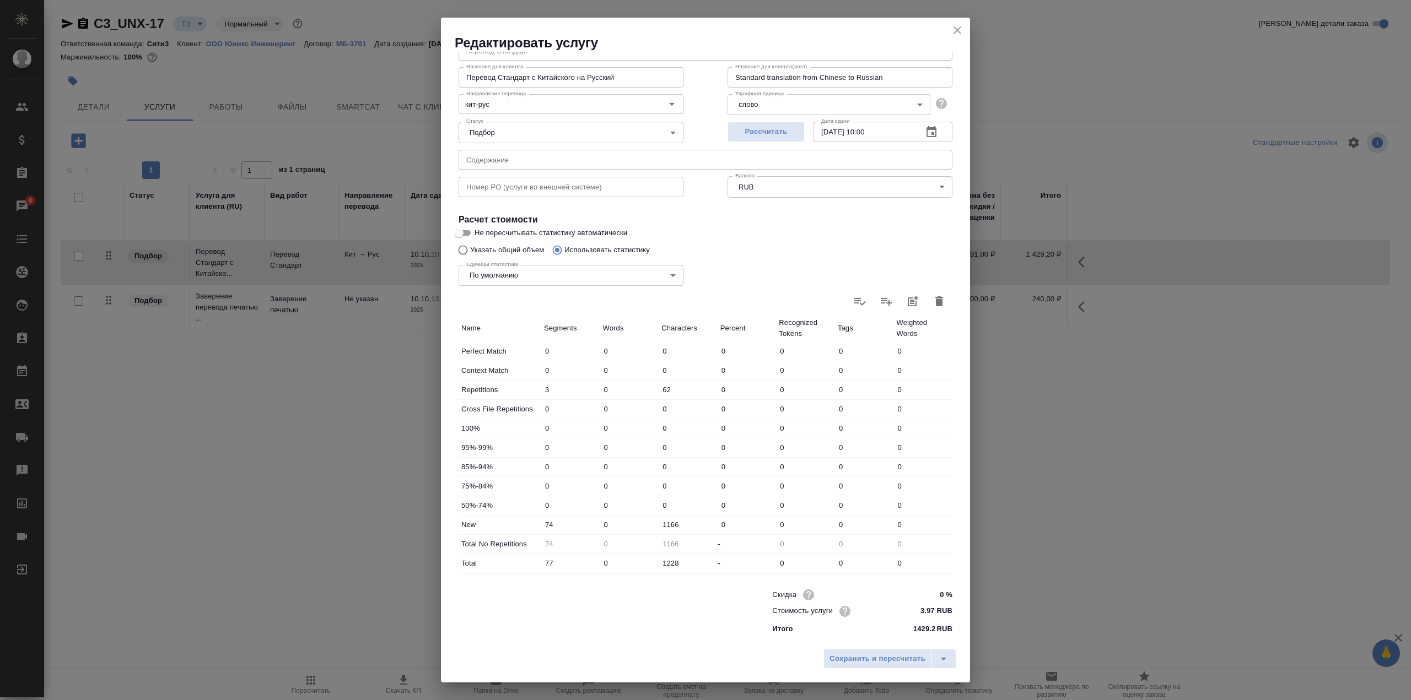
type input "0"
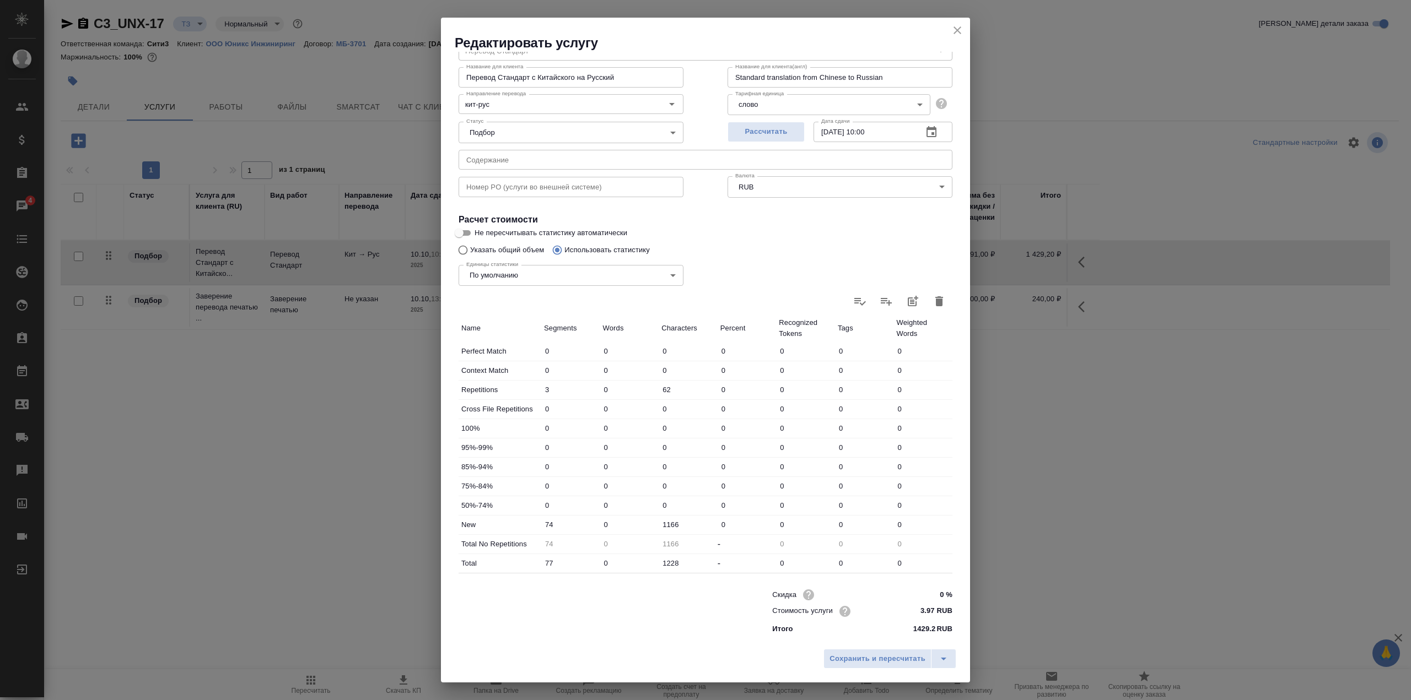
type input "0"
click at [932, 306] on icon at bounding box center [938, 301] width 13 height 13
click at [0, 0] on input "file" at bounding box center [0, 0] width 0 height 0
click at [934, 305] on icon at bounding box center [939, 302] width 11 height 8
click at [0, 0] on input "file" at bounding box center [0, 0] width 0 height 0
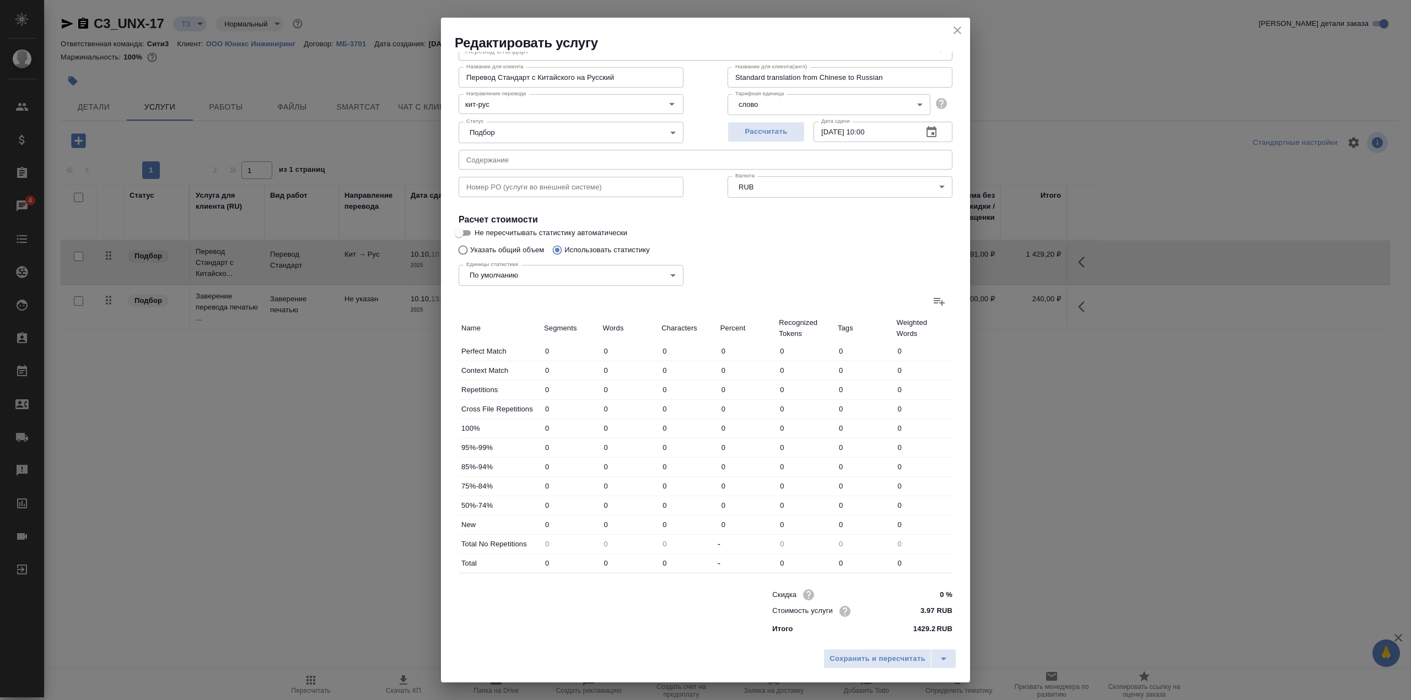
click at [959, 26] on icon "close" at bounding box center [957, 30] width 13 height 13
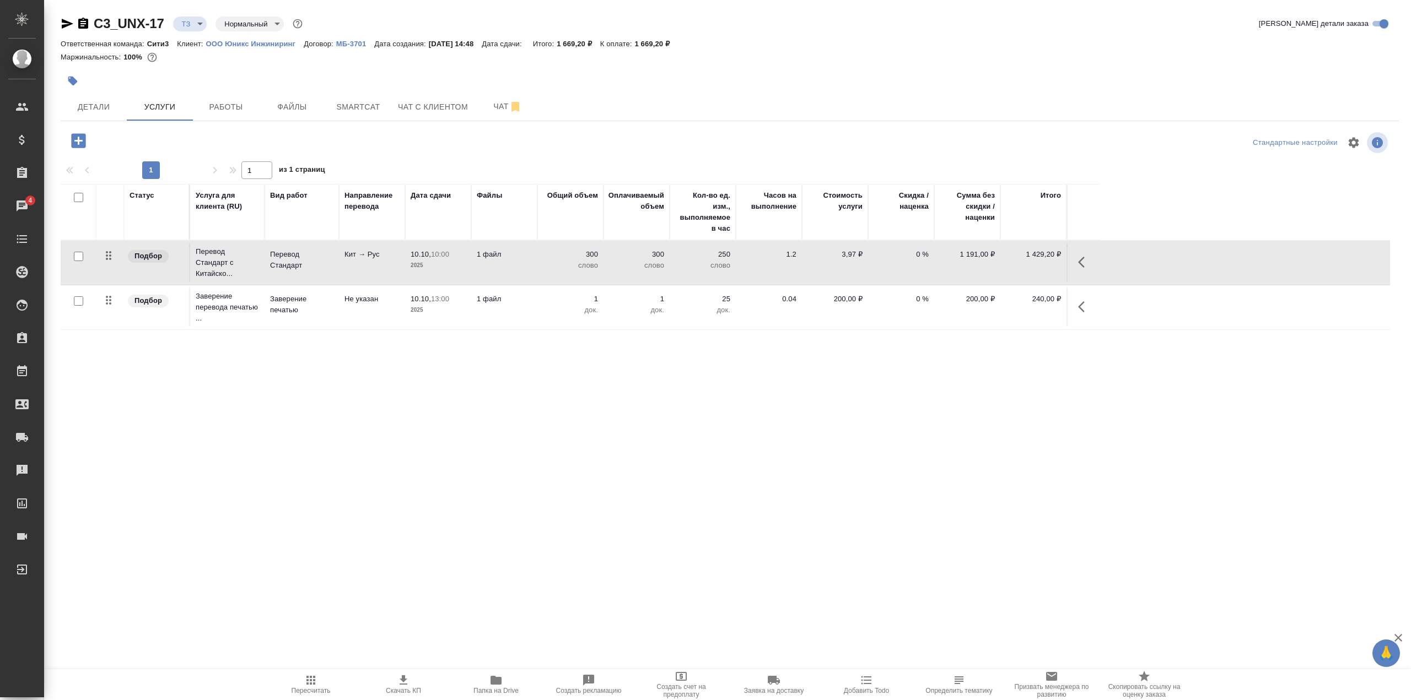
click at [345, 264] on td "Кит → Рус" at bounding box center [372, 263] width 66 height 39
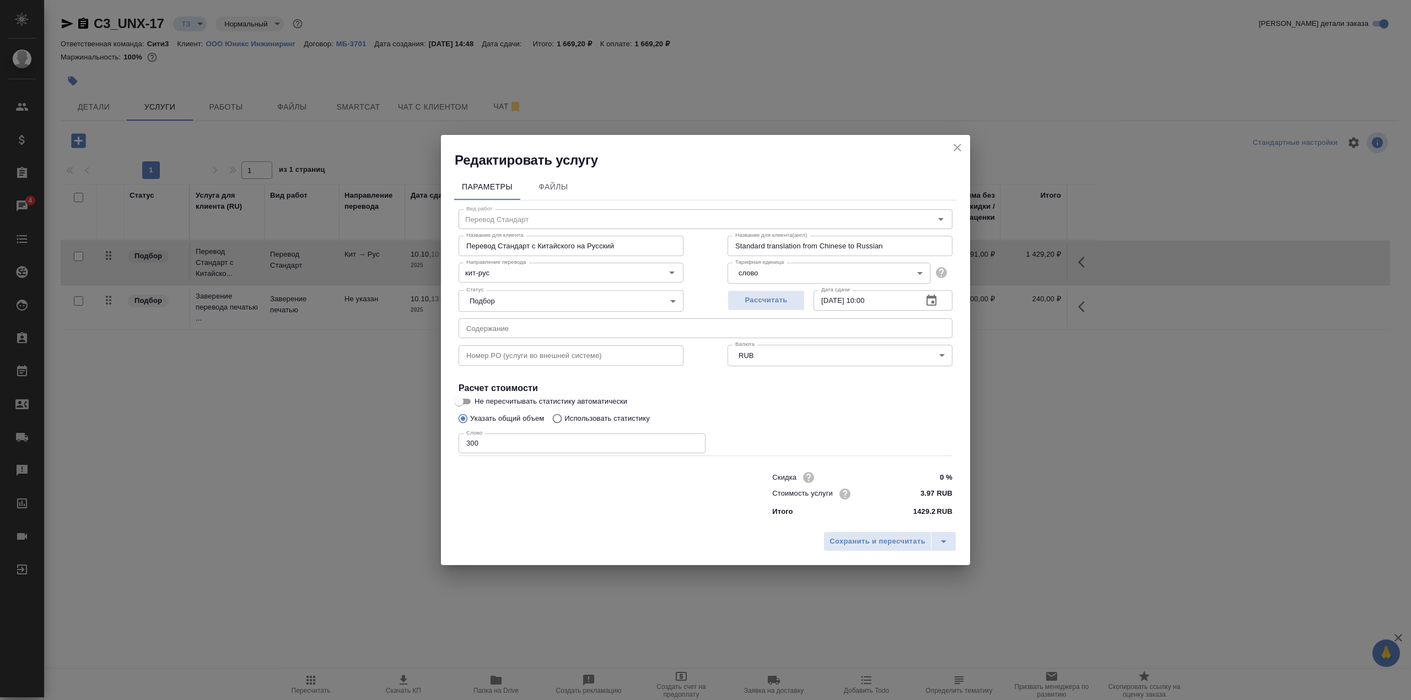
click at [562, 419] on input "Использовать статистику" at bounding box center [556, 418] width 18 height 21
radio input "true"
radio input "false"
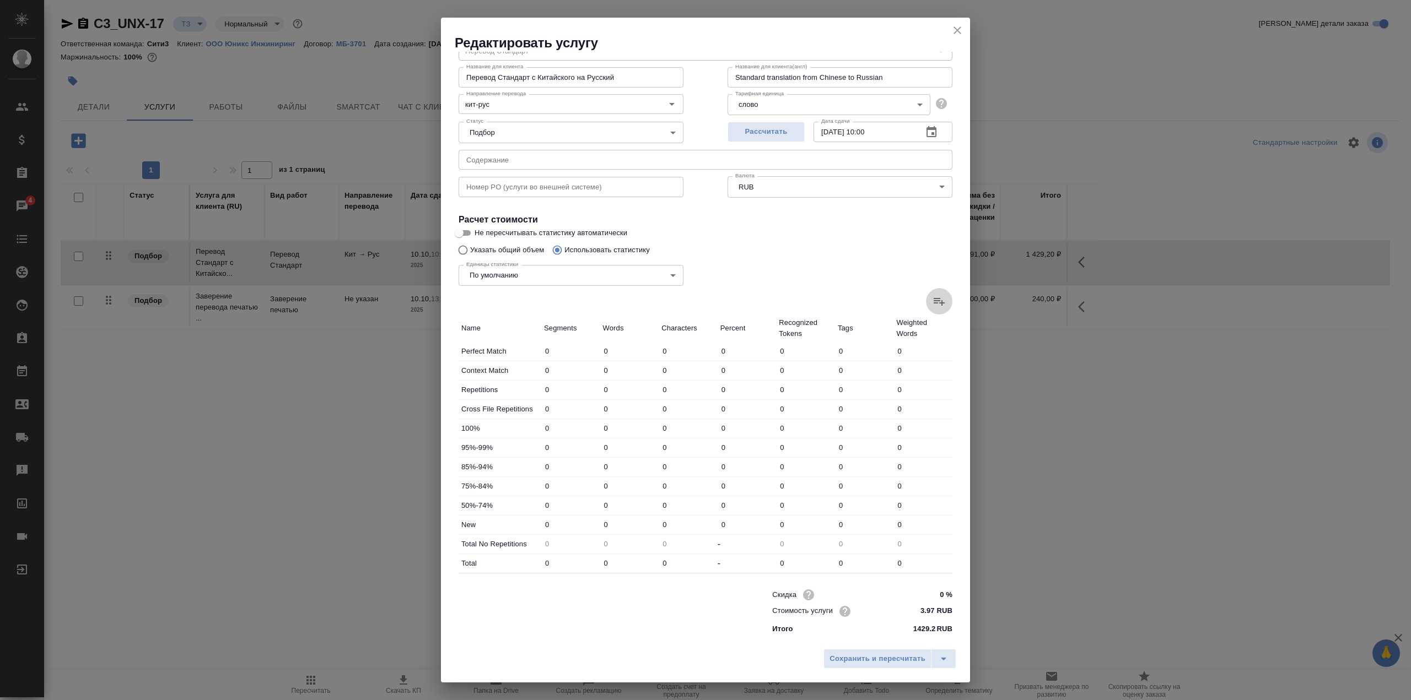
click at [932, 298] on icon at bounding box center [938, 301] width 13 height 13
click at [0, 0] on input "file" at bounding box center [0, 0] width 0 height 0
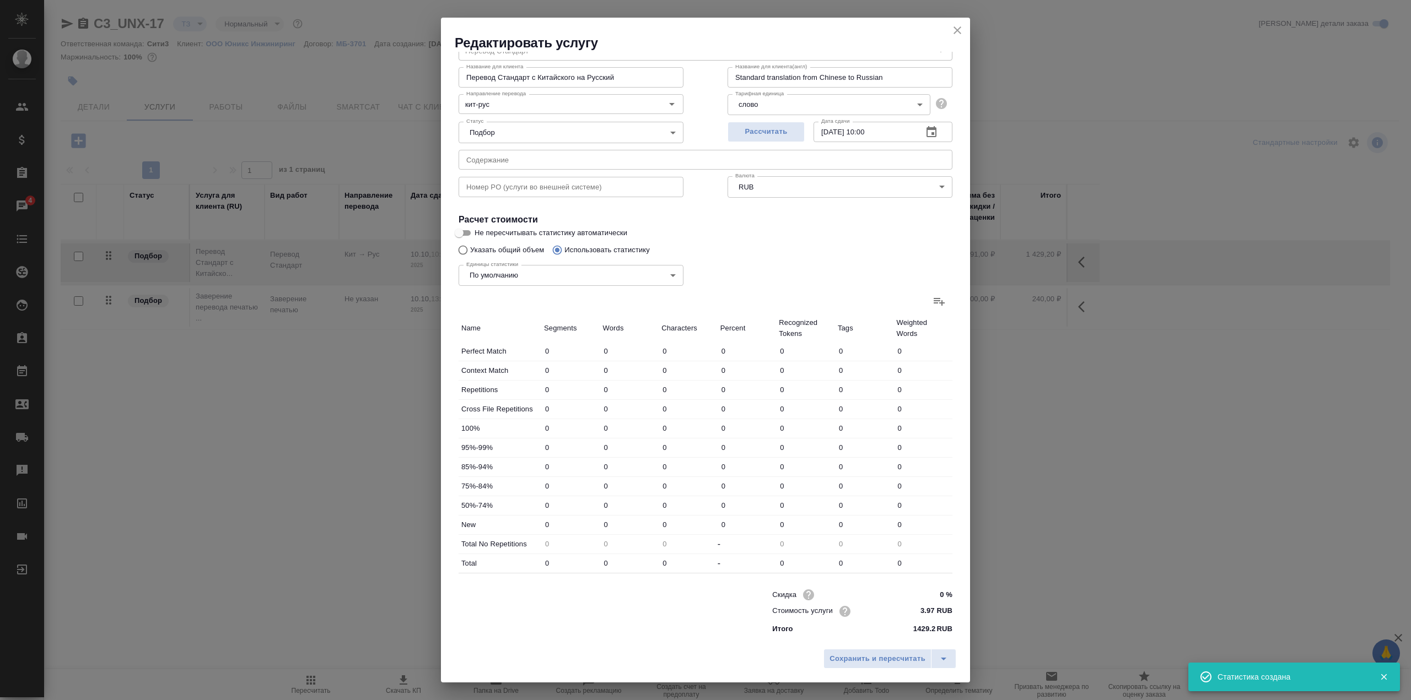
type input "3"
type input "62"
type input "74"
type input "1166"
type input "74"
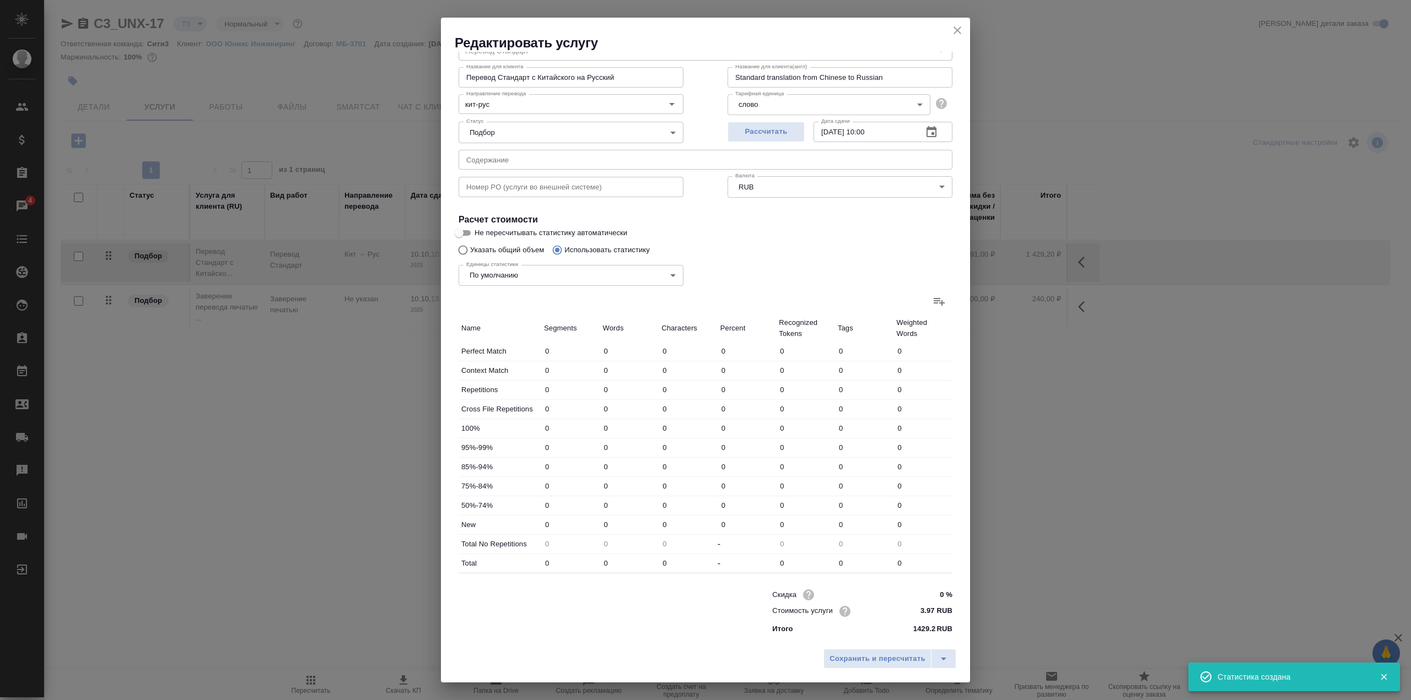
type input "1166"
type input "77"
type input "1228"
click at [611, 525] on input "0" at bounding box center [630, 525] width 58 height 16
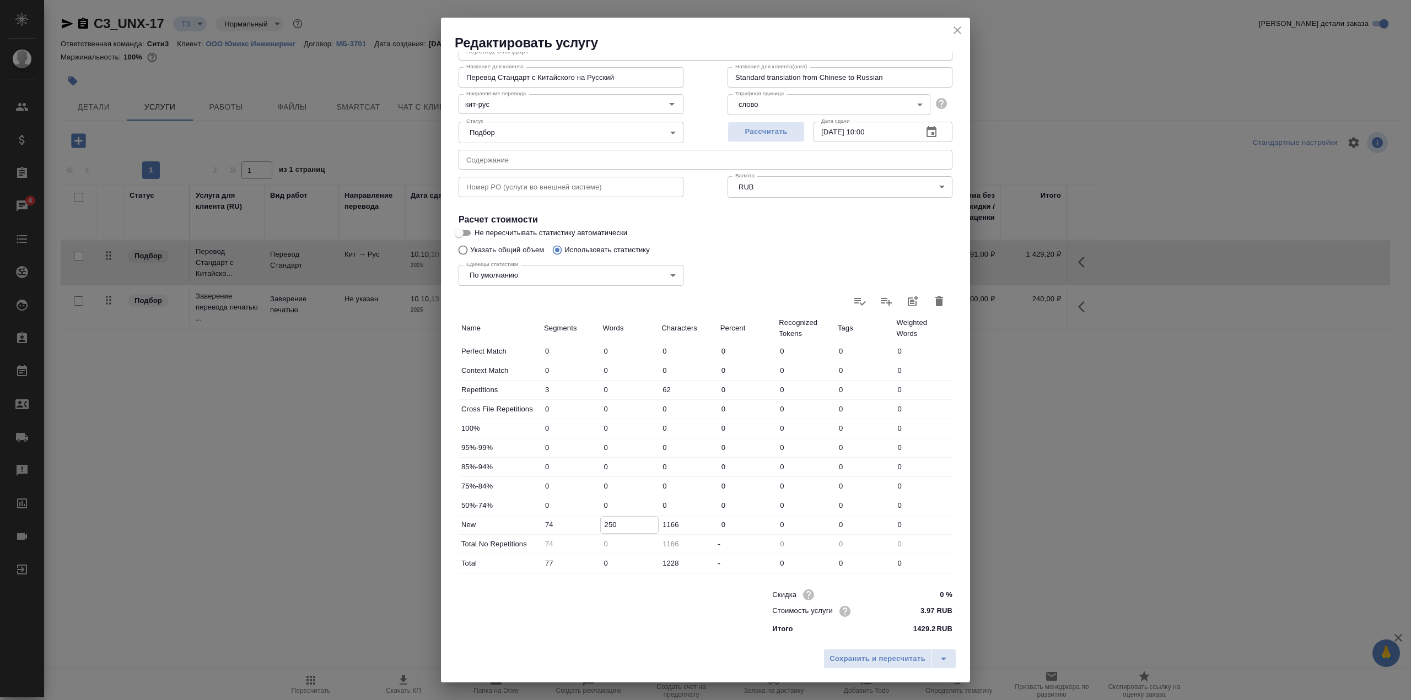
type input "250"
click at [603, 564] on input "0" at bounding box center [629, 564] width 59 height 16
type input "20"
type input "250"
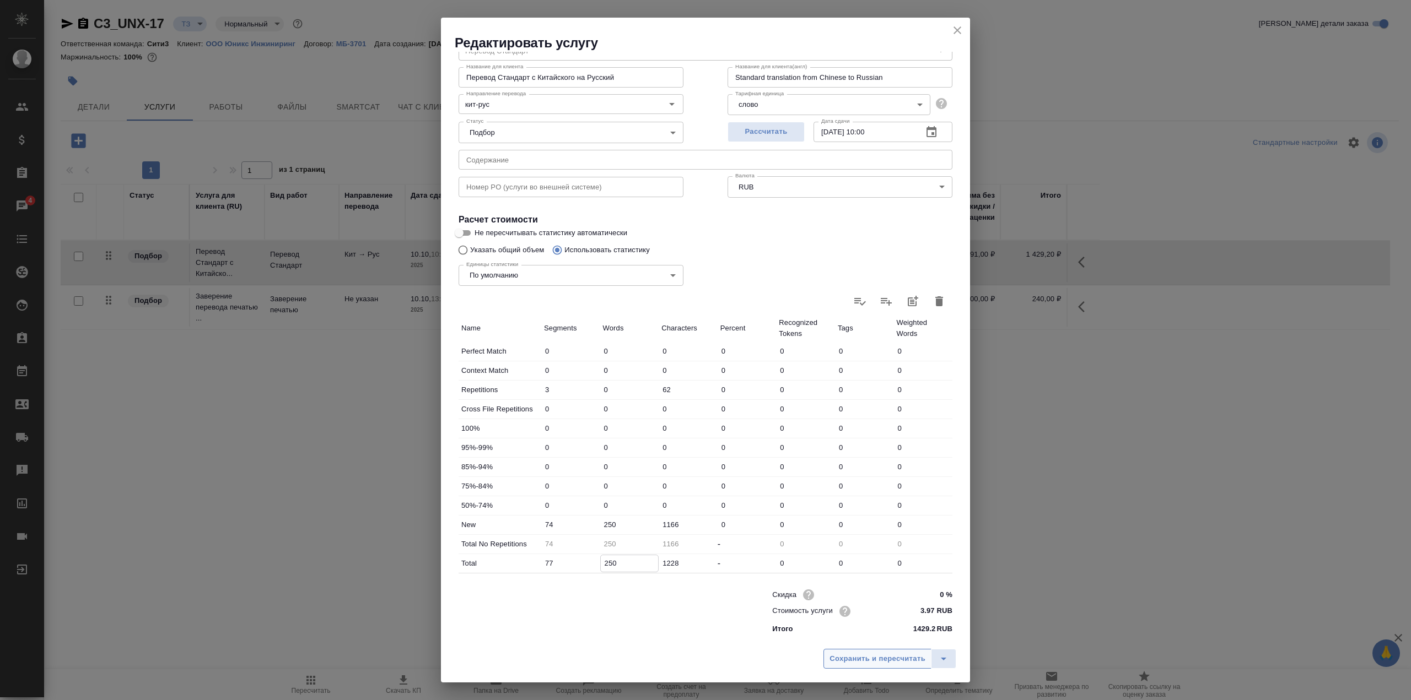
type input "250"
click at [848, 655] on span "Сохранить и пересчитать" at bounding box center [877, 659] width 96 height 13
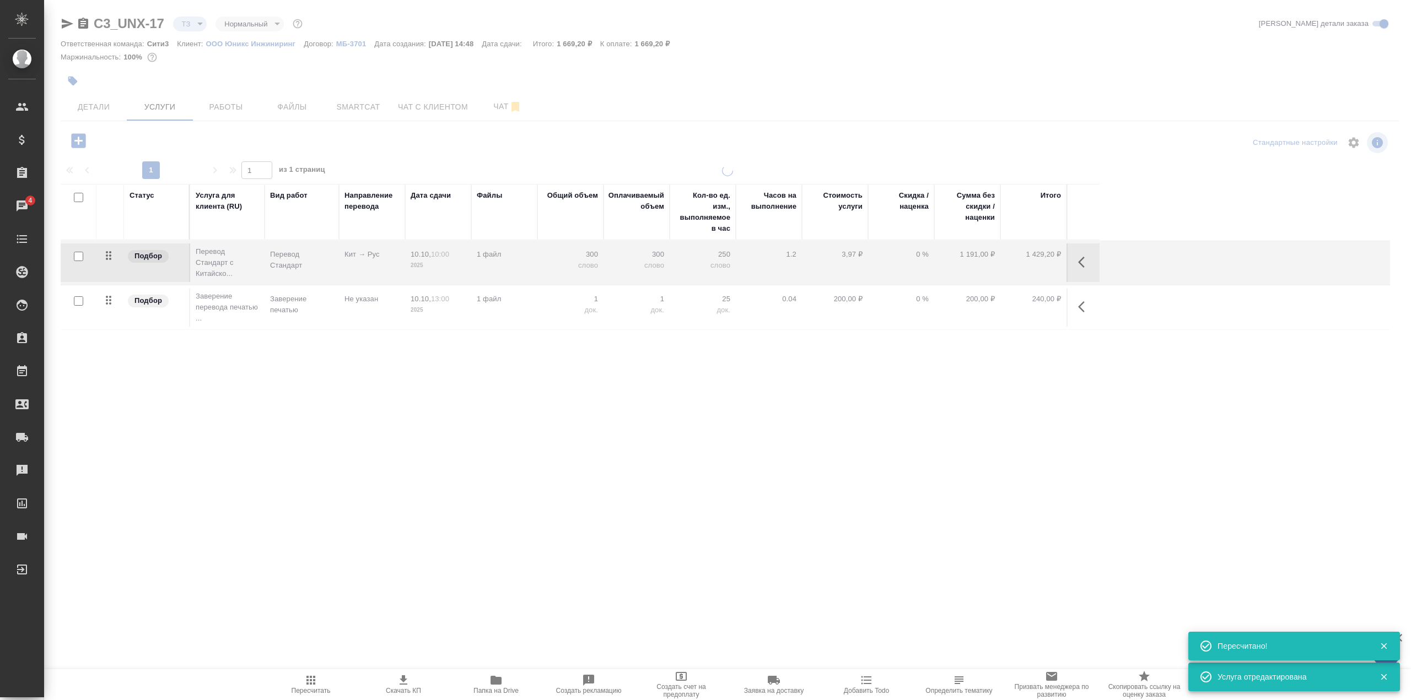
type input "new"
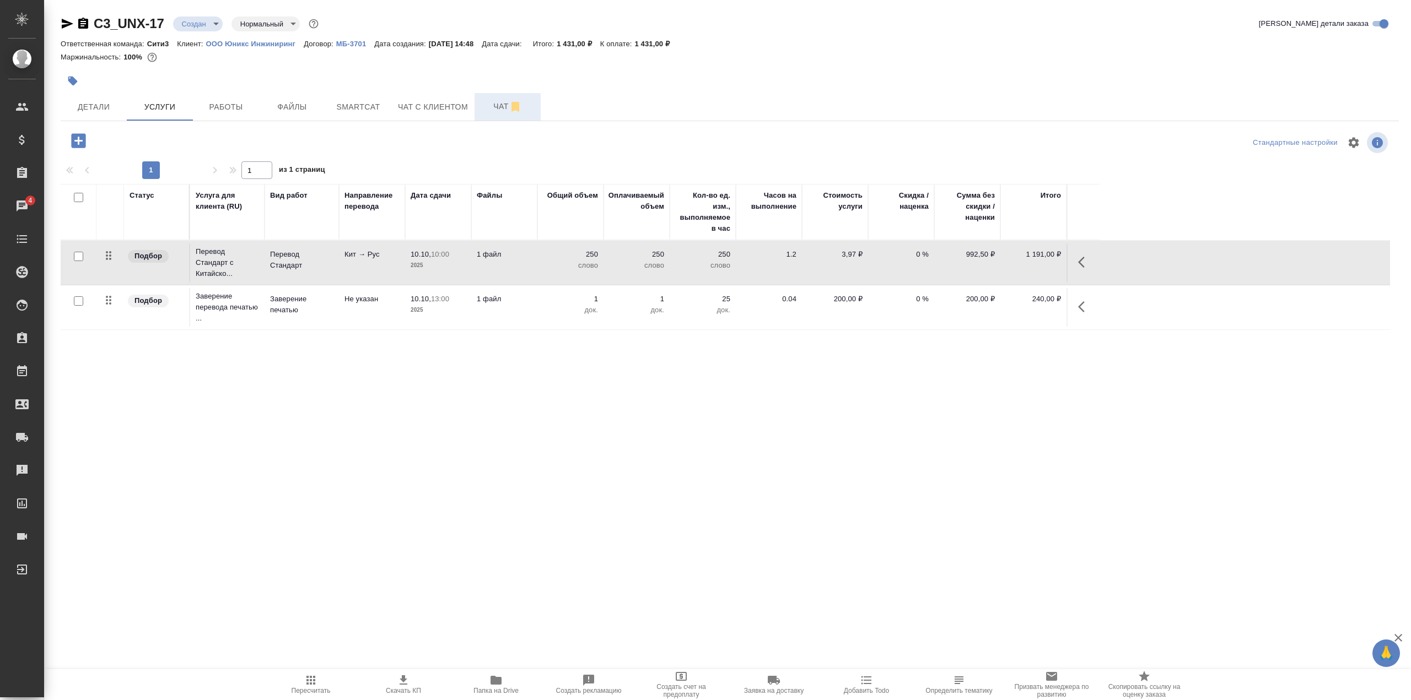
click at [494, 116] on button "Чат" at bounding box center [508, 107] width 66 height 28
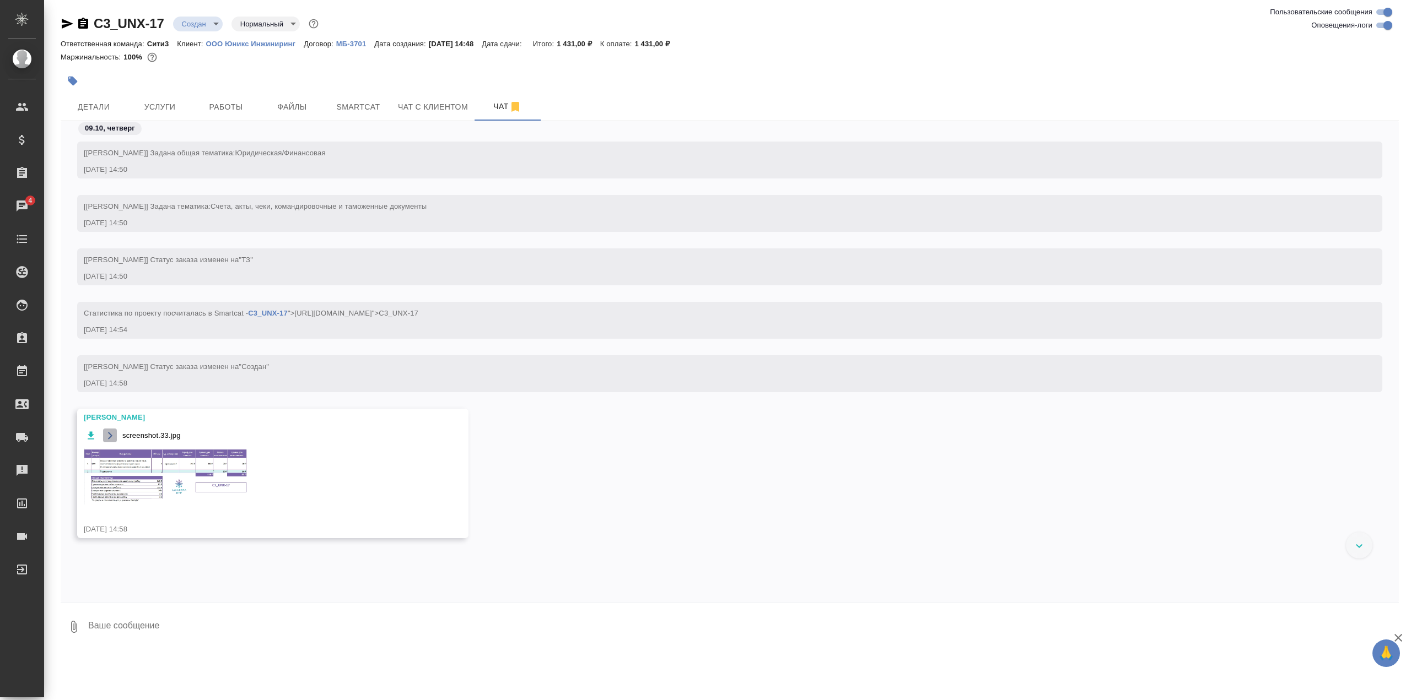
click at [111, 432] on icon "button" at bounding box center [110, 436] width 9 height 9
click at [191, 474] on img at bounding box center [166, 476] width 165 height 57
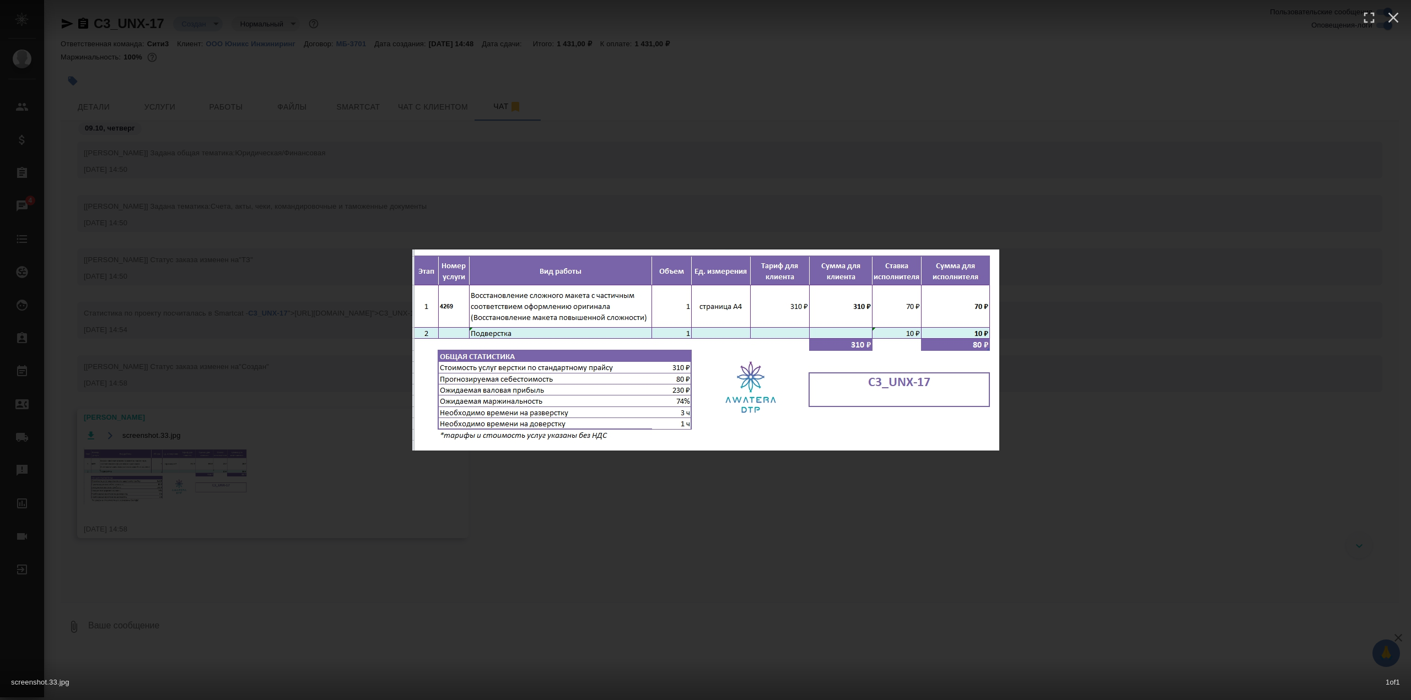
click at [760, 193] on div "screenshot.33.jpg 1 of 1" at bounding box center [705, 350] width 1411 height 700
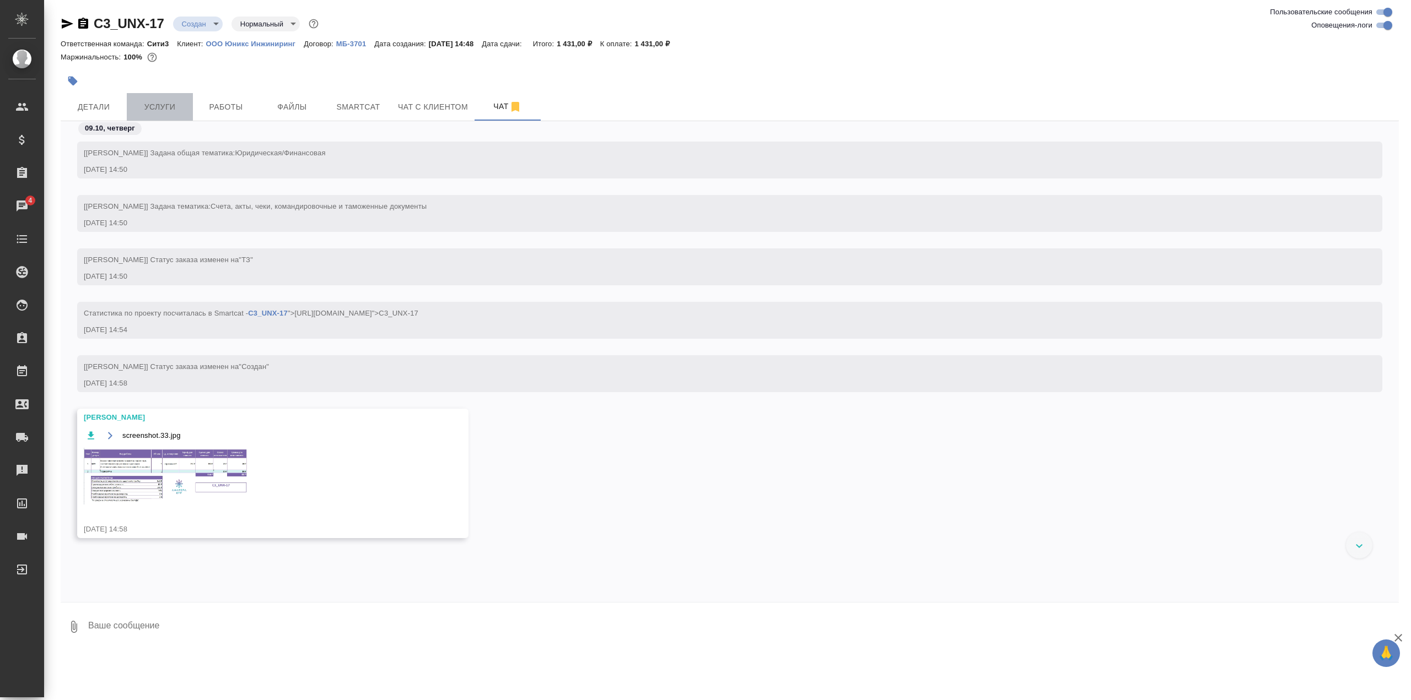
click at [169, 98] on button "Услуги" at bounding box center [160, 107] width 66 height 28
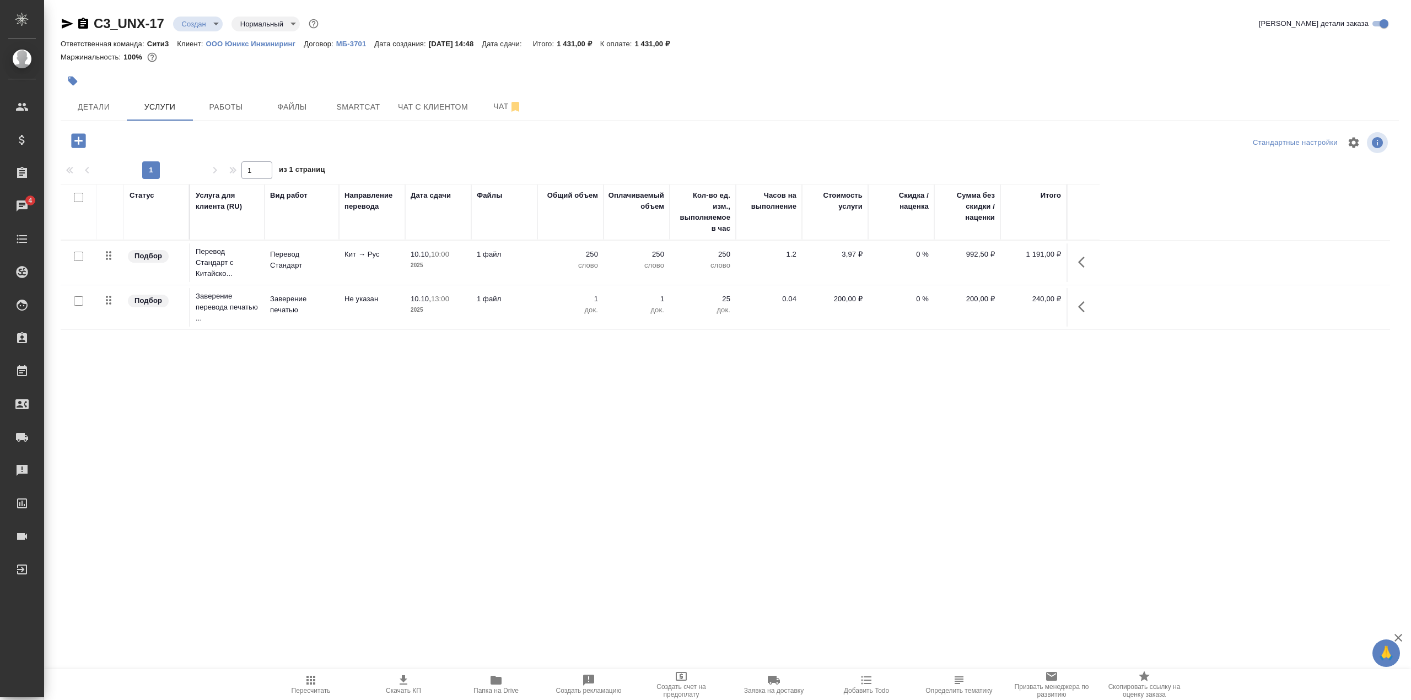
click at [74, 143] on icon "button" at bounding box center [78, 140] width 14 height 14
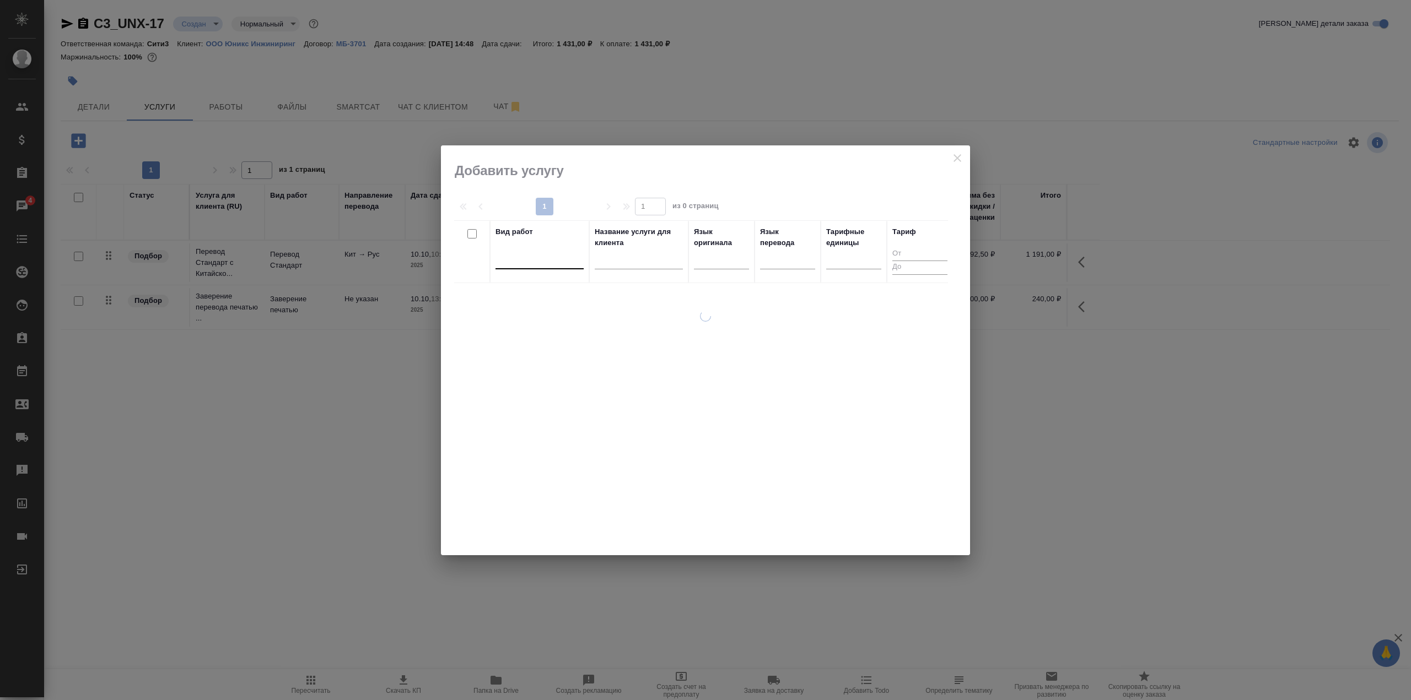
click at [557, 261] on div at bounding box center [539, 258] width 88 height 16
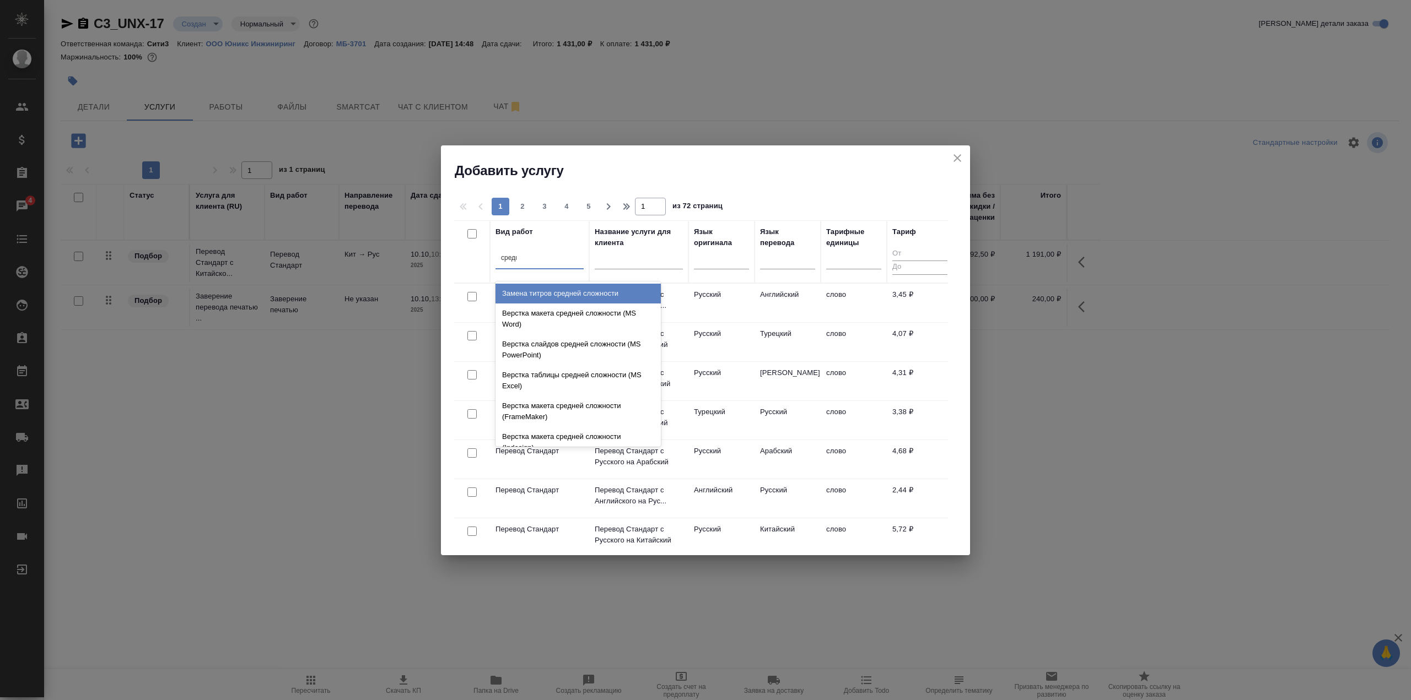
type input "средне"
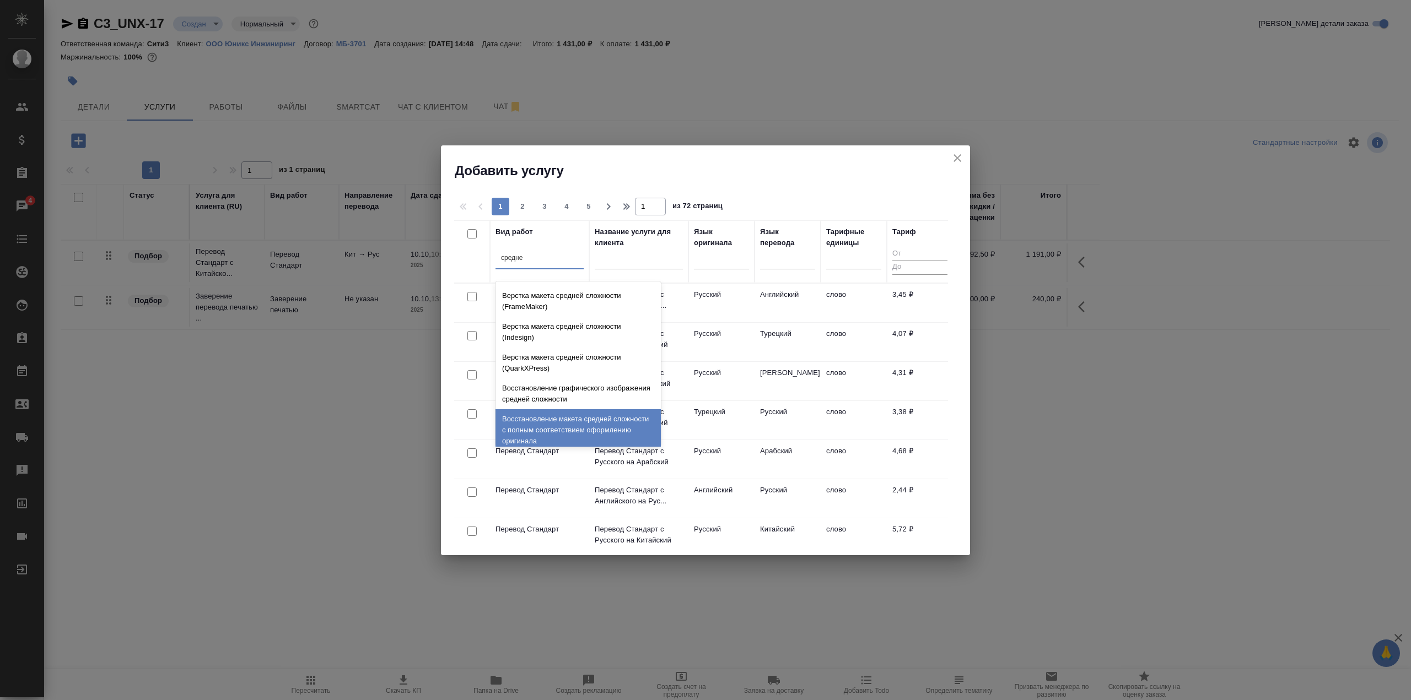
click at [606, 424] on div "Восстановление макета средней сложности с полным соответствием оформлению ориги…" at bounding box center [577, 430] width 165 height 42
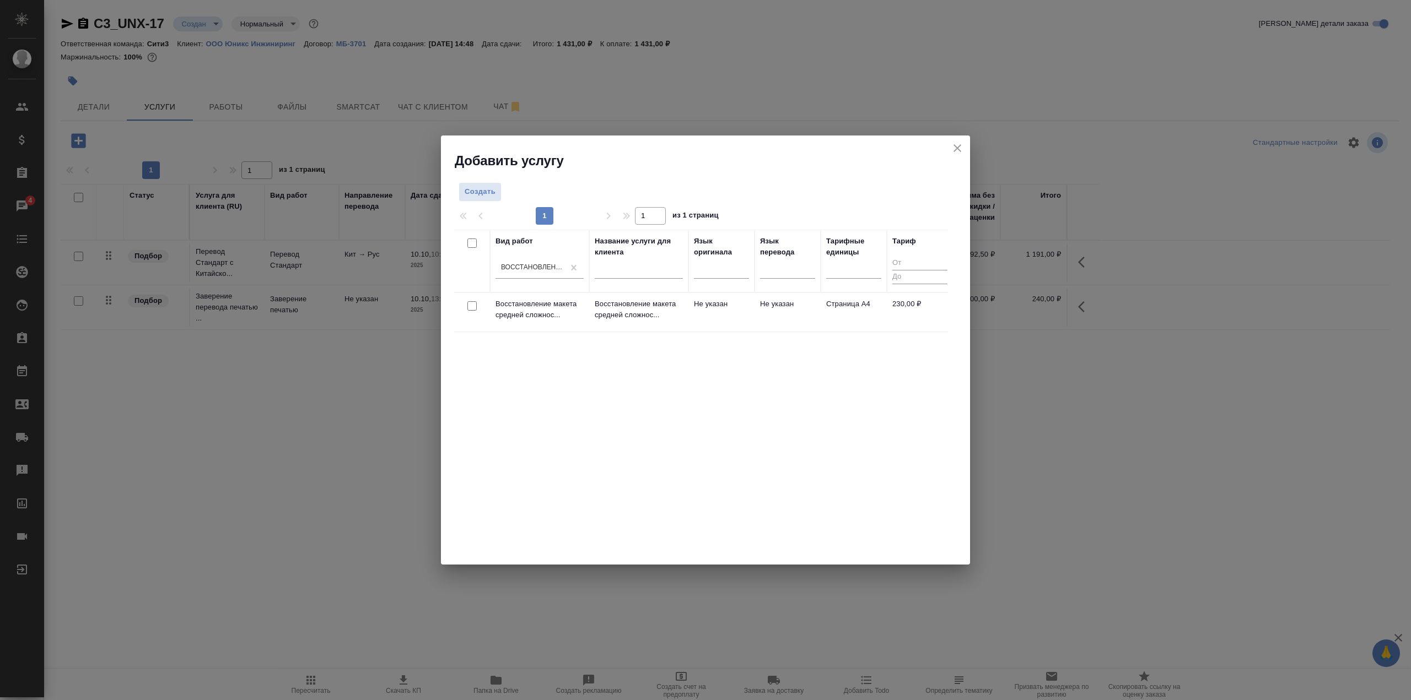
click at [728, 326] on td "Не указан" at bounding box center [721, 312] width 66 height 39
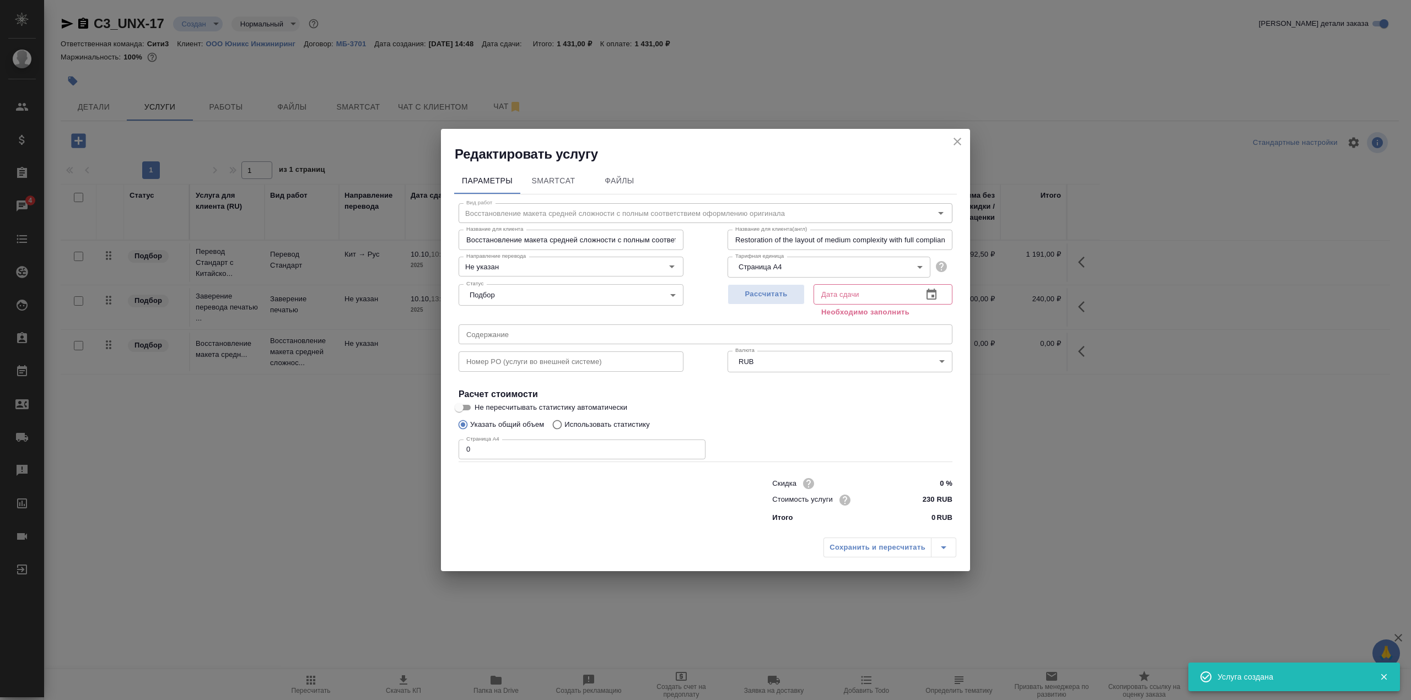
click at [546, 455] on input "0" at bounding box center [582, 450] width 247 height 20
type input "1"
click at [936, 295] on icon "button" at bounding box center [931, 294] width 13 height 13
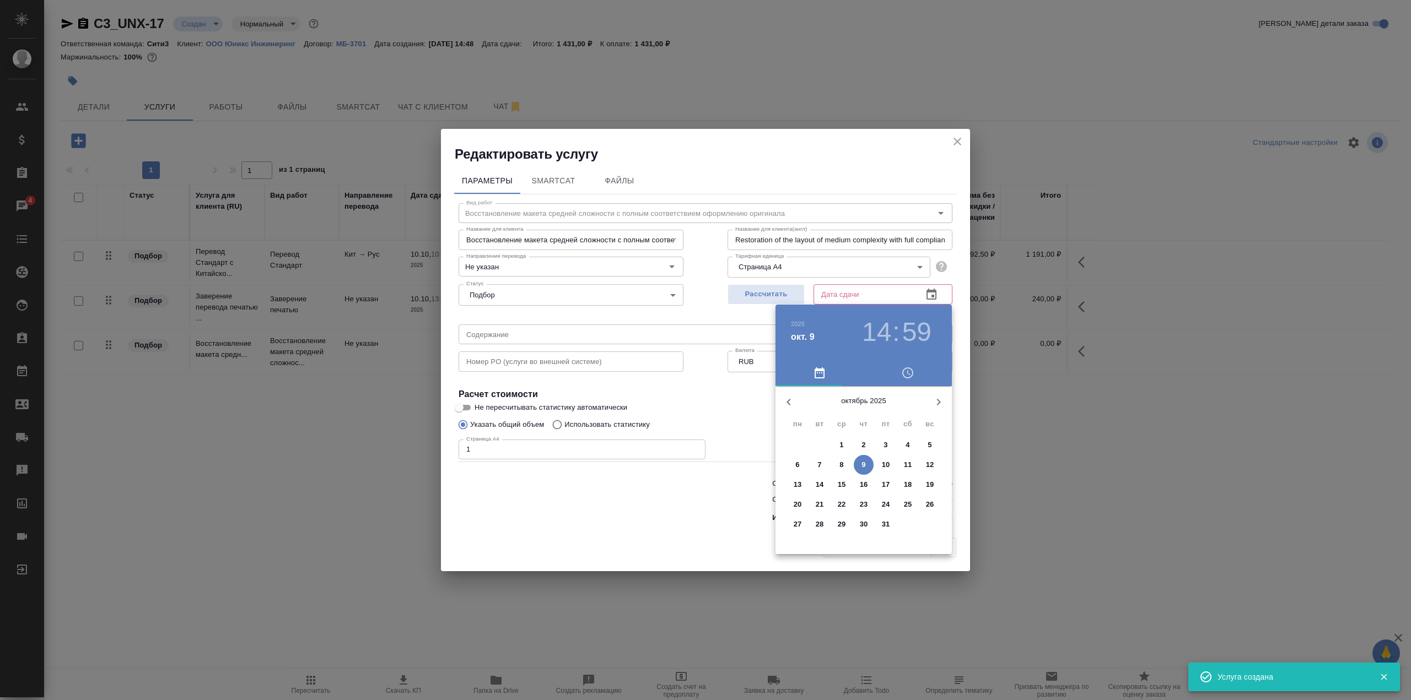
click at [876, 343] on h3 "14" at bounding box center [876, 332] width 29 height 31
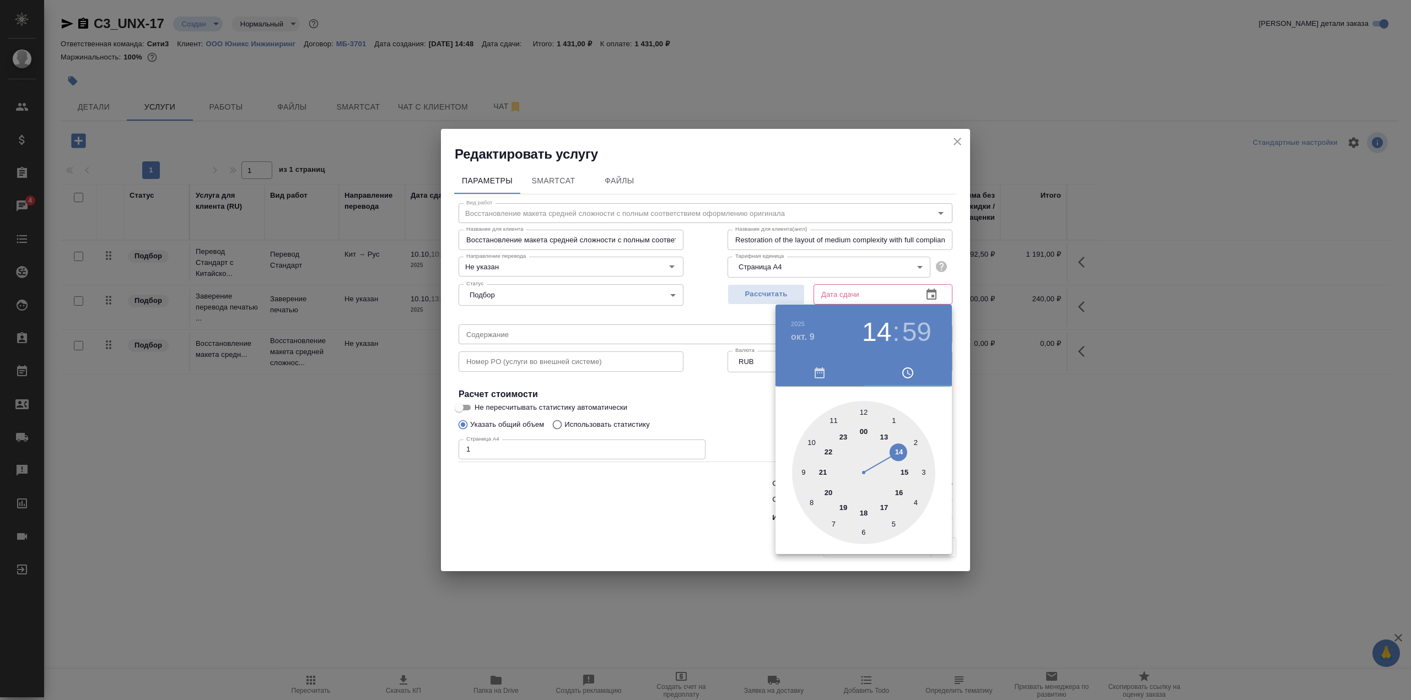
click at [865, 513] on div at bounding box center [863, 472] width 143 height 143
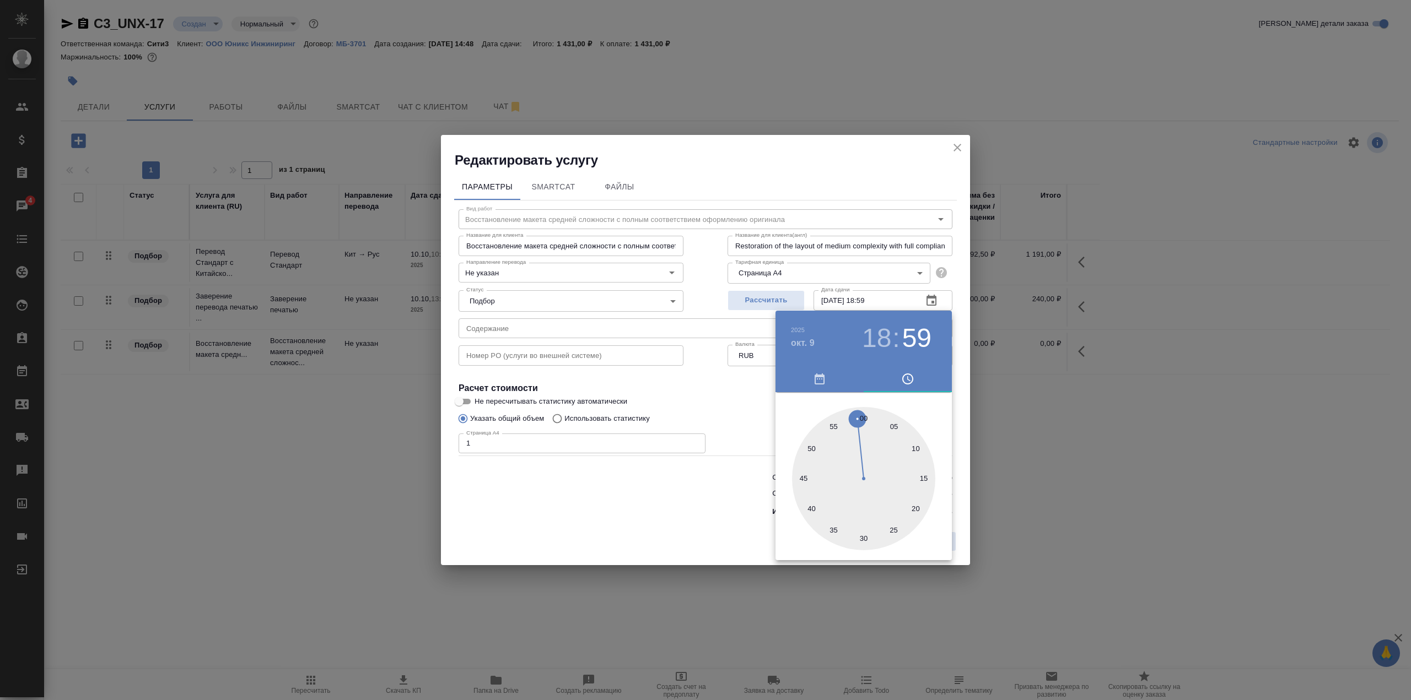
click at [861, 419] on div at bounding box center [863, 478] width 143 height 143
type input "09.10.2025 18:00"
click at [734, 404] on div at bounding box center [705, 350] width 1411 height 700
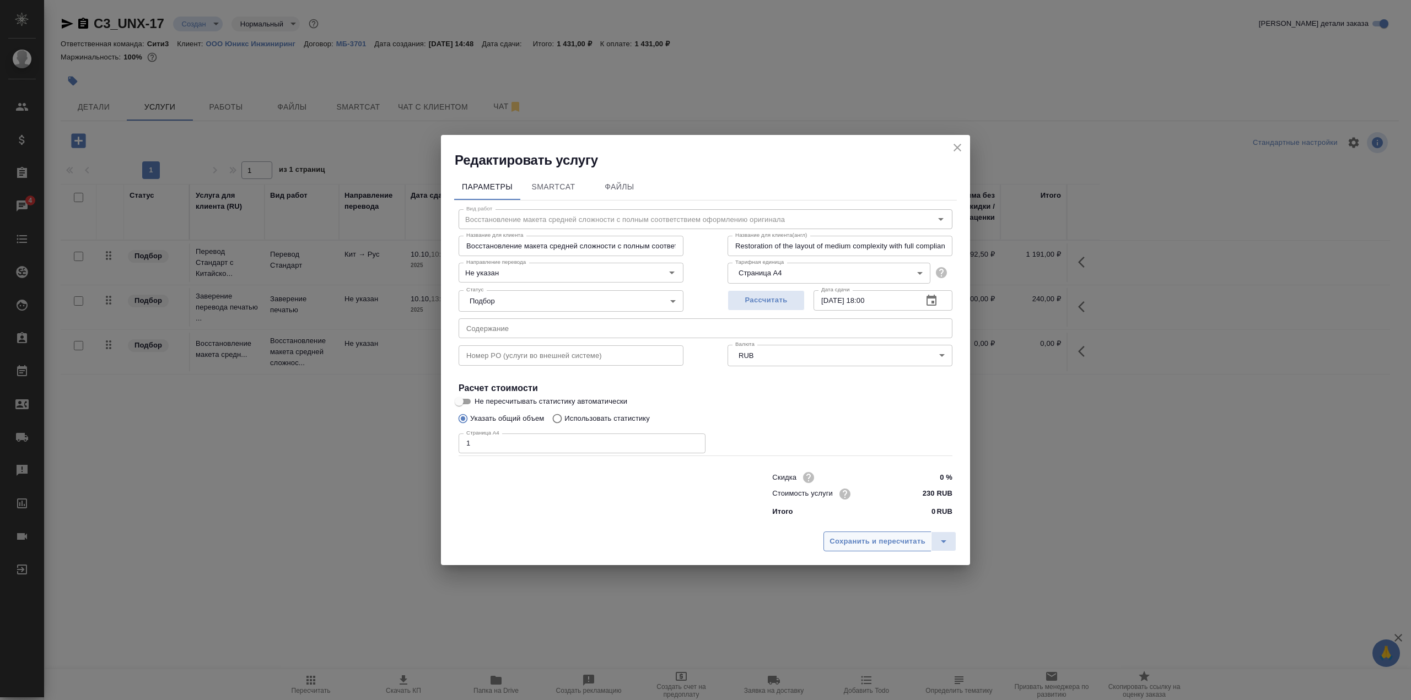
click at [883, 538] on span "Сохранить и пересчитать" at bounding box center [877, 542] width 96 height 13
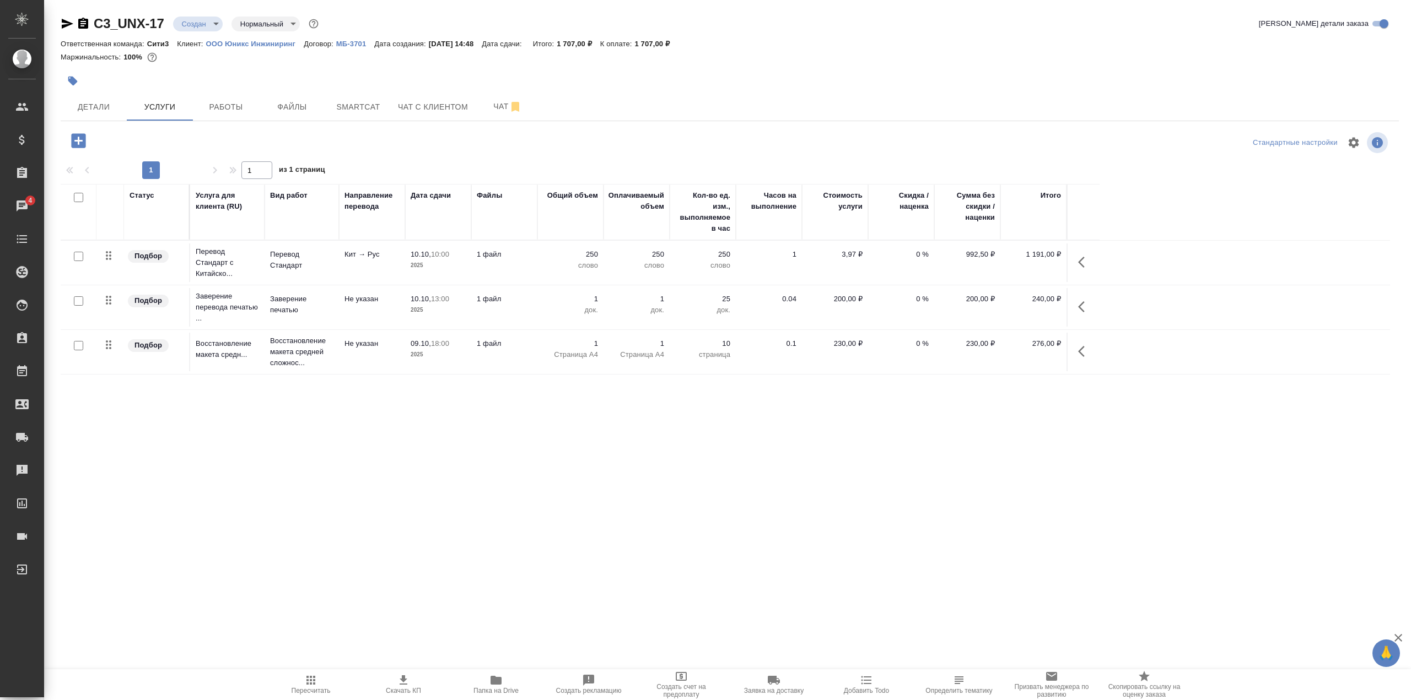
click at [407, 676] on icon "button" at bounding box center [403, 680] width 13 height 13
click at [85, 110] on span "Детали" at bounding box center [93, 107] width 53 height 14
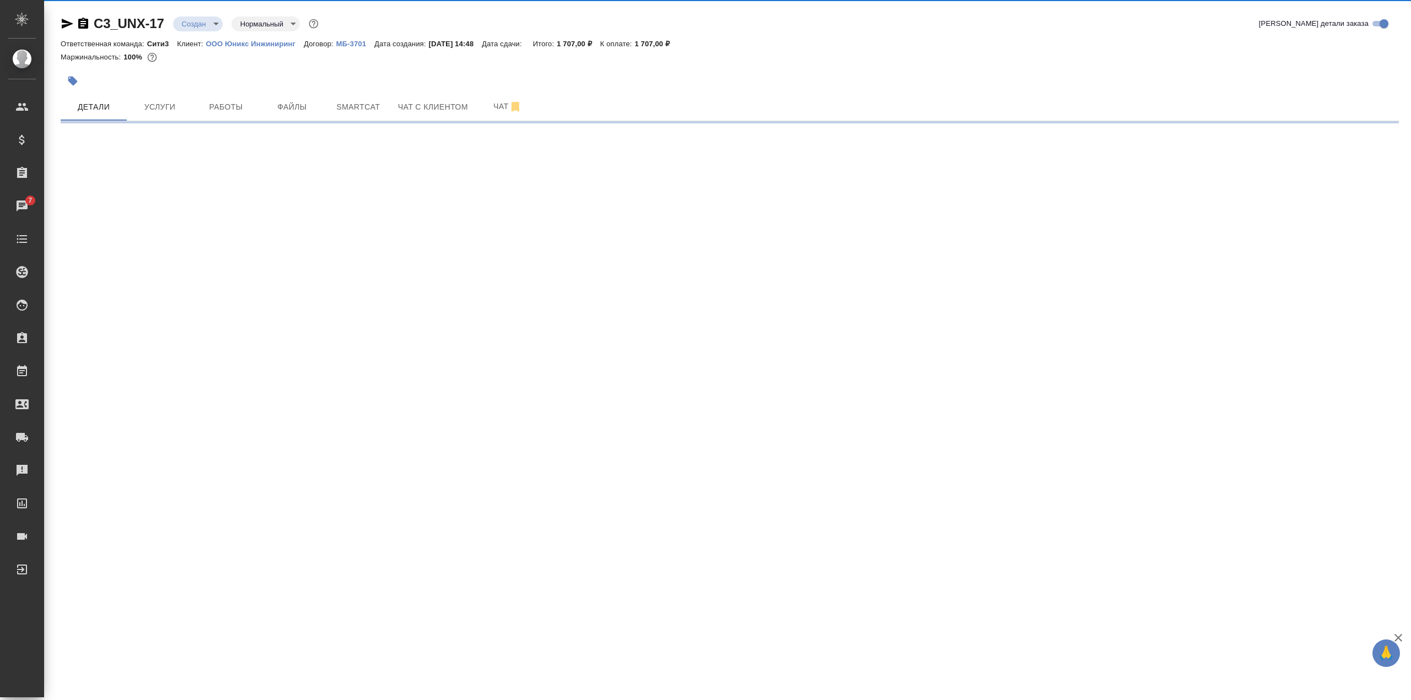
select select "RU"
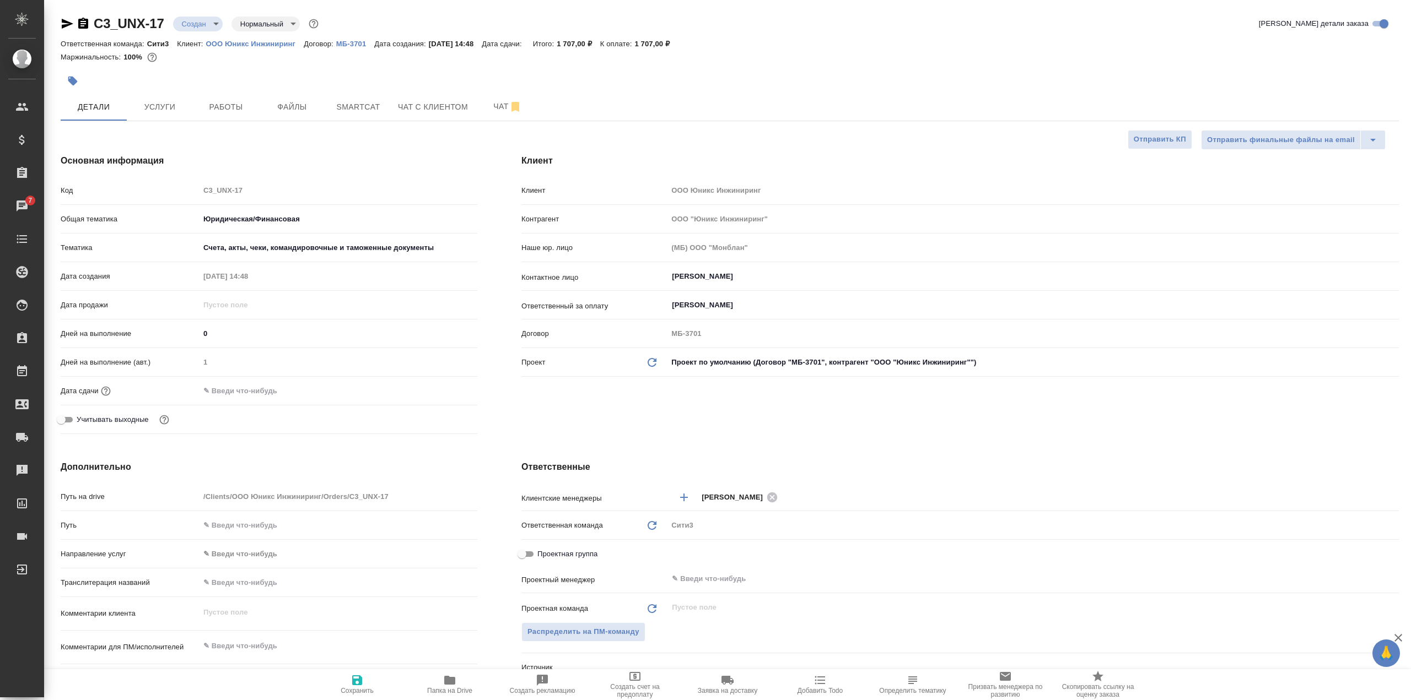
type textarea "x"
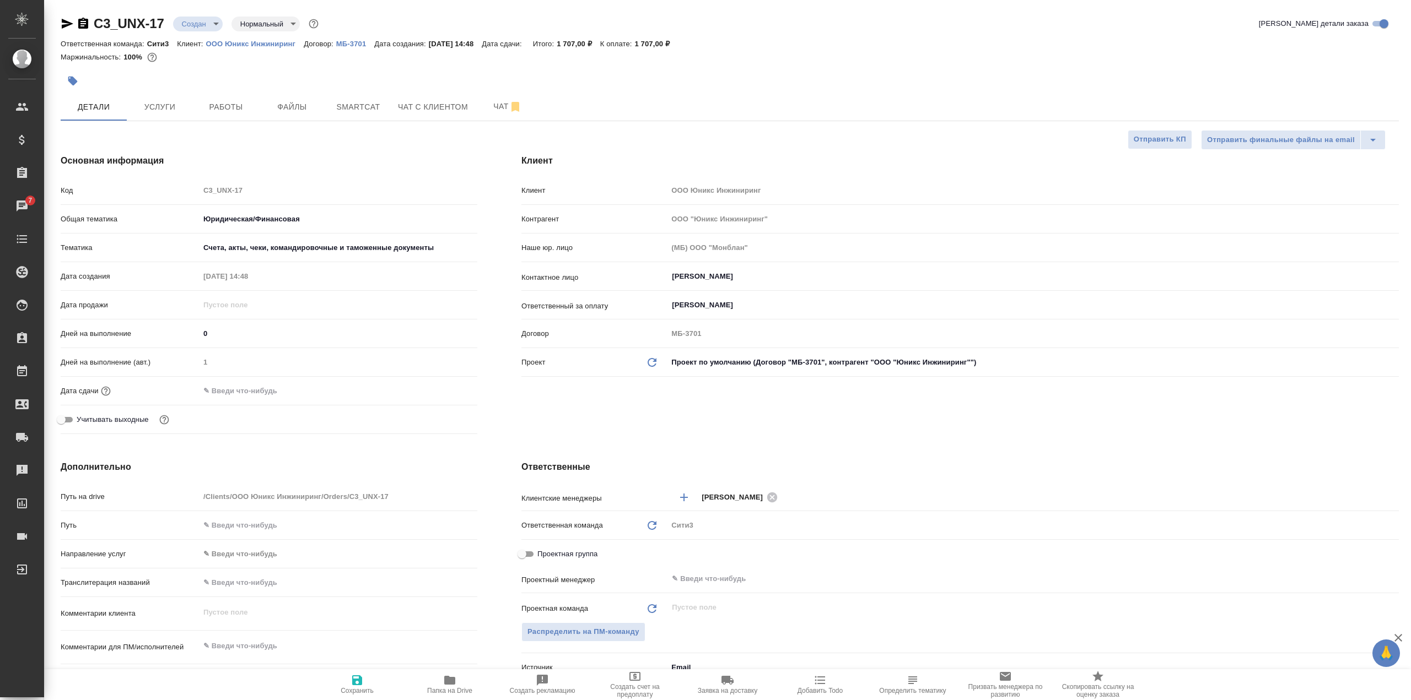
type textarea "x"
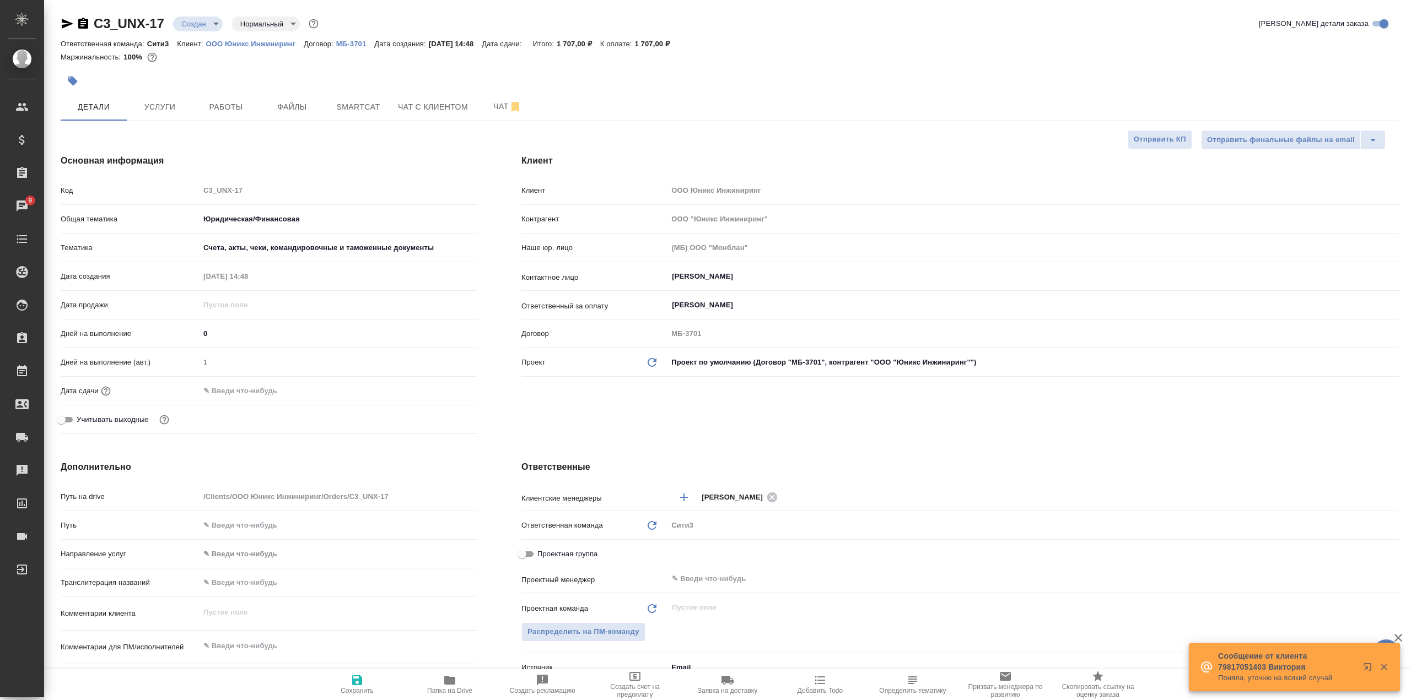
type textarea "x"
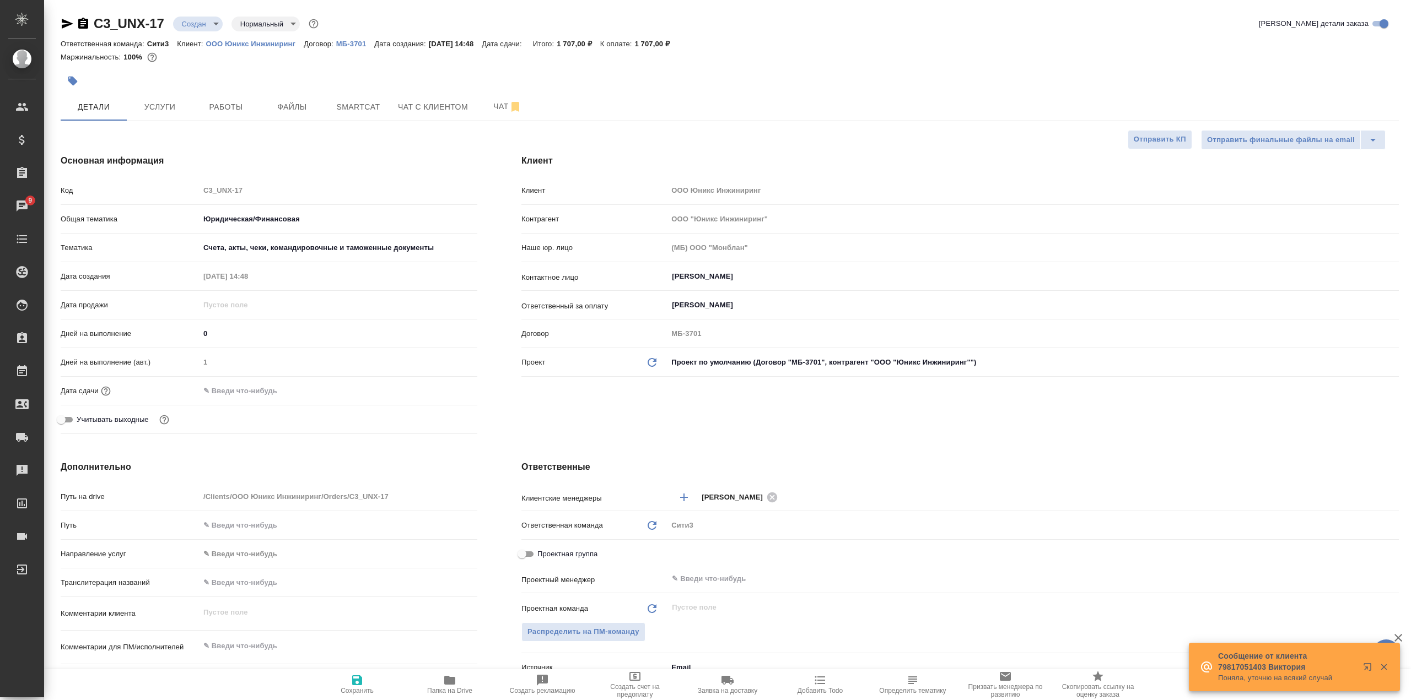
type textarea "x"
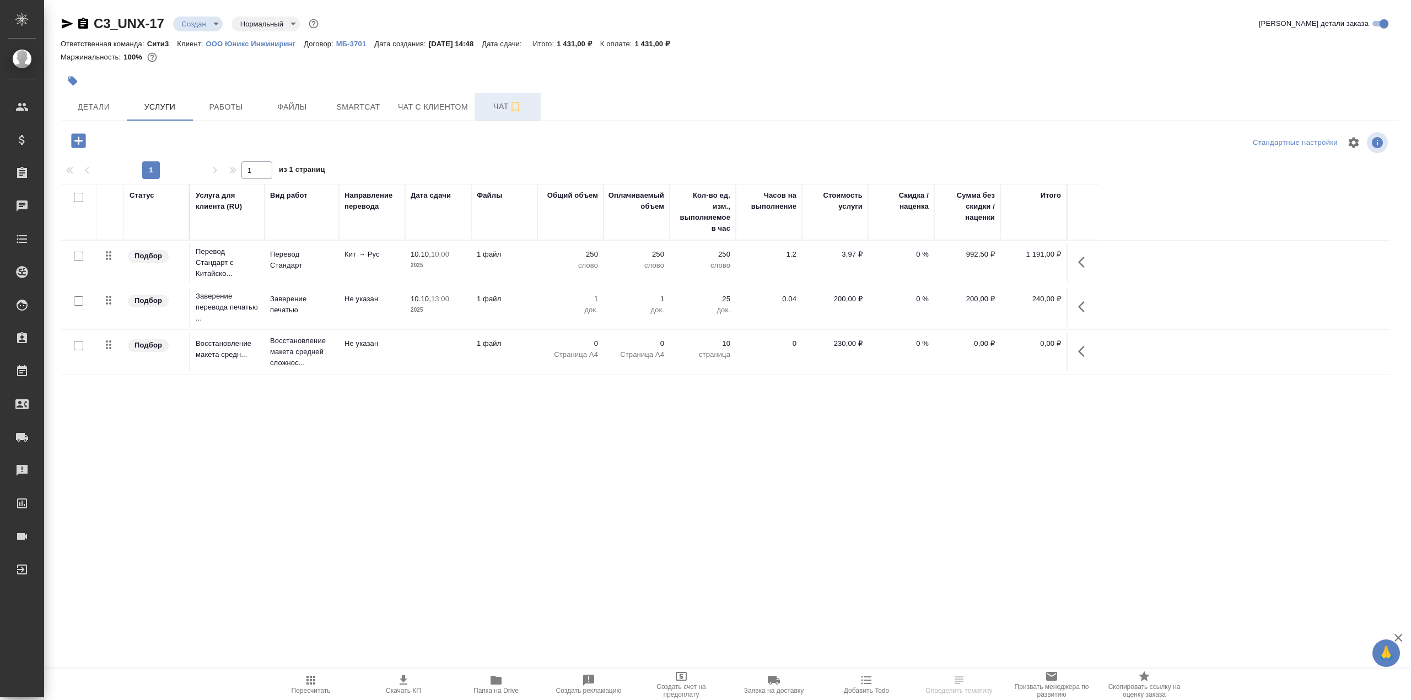
click at [497, 101] on span "Чат" at bounding box center [507, 107] width 53 height 14
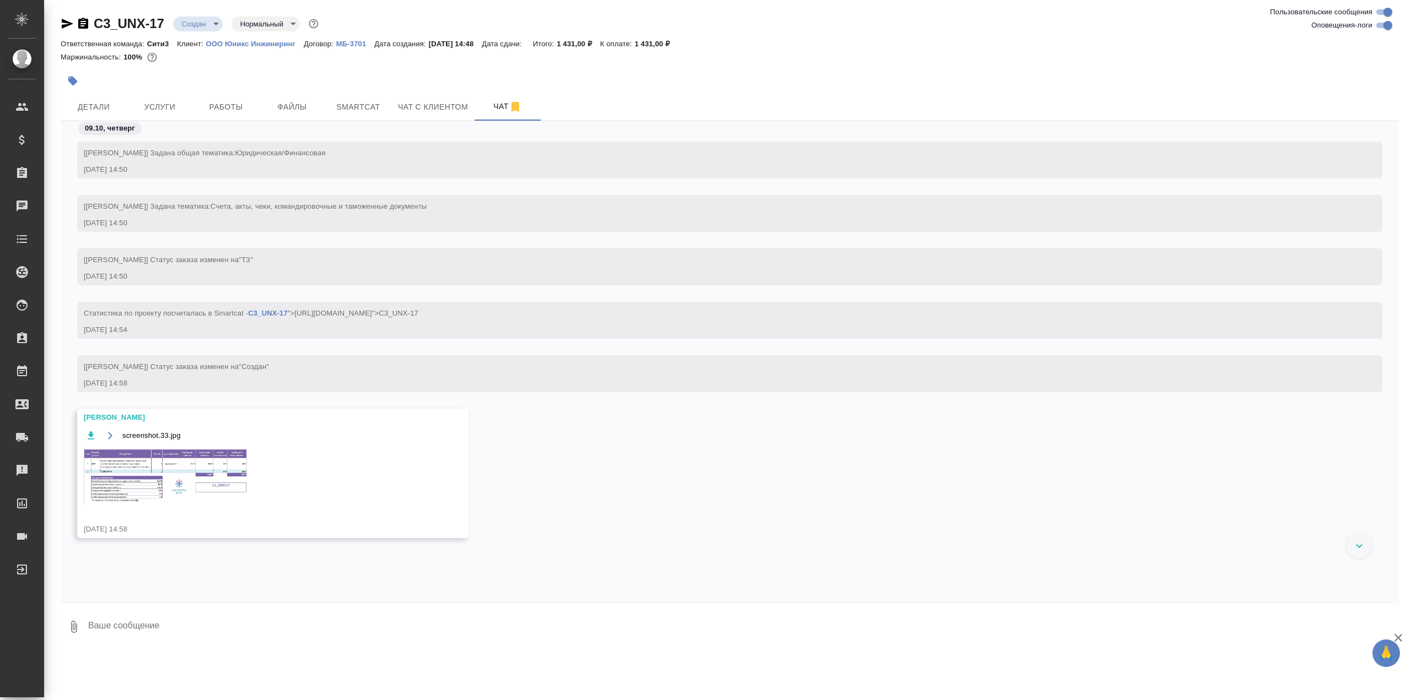
click at [127, 469] on img at bounding box center [166, 476] width 165 height 57
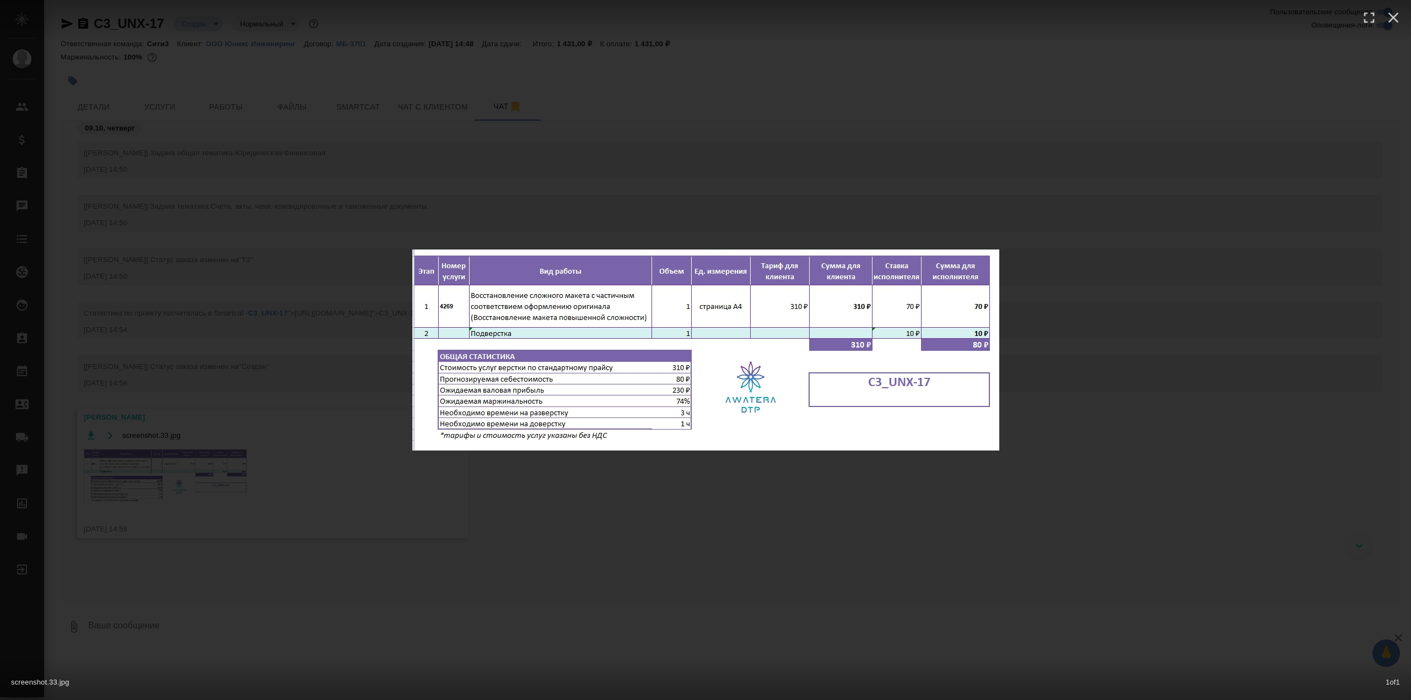
click at [767, 171] on div "screenshot.33.jpg 1 of 1" at bounding box center [705, 350] width 1411 height 700
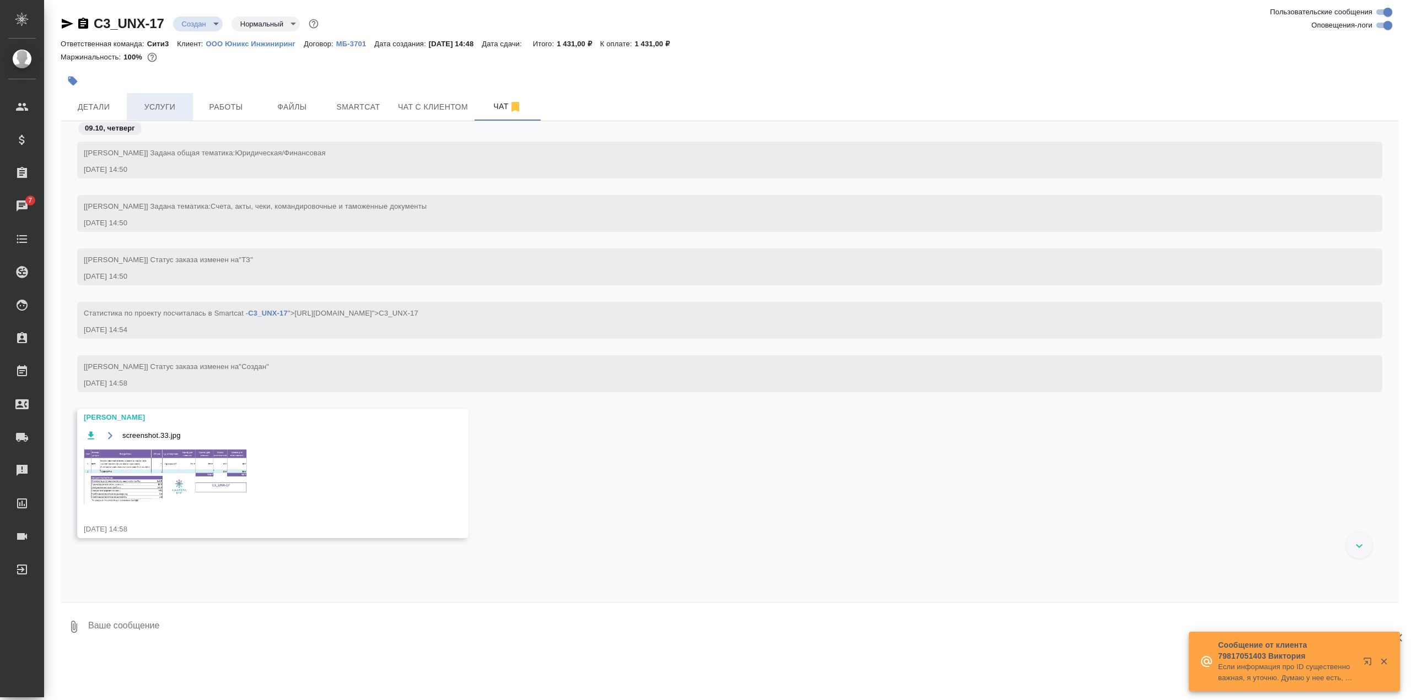
click at [170, 111] on span "Услуги" at bounding box center [159, 107] width 53 height 14
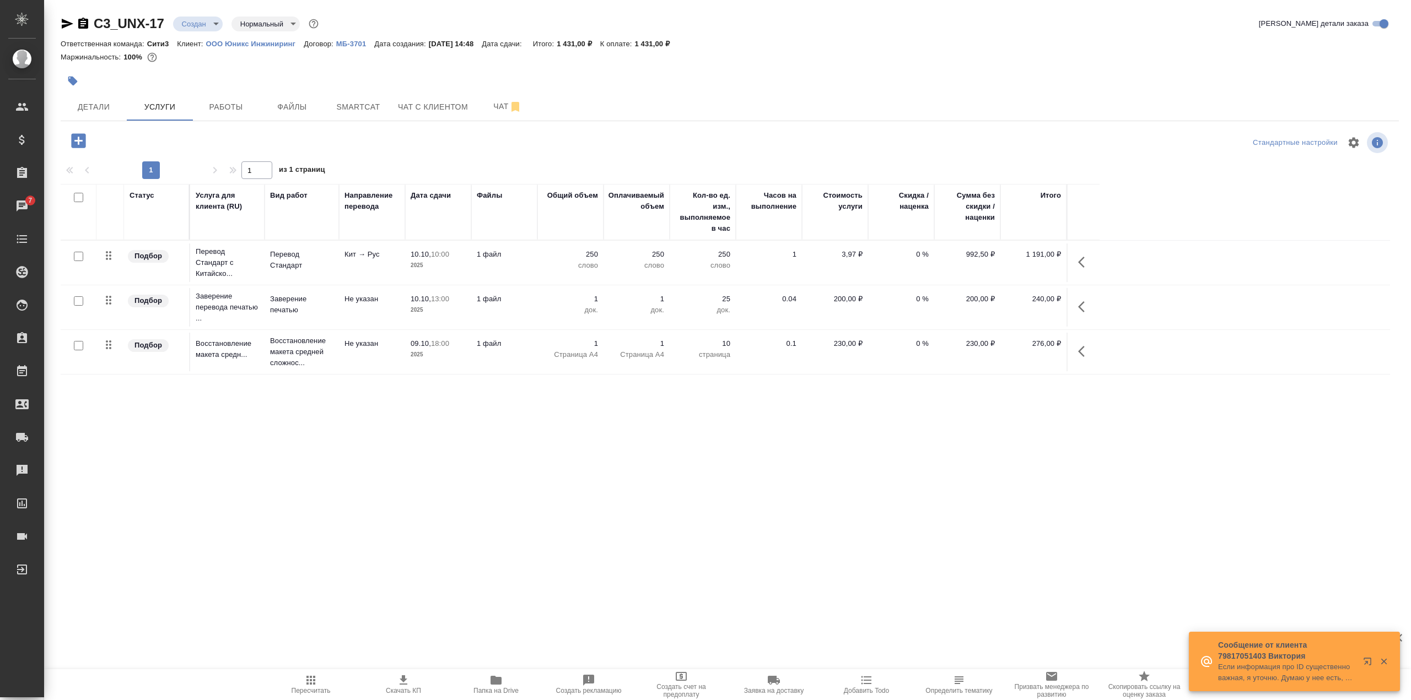
click at [316, 688] on span "Пересчитать" at bounding box center [311, 691] width 39 height 8
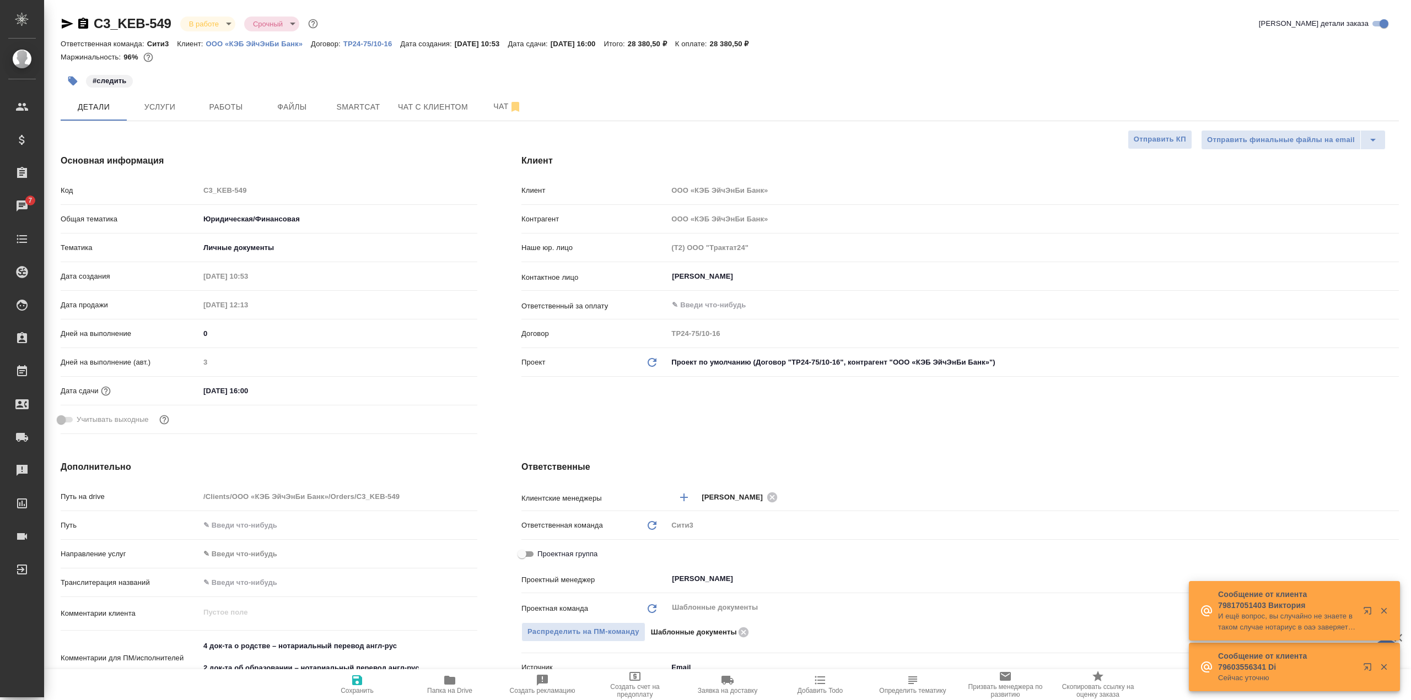
select select "RU"
